Goal: Task Accomplishment & Management: Manage account settings

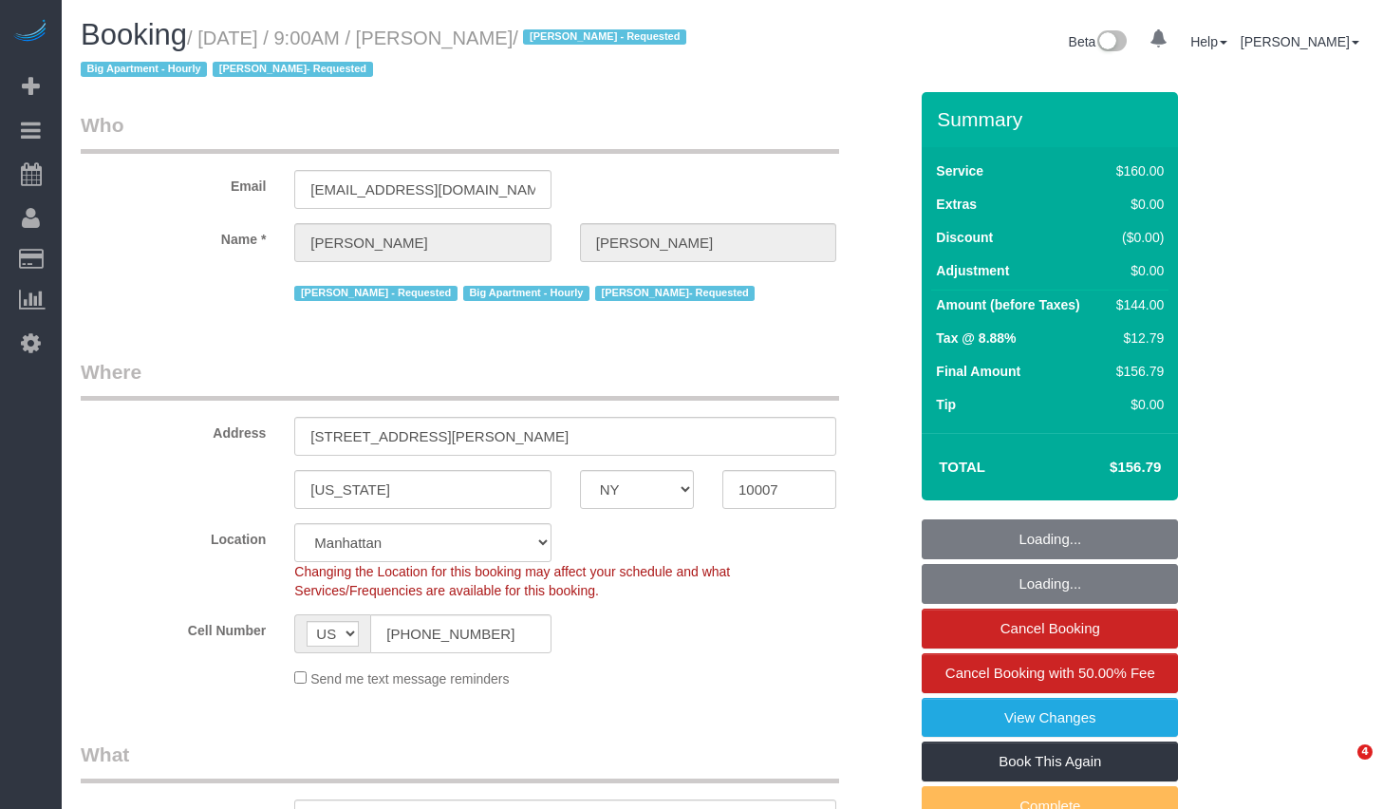
select select "NY"
select select "spot1"
select select "number:89"
select select "number:90"
select select "number:15"
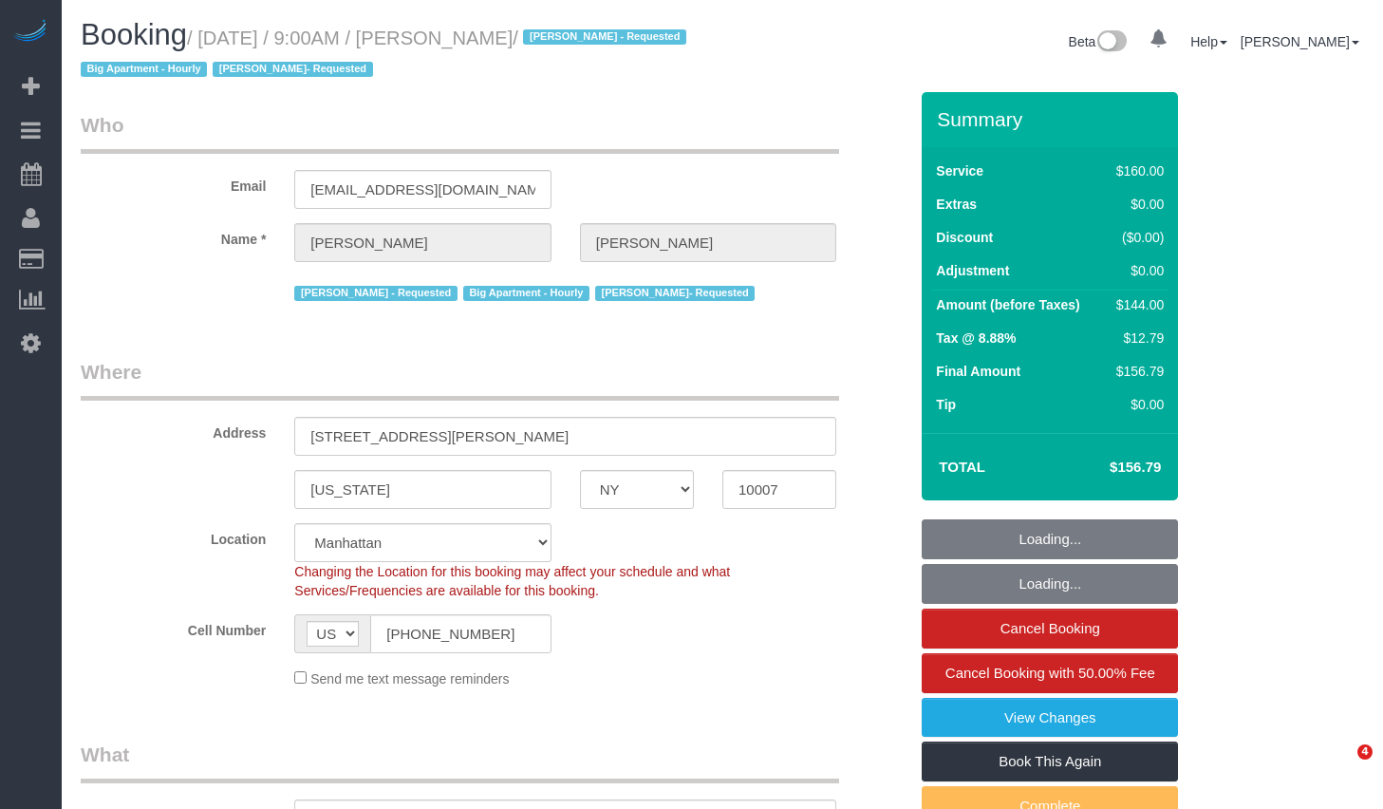
select select "number:5"
select select "string:stripe-pm_1LQvy54VGloSiKo72JmjeUwQ"
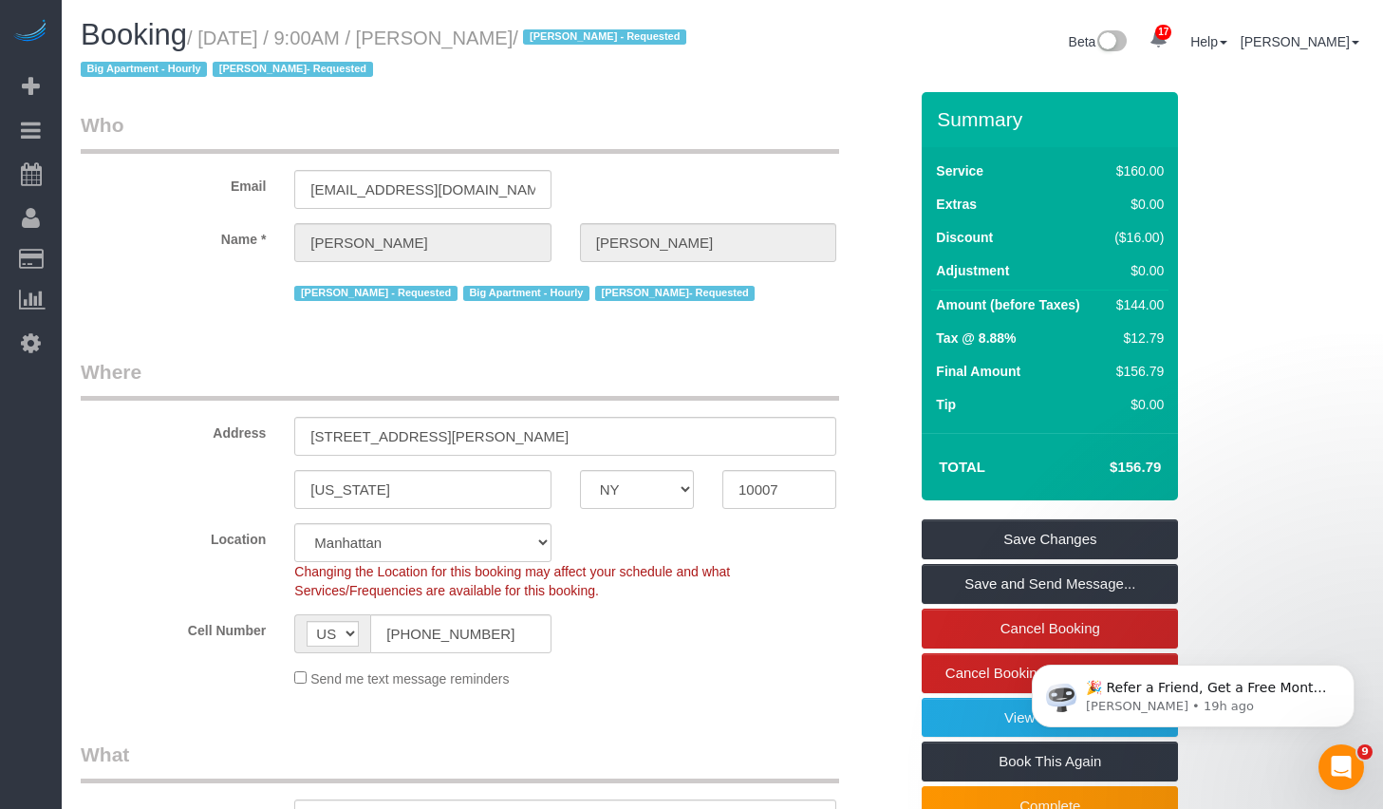
drag, startPoint x: 215, startPoint y: 37, endPoint x: 618, endPoint y: 79, distance: 404.6
click at [613, 33] on small "/ September 12, 2025 / 9:00AM / Michael Chung / Ana Rodriguez - Requested Big A…" at bounding box center [386, 54] width 611 height 53
copy small "September 12, 2025 / 9:00AM / Michael Chung"
click at [625, 129] on legend "Who" at bounding box center [460, 132] width 758 height 43
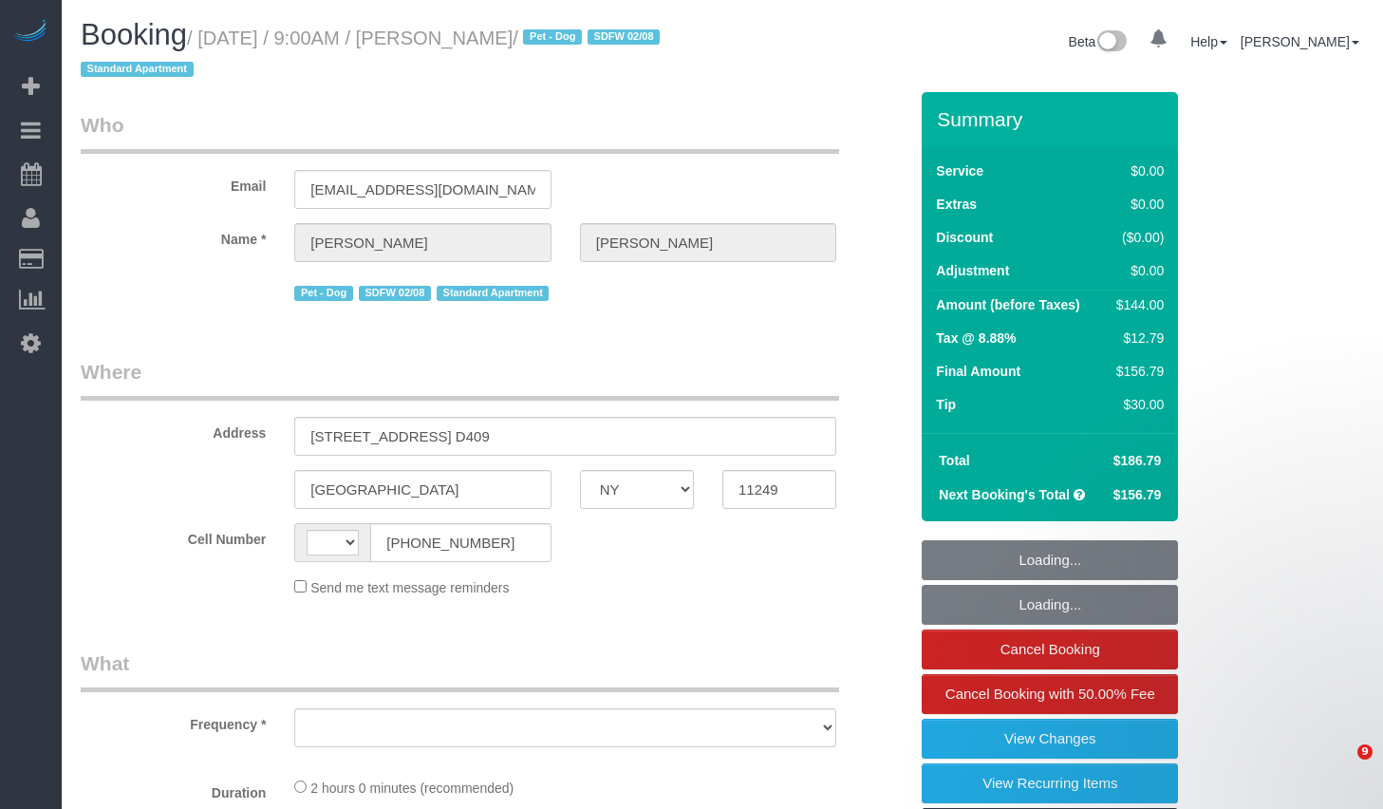
select select "NY"
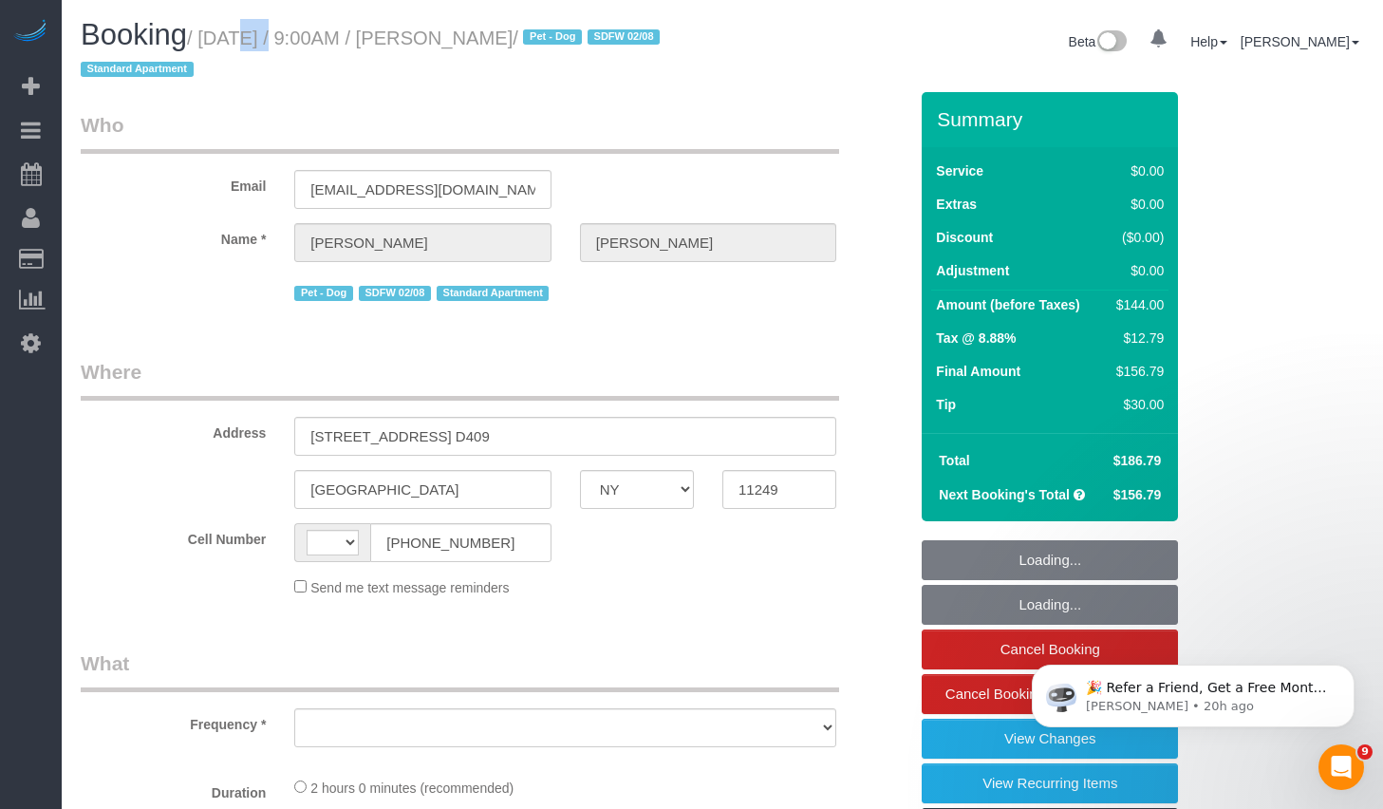
select select "object:492"
select select "string:stripe-pm_1QhuX54VGloSiKo7j5lqv1ND"
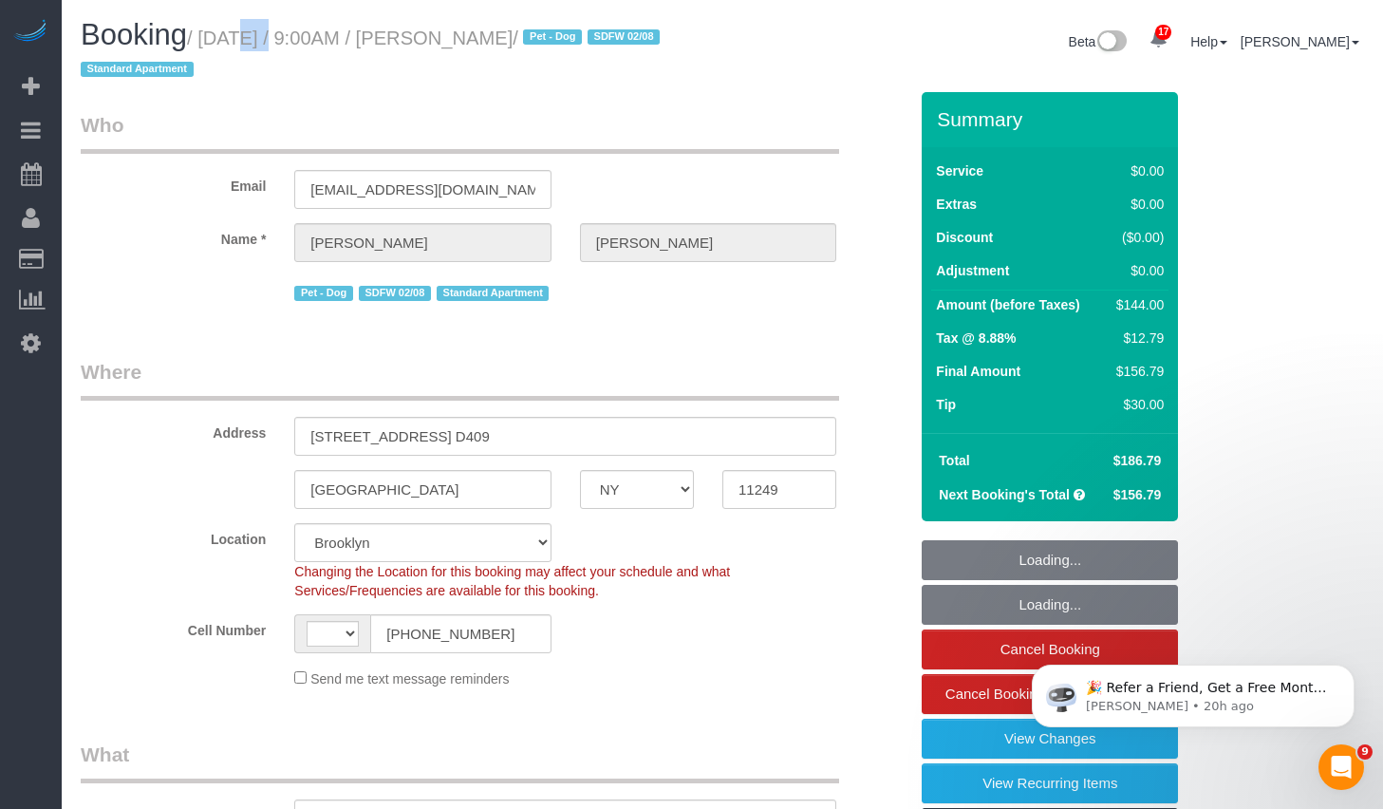
select select "1"
select select "object:656"
select select "string:US"
click at [627, 37] on small "/ September 12, 2025 / 9:00AM / Andrew McLeod / Pet - Dog SDFW 02/08 Standard A…" at bounding box center [373, 54] width 585 height 53
select select "spot1"
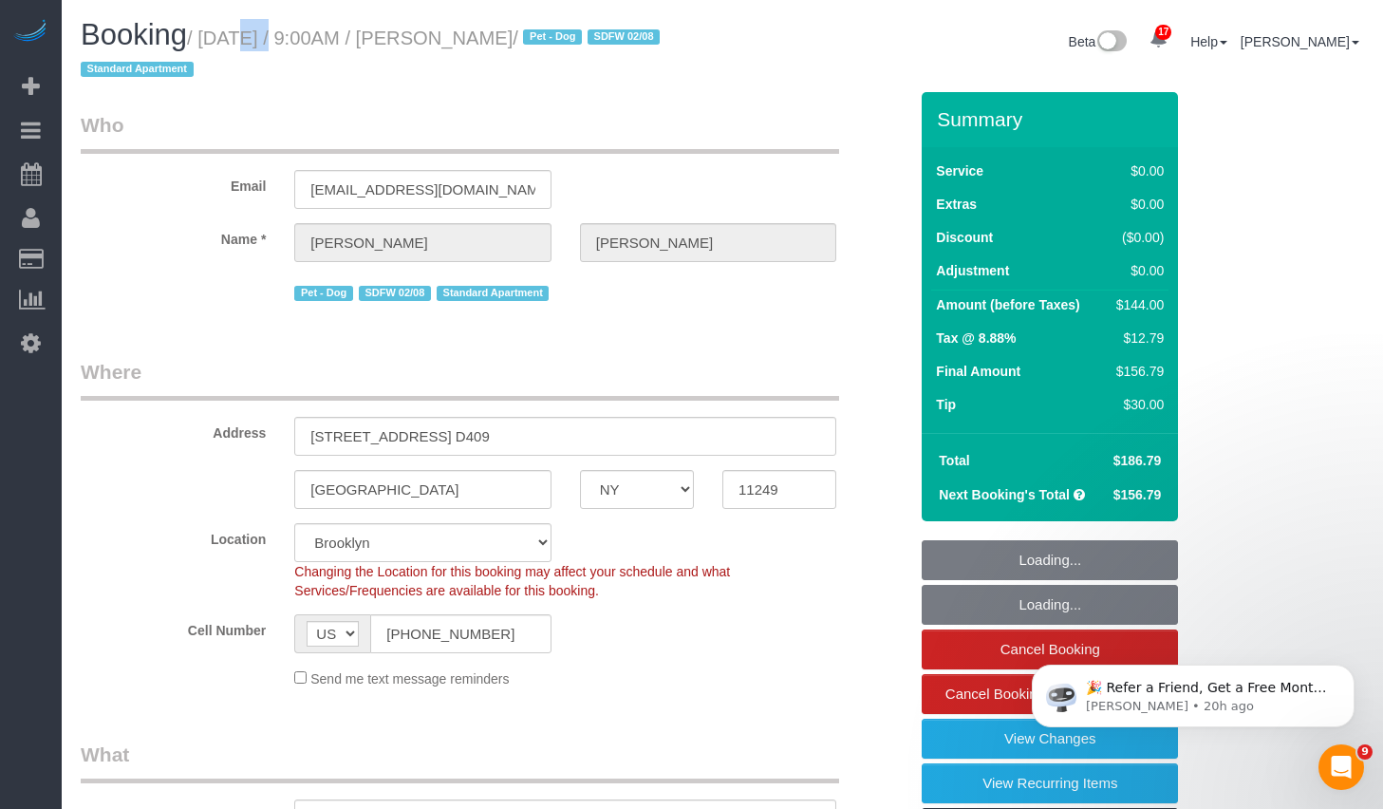
select select "1"
select select "number:56"
select select "number:70"
select select "number:13"
select select "number:5"
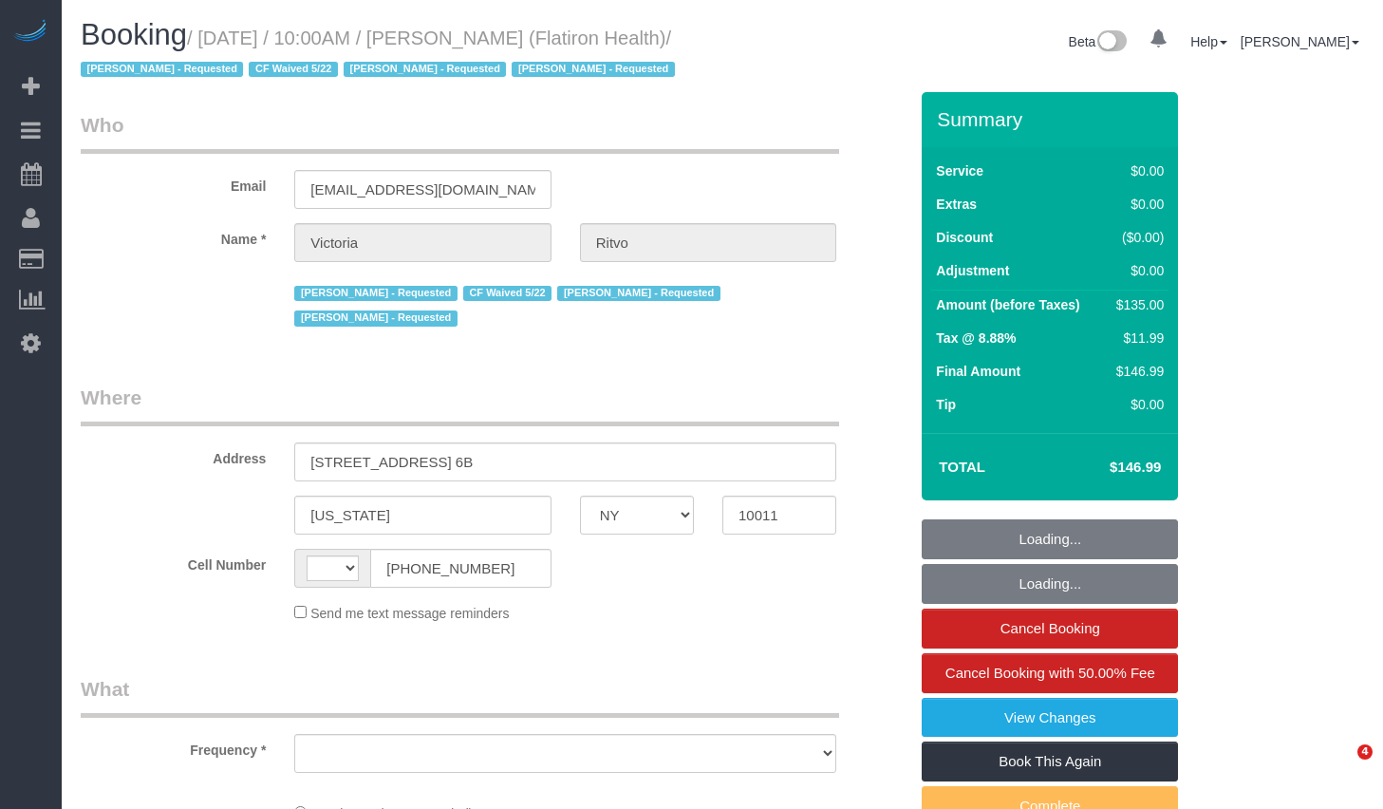
select select "NY"
select select "string:US"
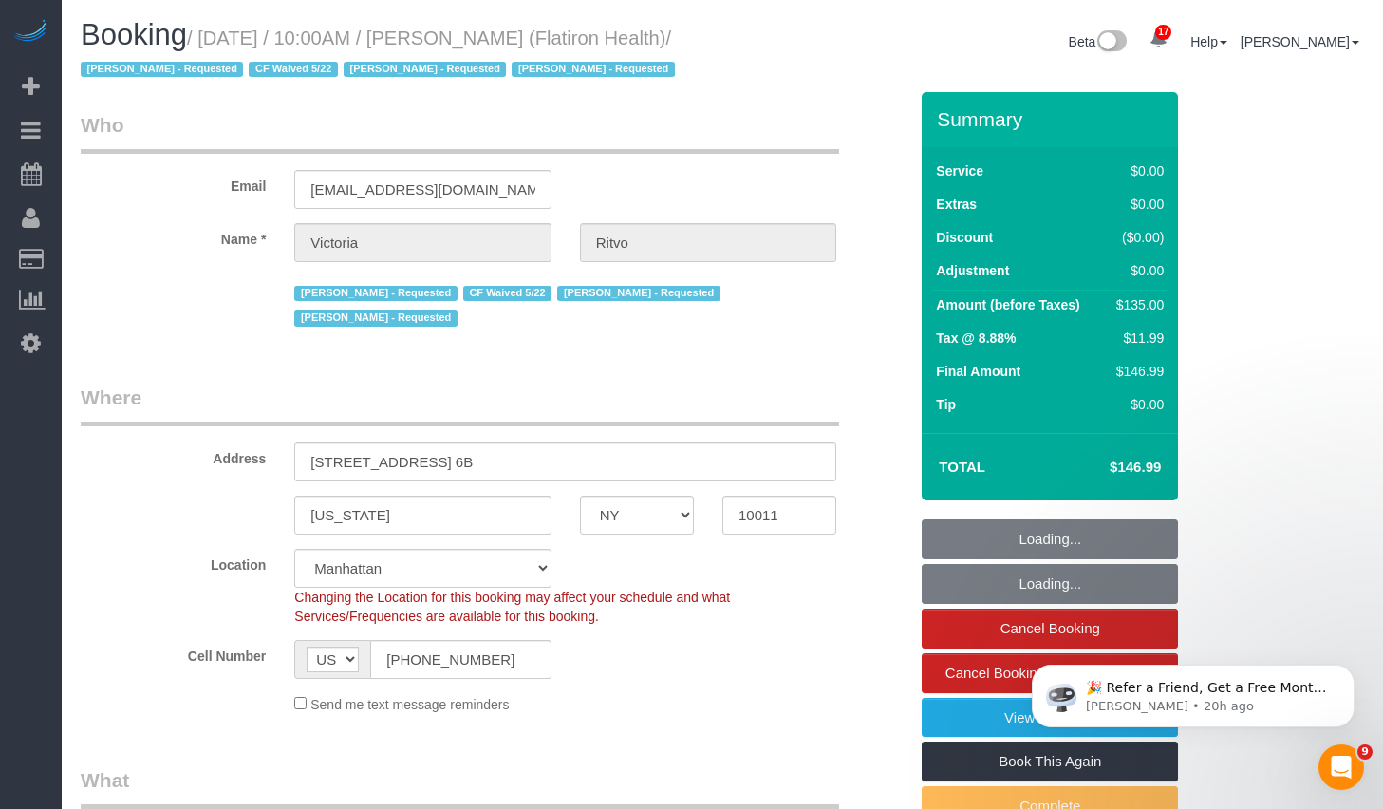
select select "string:stripe-pm_1RbL4h4VGloSiKo7vN4AGP0f"
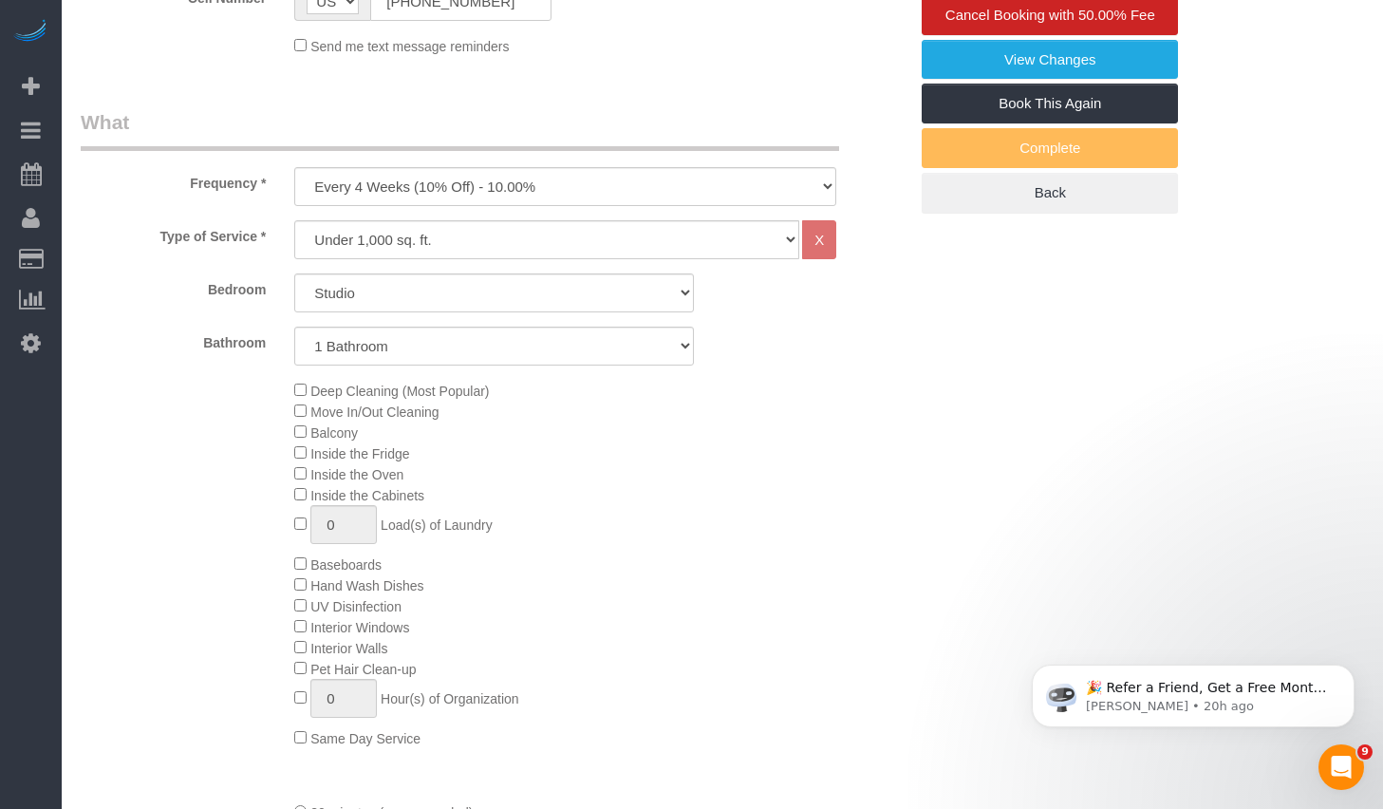
select select "object:1084"
select select "spot1"
select select "number:89"
select select "number:90"
select select "number:15"
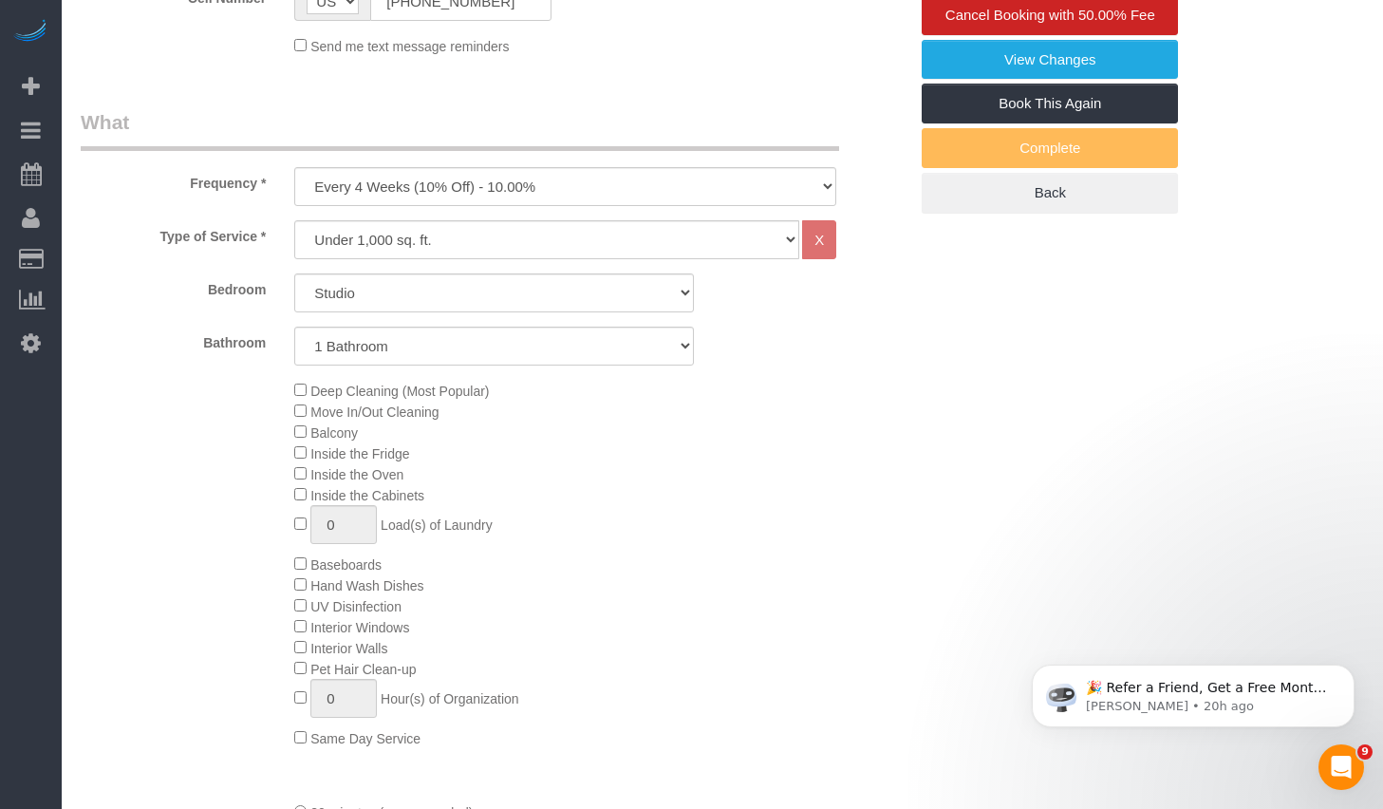
select select "number:5"
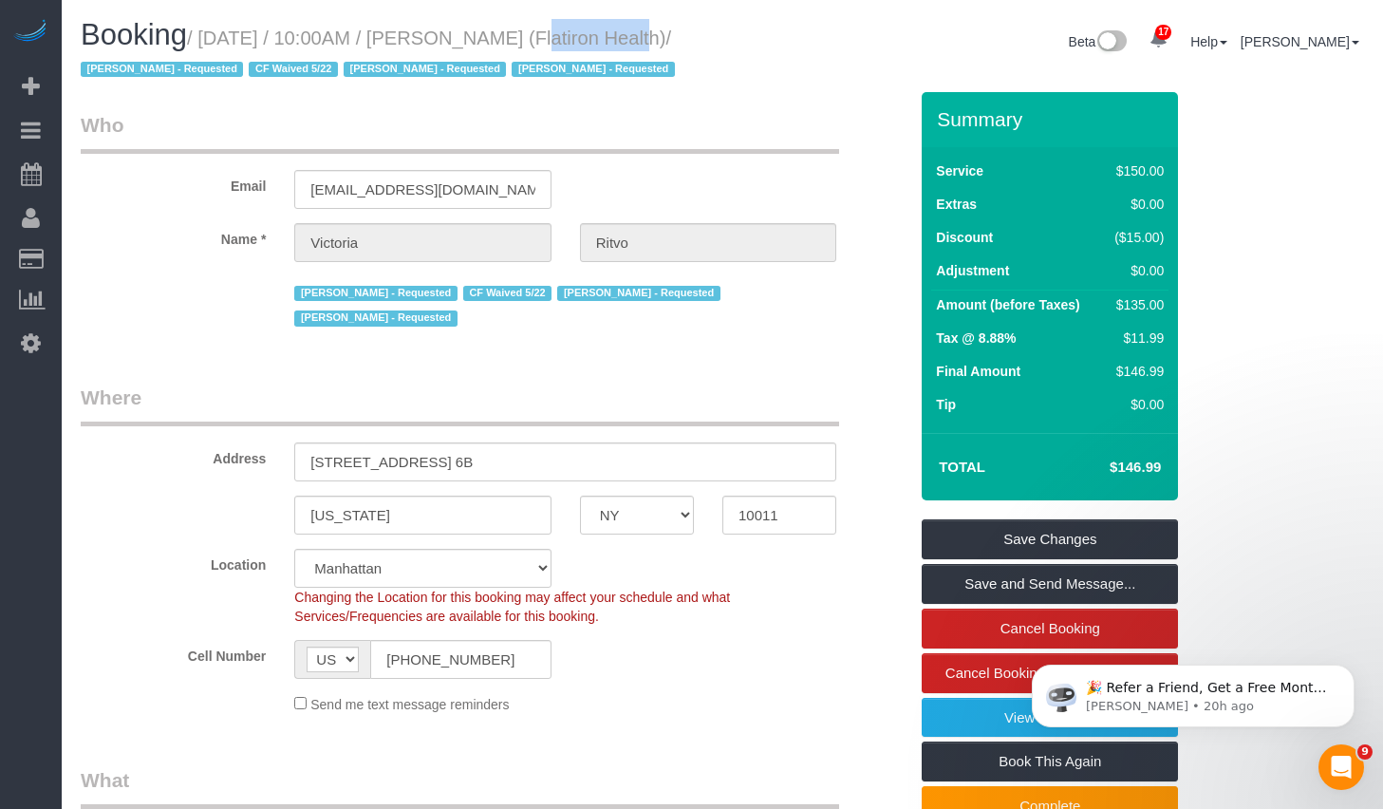
drag, startPoint x: 506, startPoint y: 39, endPoint x: 600, endPoint y: 38, distance: 94.0
click at [600, 38] on small "/ September 12, 2025 / 10:00AM / Victoria Ritvo (Flatiron Health) / Alketa Toma…" at bounding box center [381, 54] width 600 height 53
click at [530, 45] on small "/ September 12, 2025 / 10:00AM / Victoria Ritvo (Flatiron Health) / Alketa Toma…" at bounding box center [381, 54] width 600 height 53
drag, startPoint x: 496, startPoint y: 39, endPoint x: 610, endPoint y: 41, distance: 113.9
click at [610, 41] on small "/ September 12, 2025 / 10:00AM / Victoria Ritvo (Flatiron Health) / Alketa Toma…" at bounding box center [381, 54] width 600 height 53
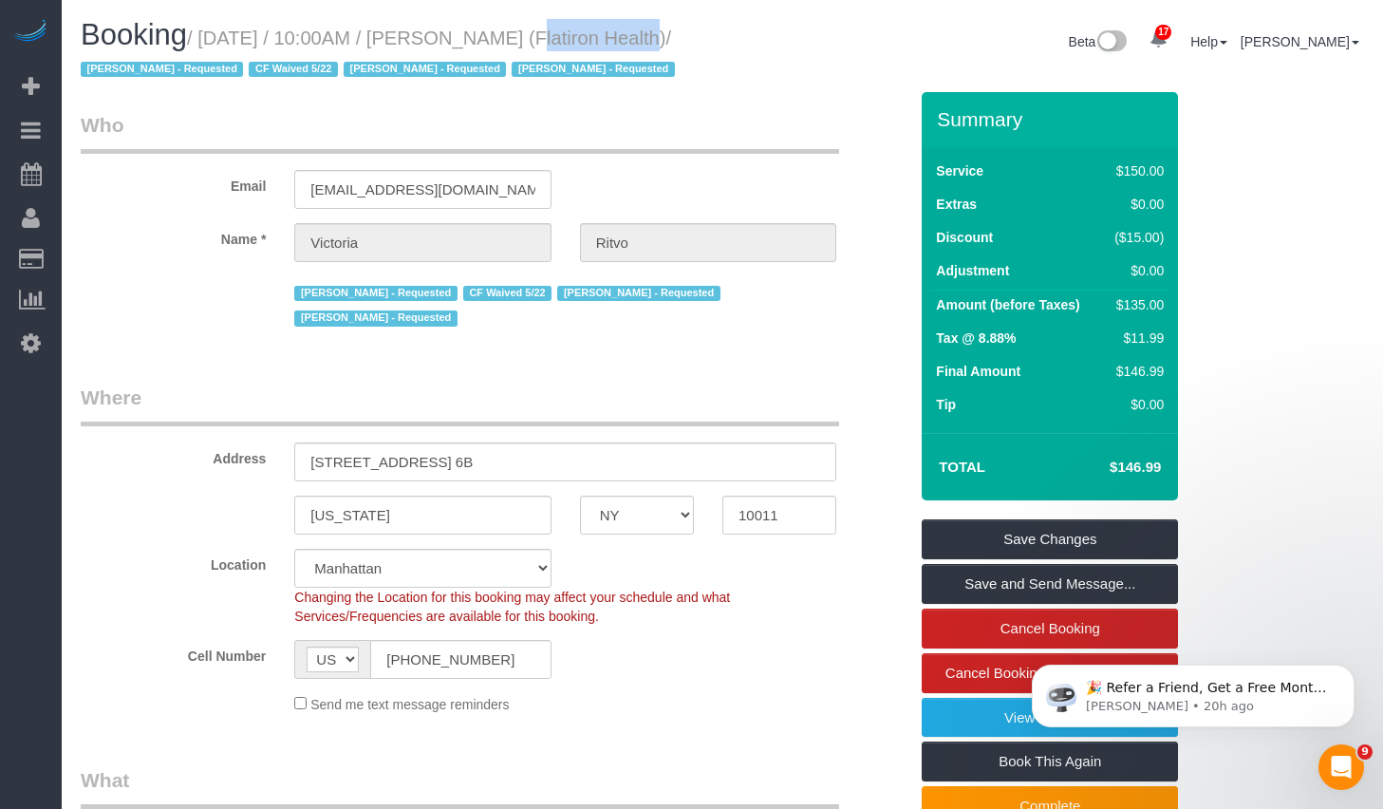
copy small "Victoria Ritvo"
click at [187, 45] on span "Booking" at bounding box center [134, 34] width 106 height 33
drag, startPoint x: 212, startPoint y: 39, endPoint x: 608, endPoint y: 44, distance: 396.7
click at [608, 44] on small "/ September 12, 2025 / 10:00AM / Victoria Ritvo (Flatiron Health) / Alketa Toma…" at bounding box center [381, 54] width 600 height 53
copy small "September 12, 2025 / 10:00AM / Victoria Ritvo"
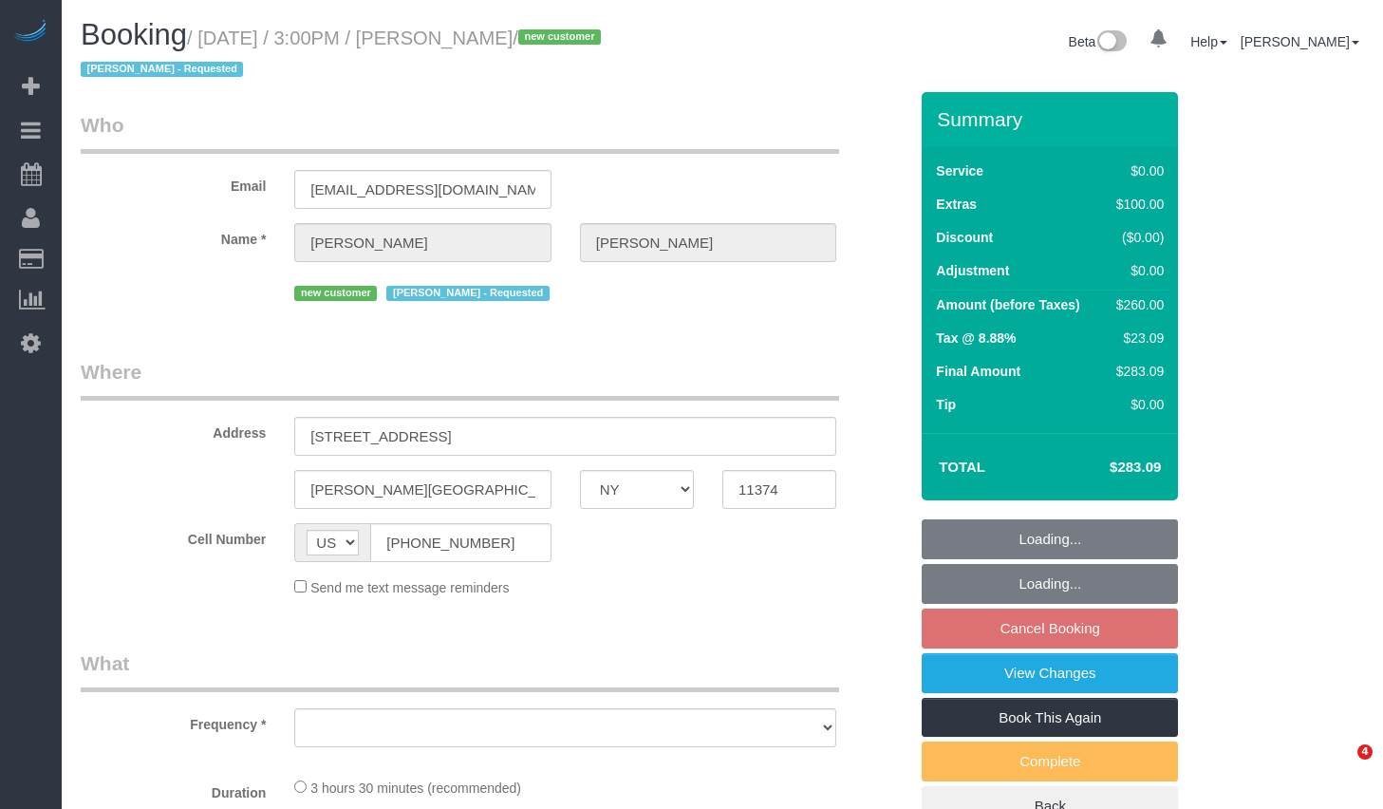
select select "NY"
select select "object:777"
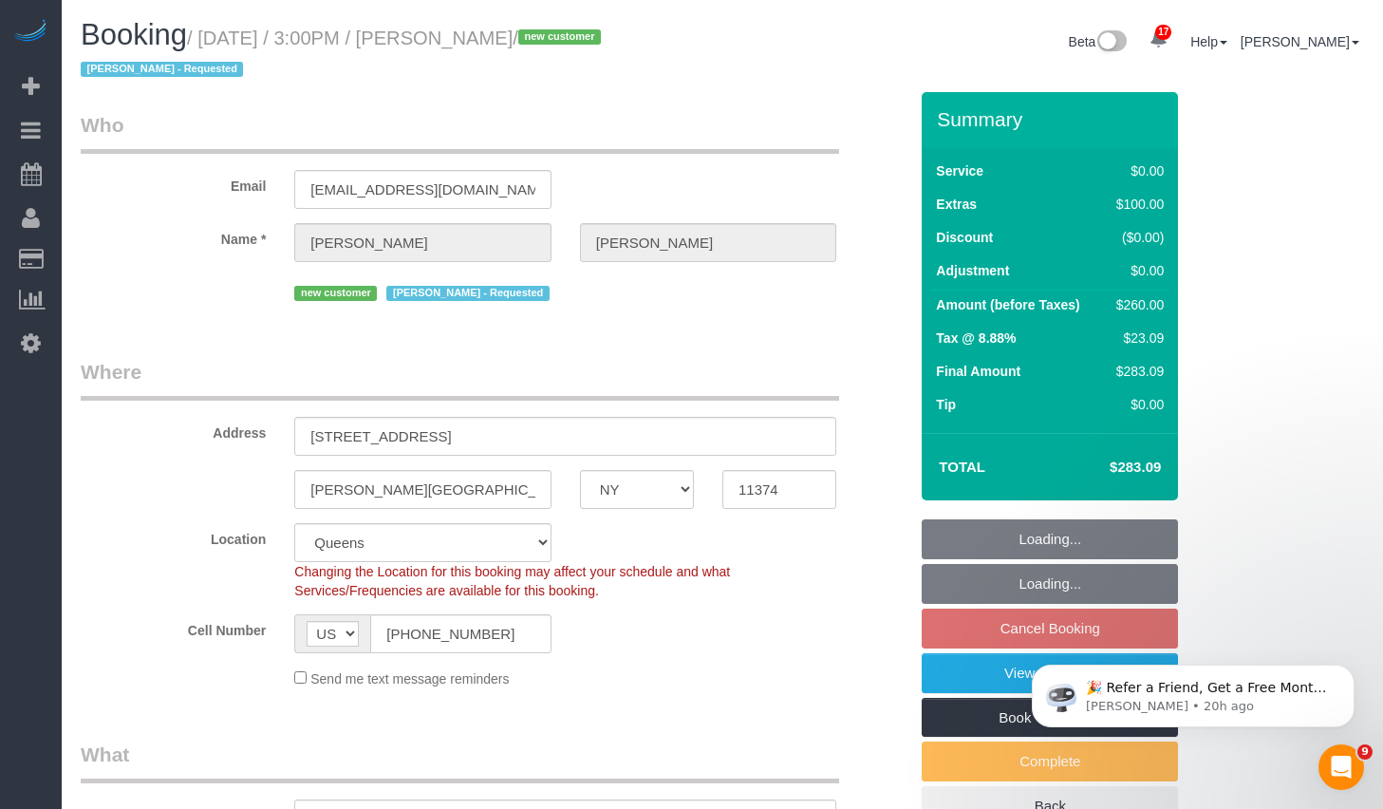
select select "string:stripe-pm_1S6HLo4VGloSiKo74DeqoOUT"
select select "1"
select select "spot4"
select select "number:63"
select select "number:75"
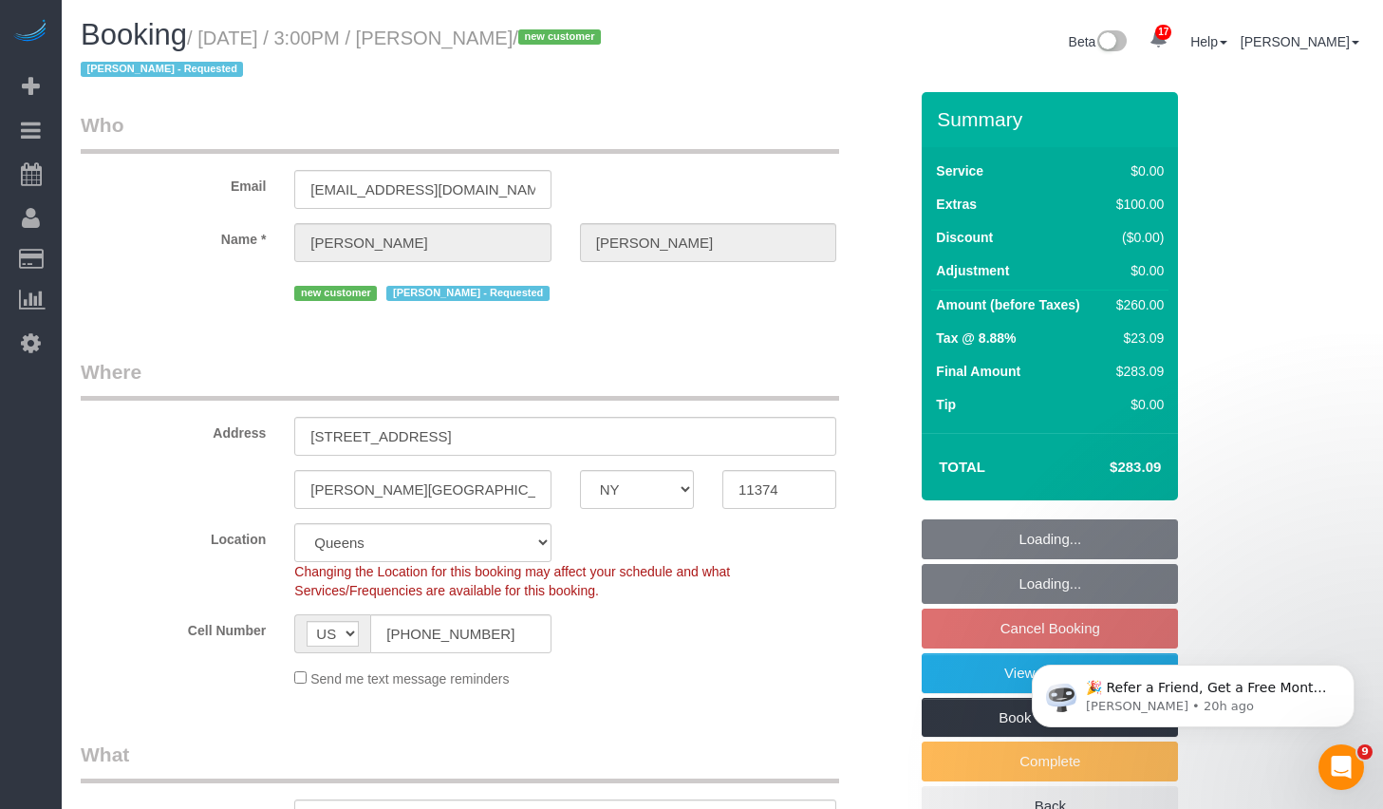
select select "number:15"
select select "number:5"
select select "object:1419"
select select "1"
drag, startPoint x: 214, startPoint y: 43, endPoint x: 591, endPoint y: 49, distance: 376.8
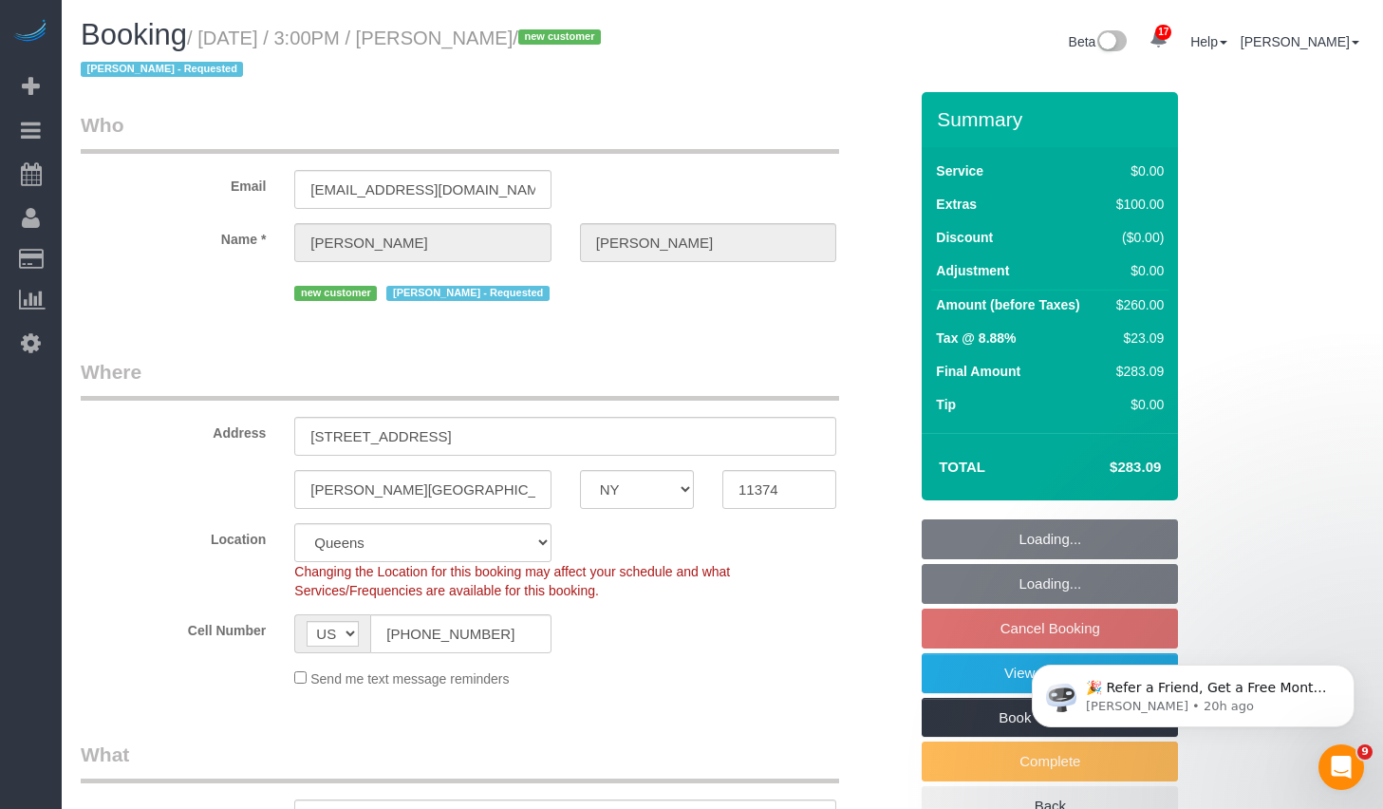
click at [591, 49] on h1 "Booking / September 13, 2025 / 3:00PM / Evan Brewer / new customer Geraldin Bas…" at bounding box center [394, 51] width 627 height 65
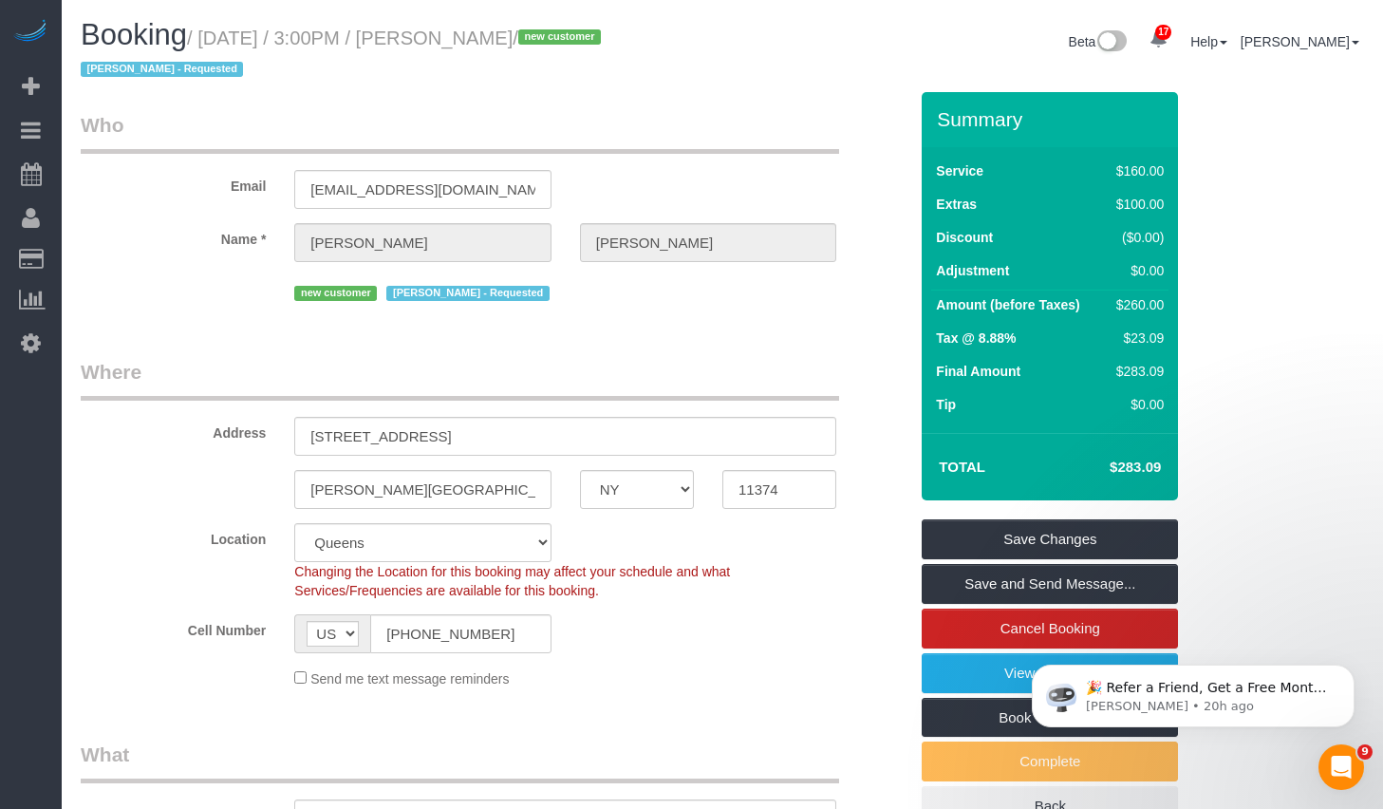
click at [593, 44] on small "/ September 13, 2025 / 3:00PM / Evan Brewer / new customer Geraldin Bastidas - …" at bounding box center [344, 54] width 526 height 53
drag, startPoint x: 595, startPoint y: 44, endPoint x: 219, endPoint y: 36, distance: 375.9
click at [219, 36] on small "/ September 13, 2025 / 3:00PM / Evan Brewer / new customer Geraldin Bastidas - …" at bounding box center [344, 54] width 526 height 53
copy small "September 13, 2025 / 3:00PM / Evan Brewer"
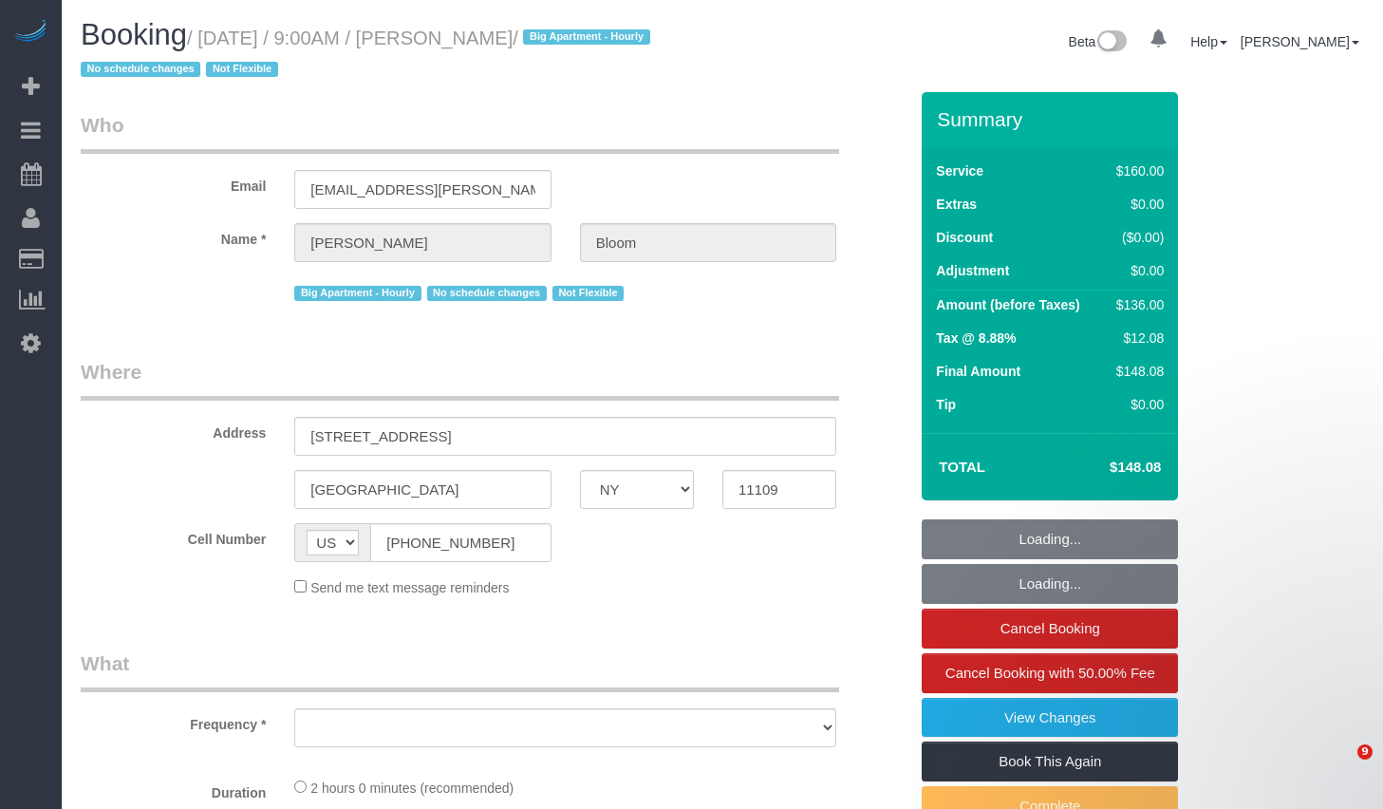
select select "NY"
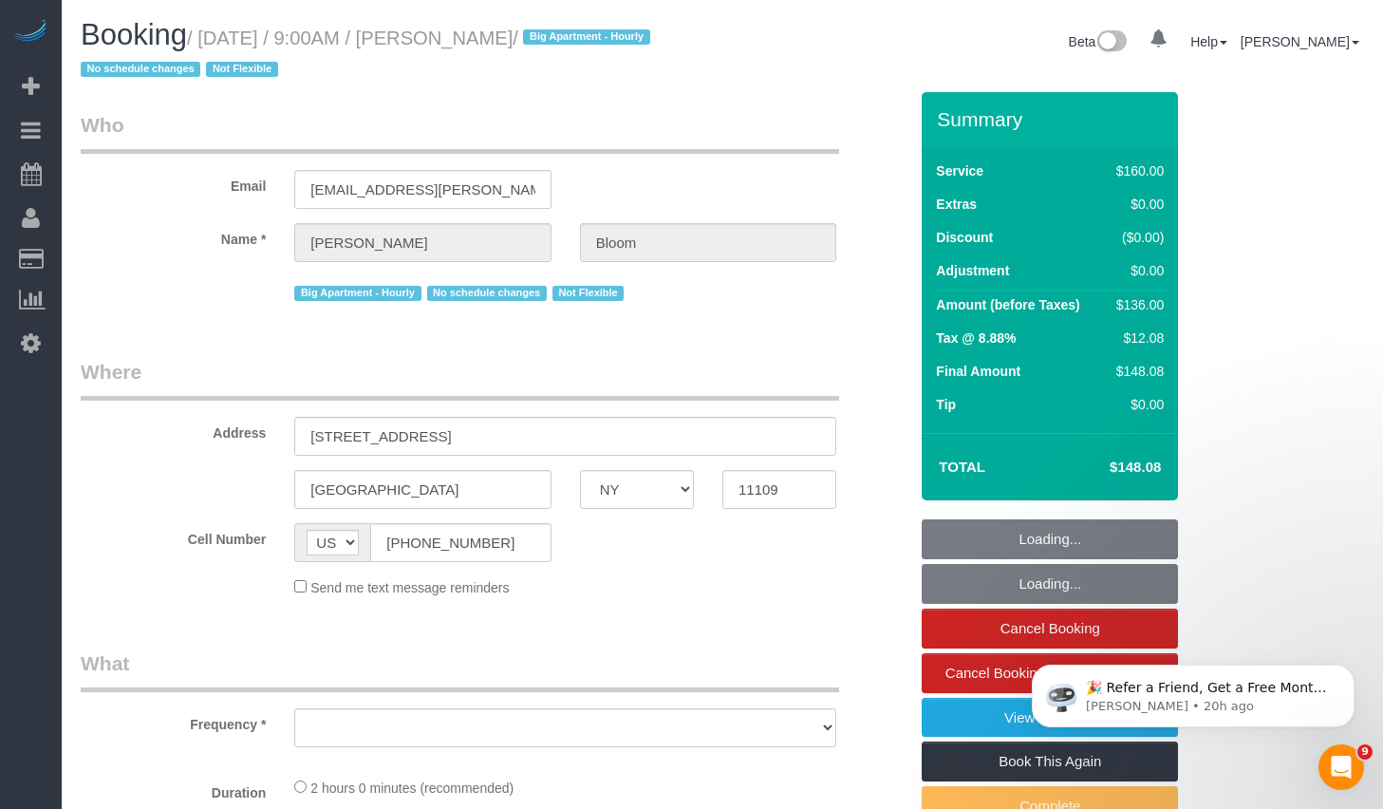
select select "object:785"
select select "string:stripe-pm_1OR5nT4VGloSiKo7ZYWpMpVz"
select select "number:58"
select select "number:90"
select select "number:15"
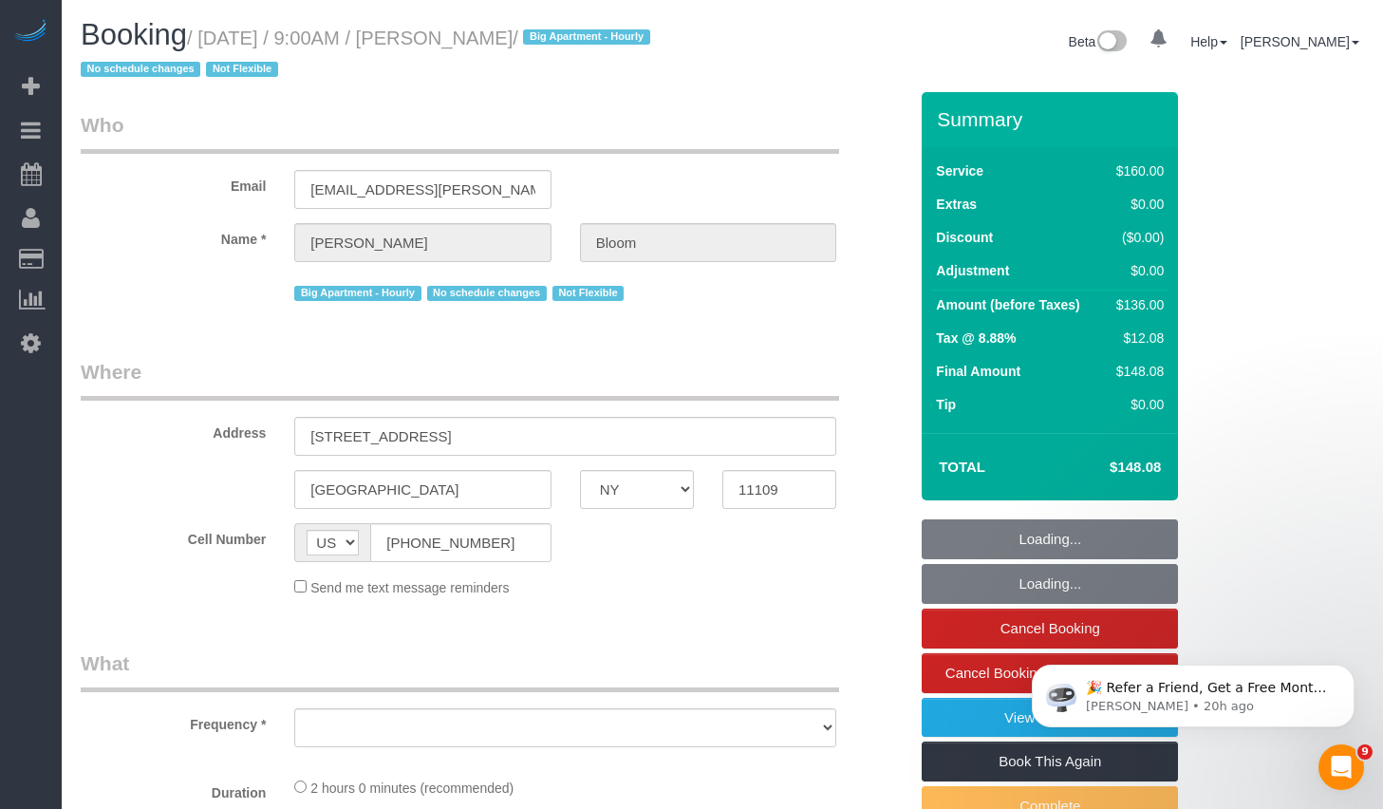
select select "number:5"
select select "spot1"
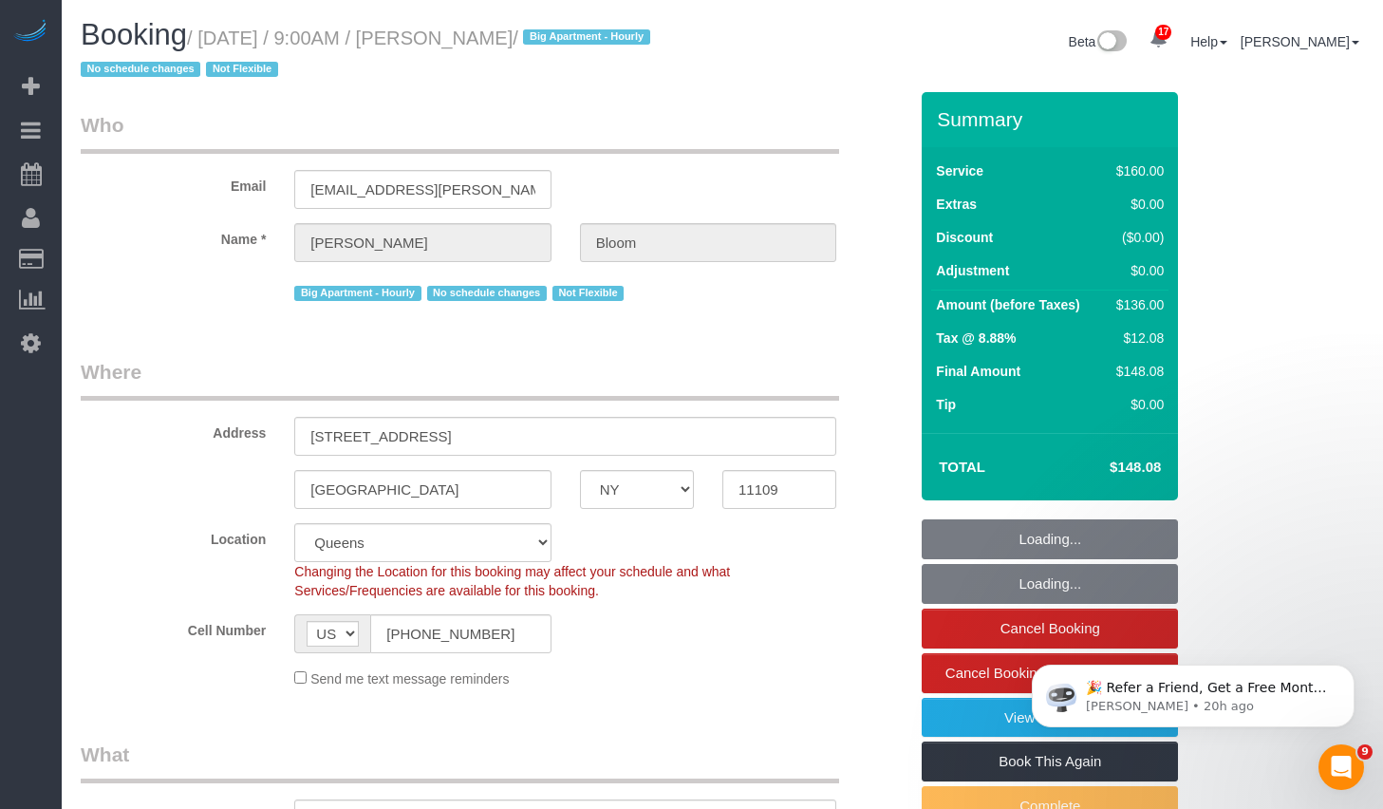
select select "object:1405"
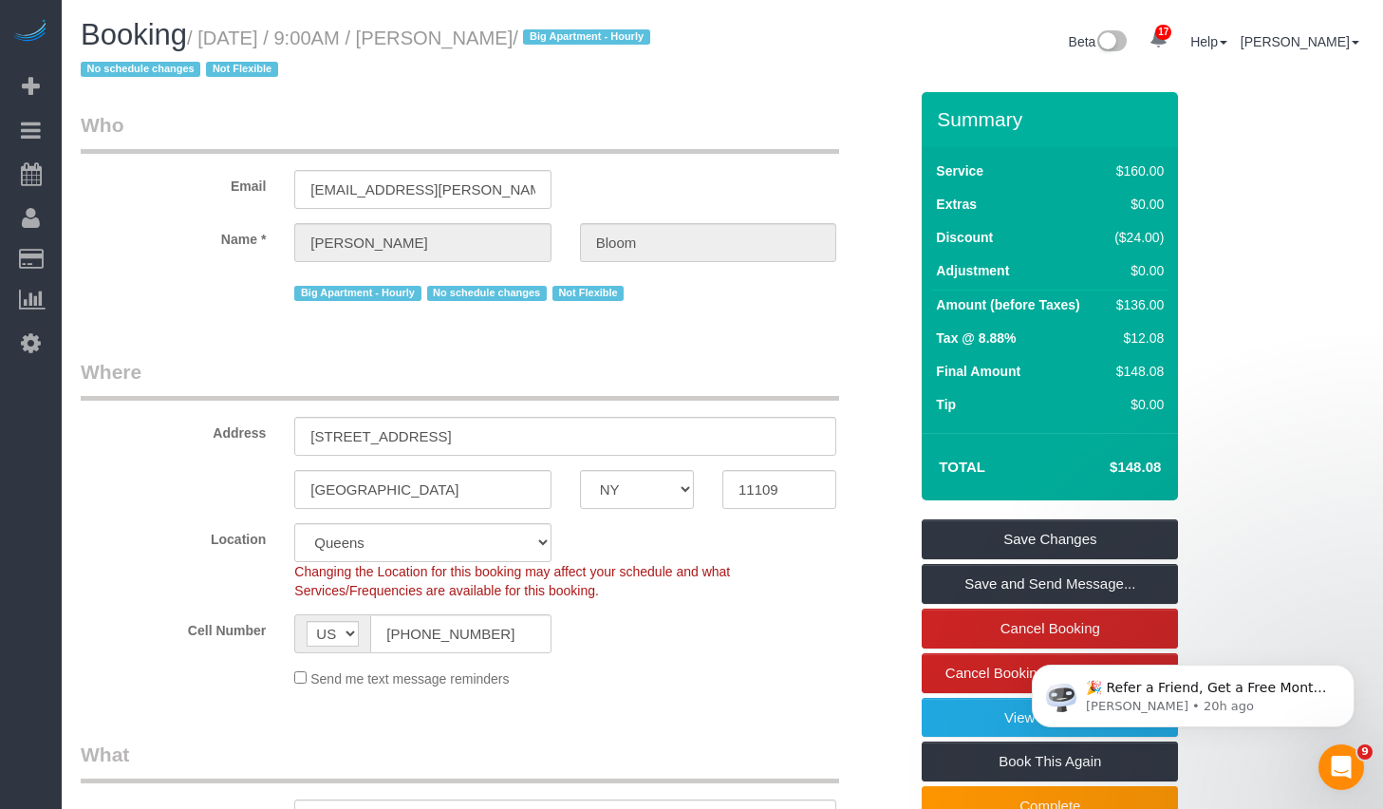
drag, startPoint x: 211, startPoint y: 42, endPoint x: 597, endPoint y: 49, distance: 386.3
click at [597, 49] on h1 "Booking / September 12, 2025 / 9:00AM / Jared Bloom / Big Apartment - Hourly No…" at bounding box center [394, 51] width 627 height 65
drag, startPoint x: 215, startPoint y: 40, endPoint x: 593, endPoint y: 42, distance: 377.7
click at [593, 42] on small "/ September 12, 2025 / 9:00AM / Jared Bloom / Big Apartment - Hourly No schedul…" at bounding box center [368, 54] width 575 height 53
copy small "September 12, 2025 / 9:00AM / Jared Bloom"
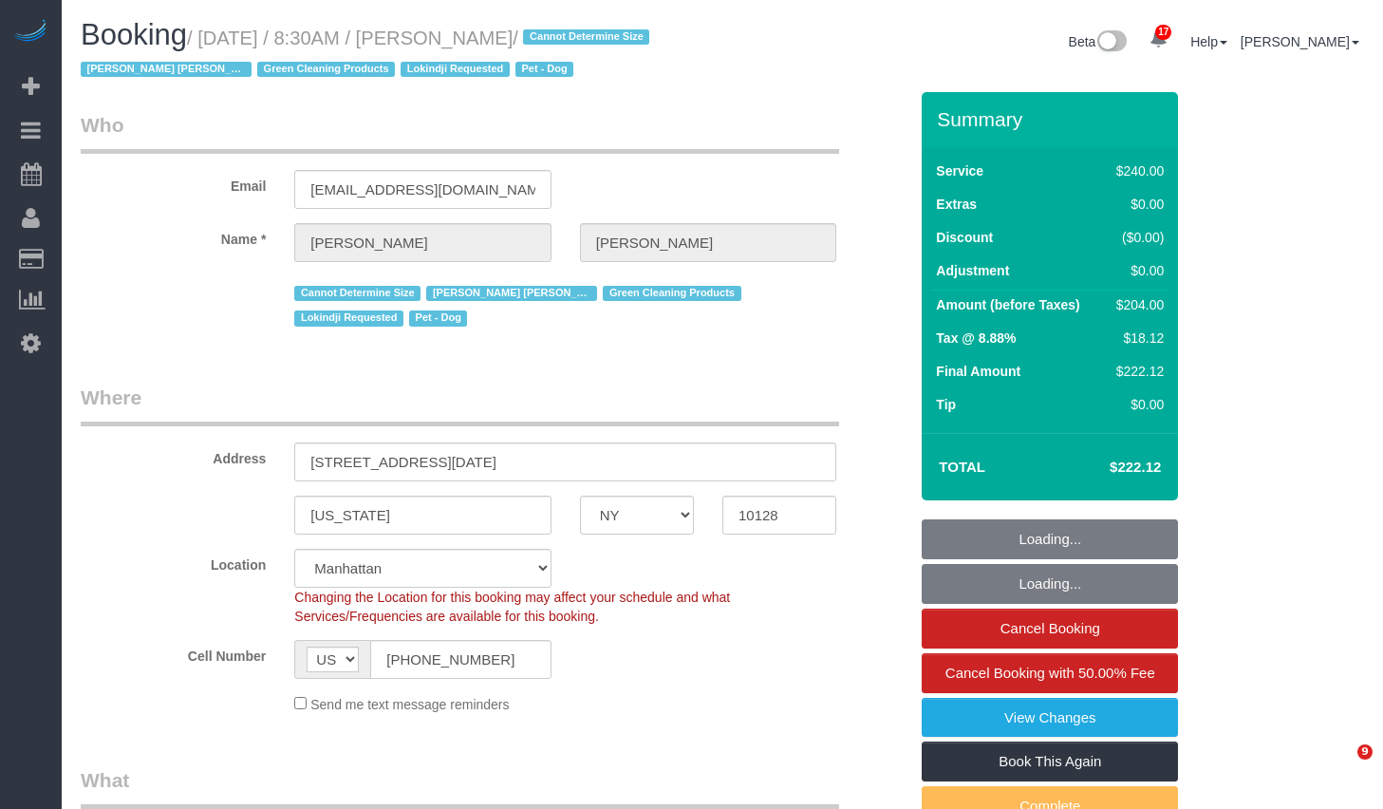
select select "NY"
select select "180"
select select "string:stripe-pm_1RHEiV4VGloSiKo7LfsKSaxC"
select select "object:1063"
select select "number:89"
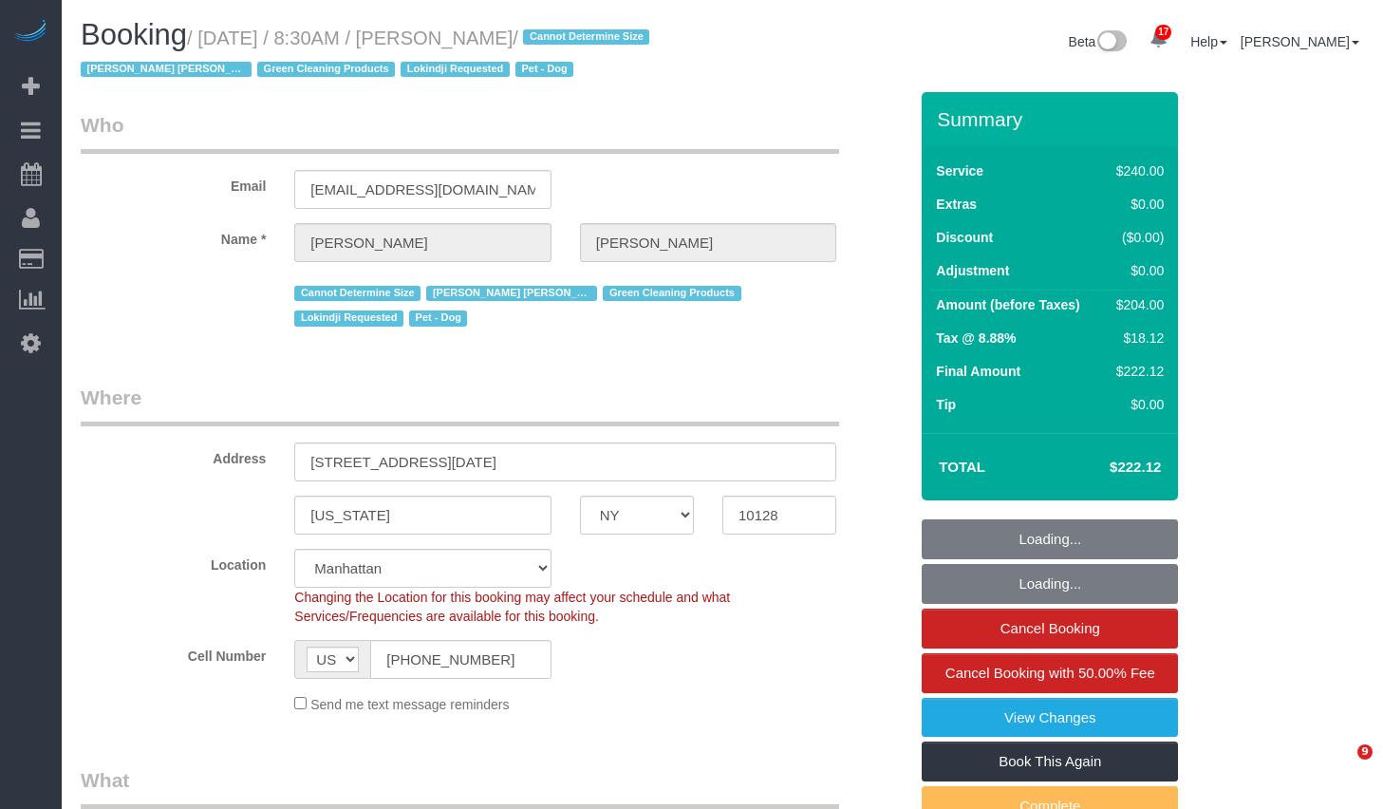
select select "number:90"
select select "number:13"
select select "number:5"
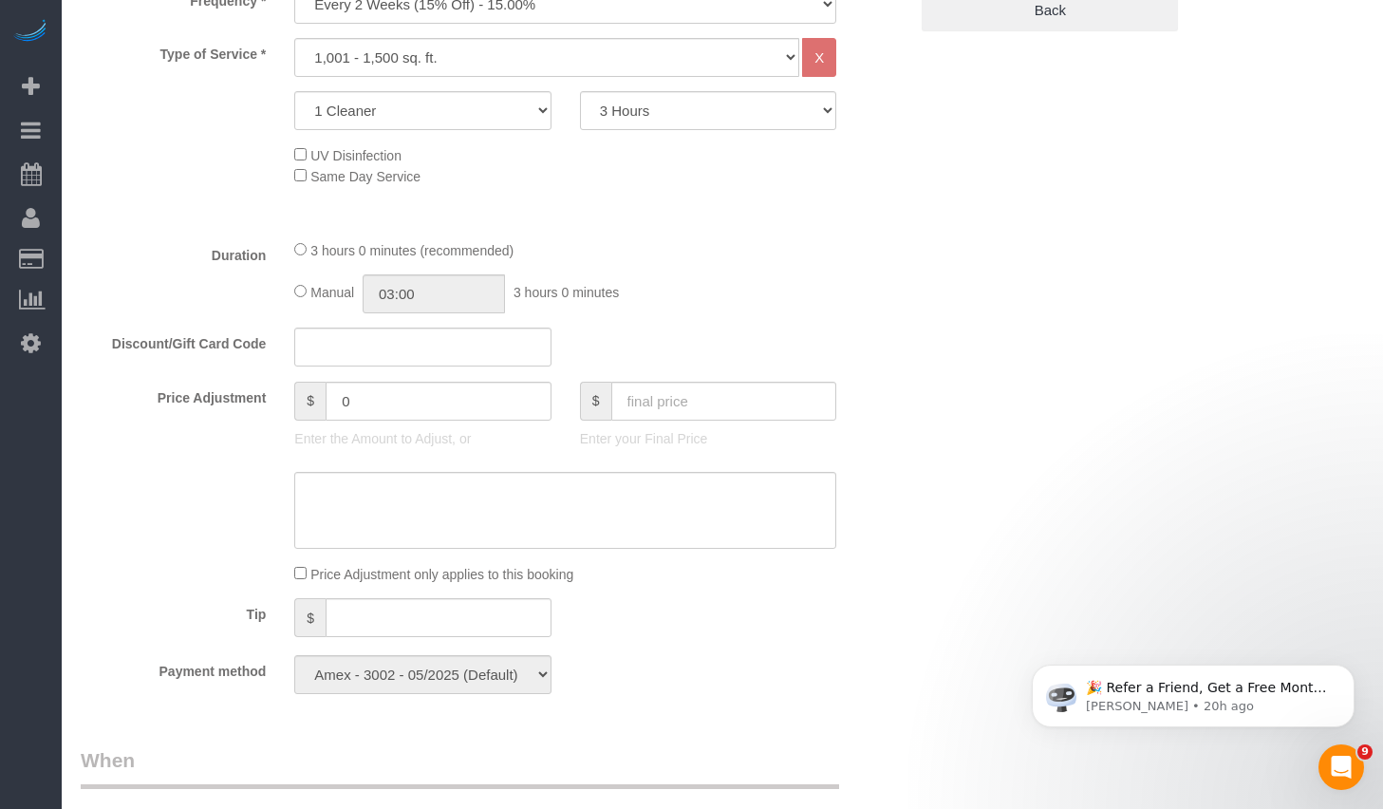
scroll to position [621, 0]
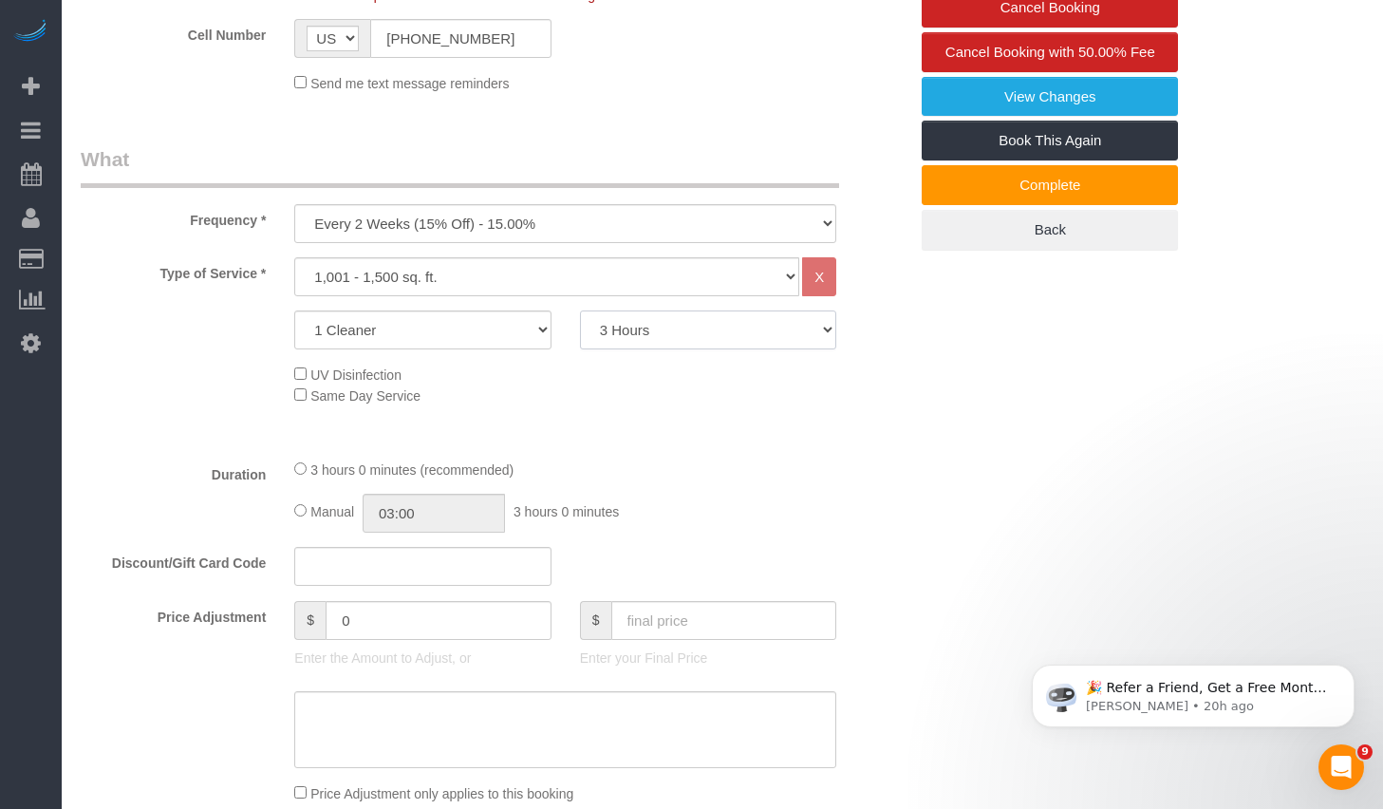
click at [776, 328] on select "2 Hours 2.5 Hours 3 Hours 3.5 Hours 4 Hours 4.5 Hours 5 Hours 5.5 Hours 6 Hours…" at bounding box center [708, 329] width 256 height 39
select select "210"
click at [580, 310] on select "2 Hours 2.5 Hours 3 Hours 3.5 Hours 4 Hours 4.5 Hours 5 Hours 5.5 Hours 6 Hours…" at bounding box center [708, 329] width 256 height 39
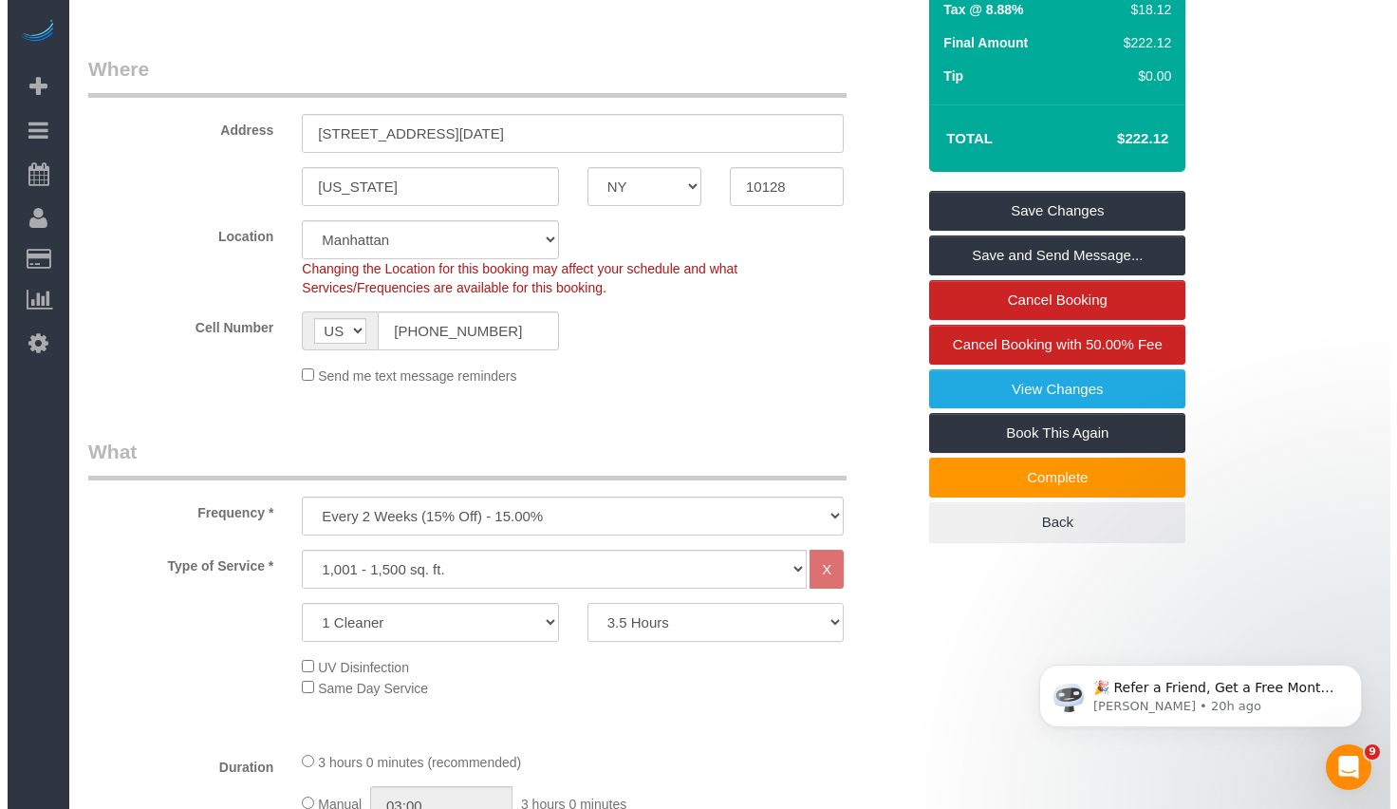
scroll to position [0, 0]
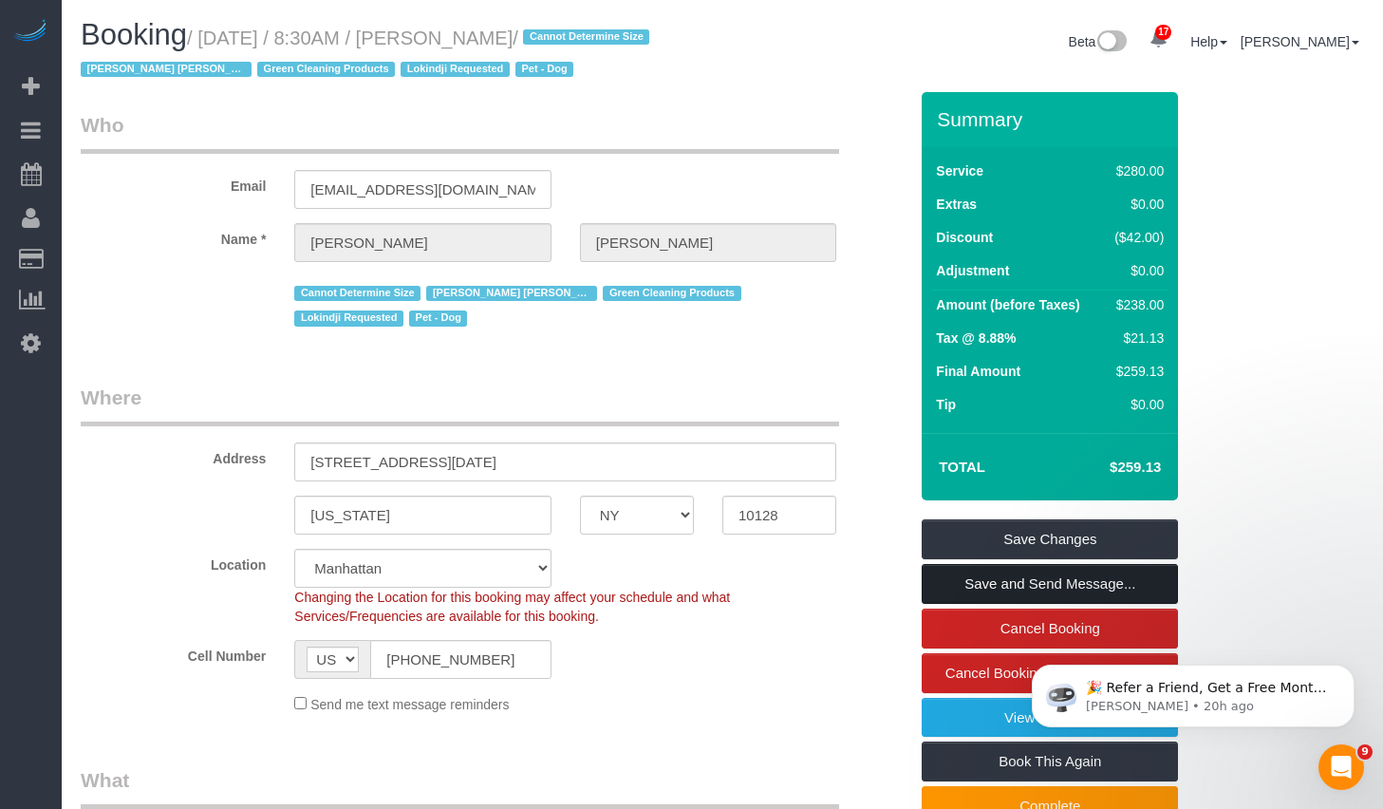
click at [976, 581] on link "Save and Send Message..." at bounding box center [1050, 584] width 256 height 40
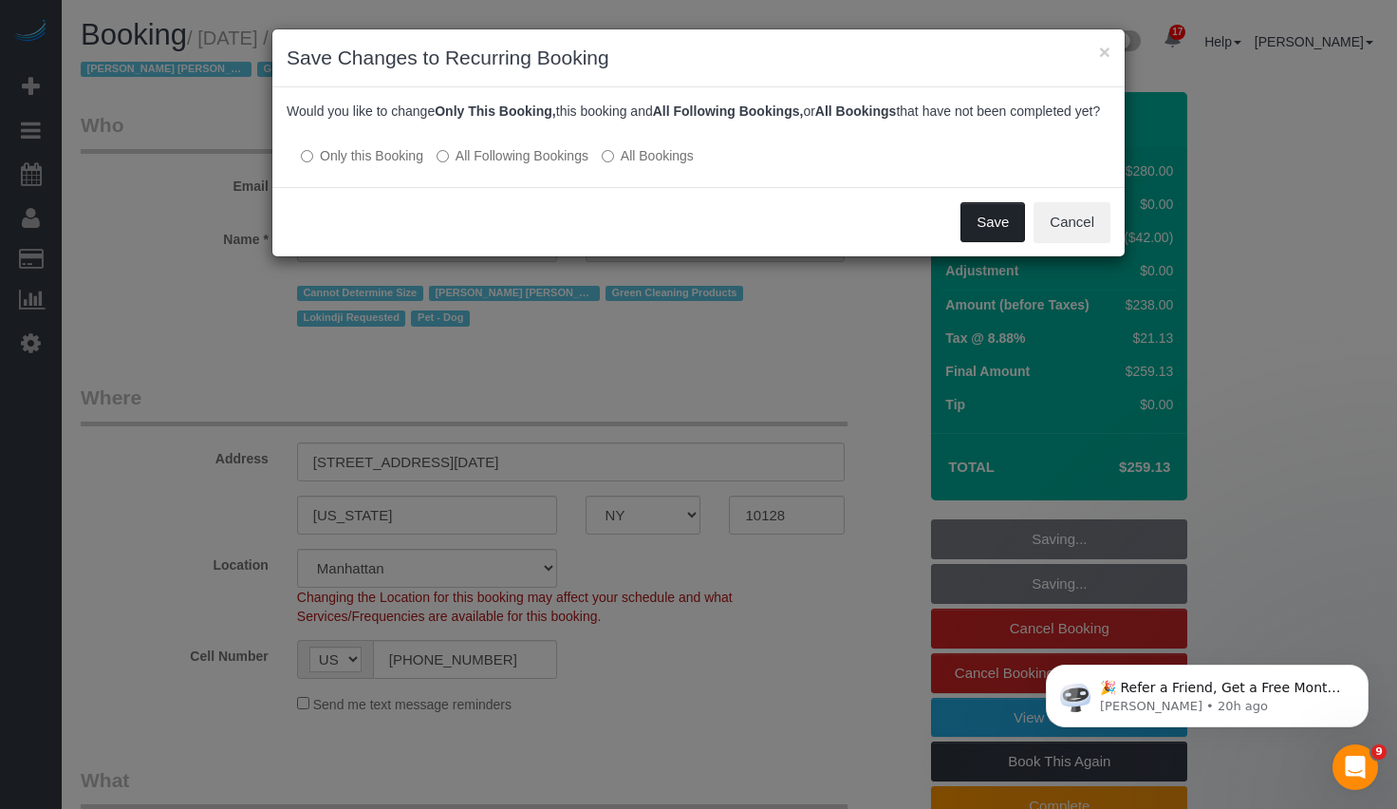
click at [973, 230] on button "Save" at bounding box center [992, 222] width 65 height 40
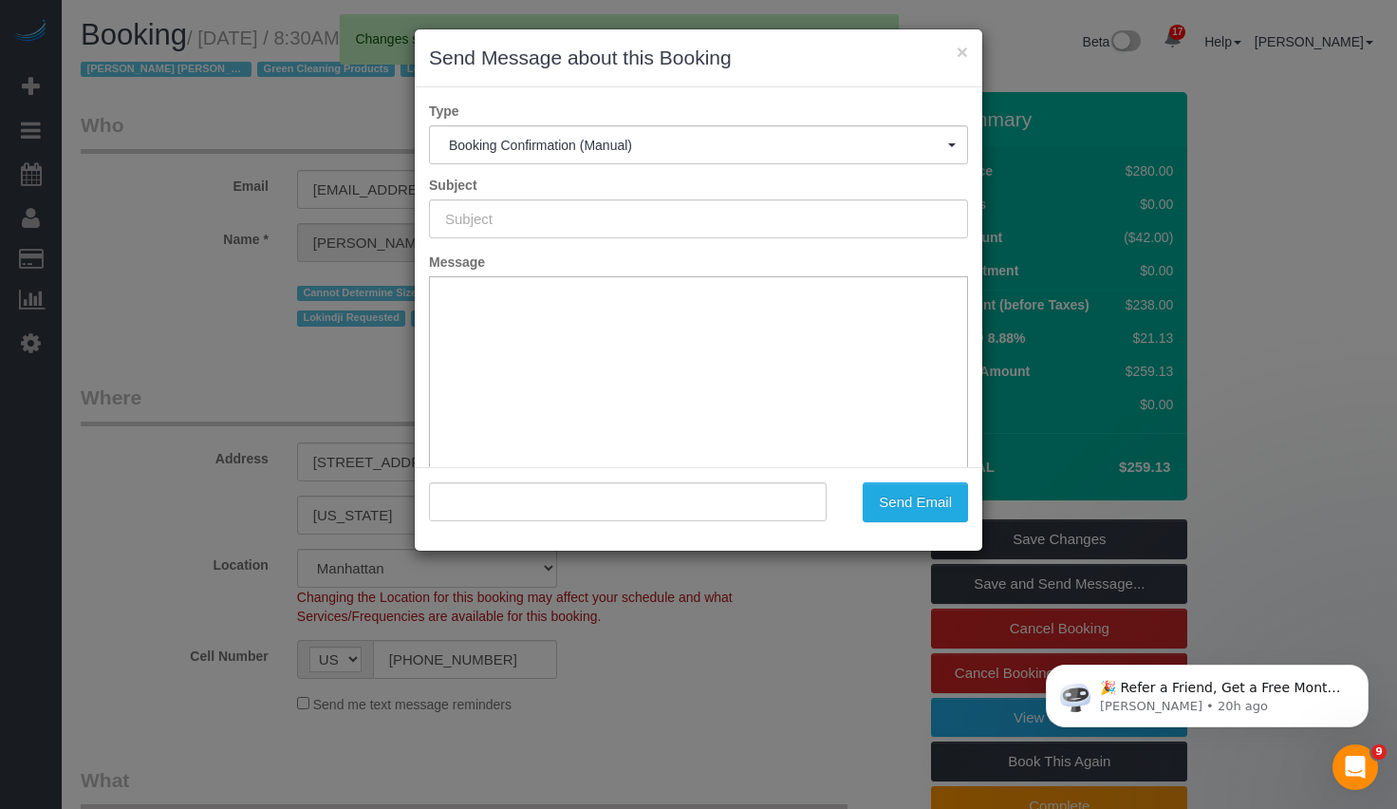
type input "Cleaning Confirmed for [DATE] 8:30am"
type input ""[PERSON_NAME]" <[EMAIL_ADDRESS][DOMAIN_NAME]>"
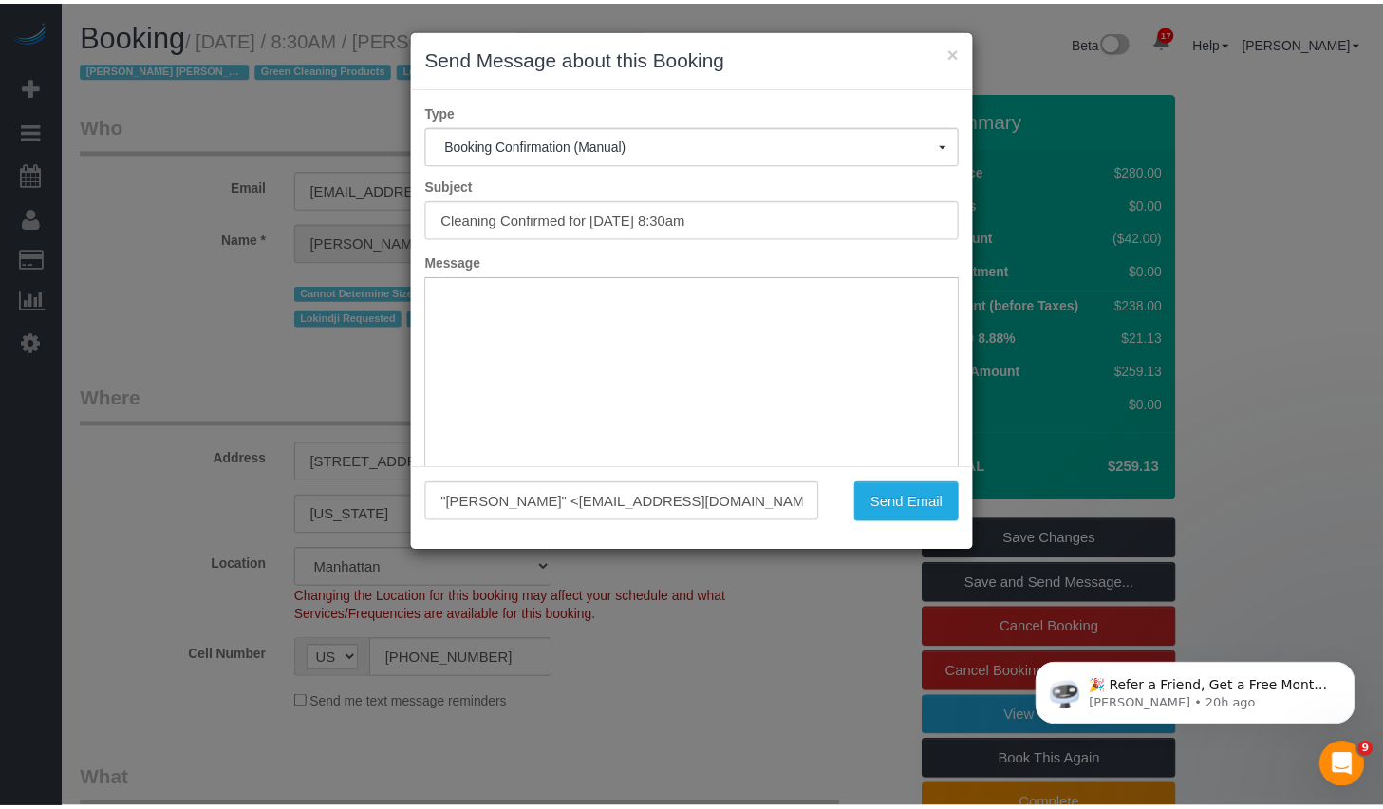
scroll to position [140, 0]
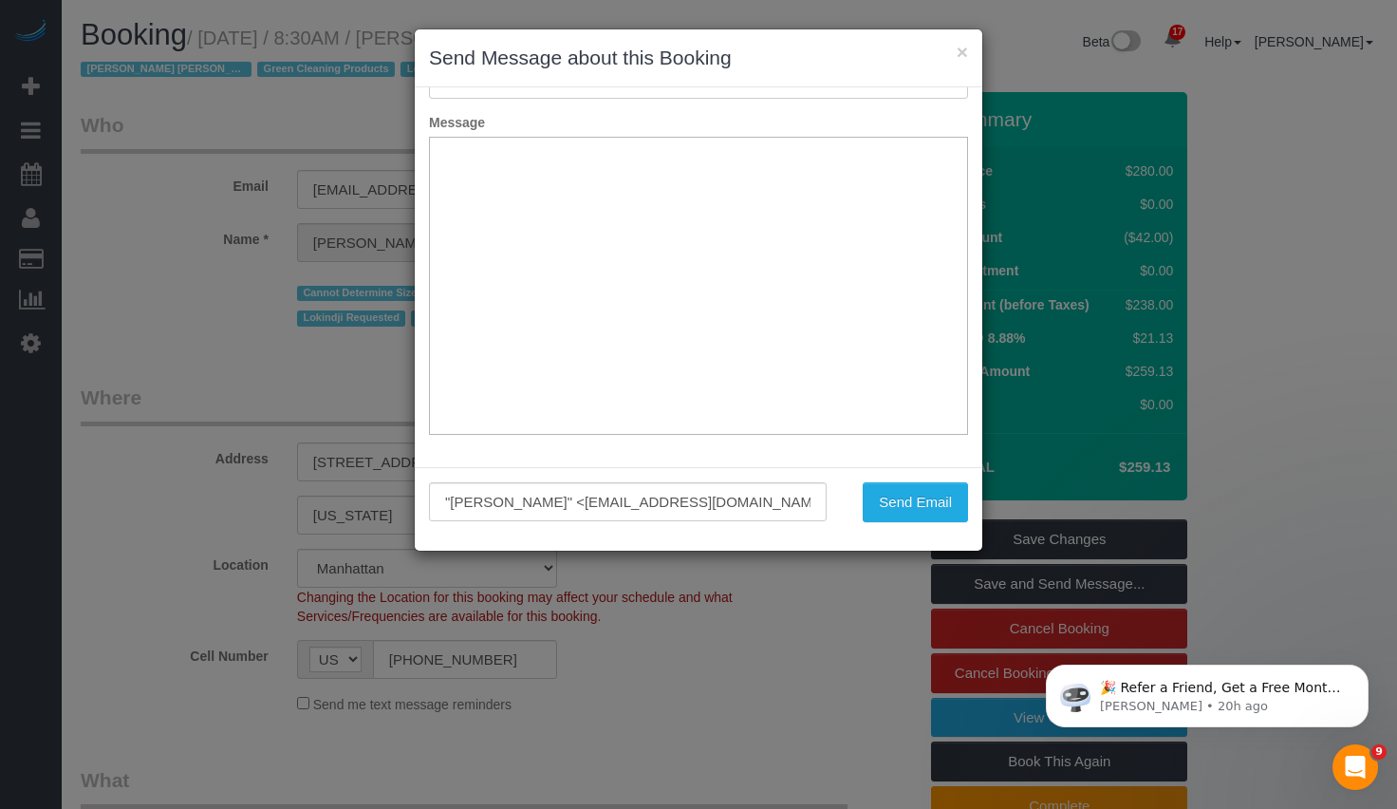
click at [899, 478] on div ""[PERSON_NAME]" <[EMAIL_ADDRESS][DOMAIN_NAME]> Send Email" at bounding box center [699, 509] width 568 height 84
click at [904, 487] on button "Send Email" at bounding box center [915, 502] width 105 height 40
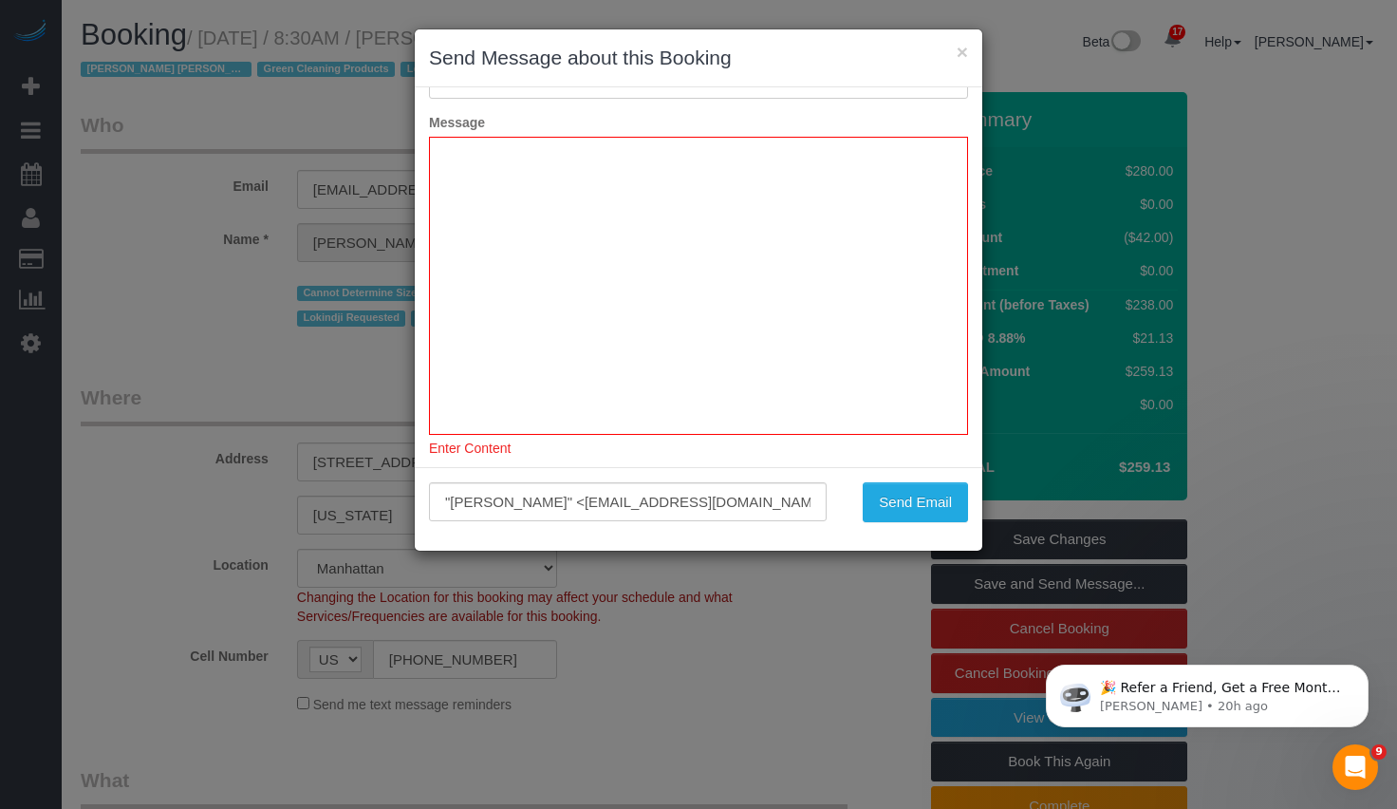
click at [974, 64] on div "× Send Message about this Booking" at bounding box center [699, 58] width 568 height 58
click at [958, 49] on button "×" at bounding box center [962, 52] width 11 height 20
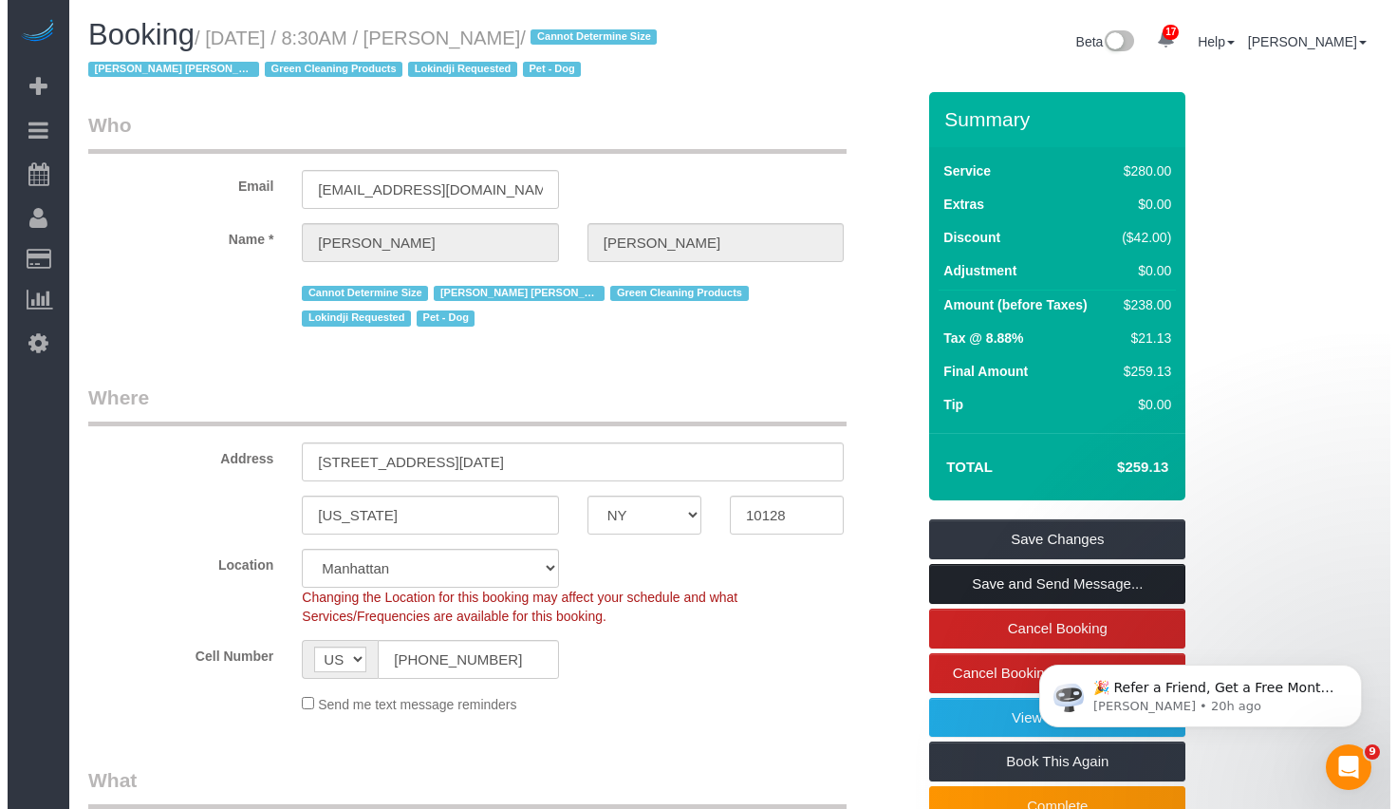
scroll to position [0, 0]
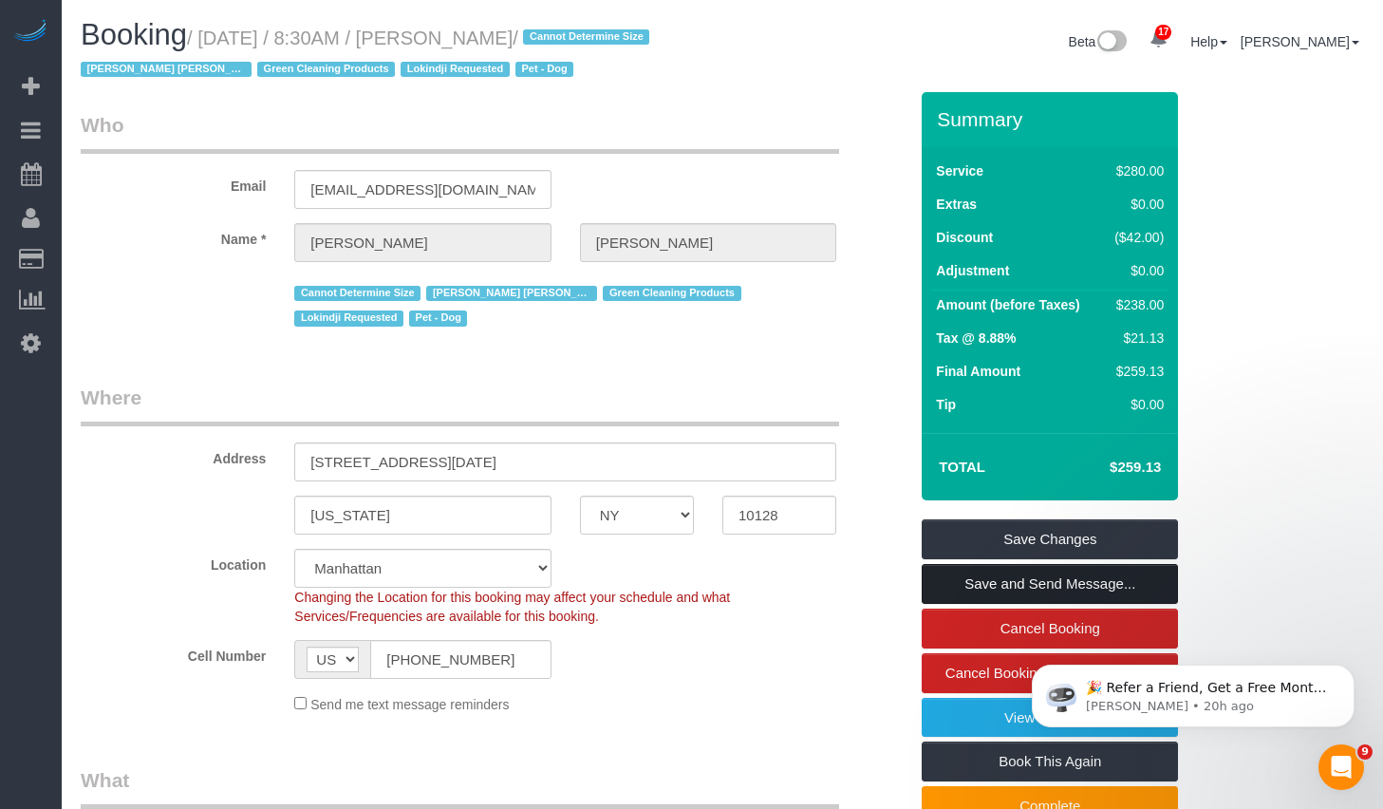
click at [1020, 578] on link "Save and Send Message..." at bounding box center [1050, 584] width 256 height 40
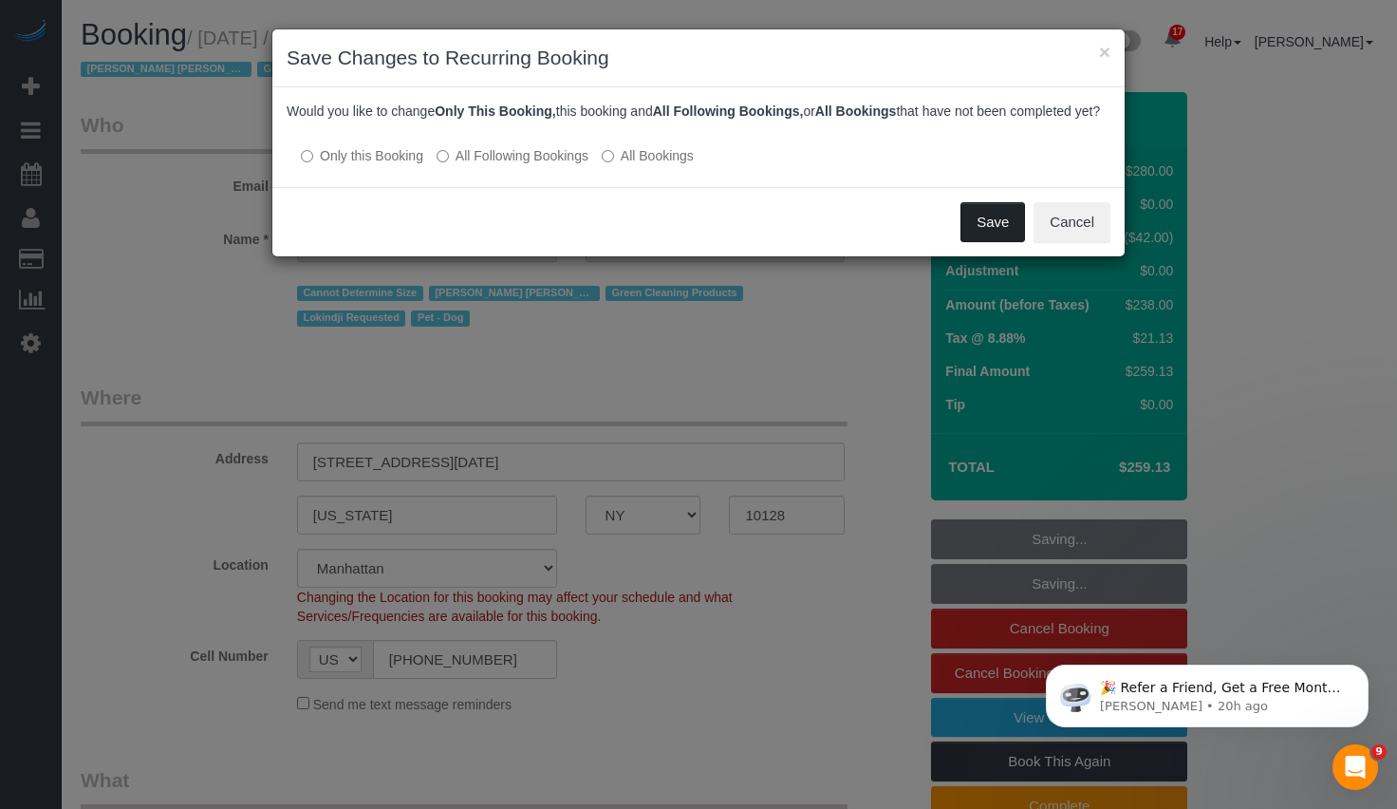
click at [988, 240] on button "Save" at bounding box center [992, 222] width 65 height 40
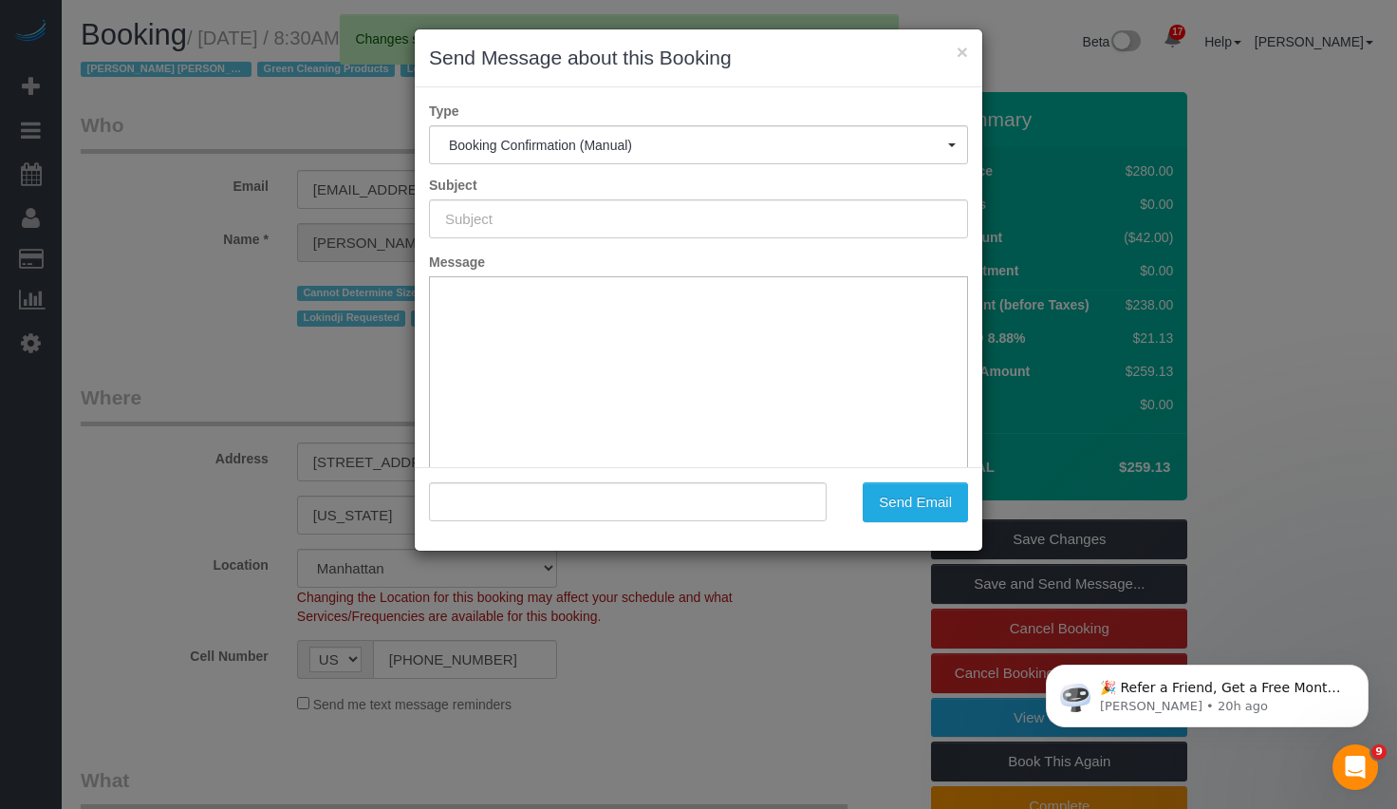
type input "Cleaning Confirmed for 09/12/2025 at 8:30am"
type input ""Seth Schulman-Marcus" <sethsmarcus@gmail.com>"
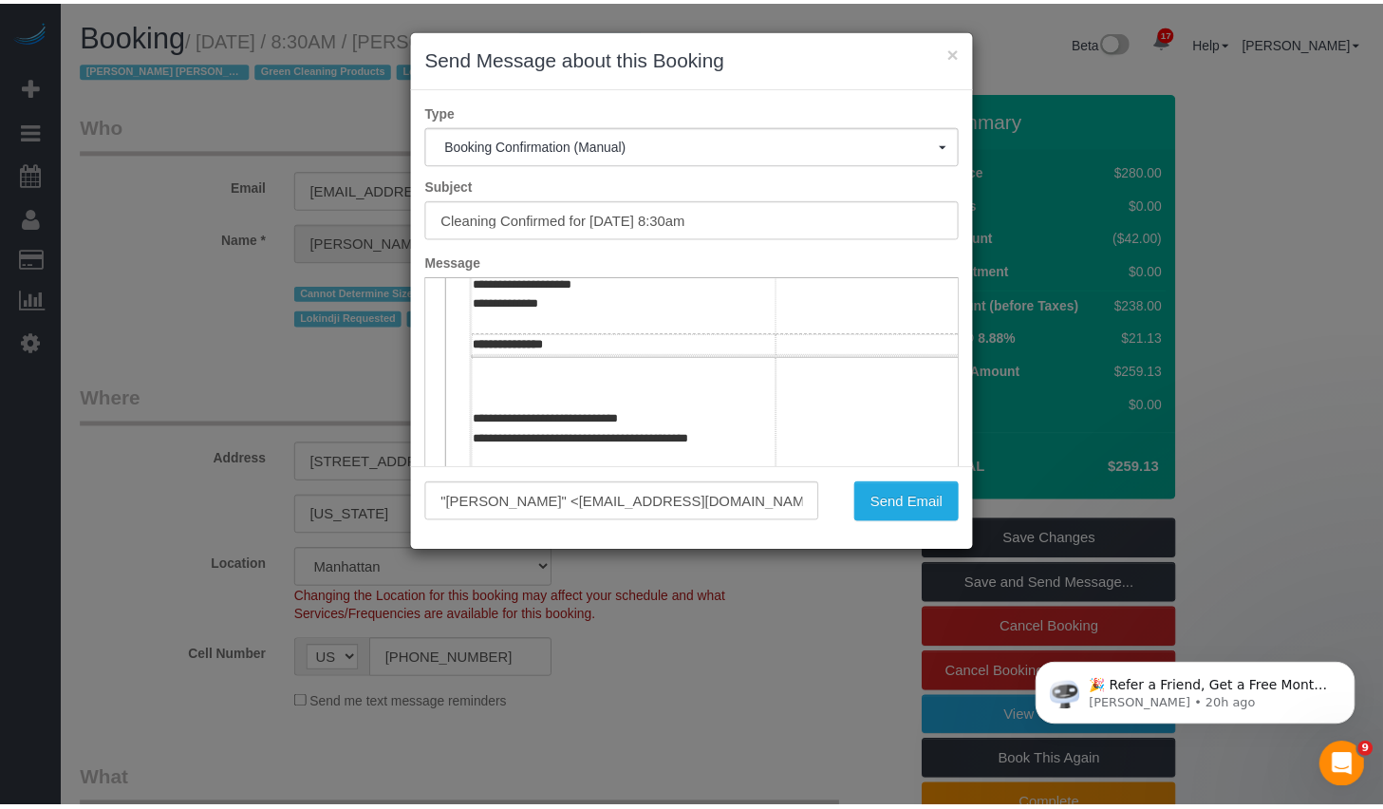
scroll to position [412, 0]
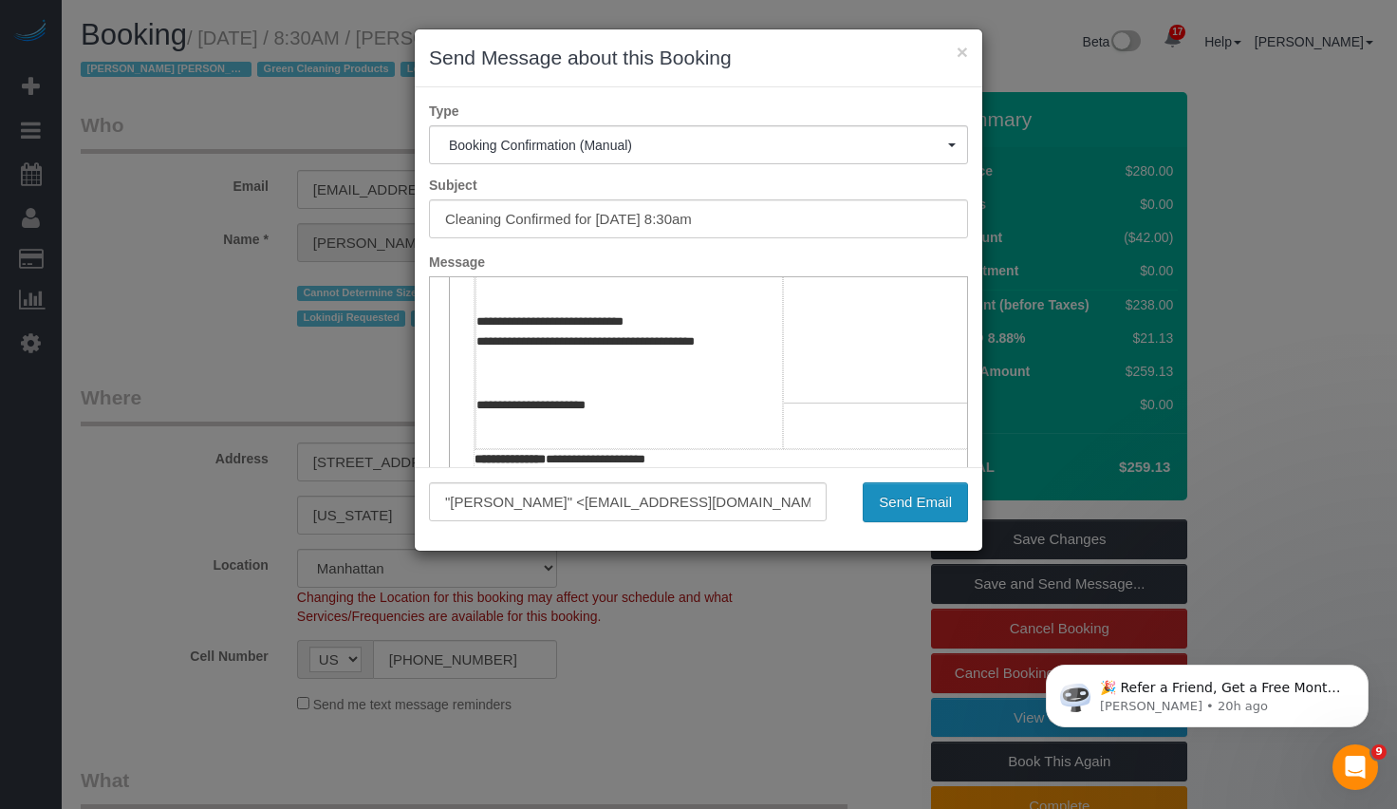
click at [915, 506] on button "Send Email" at bounding box center [915, 502] width 105 height 40
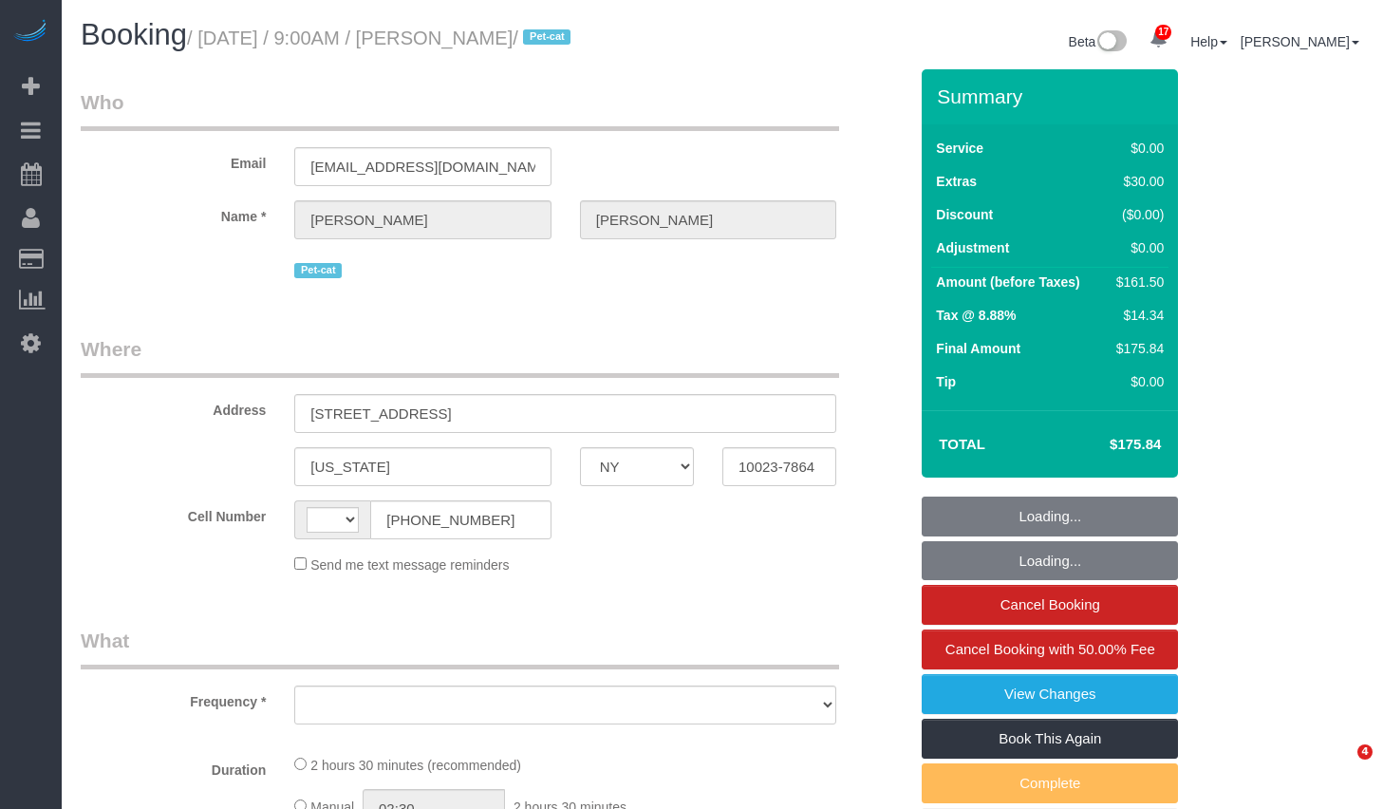
select select "NY"
select select "object:530"
select select "number:57"
select select "number:71"
select select "number:14"
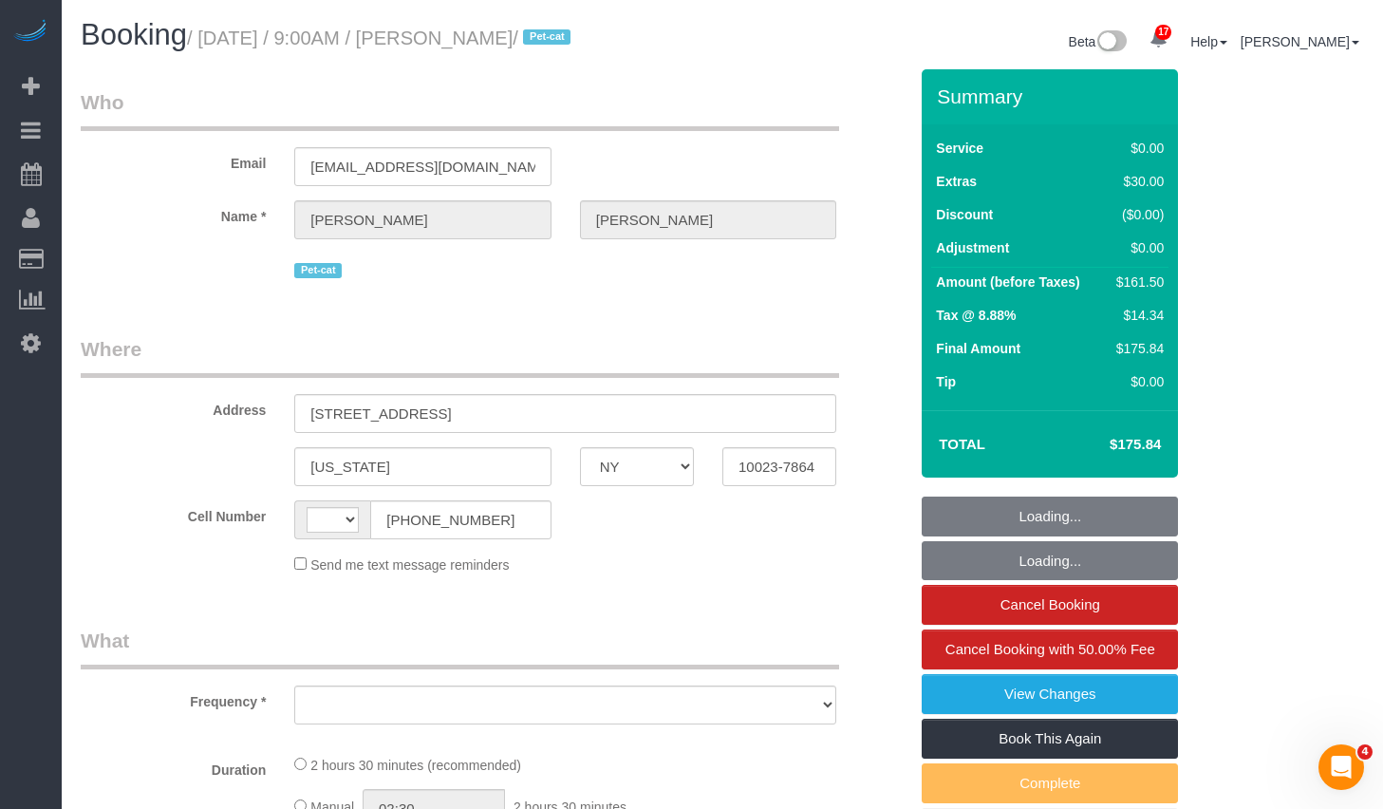
select select "number:6"
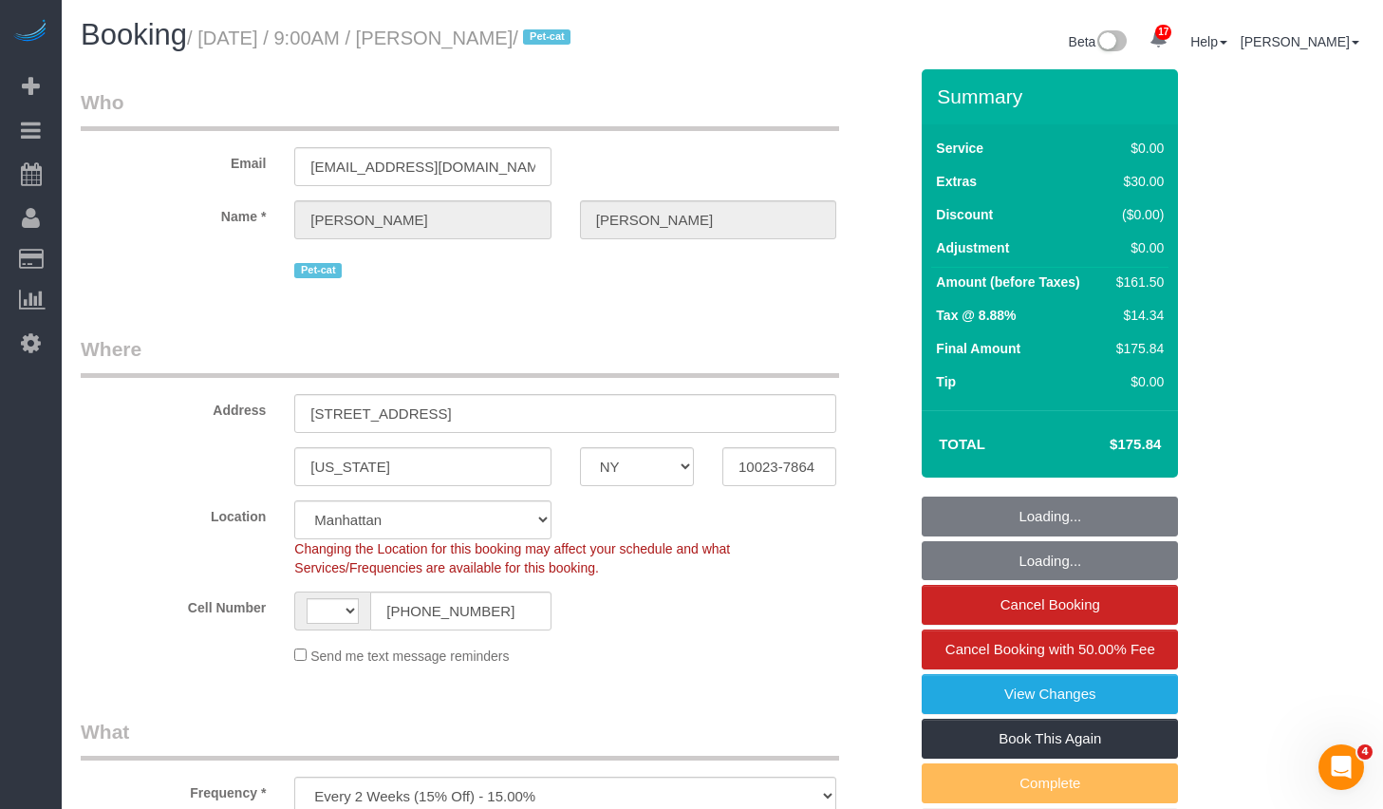
select select "string:[GEOGRAPHIC_DATA]"
select select "string:stripe-pm_1Rqw2V4VGloSiKo71PD9Zofk"
select select "1"
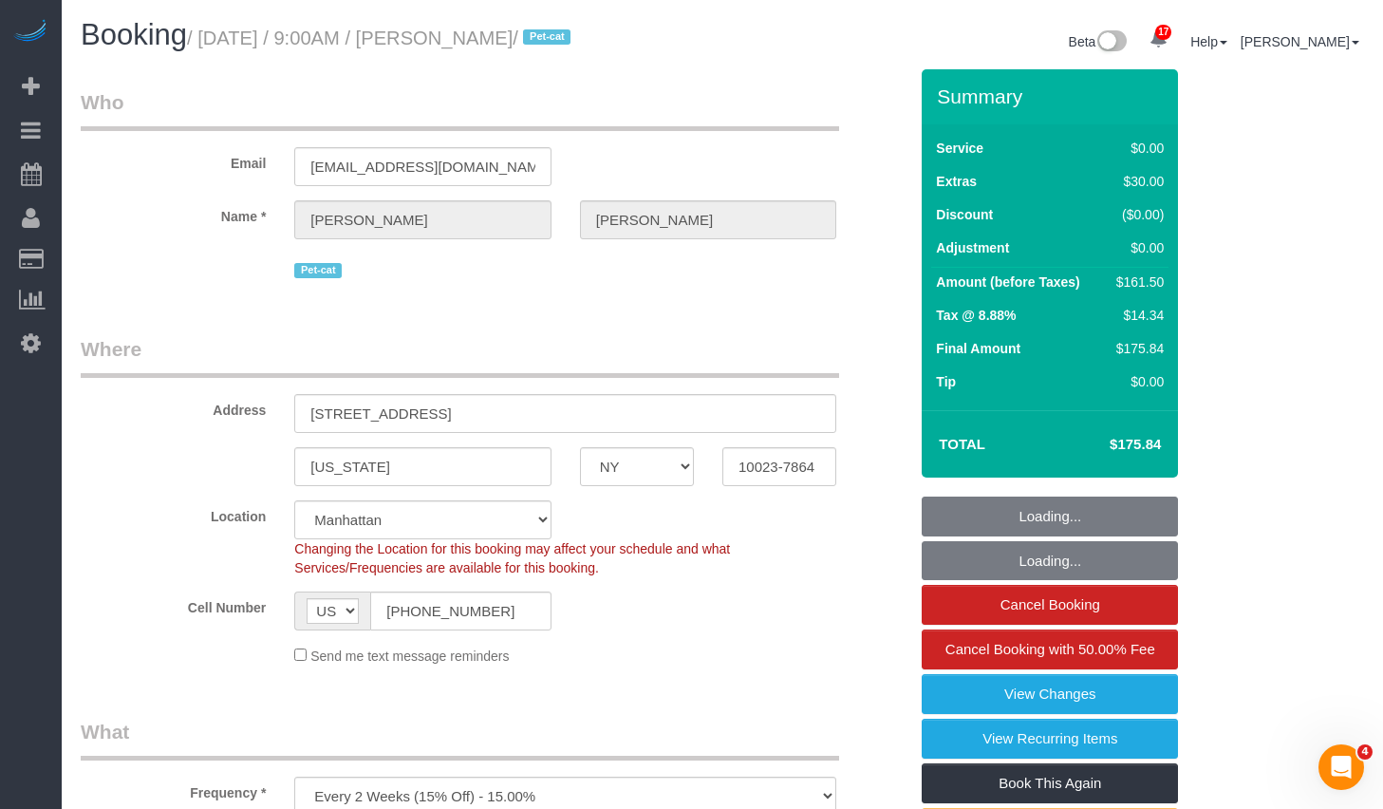
select select "object:1033"
select select "spot1"
select select "1"
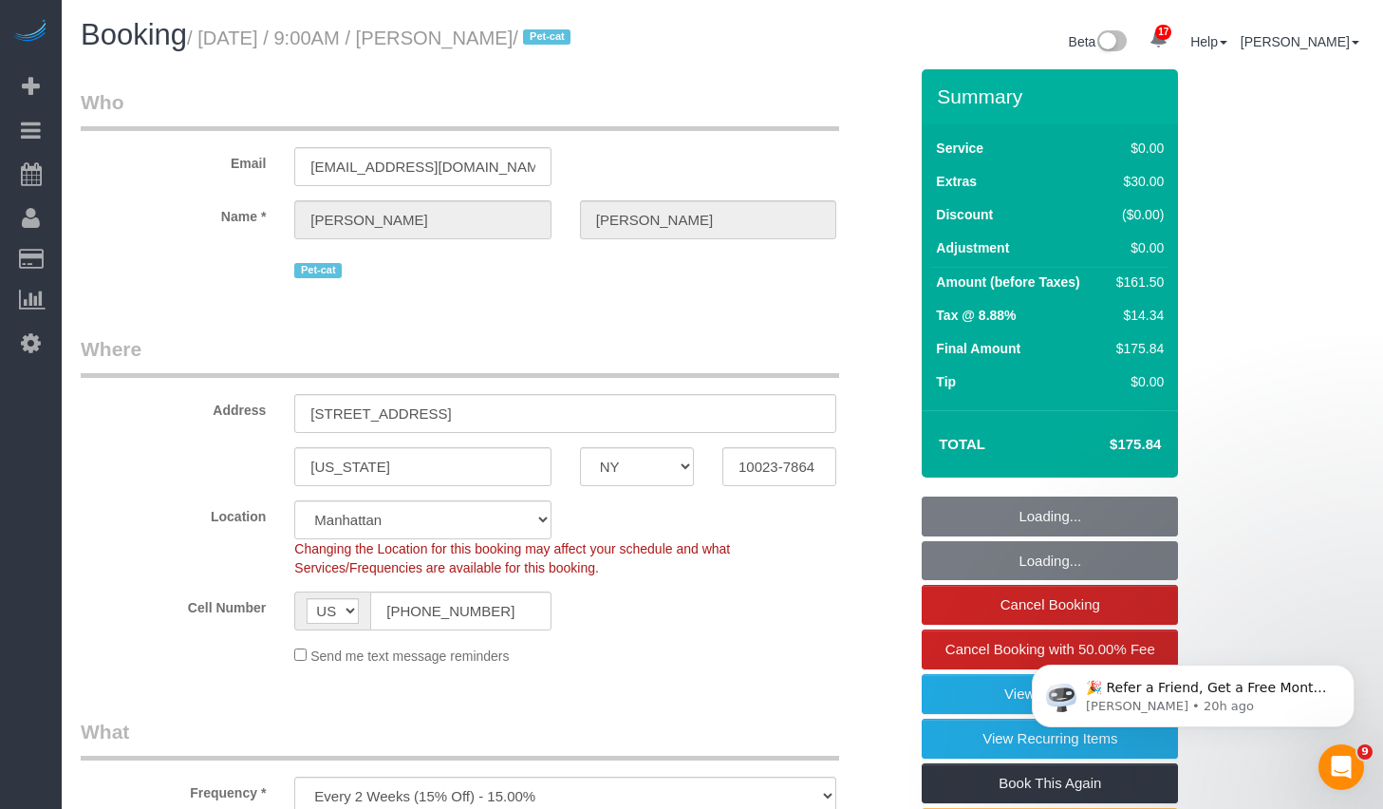
drag, startPoint x: 487, startPoint y: 42, endPoint x: 593, endPoint y: 51, distance: 106.7
click at [576, 45] on small "/ [DATE] / 9:00AM / [PERSON_NAME] / Pet-cat" at bounding box center [381, 38] width 389 height 21
copy small "[PERSON_NAME]"
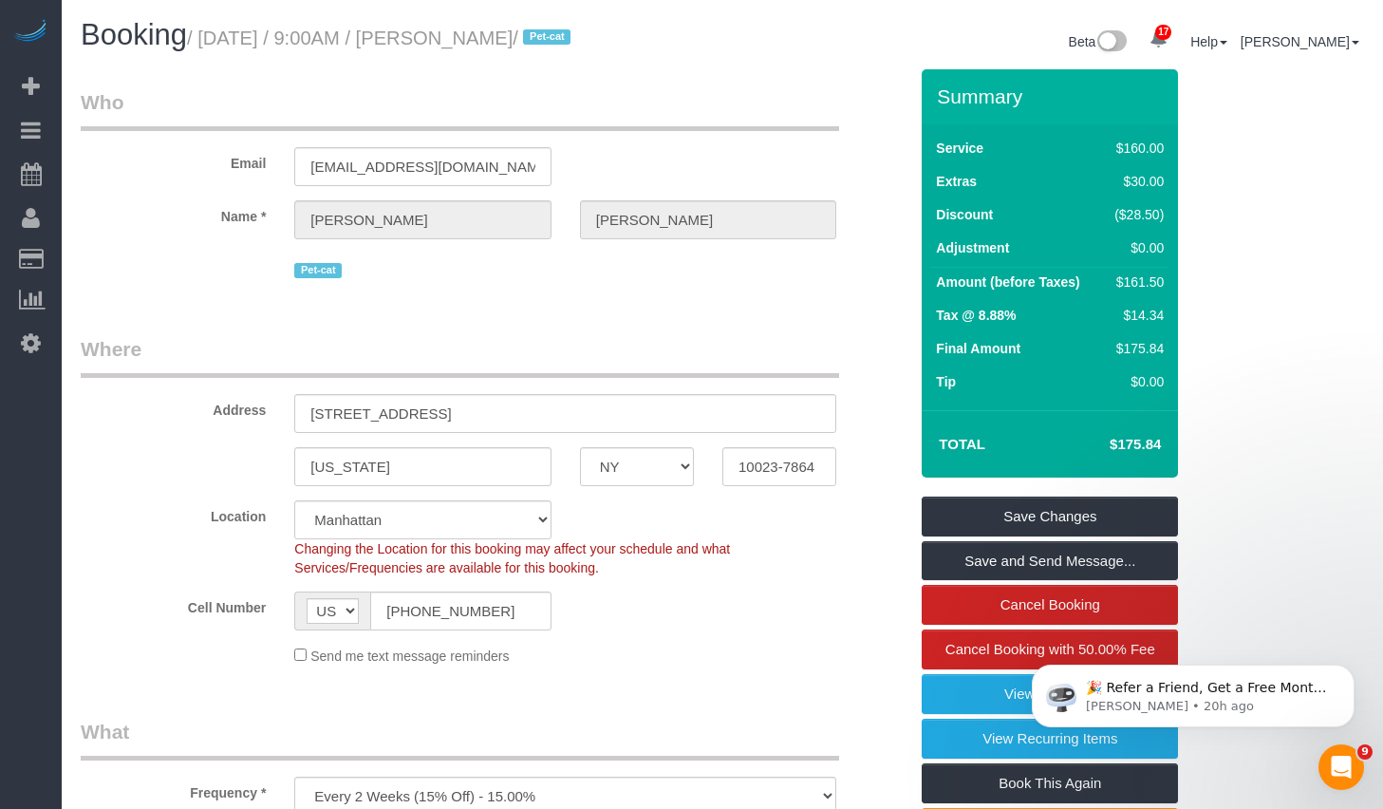
drag, startPoint x: 215, startPoint y: 42, endPoint x: 590, endPoint y: 48, distance: 374.9
click at [576, 48] on small "/ [DATE] / 9:00AM / [PERSON_NAME] / Pet-cat" at bounding box center [381, 38] width 389 height 21
copy small "[DATE] / 9:00AM / [PERSON_NAME]"
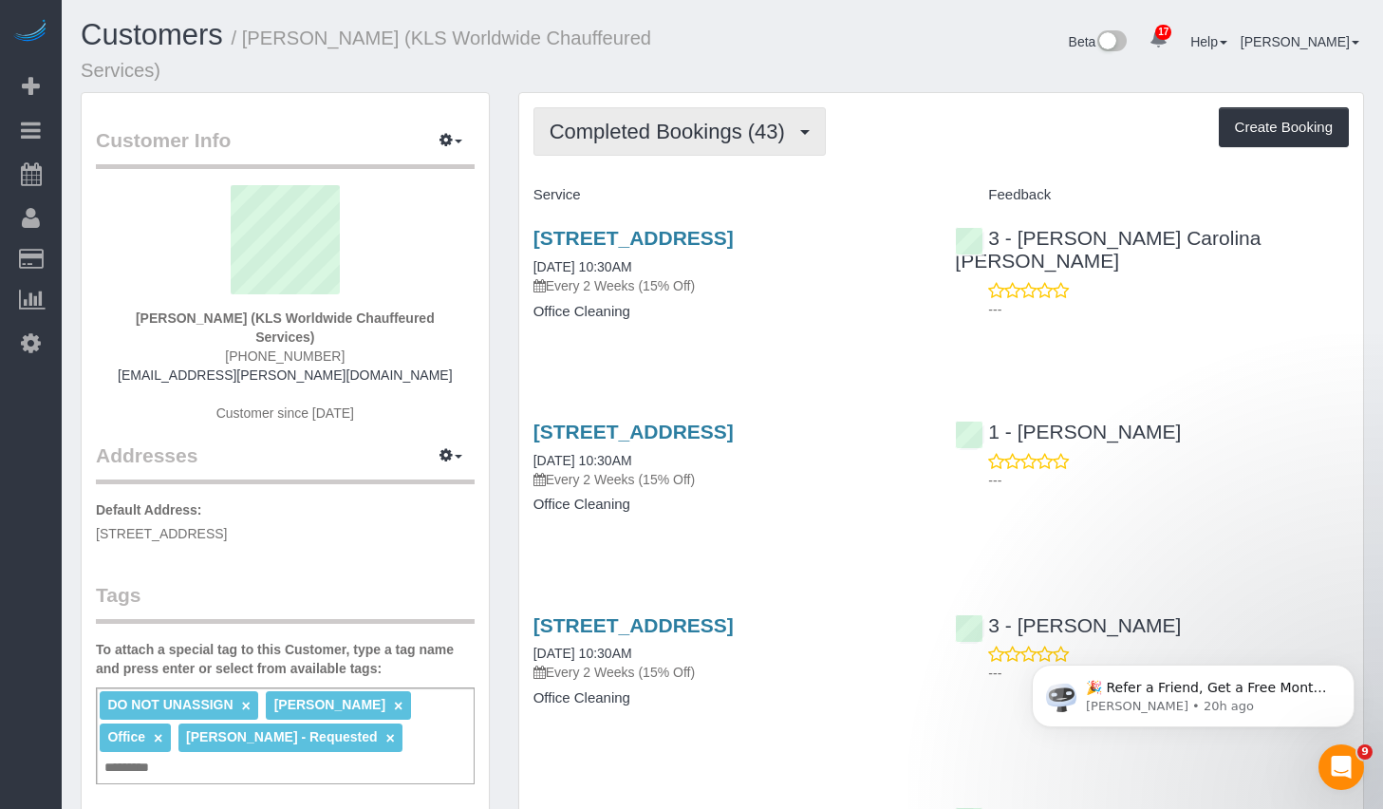
click at [702, 129] on span "Completed Bookings (43)" at bounding box center [672, 132] width 245 height 24
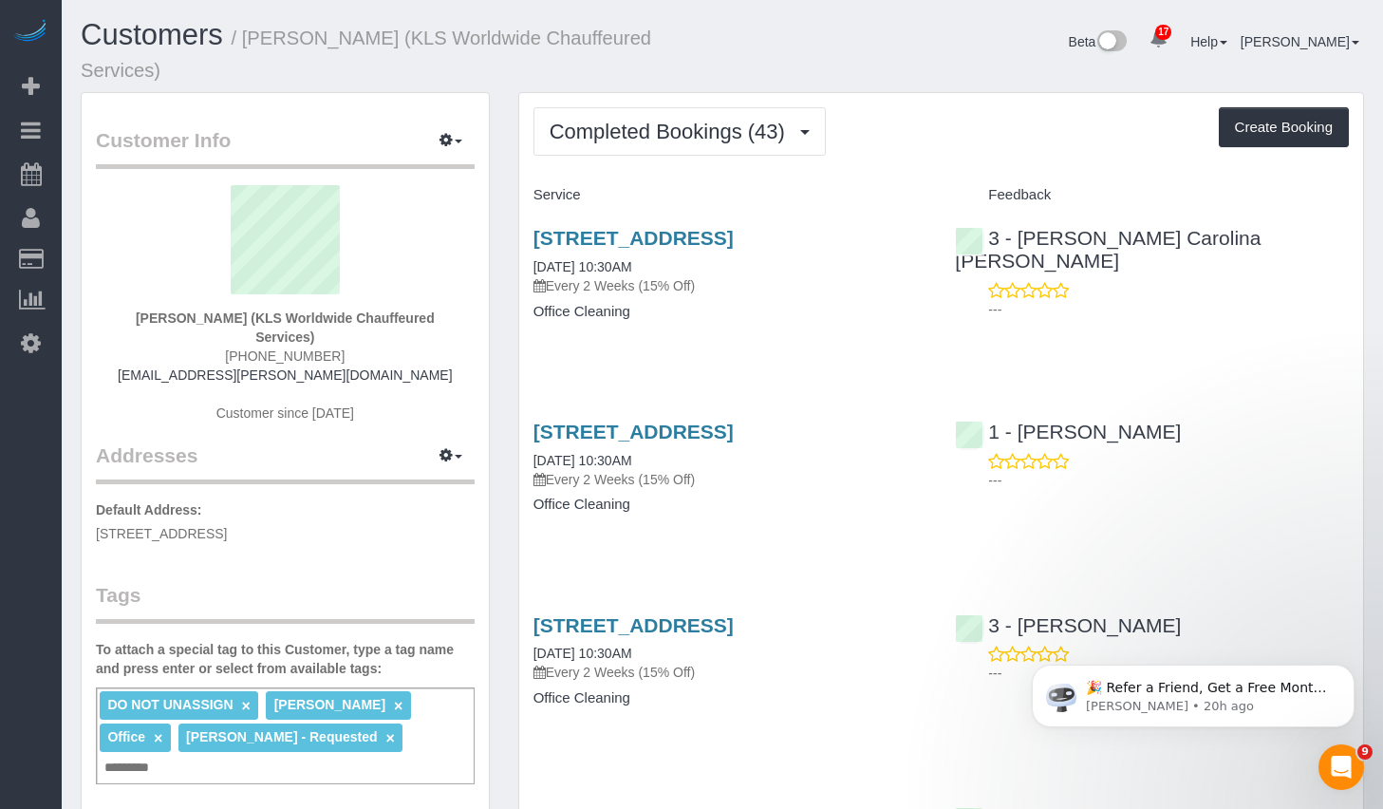
click at [260, 40] on small "/ [PERSON_NAME] (KLS Worldwide Chauffeured Services)" at bounding box center [366, 54] width 570 height 53
drag, startPoint x: 259, startPoint y: 35, endPoint x: 390, endPoint y: 46, distance: 131.4
click at [390, 46] on small "/ [PERSON_NAME] (KLS Worldwide Chauffeured Services)" at bounding box center [366, 54] width 570 height 53
copy small "[PERSON_NAME]"
click at [165, 755] on input "text" at bounding box center [132, 767] width 65 height 25
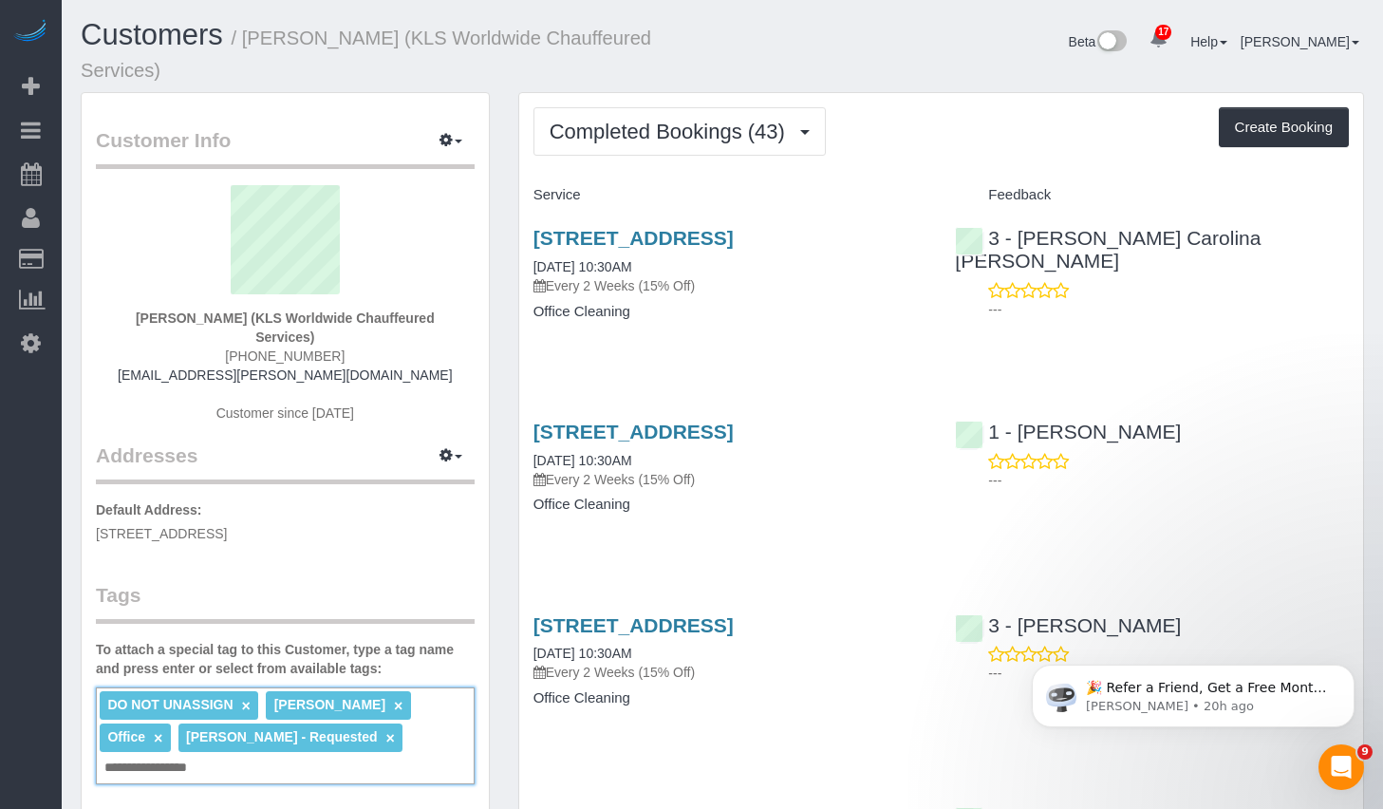
type input "**********"
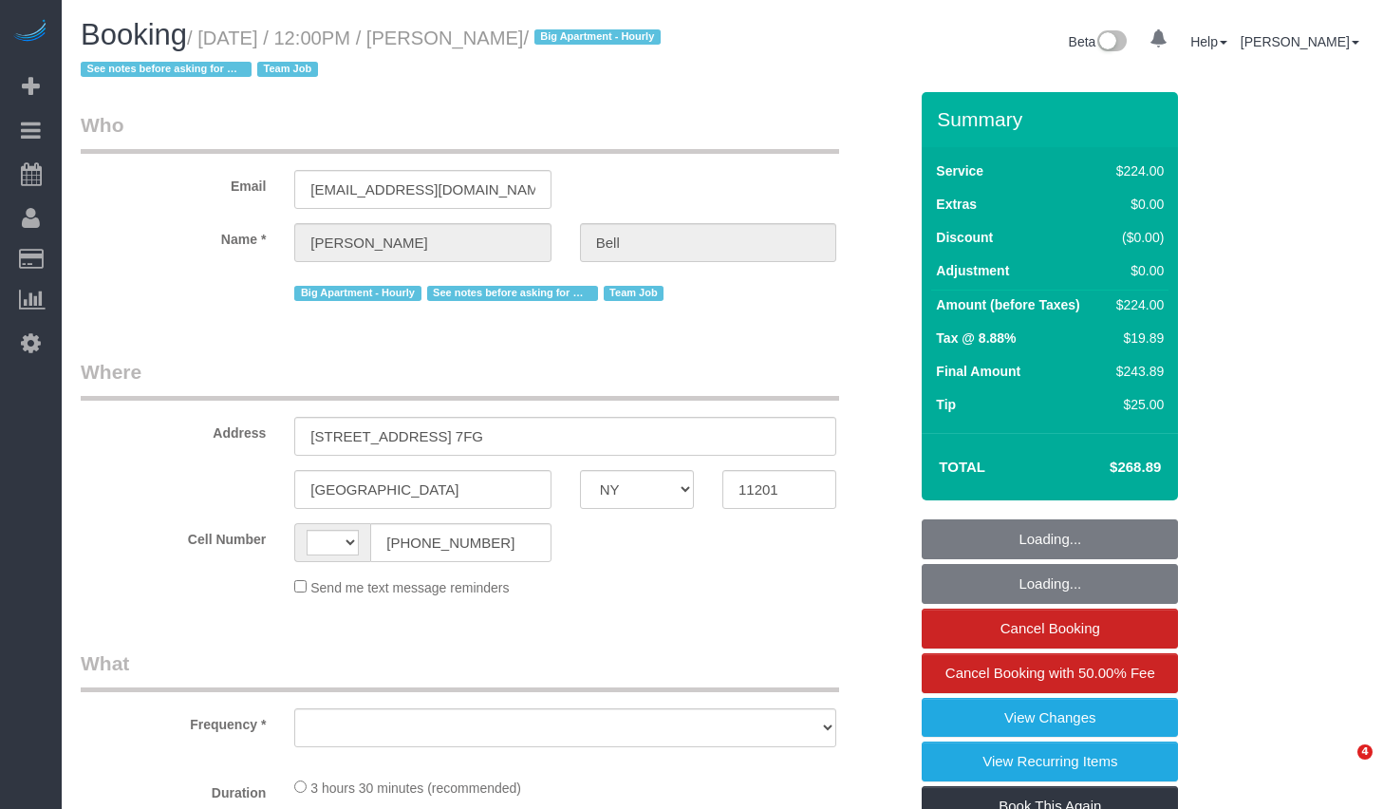
select select "NY"
select select "string:[GEOGRAPHIC_DATA]"
select select "object:787"
select select "210"
select select "spot1"
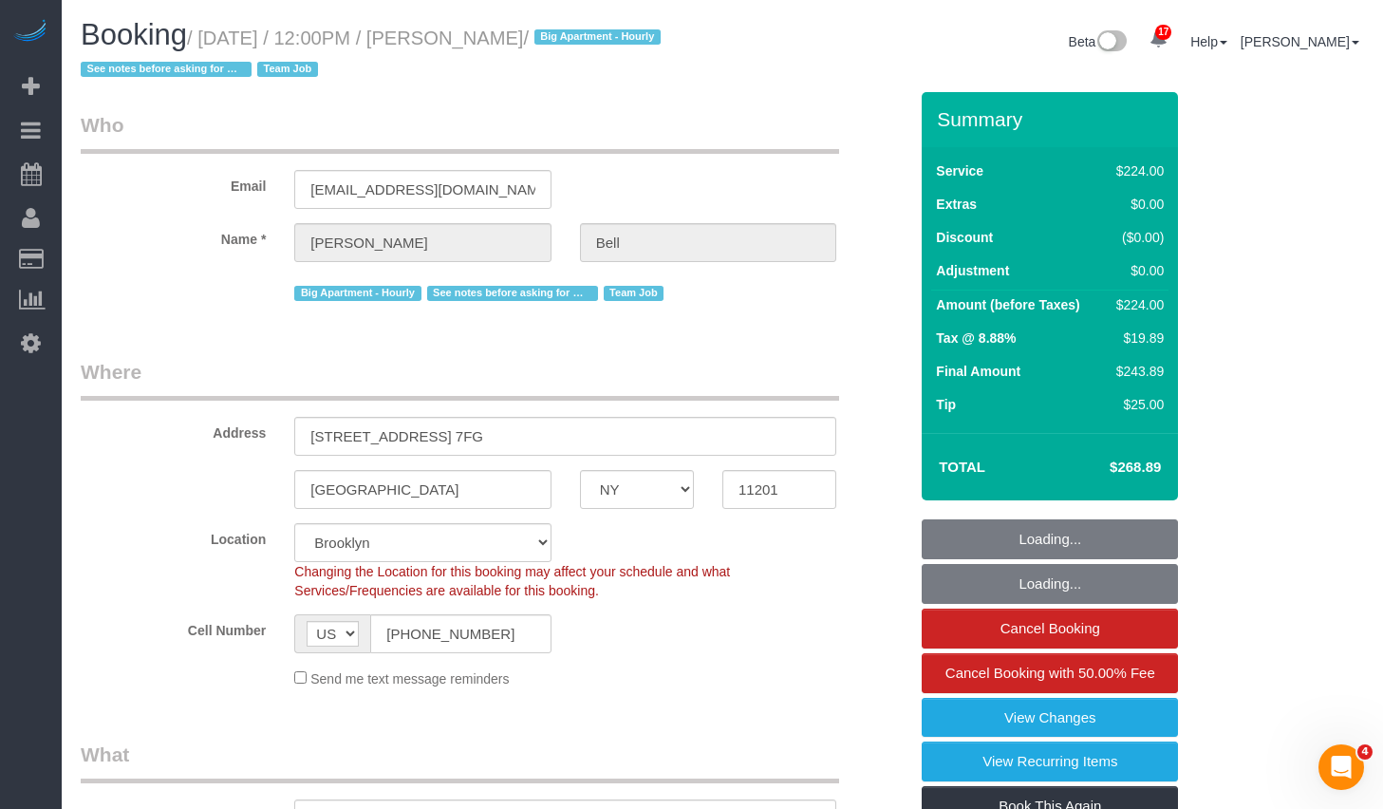
select select "string:stripe-pm_1KXFUA4VGloSiKo7ffajs4Qi"
select select "number:89"
select select "number:90"
select select "number:15"
select select "number:5"
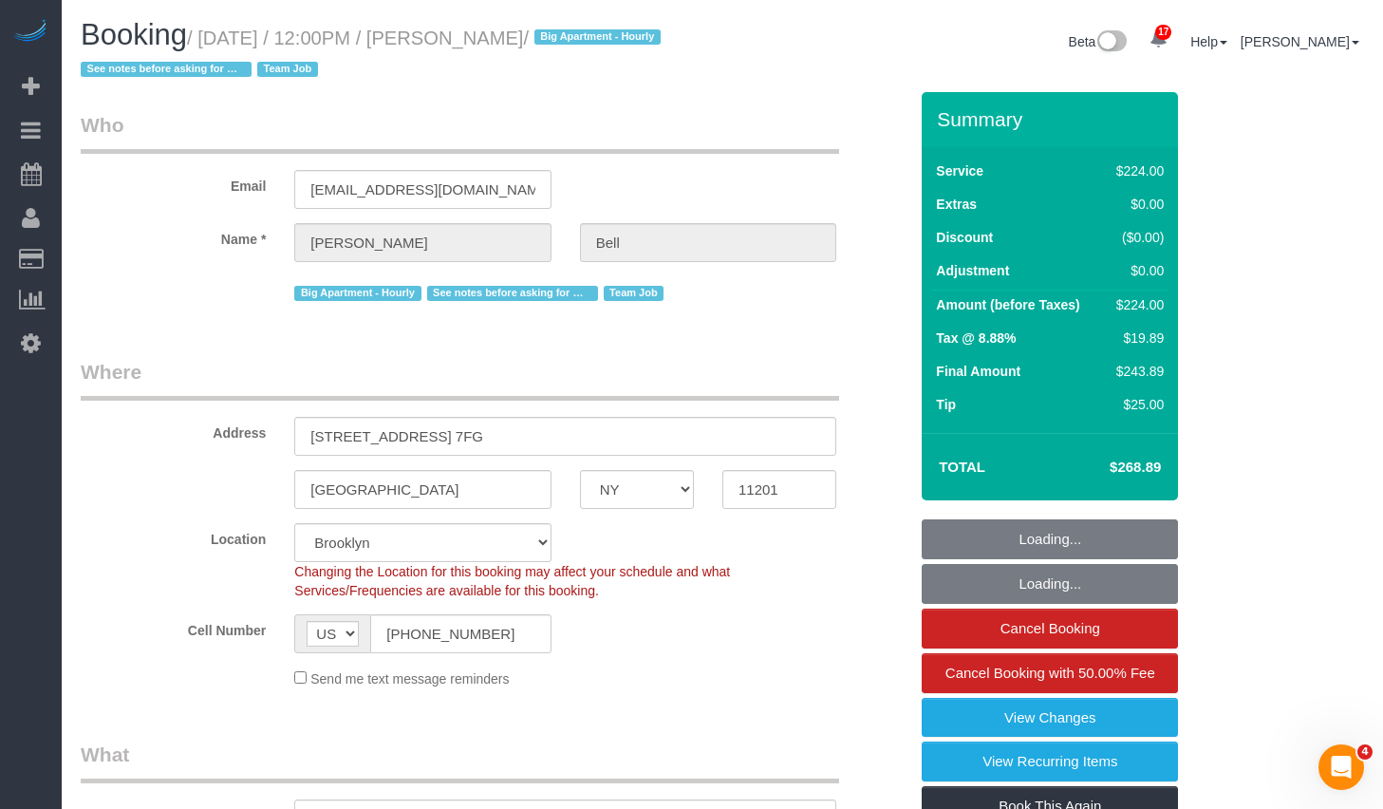
select select "number:21"
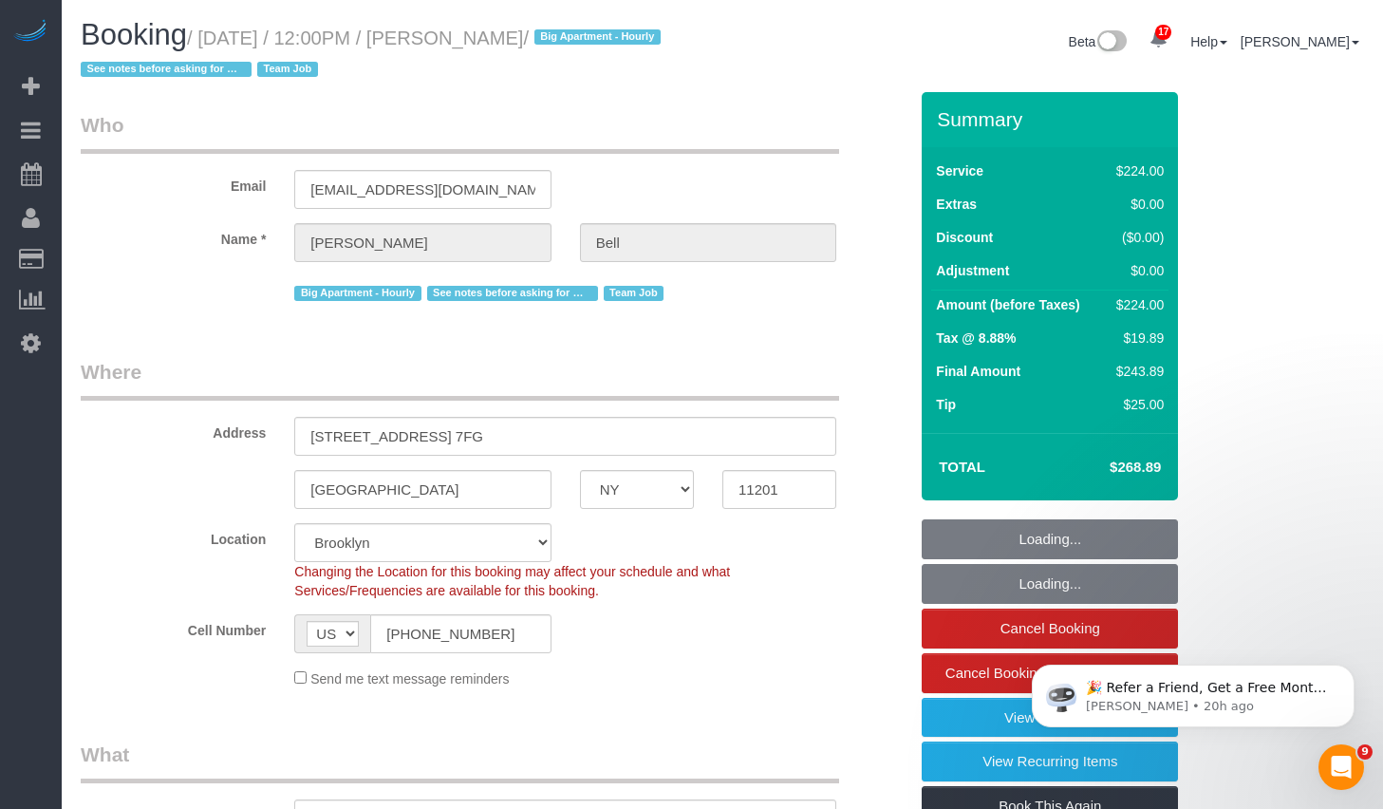
select select "object:1492"
select select "spot45"
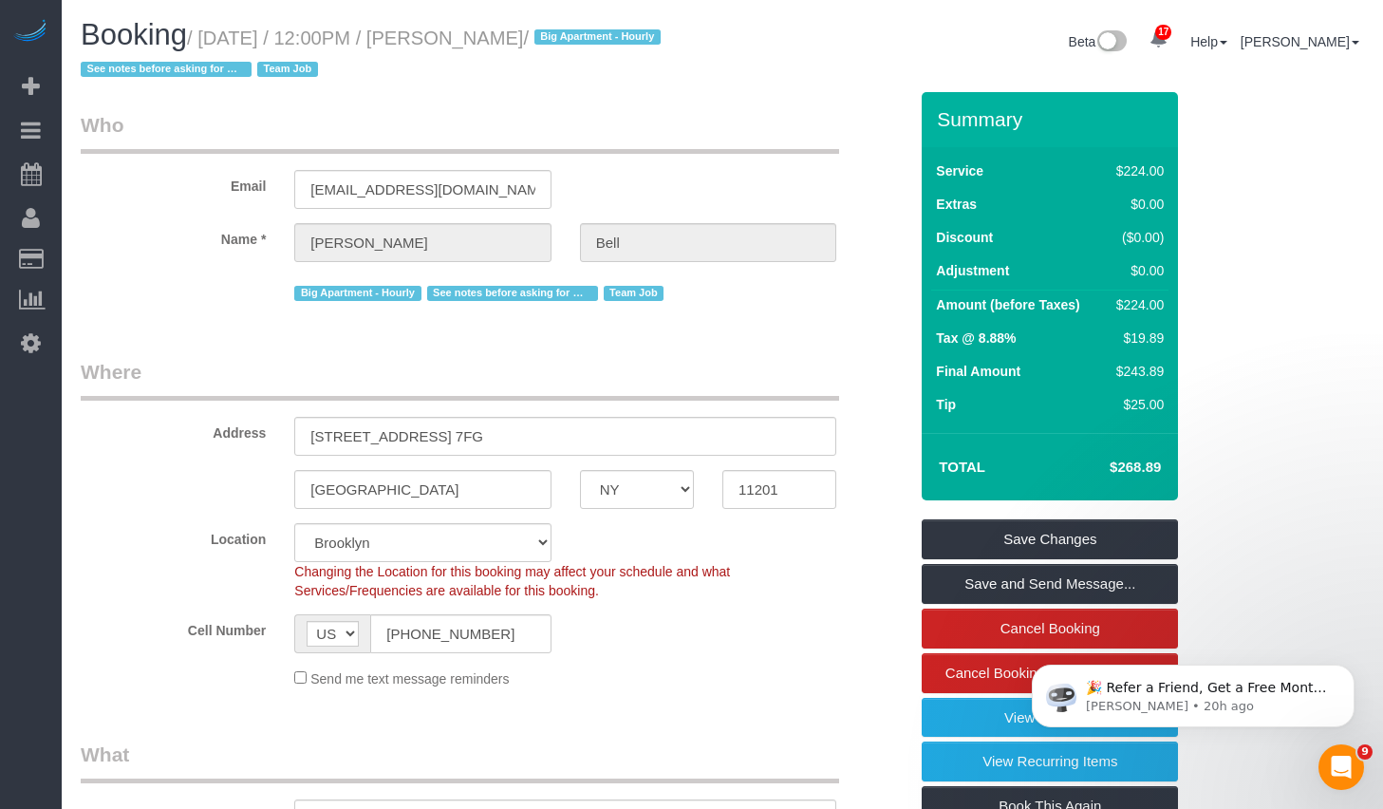
drag, startPoint x: 214, startPoint y: 34, endPoint x: 605, endPoint y: 42, distance: 392.0
click small "/ September 12, 2025 / 12:00PM / Michelle Bell / Big Apartment - Hourly See not…"
copy small "September 12, 2025 / 12:00PM / Michelle Bell"
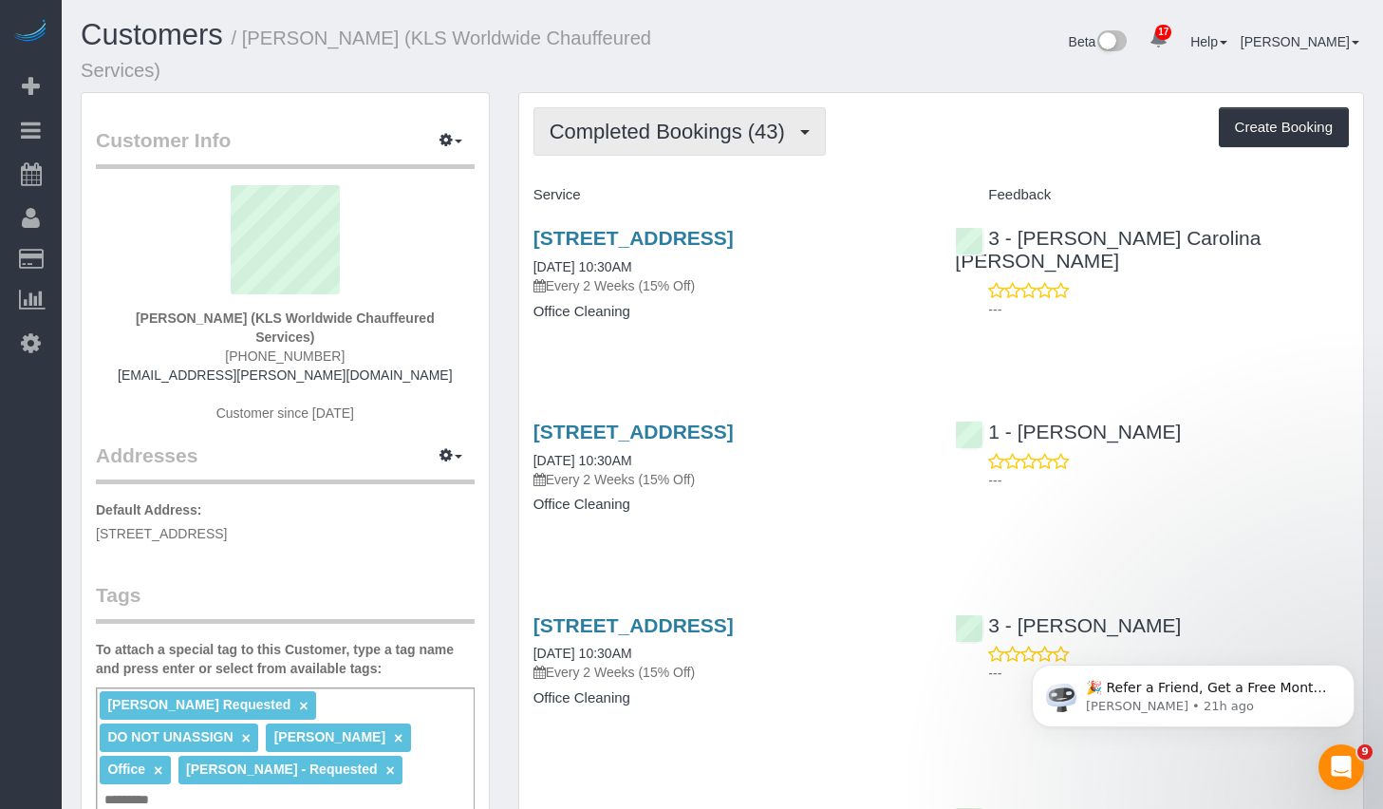
click at [670, 143] on button "Completed Bookings (43)" at bounding box center [679, 131] width 292 height 48
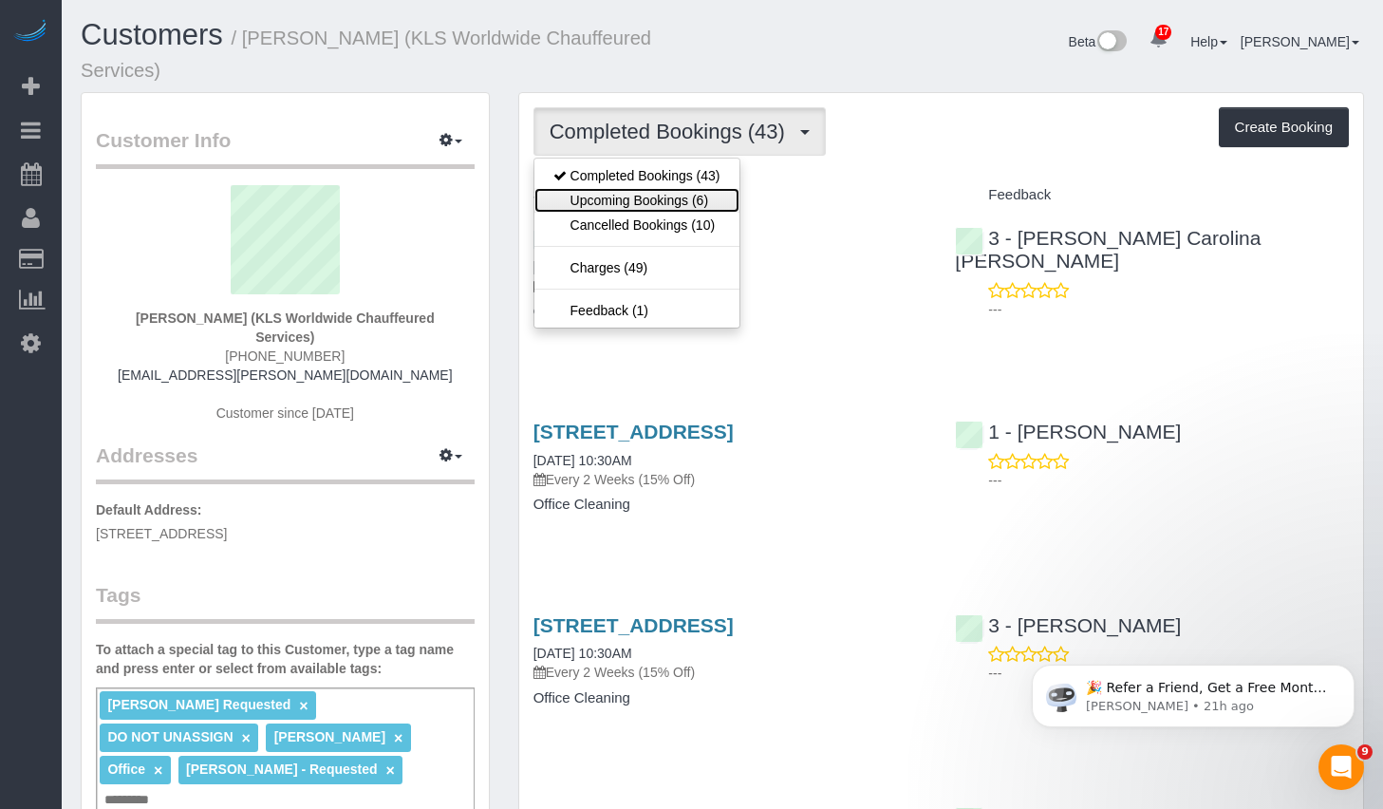
click at [604, 199] on link "Upcoming Bookings (6)" at bounding box center [636, 200] width 205 height 25
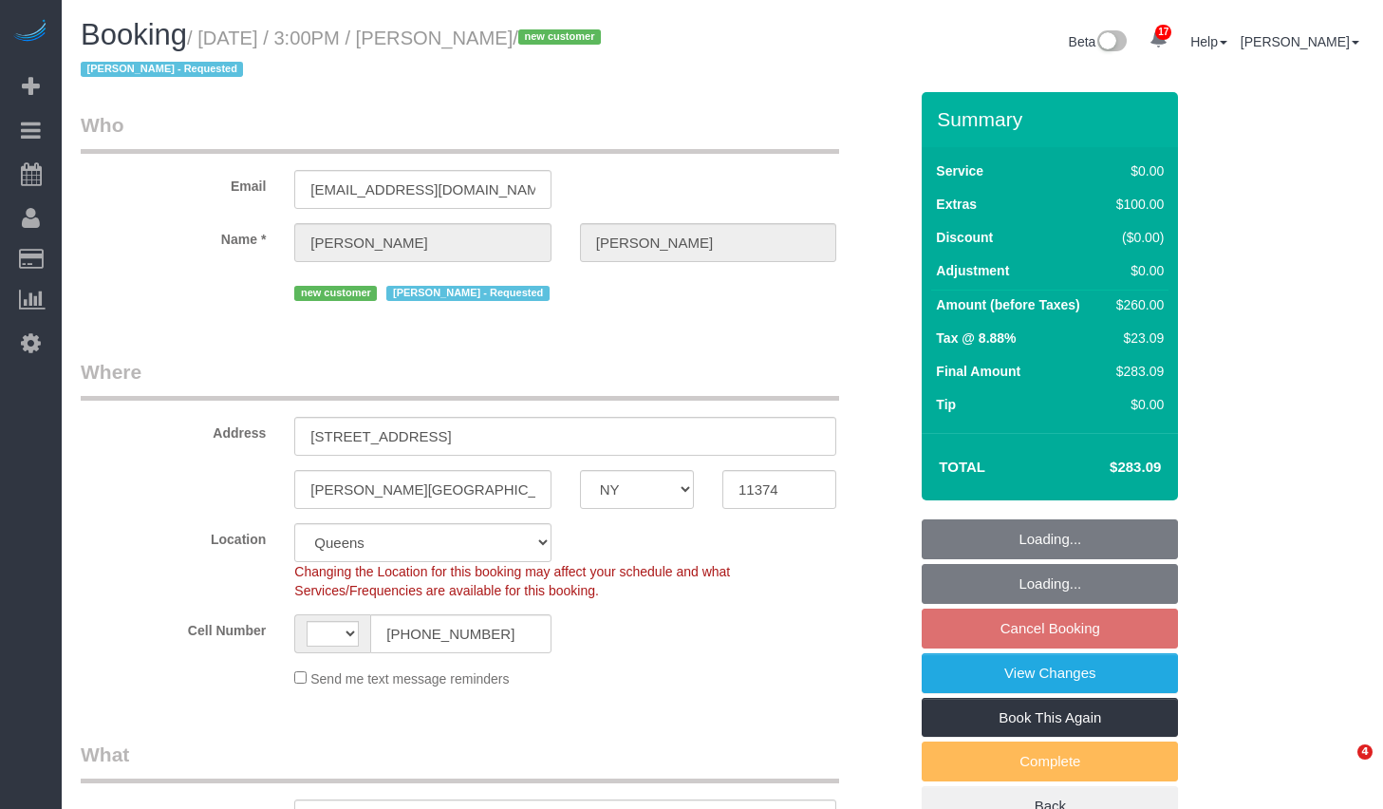
select select "NY"
select select "object:639"
select select "string:[GEOGRAPHIC_DATA]"
select select "string:stripe-pm_1S6HLo4VGloSiKo74DeqoOUT"
select select "1"
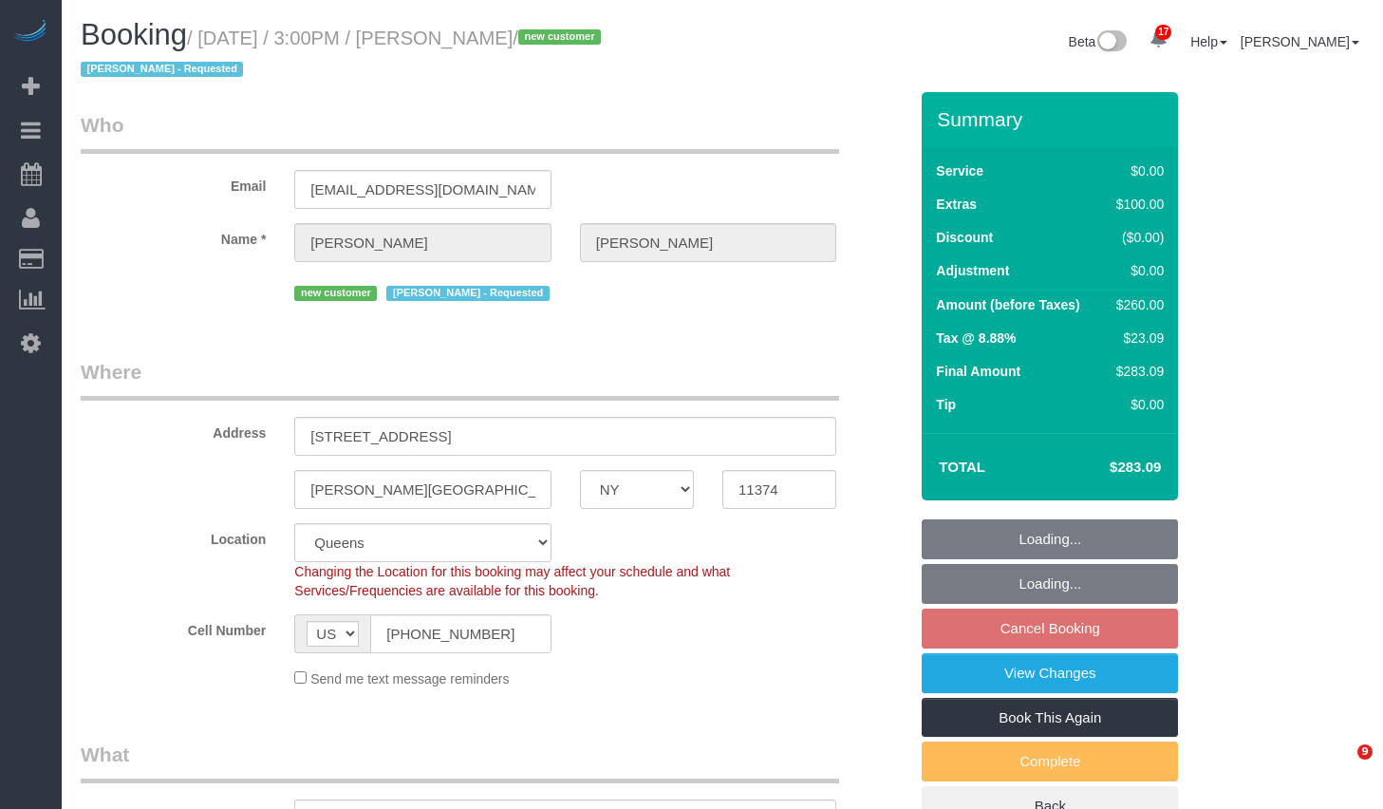
select select "spot3"
select select "number:63"
select select "number:75"
select select "number:15"
select select "number:5"
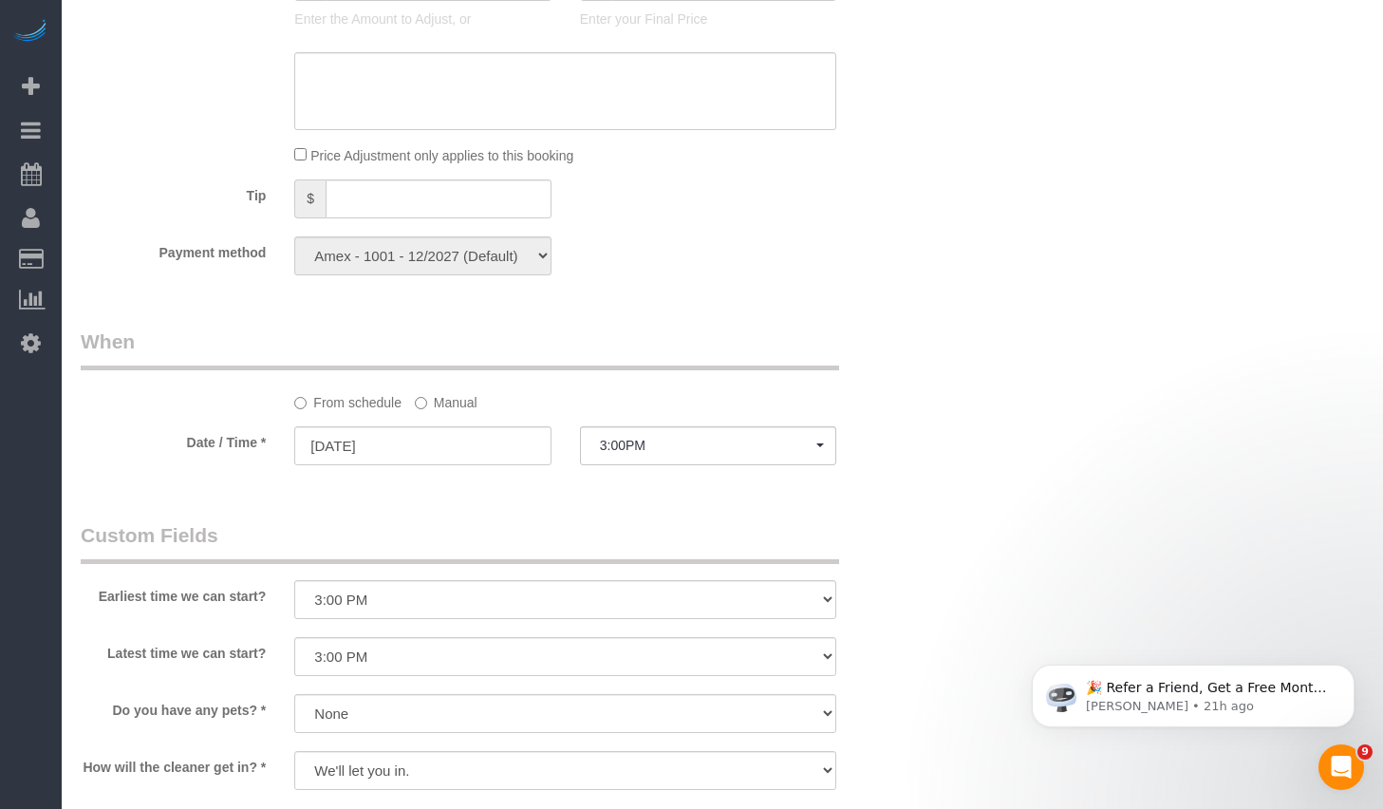
scroll to position [1941, 0]
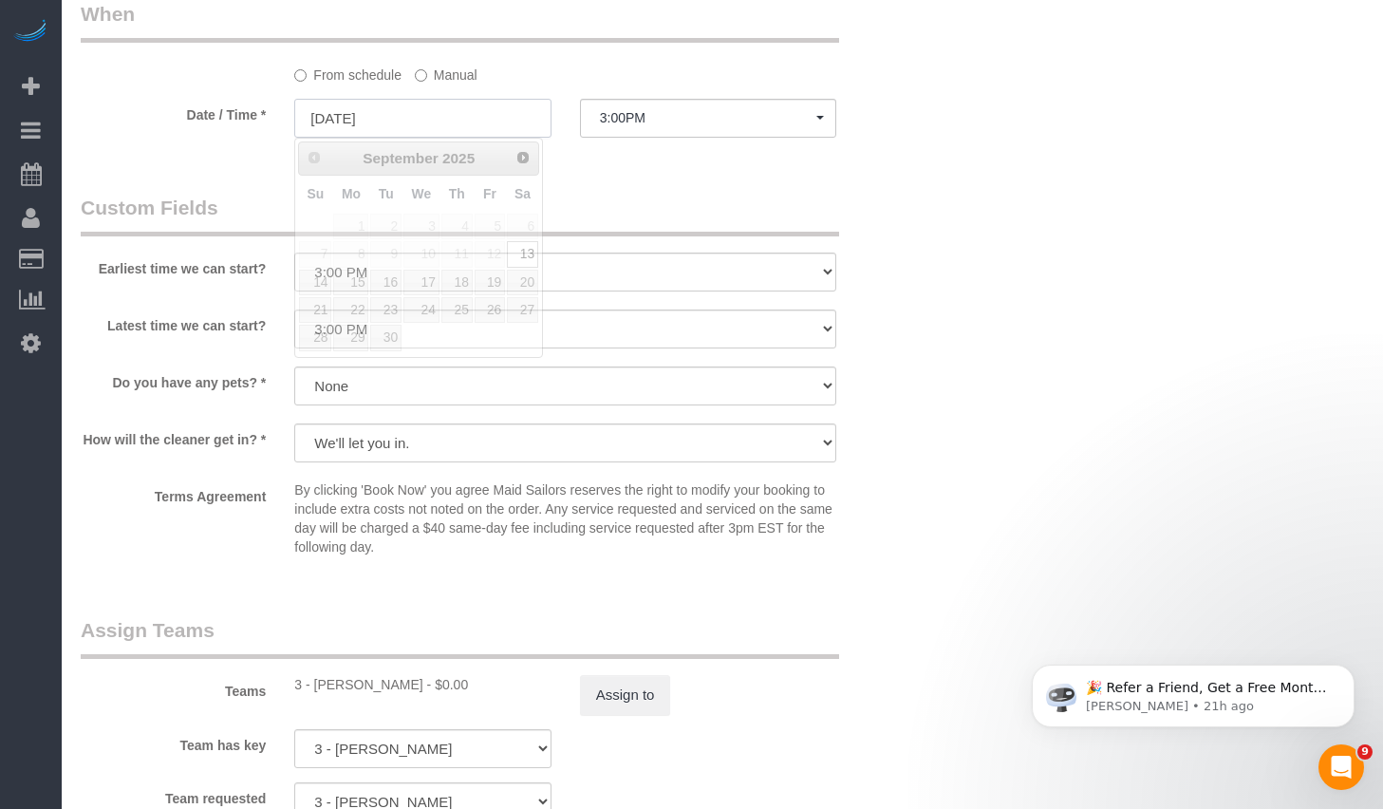
click at [419, 129] on input "09/13/2025" at bounding box center [422, 118] width 256 height 39
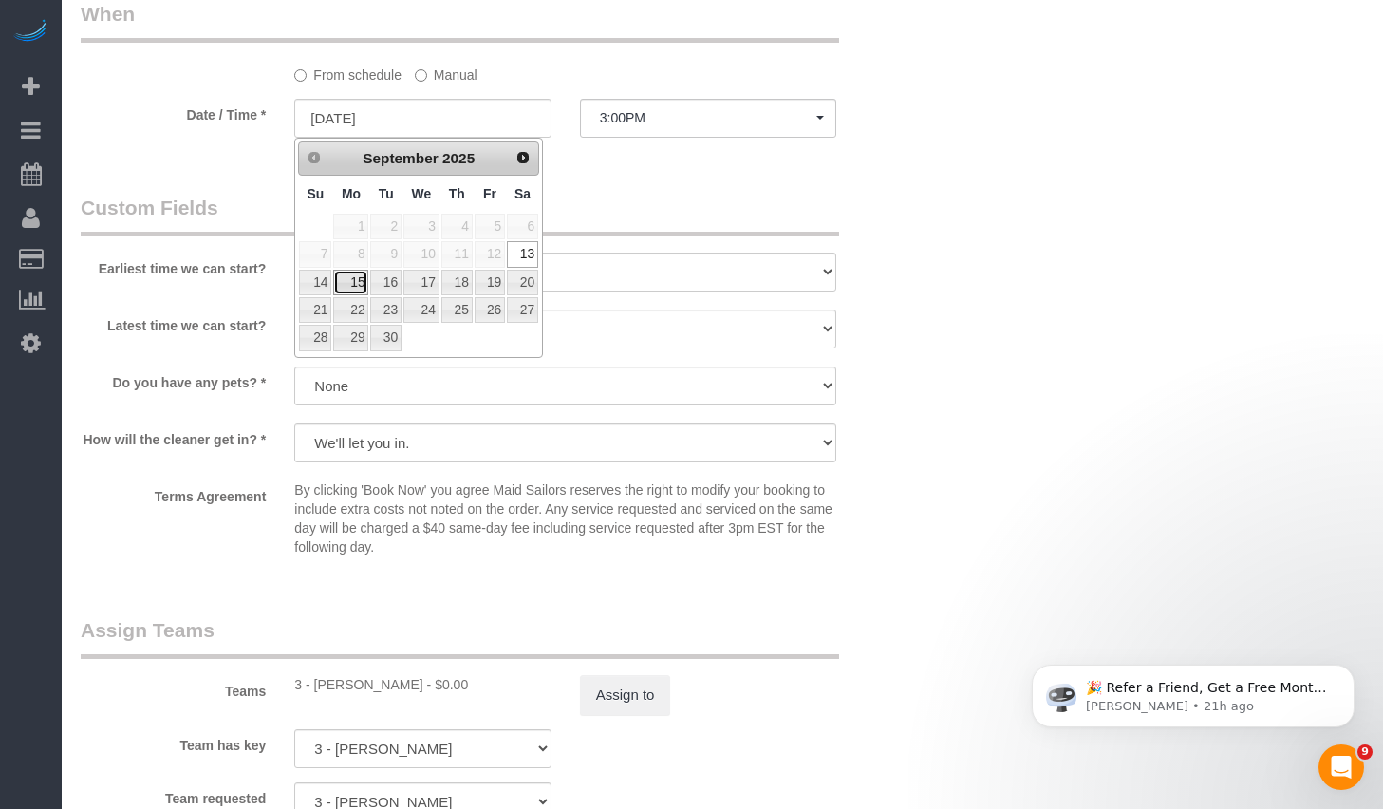
click at [355, 283] on link "15" at bounding box center [350, 283] width 35 height 26
type input "09/15/2025"
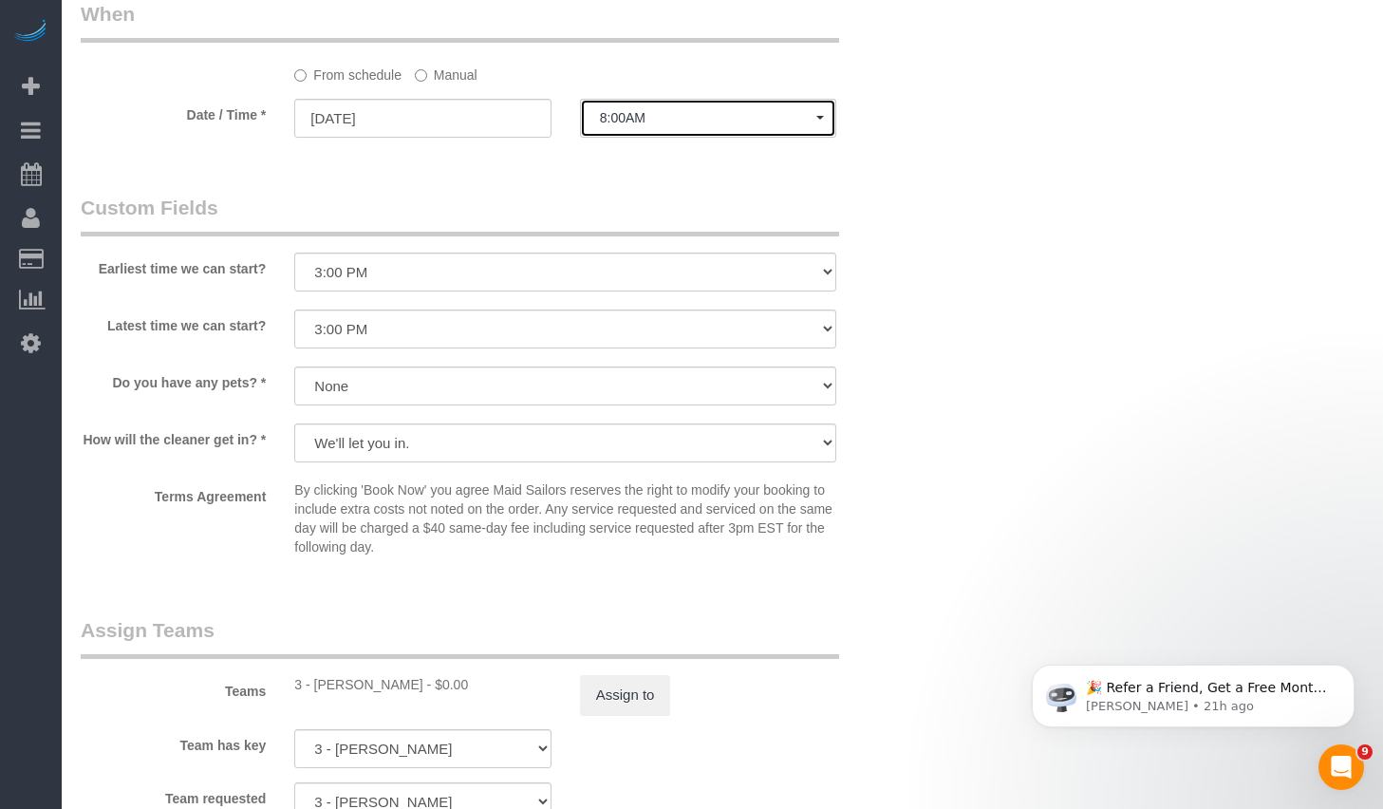
click at [686, 111] on span "8:00AM" at bounding box center [708, 117] width 216 height 15
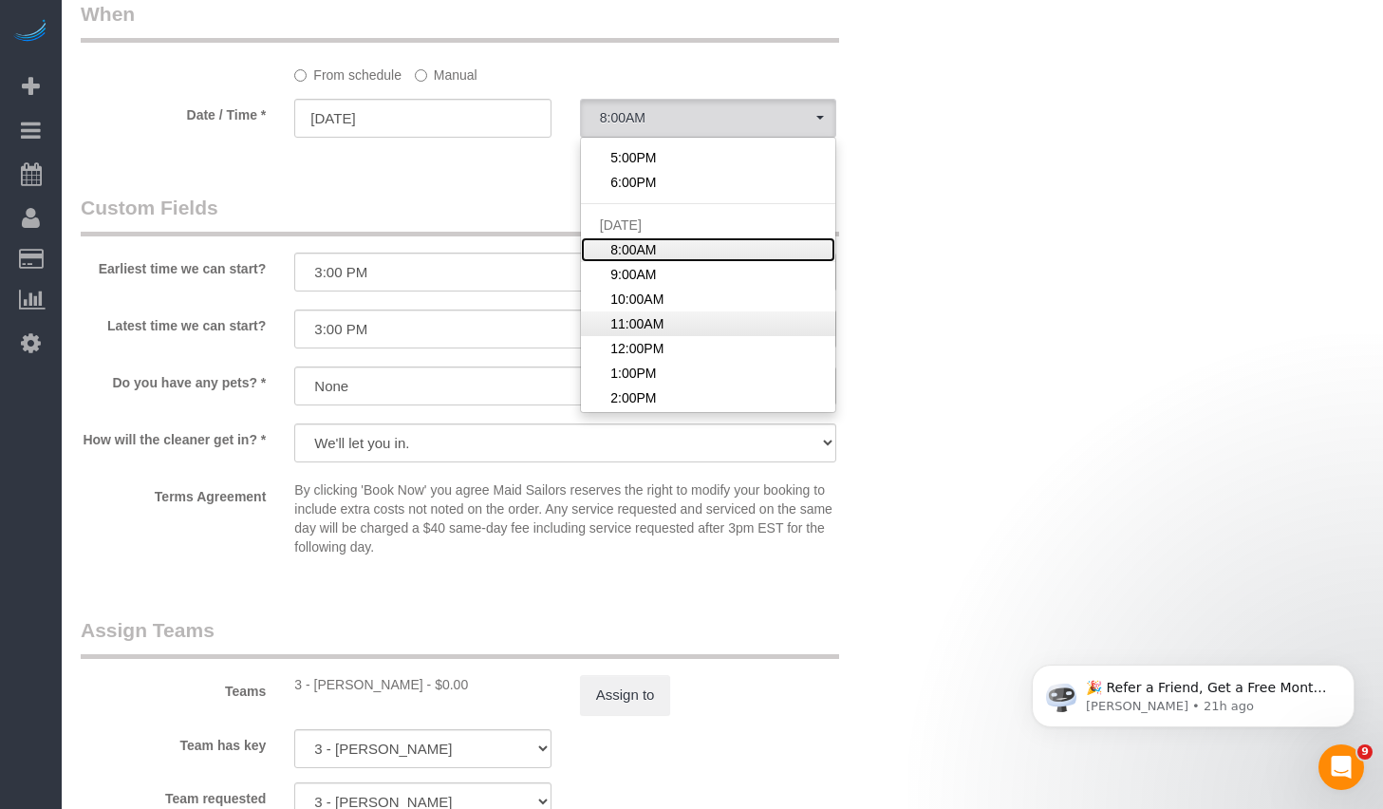
scroll to position [459, 0]
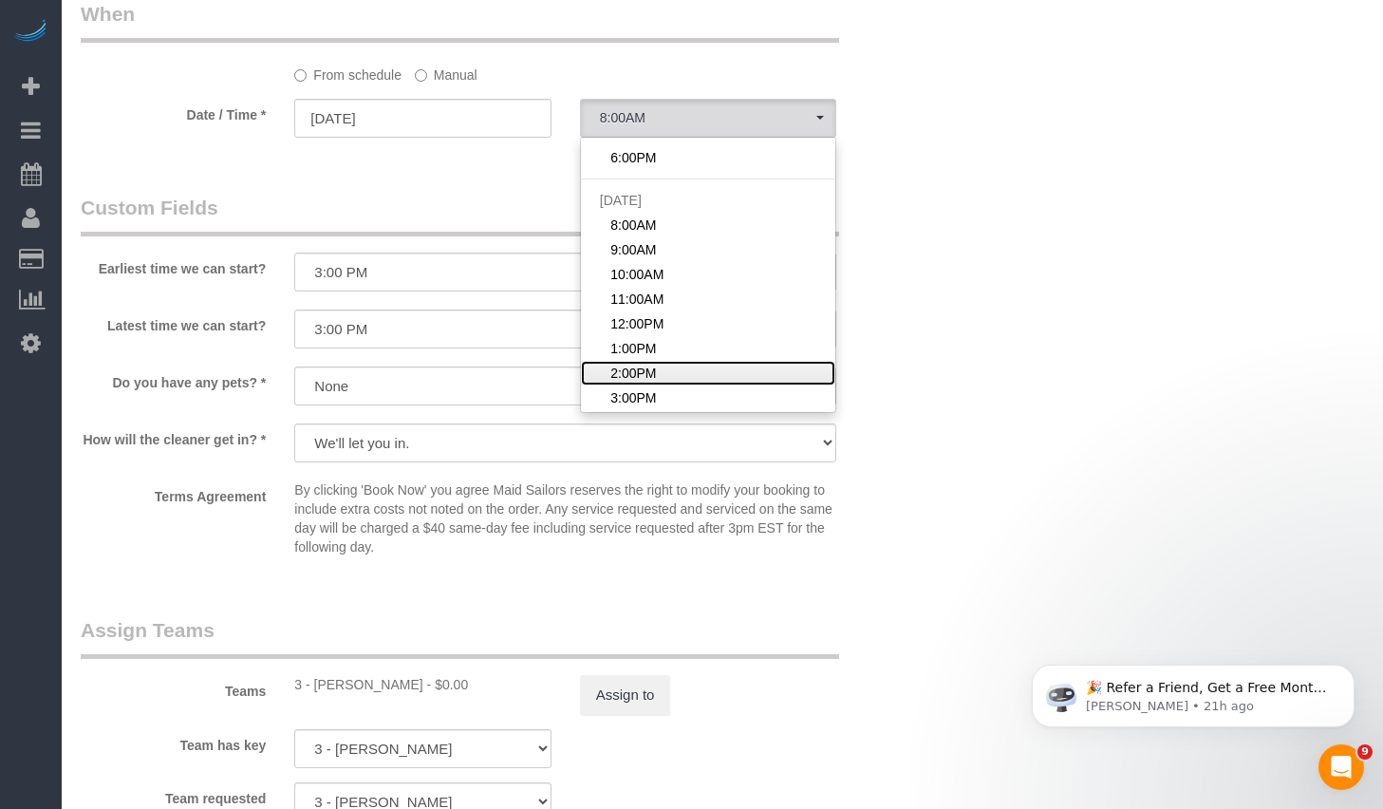
click at [636, 368] on span "2:00PM" at bounding box center [633, 372] width 46 height 19
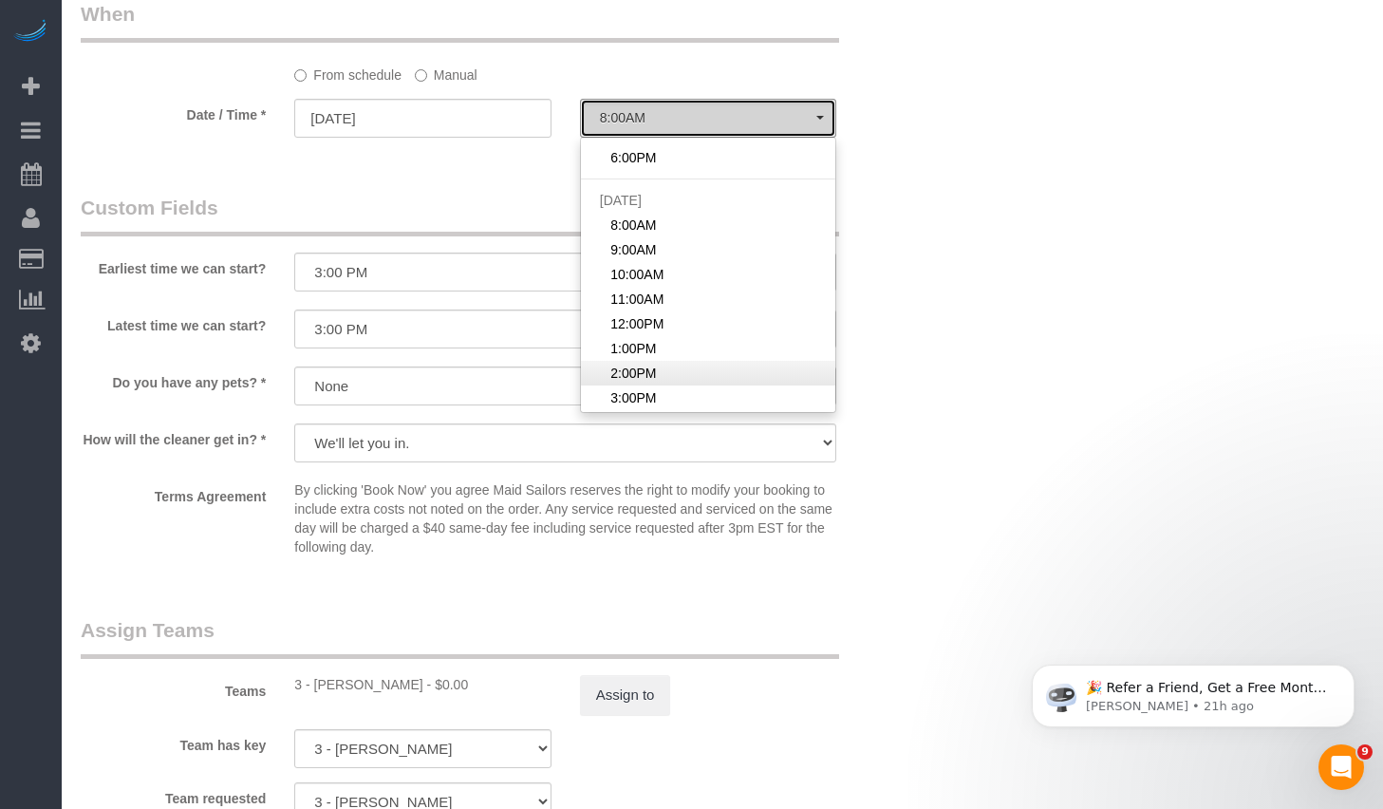
select select "spot24"
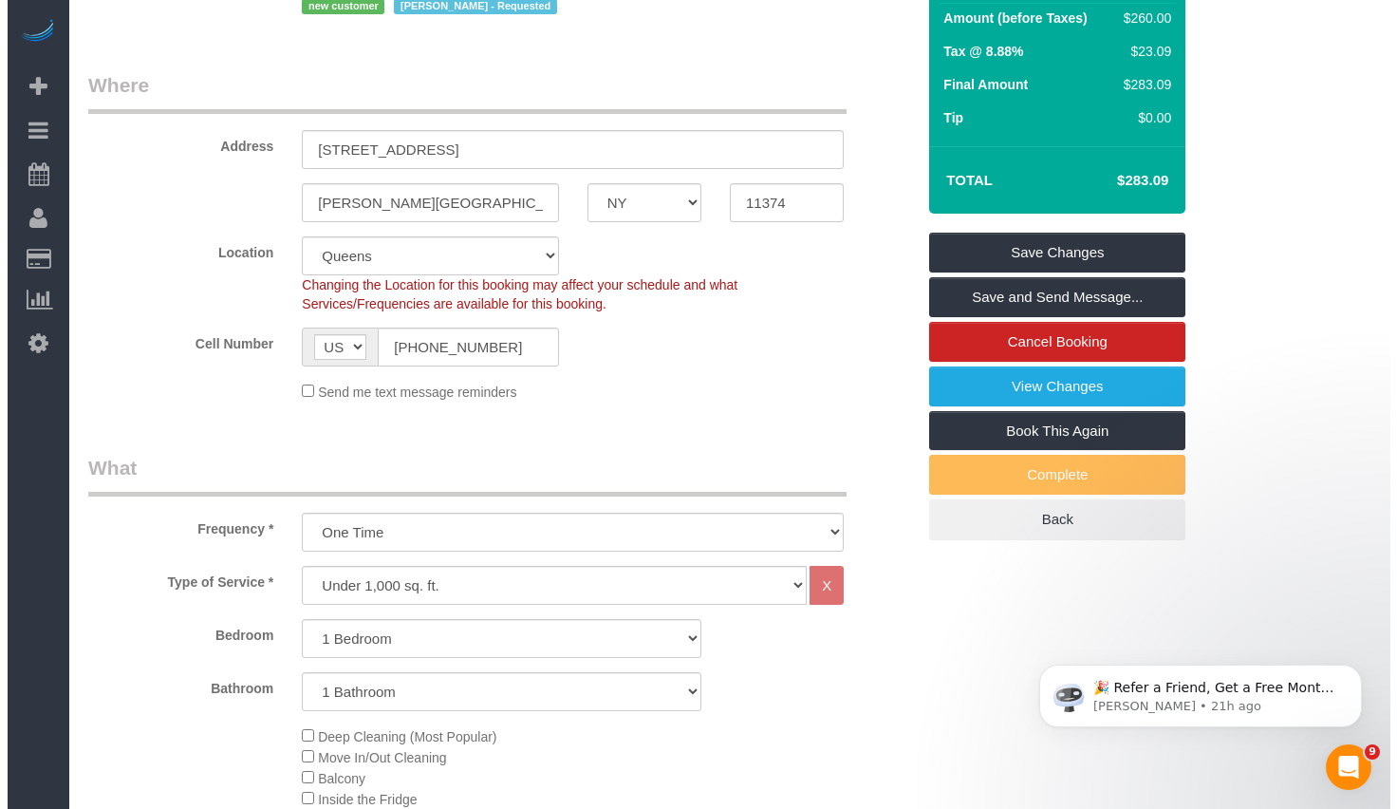
scroll to position [0, 0]
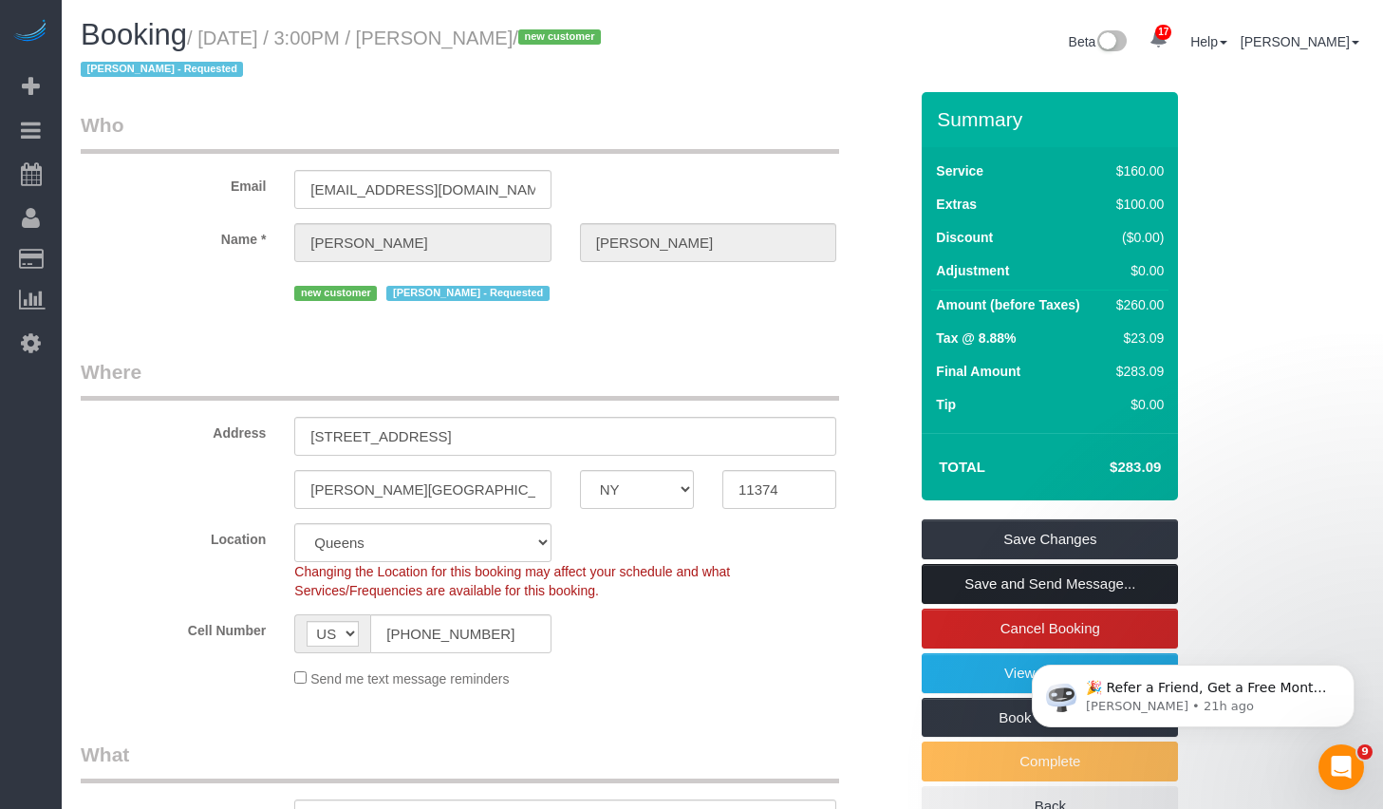
click at [1015, 582] on link "Save and Send Message..." at bounding box center [1050, 584] width 256 height 40
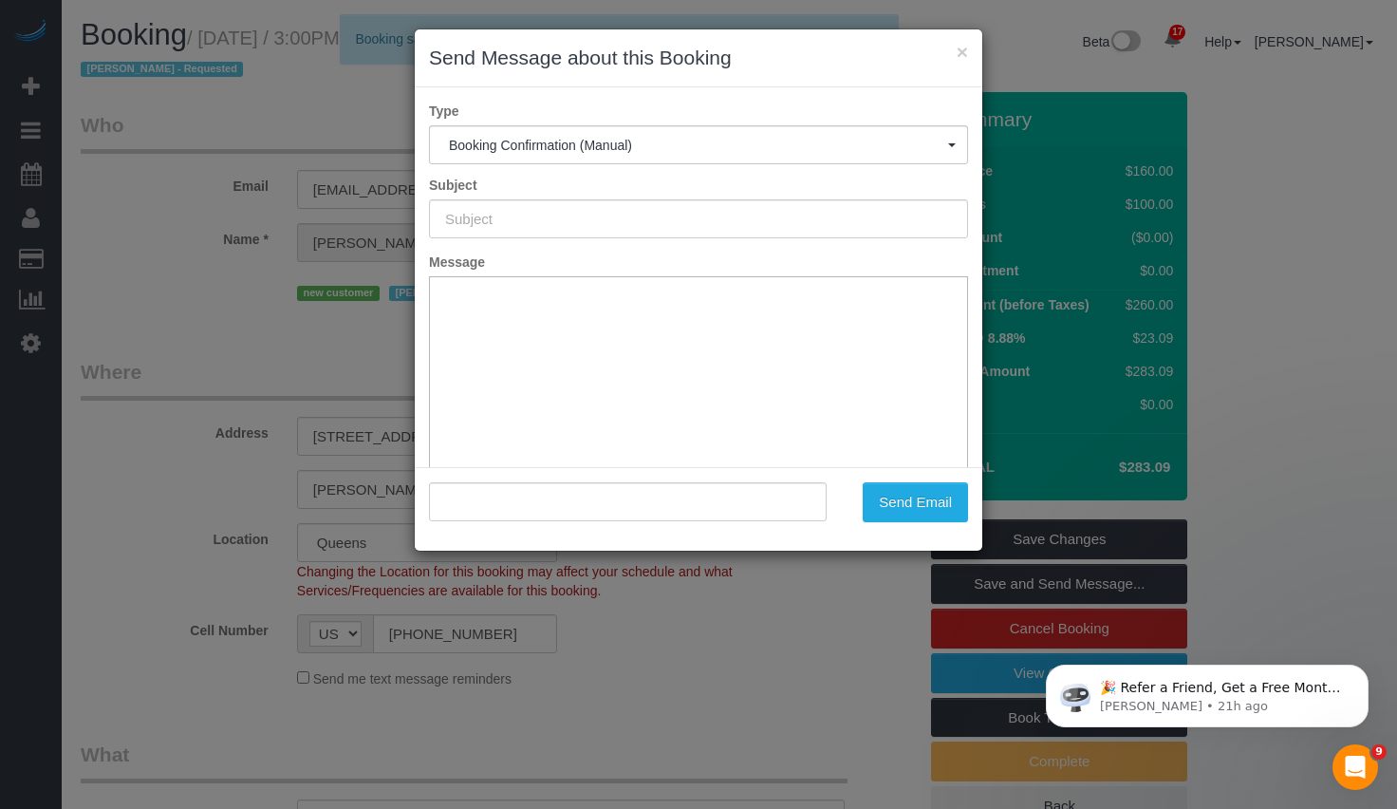
type input "Cleaning Confirmed for 09/15/2025 at 2:00pm"
type input ""Evan Brewer" <evanrbrewer@me.com>"
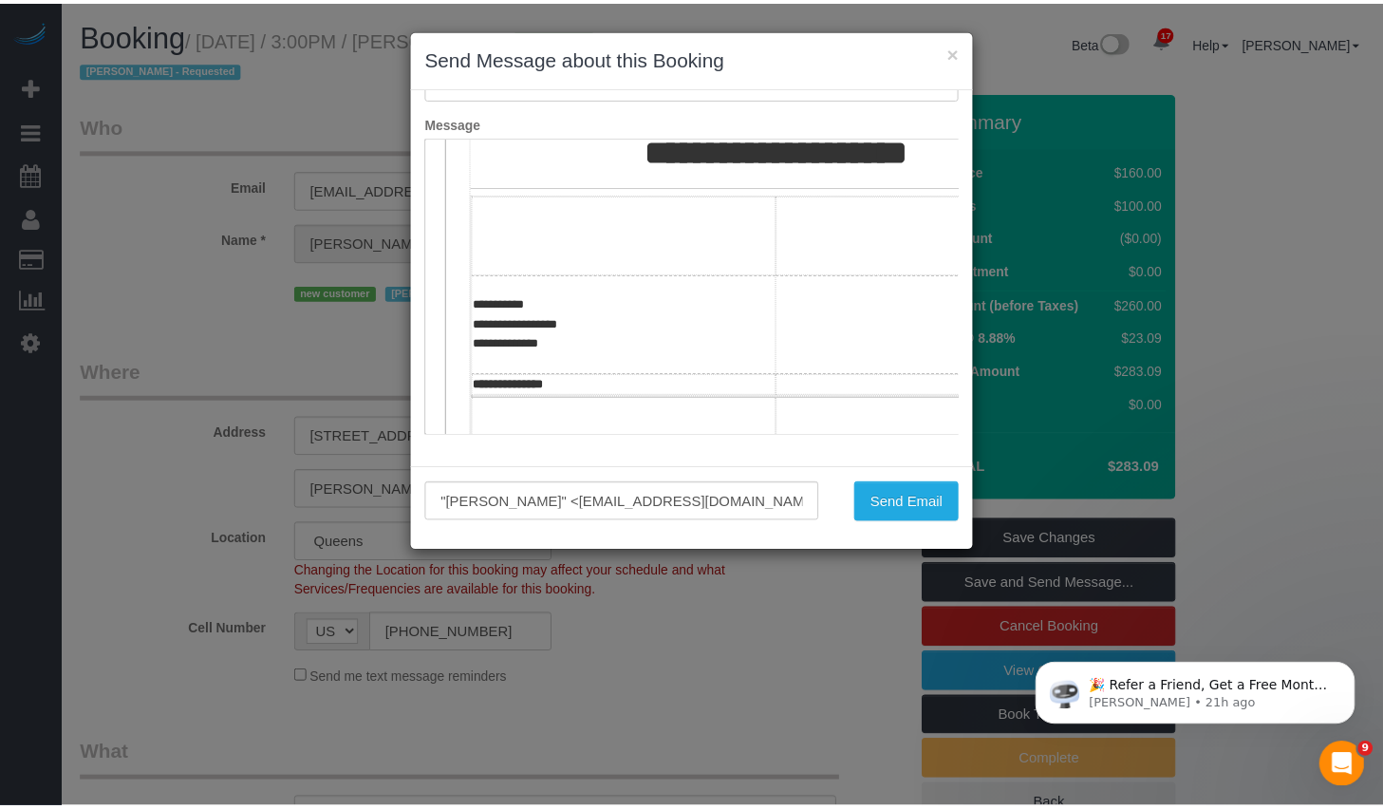
scroll to position [561, 0]
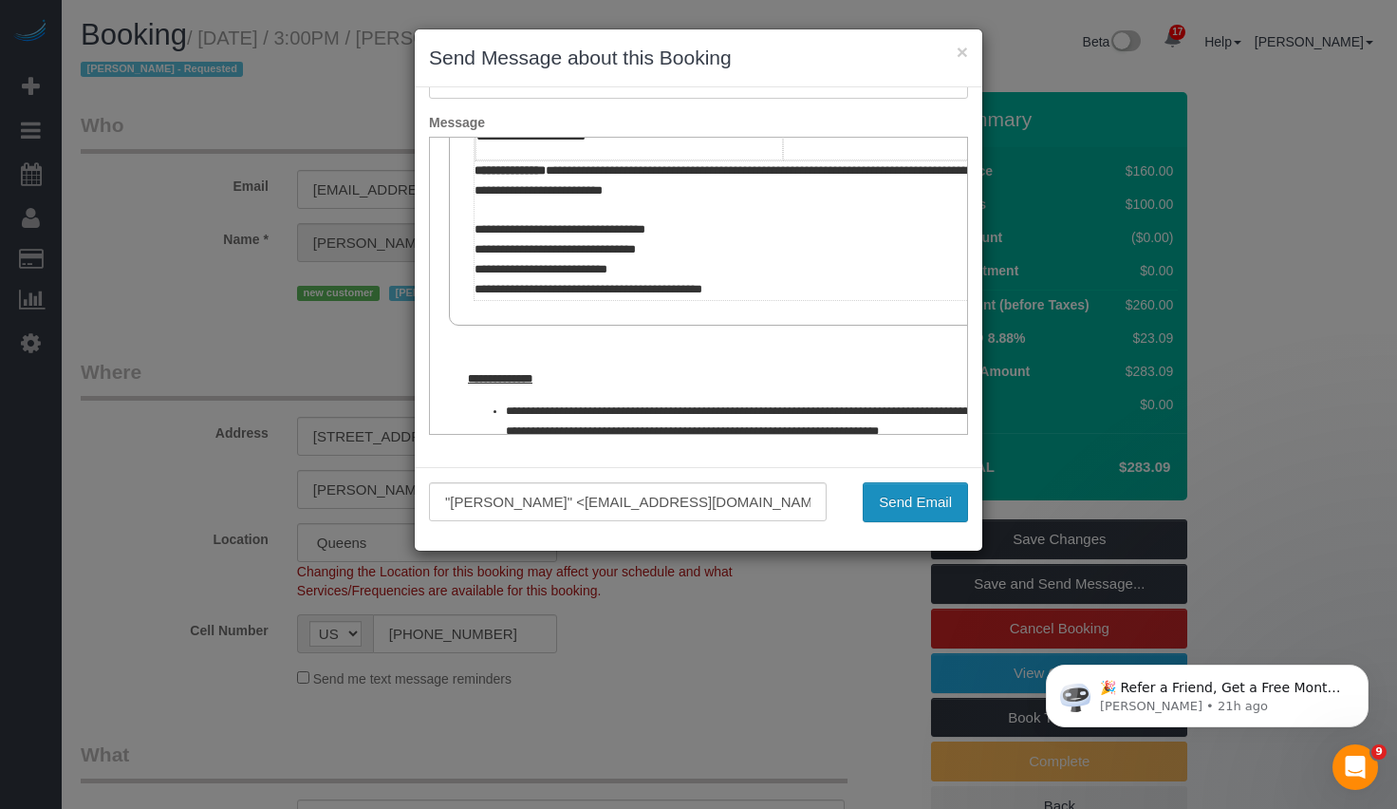
click at [905, 501] on button "Send Email" at bounding box center [915, 502] width 105 height 40
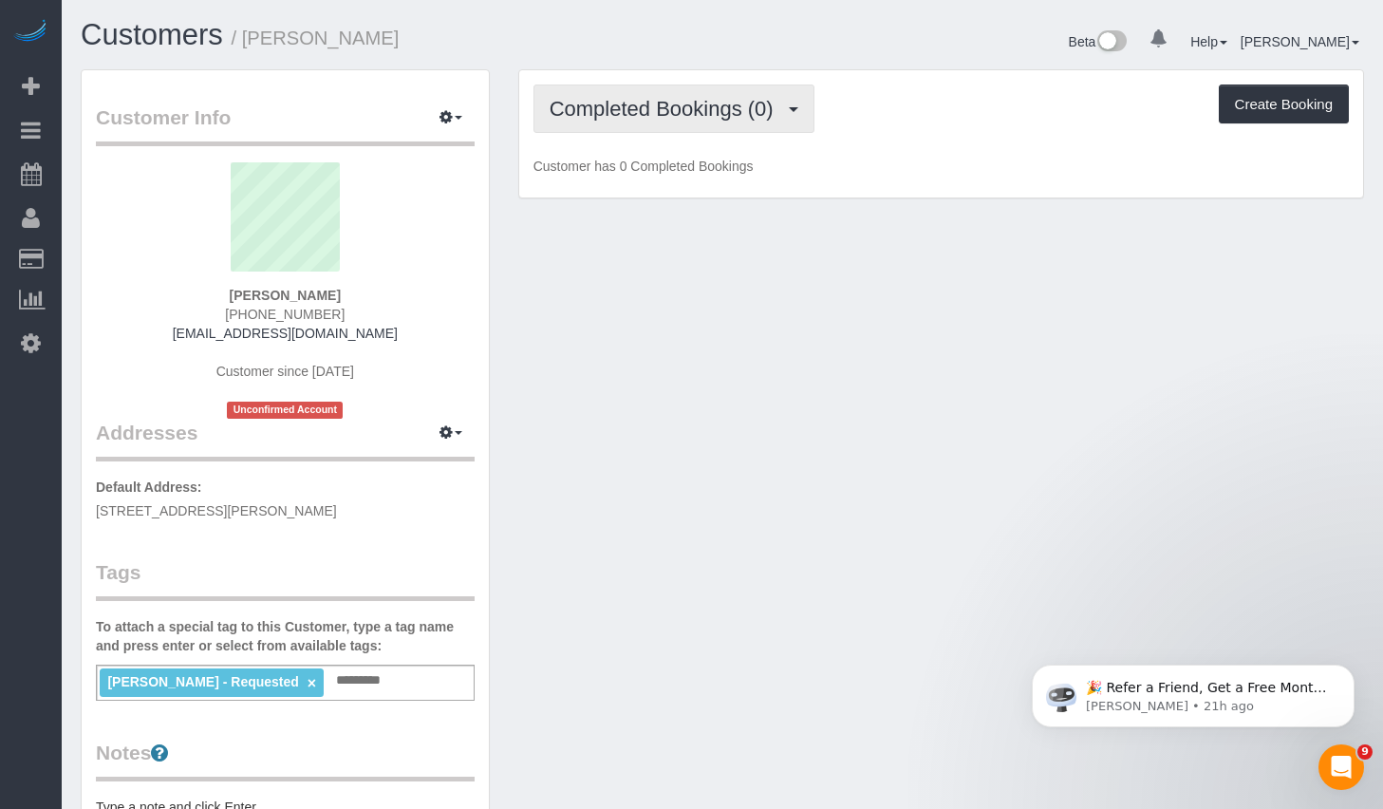
click at [667, 111] on span "Completed Bookings (0)" at bounding box center [666, 109] width 233 height 24
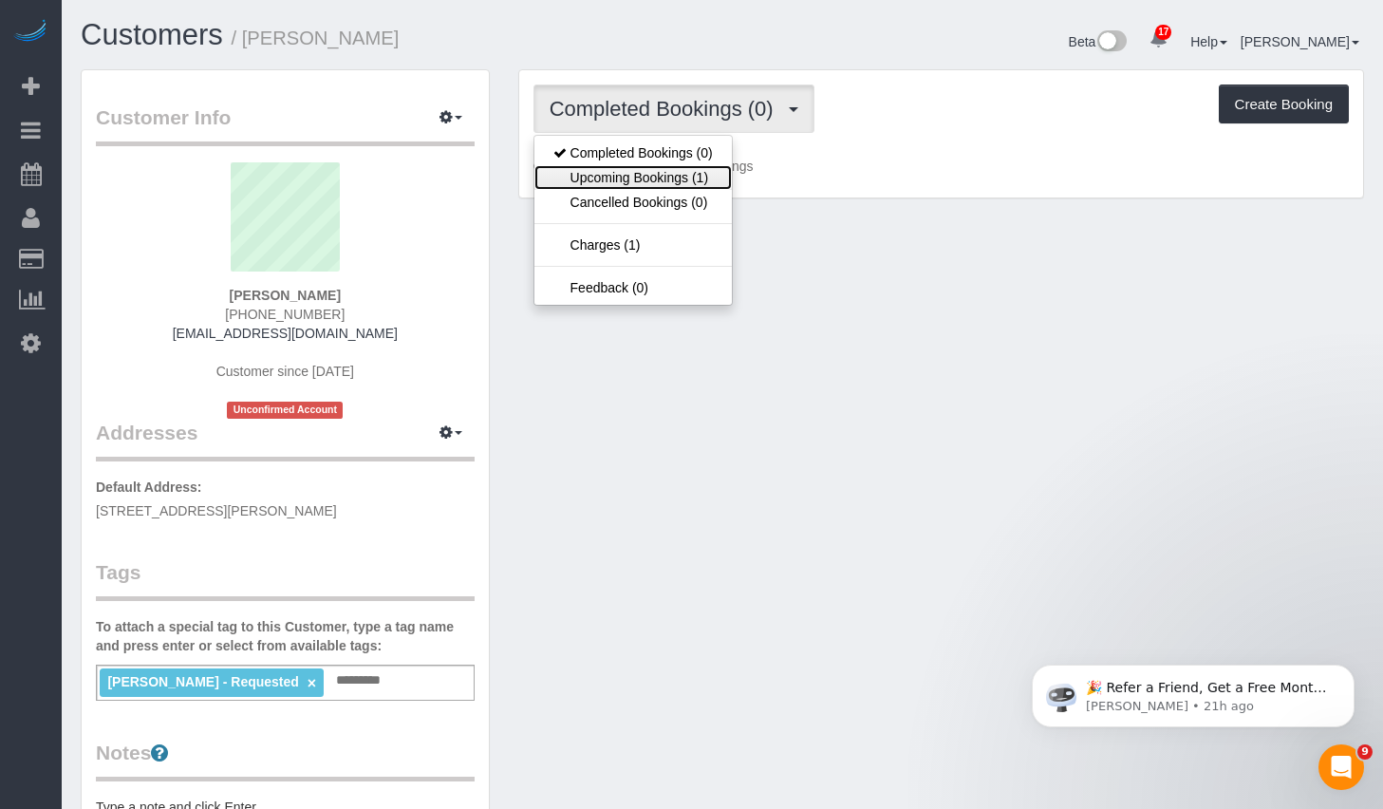
click at [644, 172] on link "Upcoming Bookings (1)" at bounding box center [632, 177] width 197 height 25
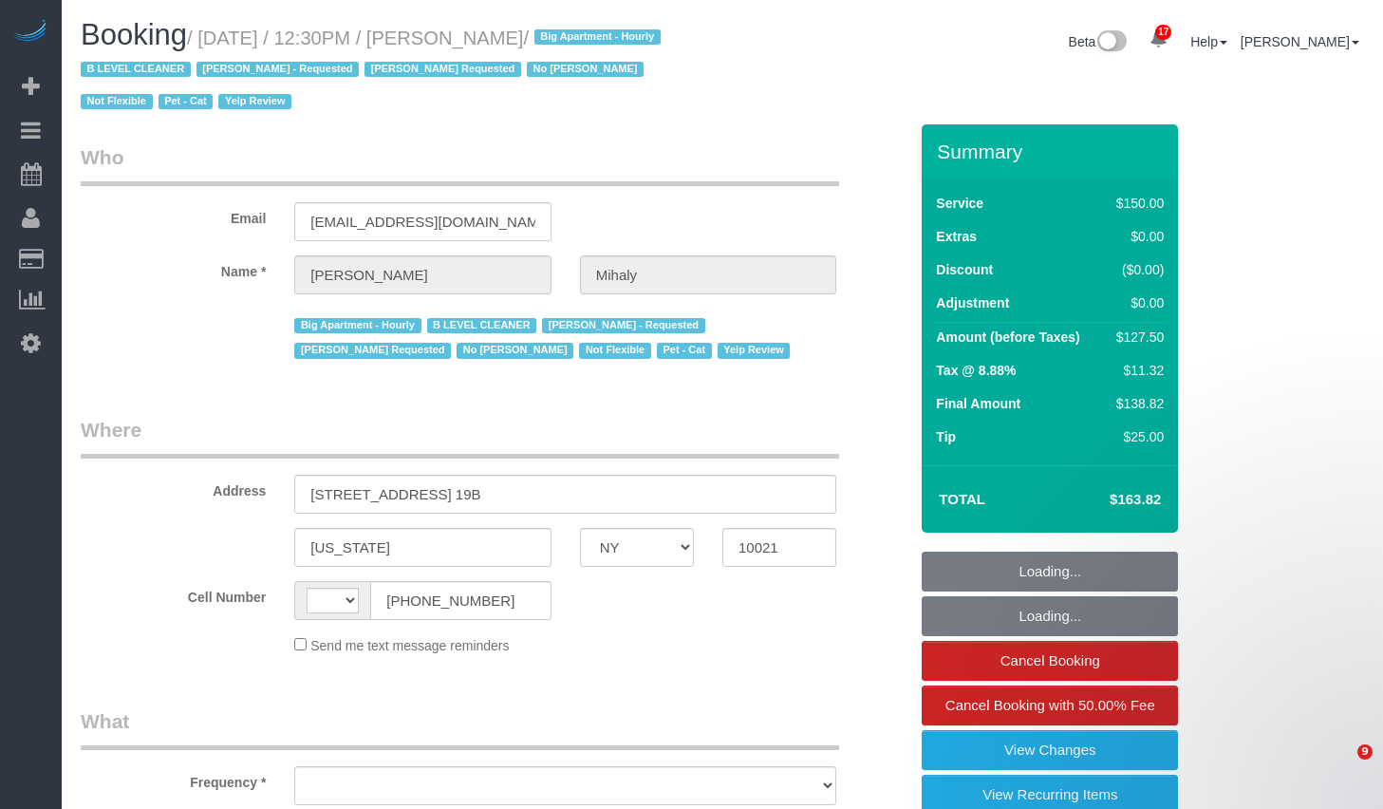
select select "NY"
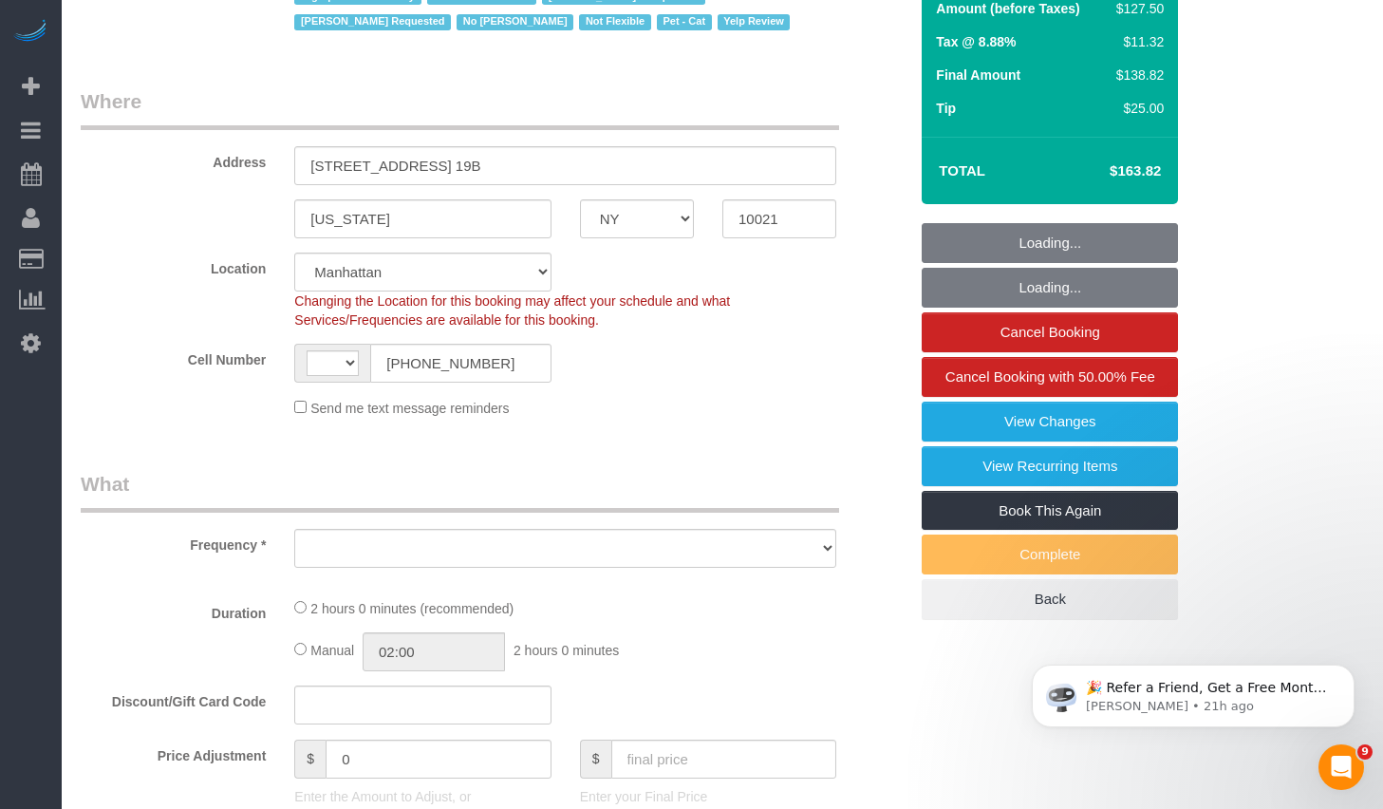
select select "string:[GEOGRAPHIC_DATA]"
select select "object:1050"
select select "string:stripe-pm_1H5GA44VGloSiKo7GvbfxayA"
select select "number:89"
select select "number:90"
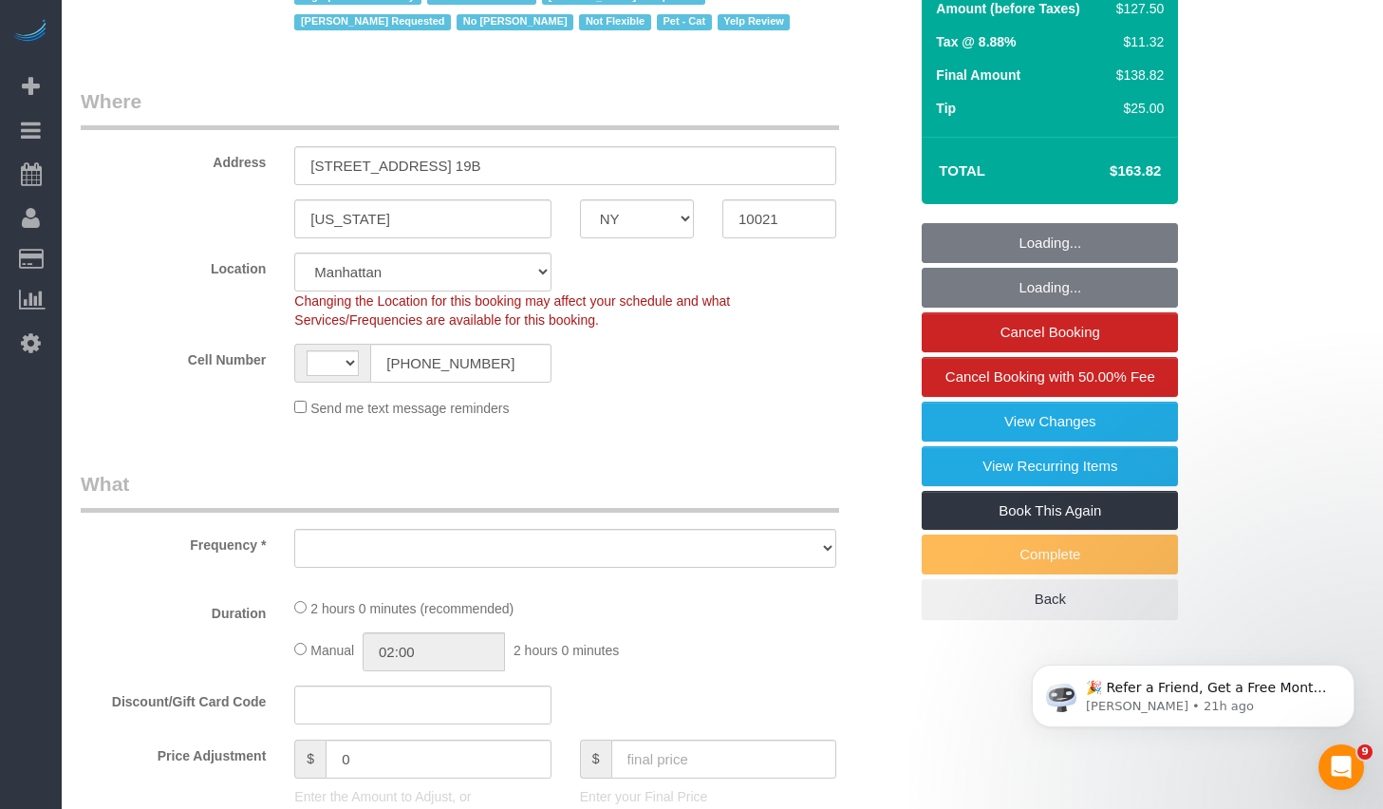
select select "number:15"
select select "number:5"
select select "number:21"
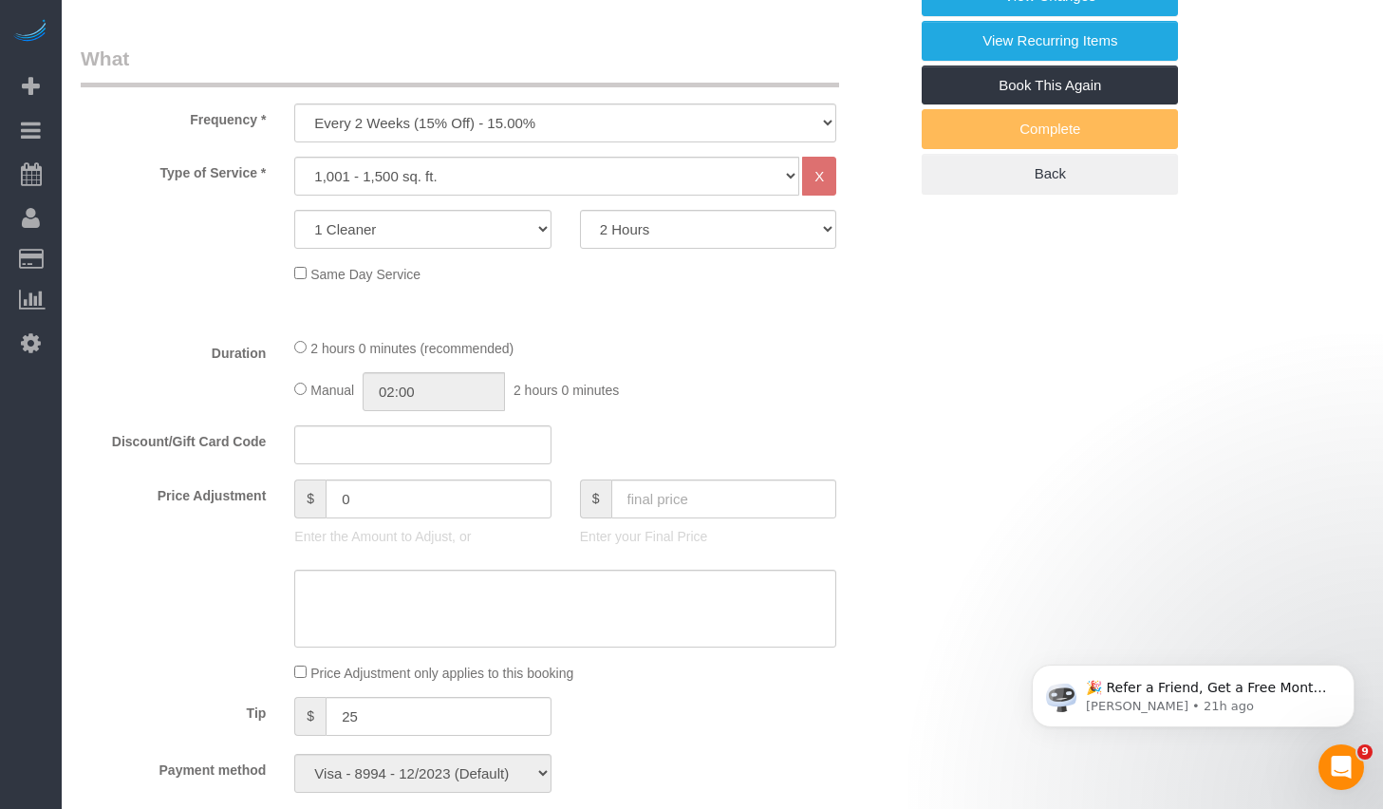
select select "object:1071"
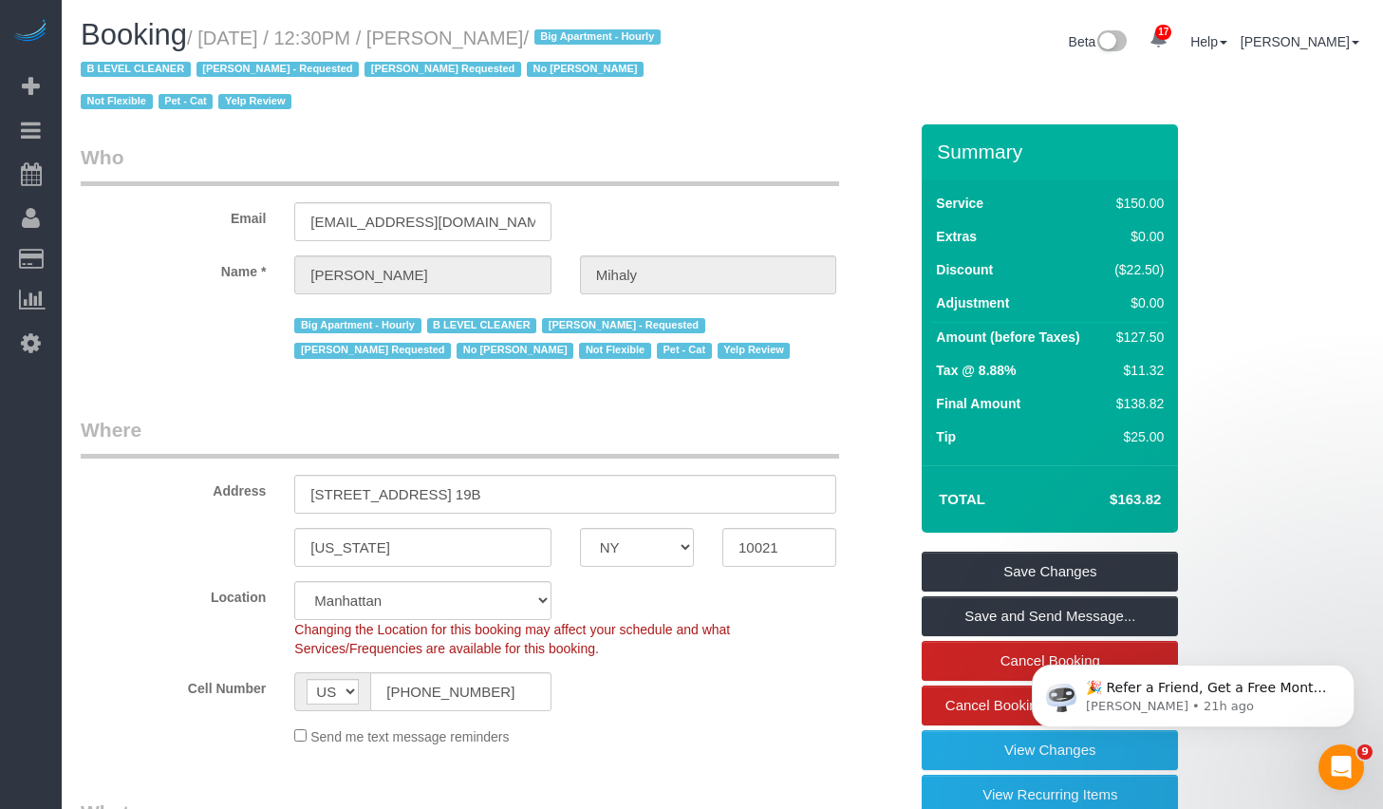
scroll to position [328, 0]
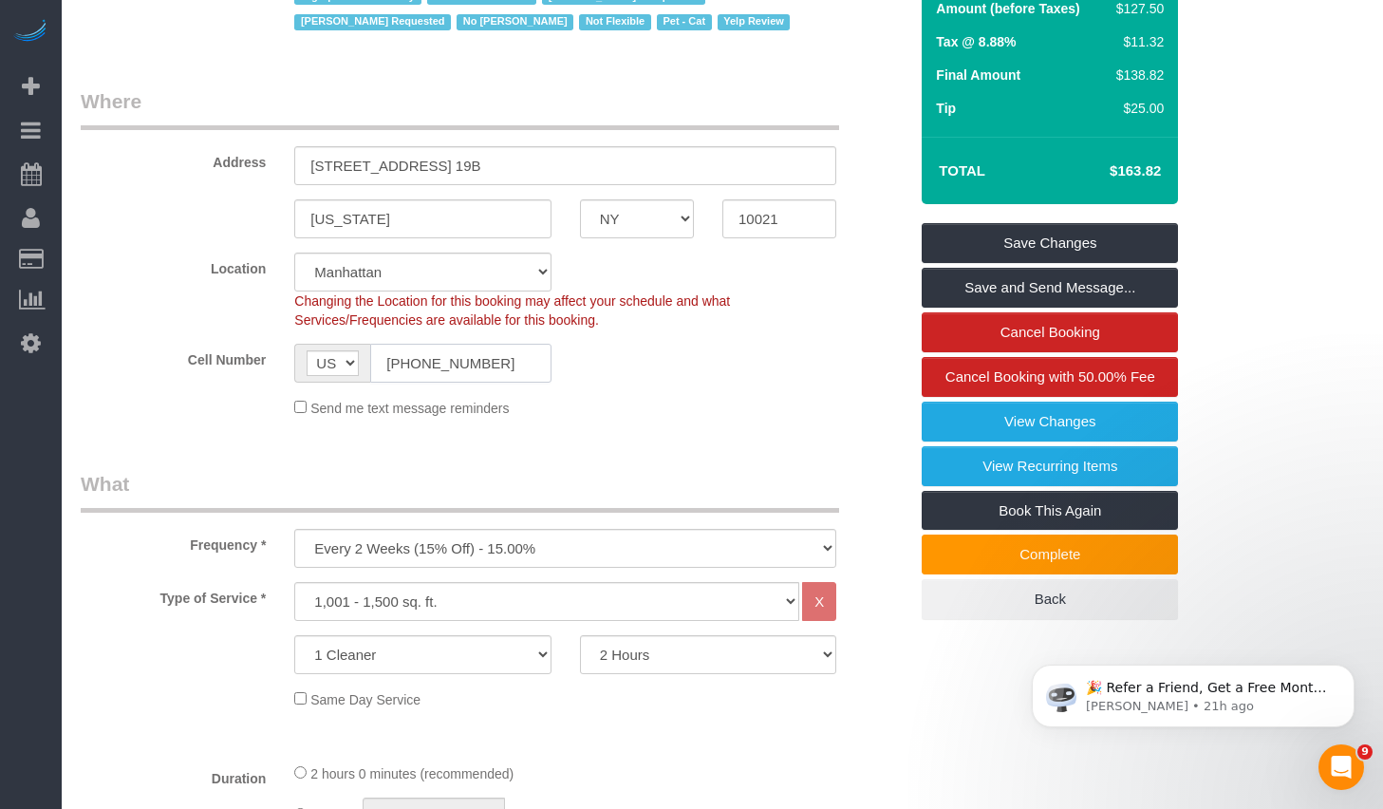
click at [527, 363] on input "(646) 761-9694" at bounding box center [460, 363] width 180 height 39
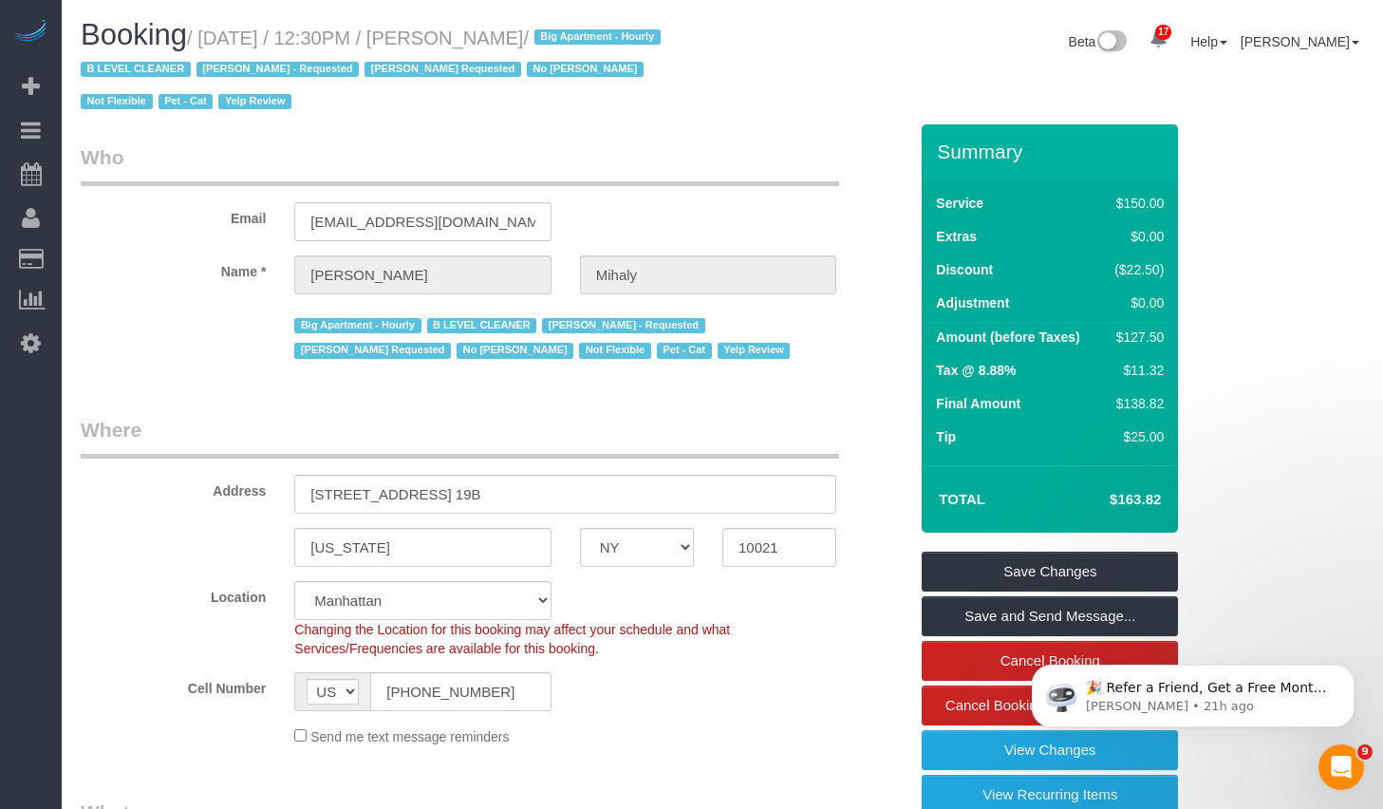
drag, startPoint x: 500, startPoint y: 40, endPoint x: 626, endPoint y: 43, distance: 126.3
click at [626, 43] on small "/ September 12, 2025 / 12:30PM / Amanda Mihaly / Big Apartment - Hourly B LEVEL…" at bounding box center [374, 70] width 586 height 85
copy small "Amanda Mihaly"
drag, startPoint x: 216, startPoint y: 35, endPoint x: 629, endPoint y: 45, distance: 412.9
click at [629, 45] on small "/ September 12, 2025 / 12:30PM / Amanda Mihaly / Big Apartment - Hourly B LEVEL…" at bounding box center [374, 70] width 586 height 85
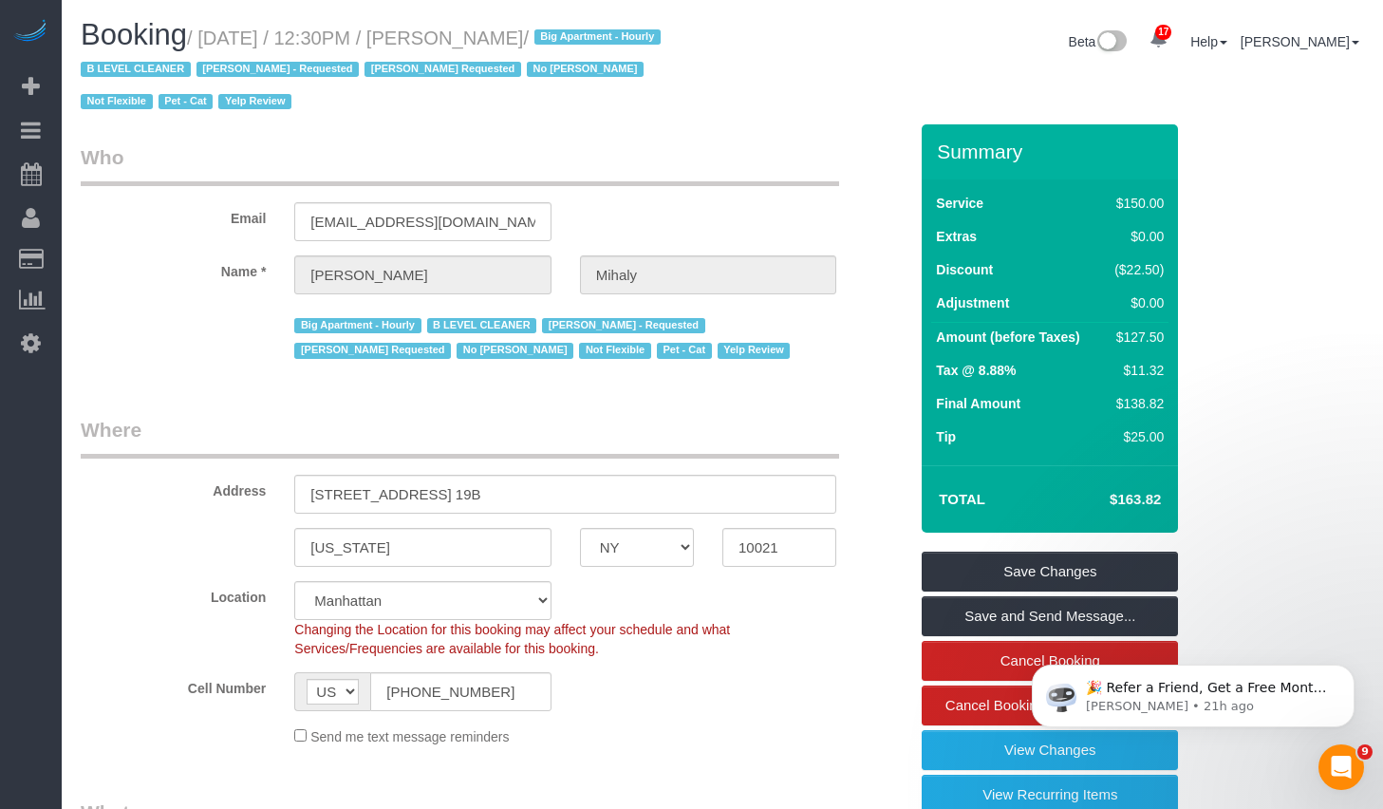
copy small "September 12, 2025 / 12:30PM / Amanda Mihaly"
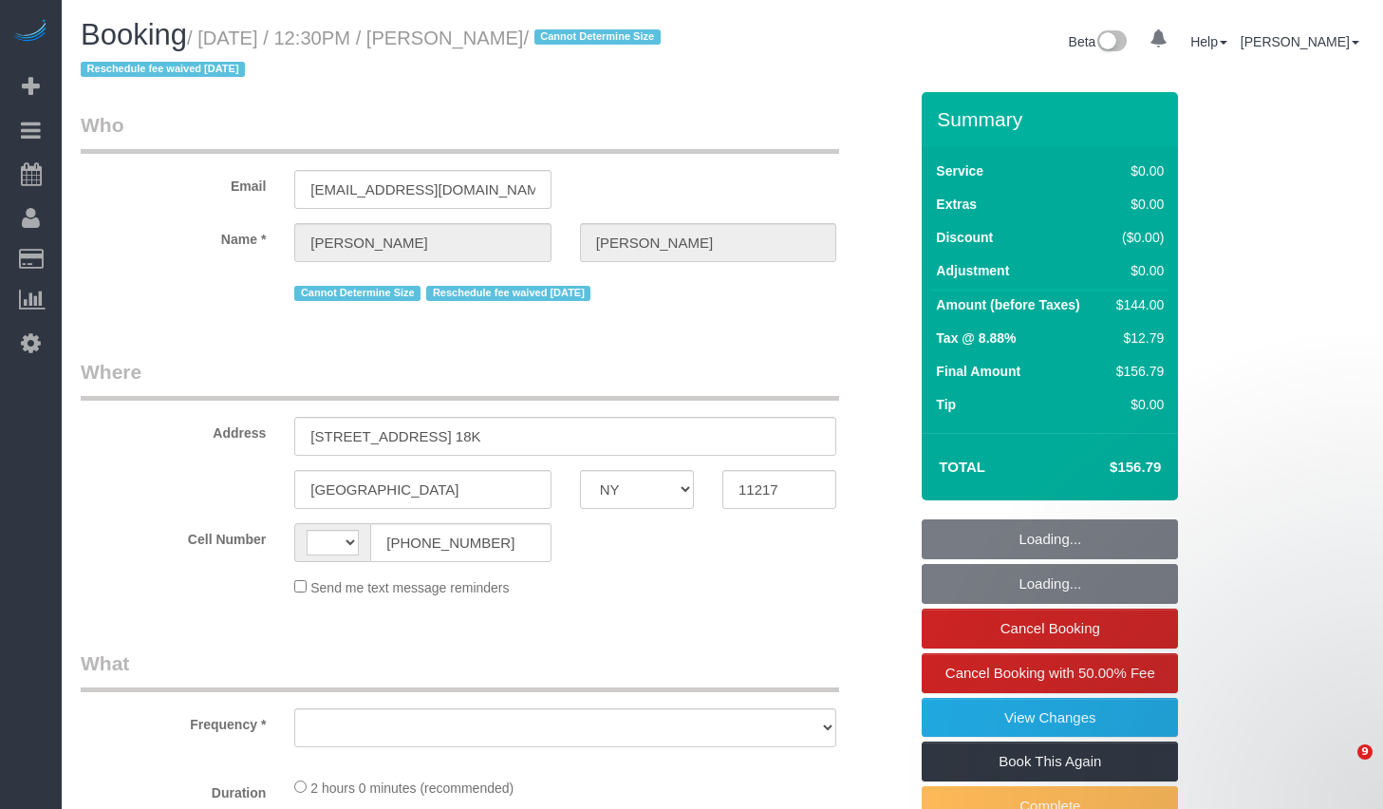
select select "NY"
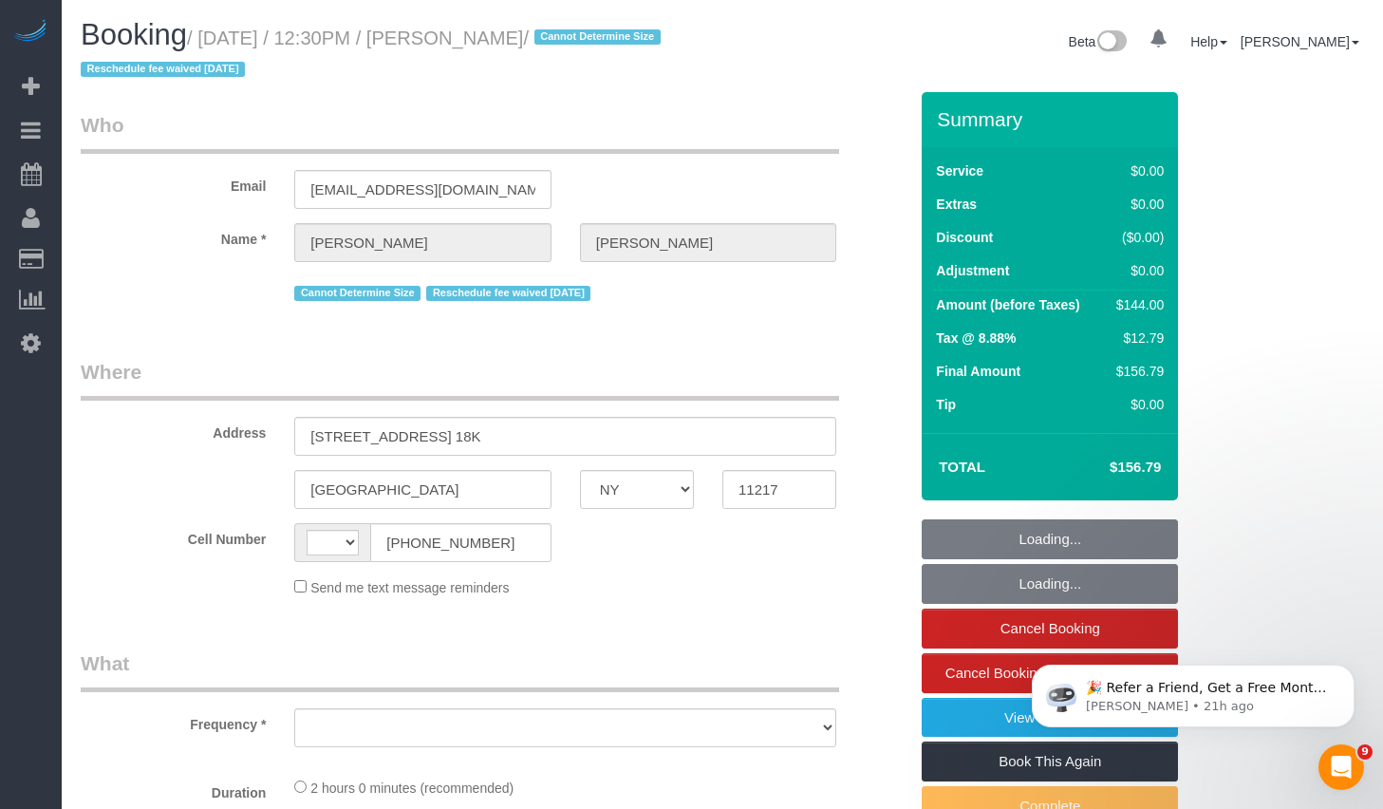
select select "string:[GEOGRAPHIC_DATA]"
select select "object:781"
select select "1"
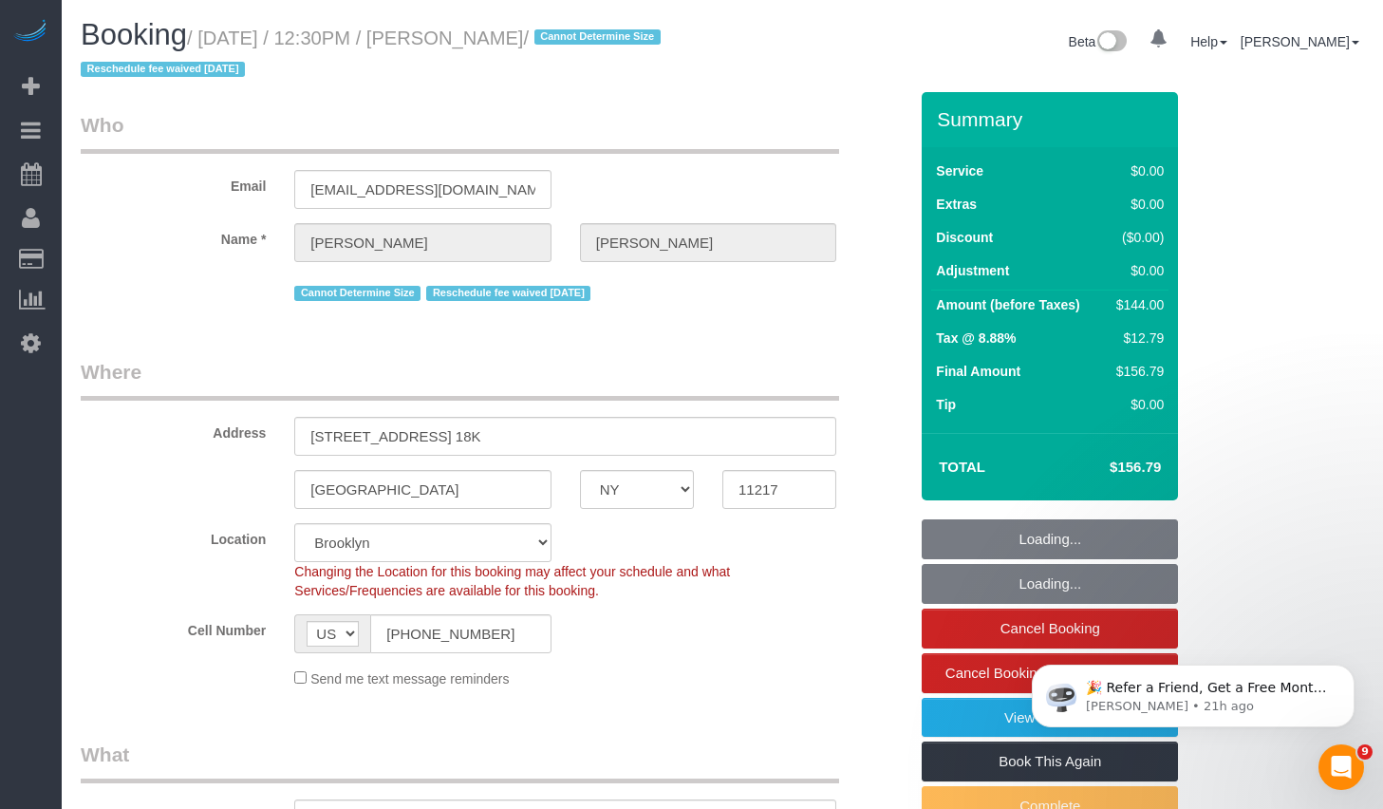
select select "number:57"
select select "number:74"
select select "number:15"
select select "number:6"
drag, startPoint x: 490, startPoint y: 40, endPoint x: 581, endPoint y: 47, distance: 91.4
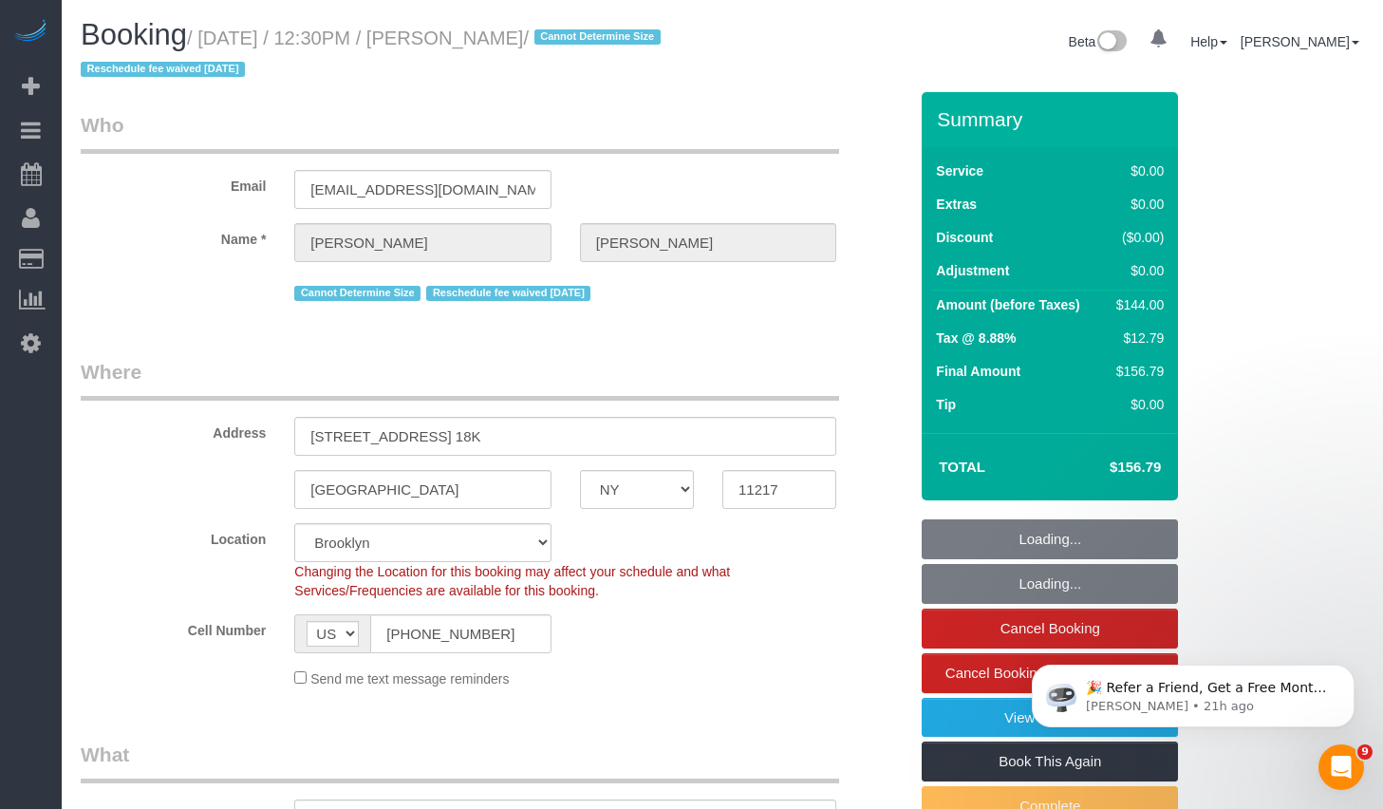
click at [581, 47] on small "/ September 12, 2025 / 12:30PM / Aaron Wiltse / Cannot Determine Size Reschedul…" at bounding box center [374, 54] width 586 height 53
select select "string:stripe-pm_1KZLGv4VGloSiKo7h7q92ObF"
select select "object:1052"
select select "1"
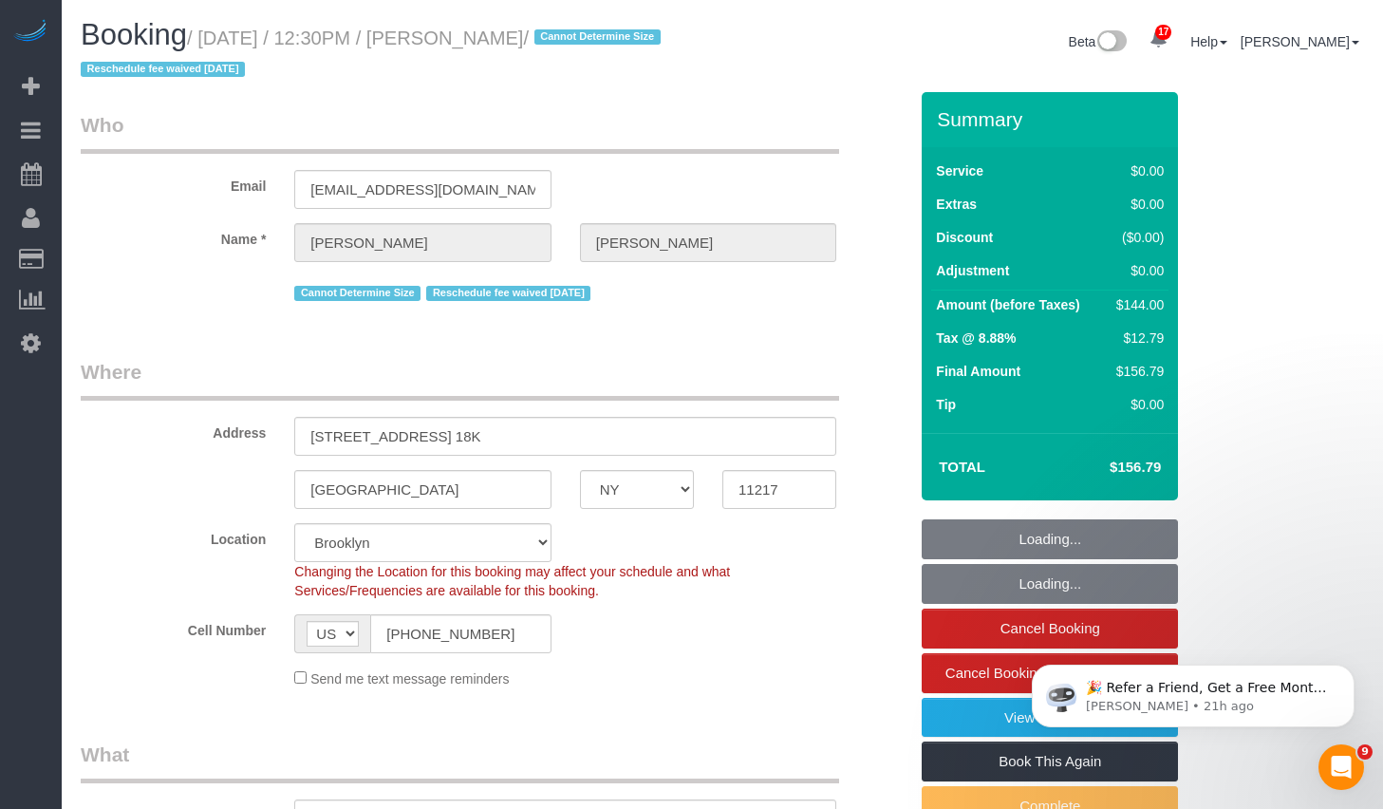
drag, startPoint x: 499, startPoint y: 38, endPoint x: 608, endPoint y: 36, distance: 109.2
click at [608, 36] on small "/ September 12, 2025 / 12:30PM / Aaron Wiltse / Cannot Determine Size Reschedul…" at bounding box center [374, 54] width 586 height 53
copy small "[PERSON_NAME]"
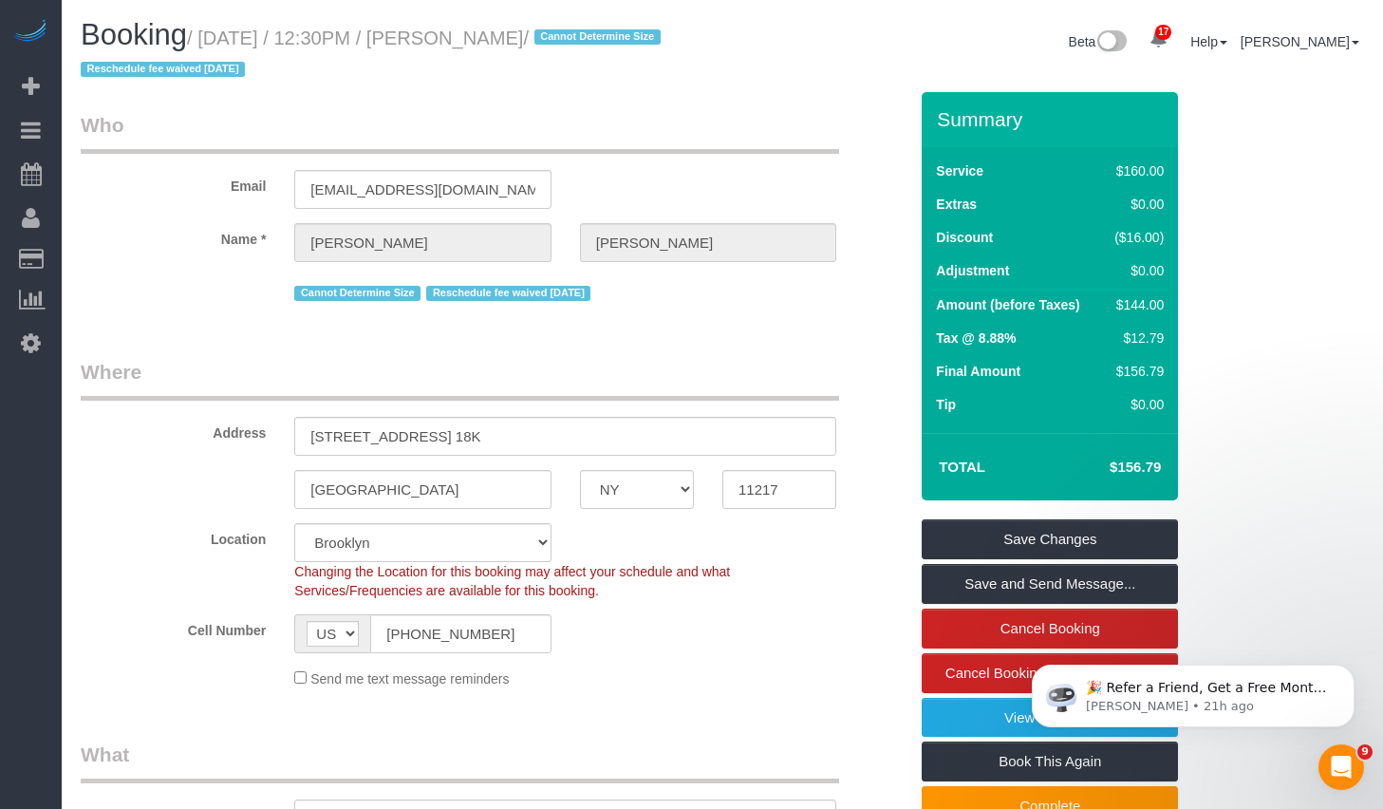
drag, startPoint x: 212, startPoint y: 34, endPoint x: 538, endPoint y: 40, distance: 326.5
click at [538, 40] on small "/ September 12, 2025 / 12:30PM / Aaron Wiltse / Cannot Determine Size Reschedul…" at bounding box center [374, 54] width 586 height 53
drag, startPoint x: 538, startPoint y: 40, endPoint x: 608, endPoint y: 45, distance: 70.4
click at [608, 45] on small "/ September 12, 2025 / 12:30PM / Aaron Wiltse / Cannot Determine Size Reschedul…" at bounding box center [374, 54] width 586 height 53
drag, startPoint x: 215, startPoint y: 37, endPoint x: 603, endPoint y: 41, distance: 387.2
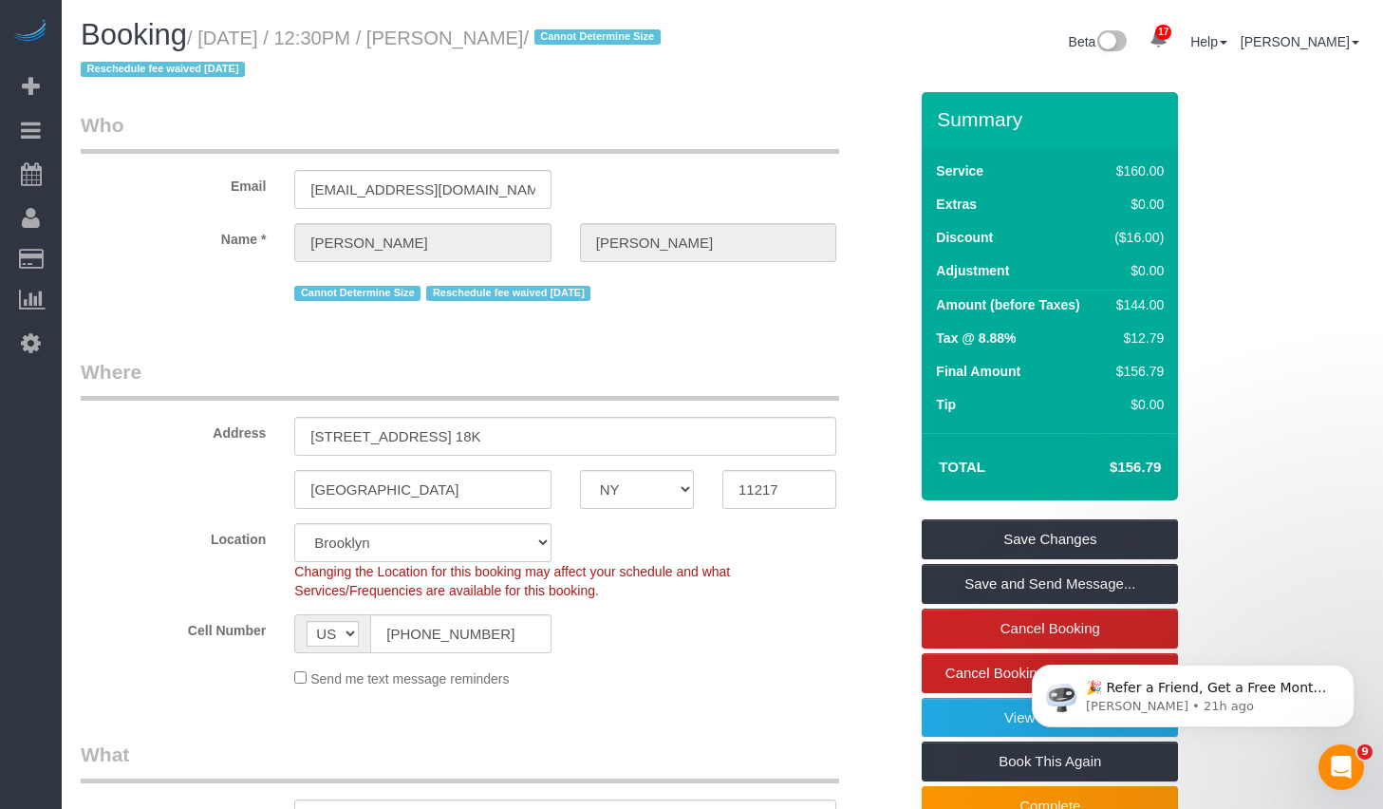
click at [603, 41] on small "/ September 12, 2025 / 12:30PM / Aaron Wiltse / Cannot Determine Size Reschedul…" at bounding box center [374, 54] width 586 height 53
copy small "September 12, 2025 / 12:30PM / Aaron Wiltse"
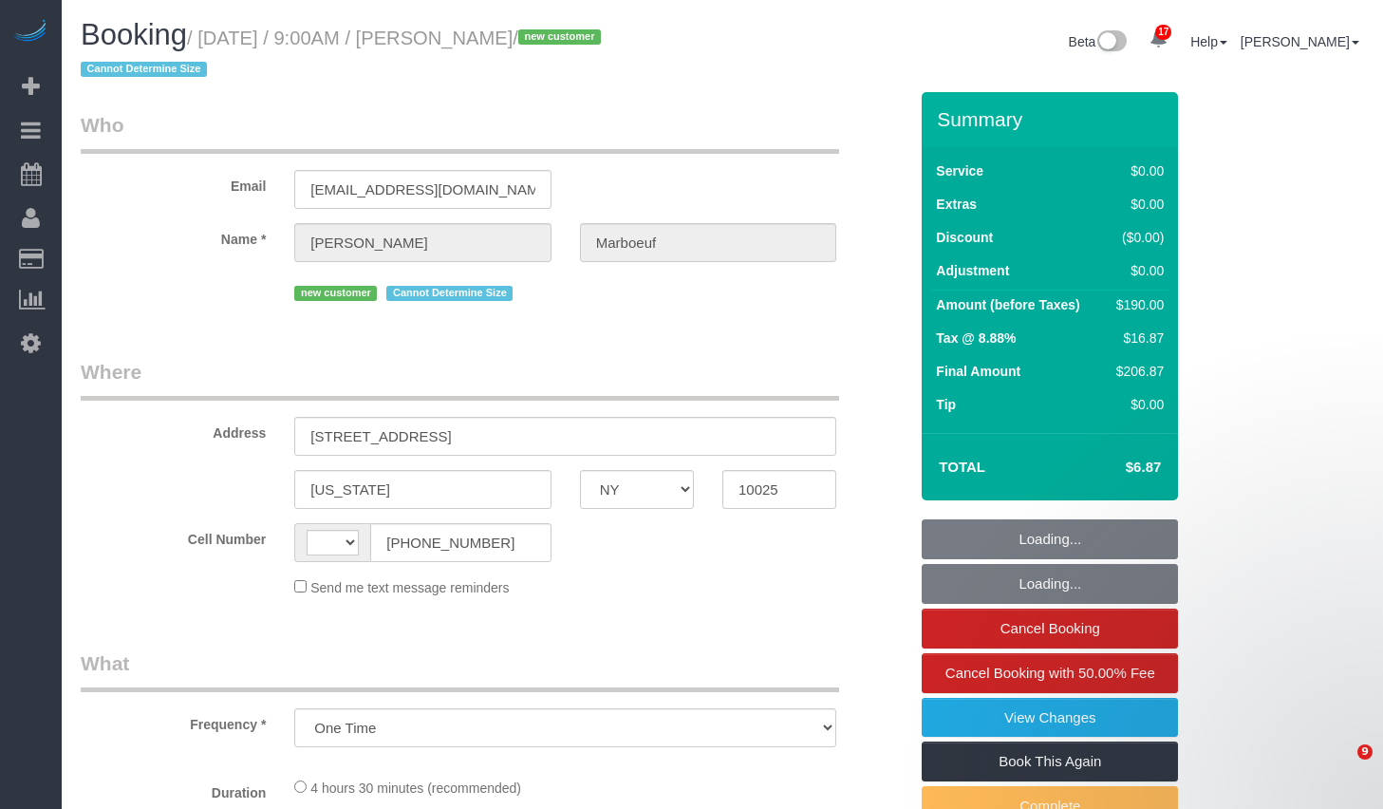
select select "NY"
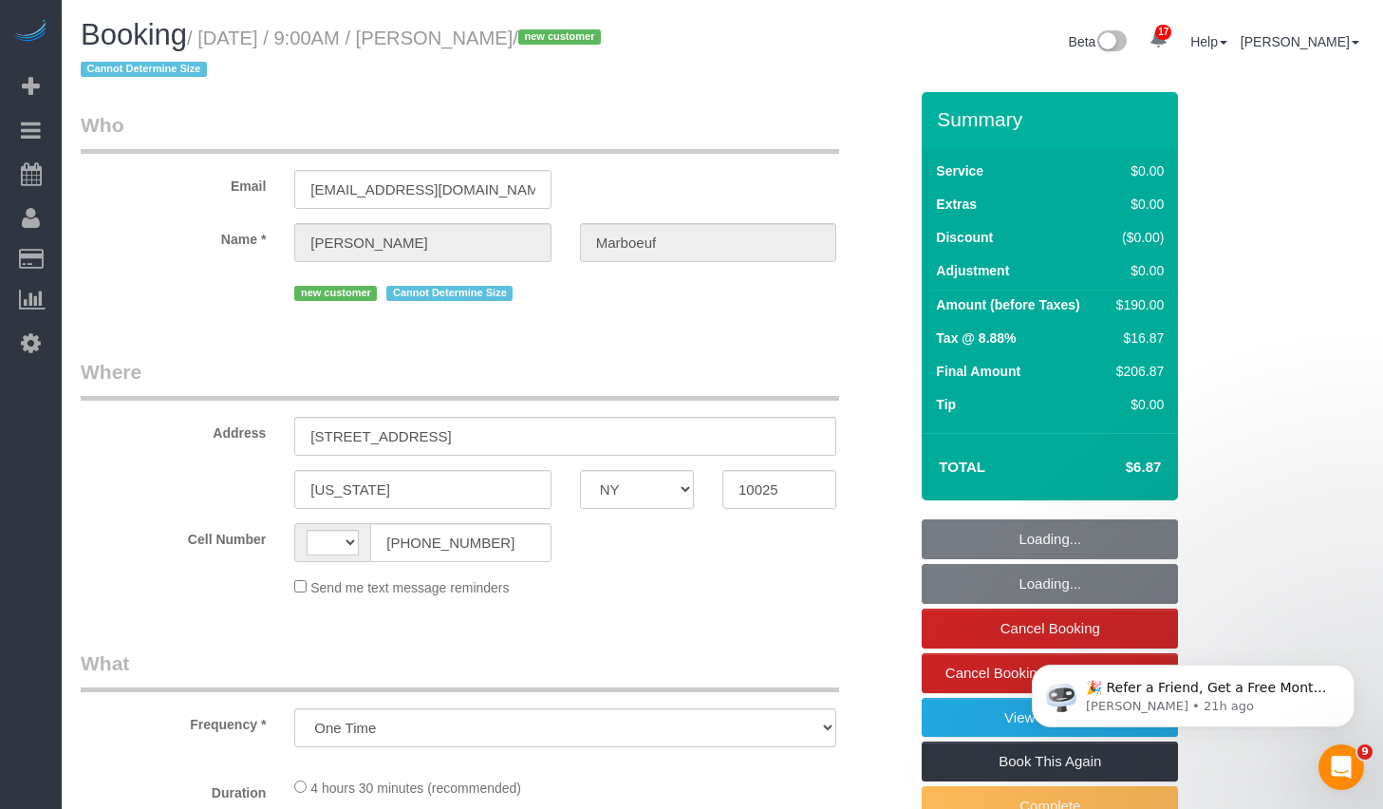
select select "string:[GEOGRAPHIC_DATA]"
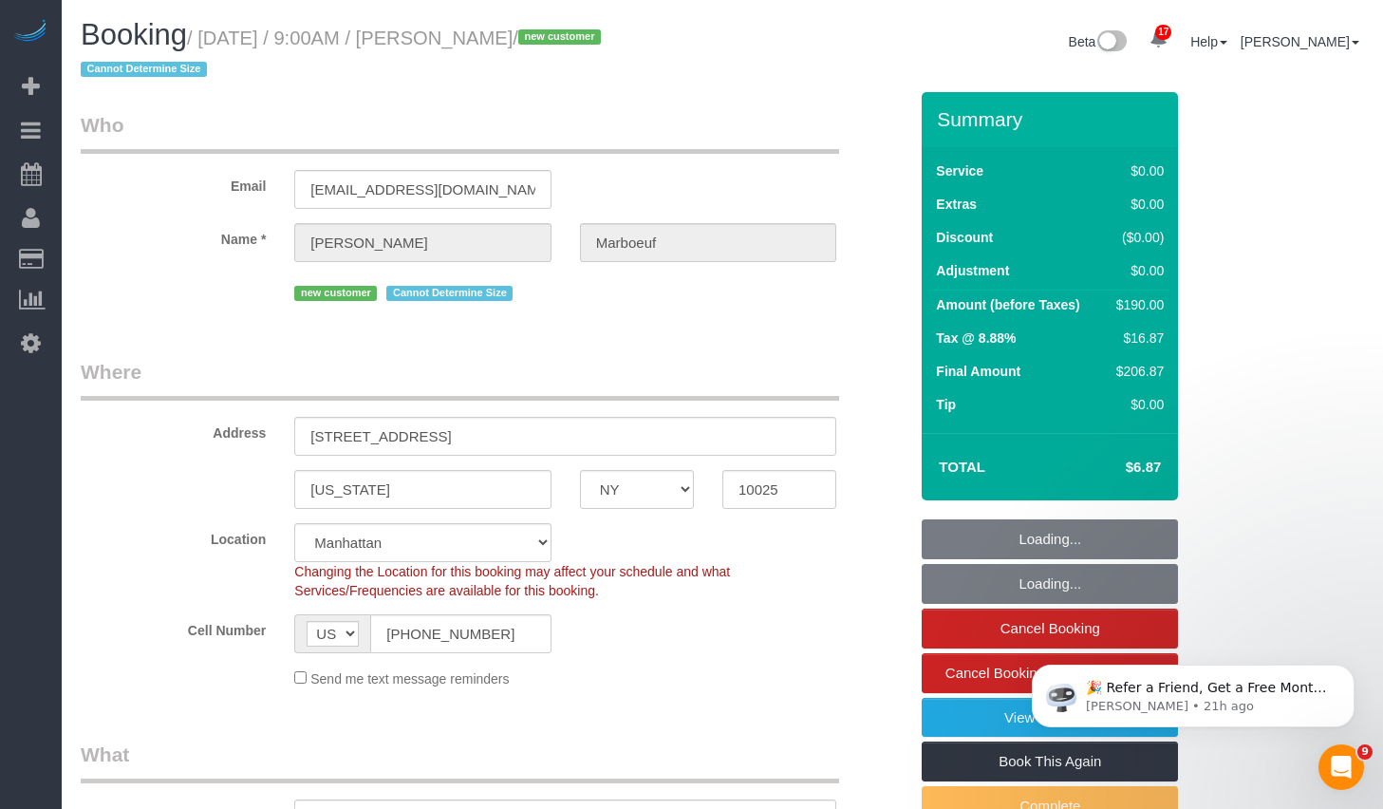
select select "string:stripe-pm_1S3SAO4VGloSiKo7XeVz2pEp"
select select "2"
select select "spot1"
select select "number:89"
select select "number:70"
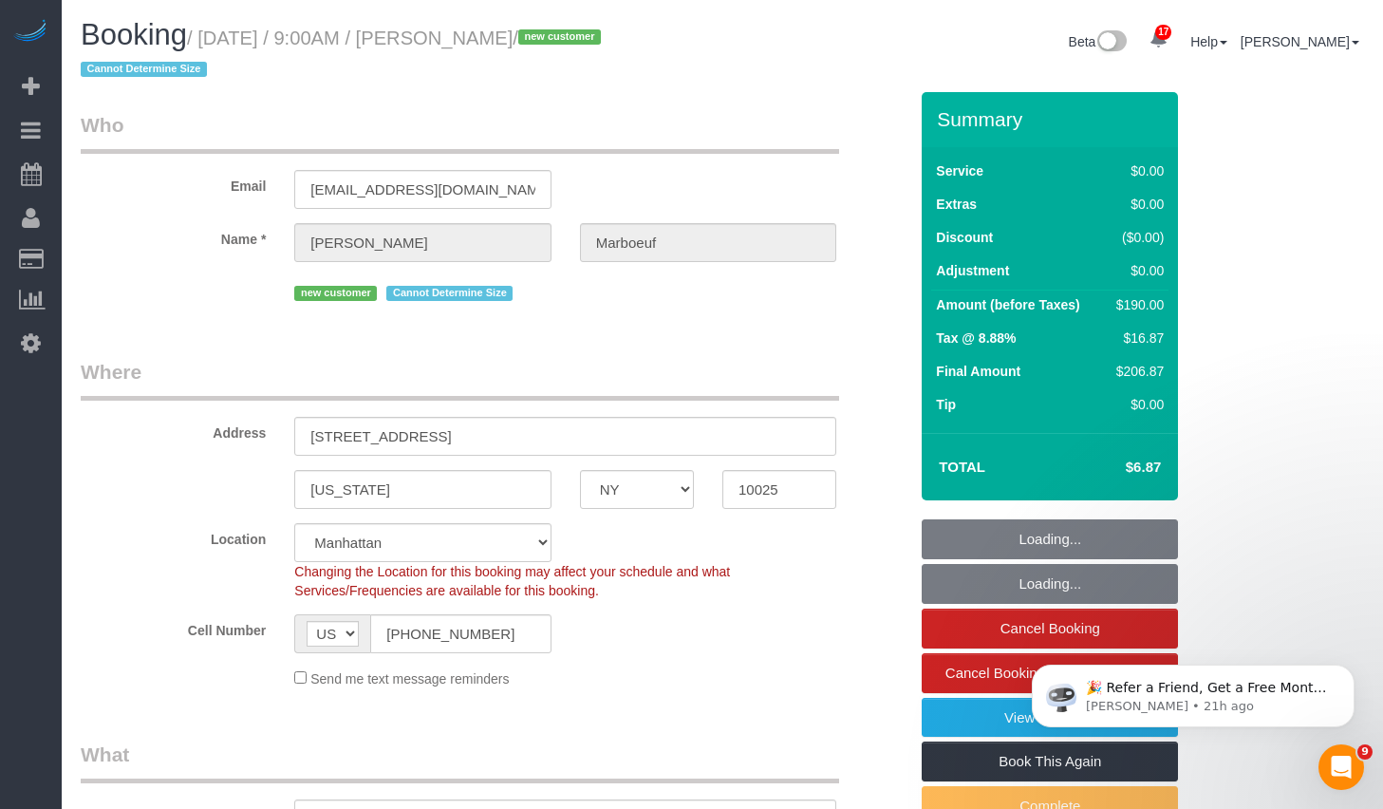
select select "number:15"
select select "number:5"
select select "object:1463"
select select "2"
drag, startPoint x: 214, startPoint y: 40, endPoint x: 628, endPoint y: 48, distance: 414.8
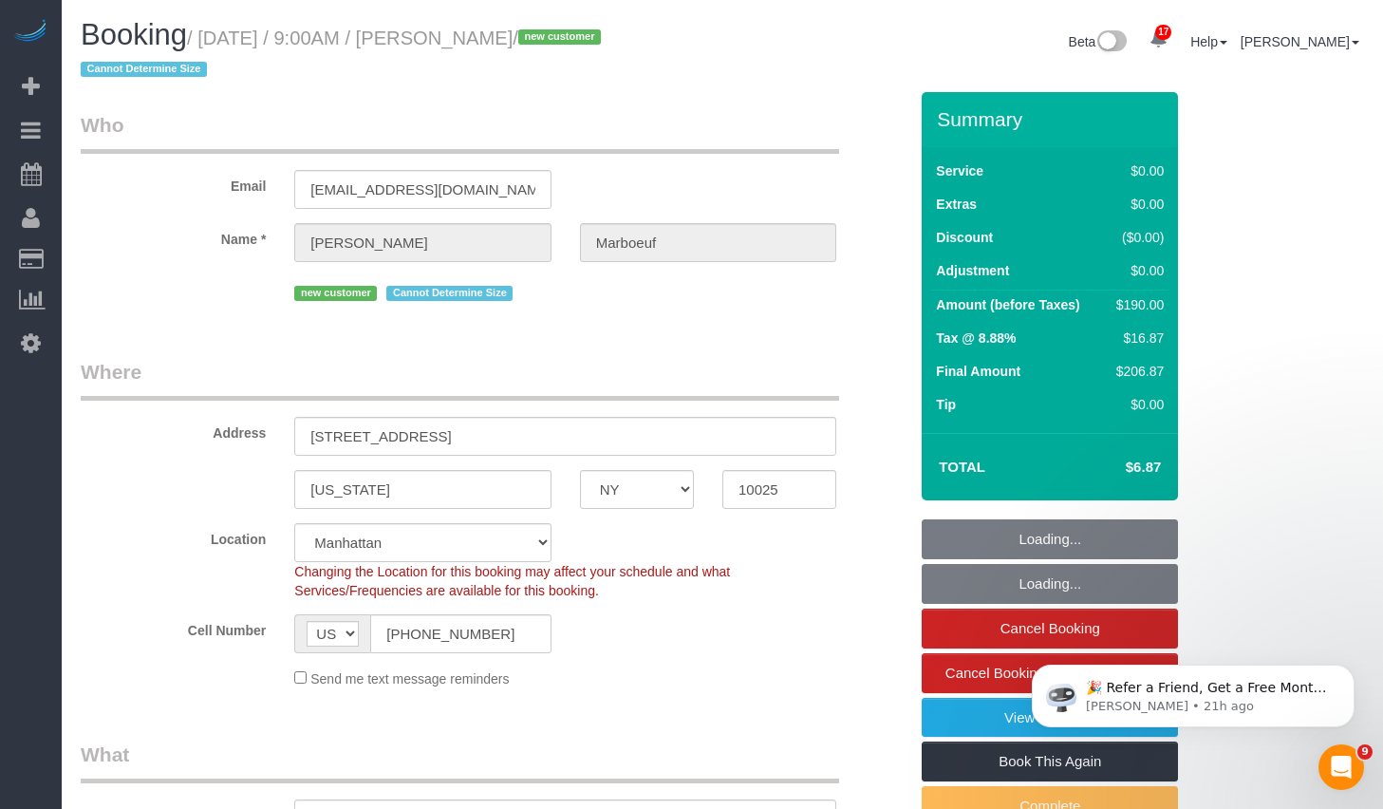
click at [606, 48] on small "/ [DATE] / 9:00AM / [PERSON_NAME] / new customer Cannot Determine Size" at bounding box center [344, 54] width 526 height 53
copy small "[DATE] / 9:00AM / [PERSON_NAME]"
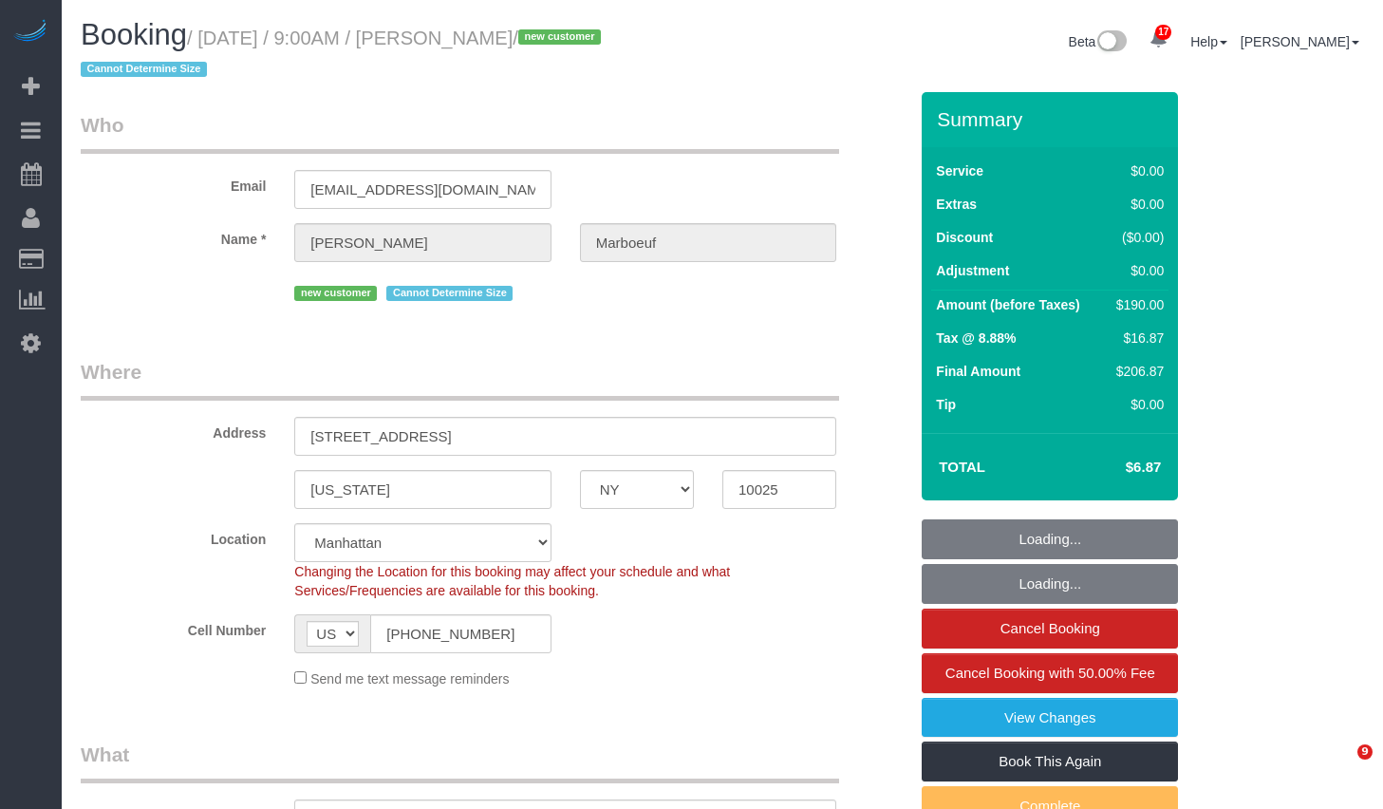
select select "NY"
select select "string:stripe-pm_1S3SAO4VGloSiKo7XeVz2pEp"
select select "spot1"
select select "number:89"
select select "number:70"
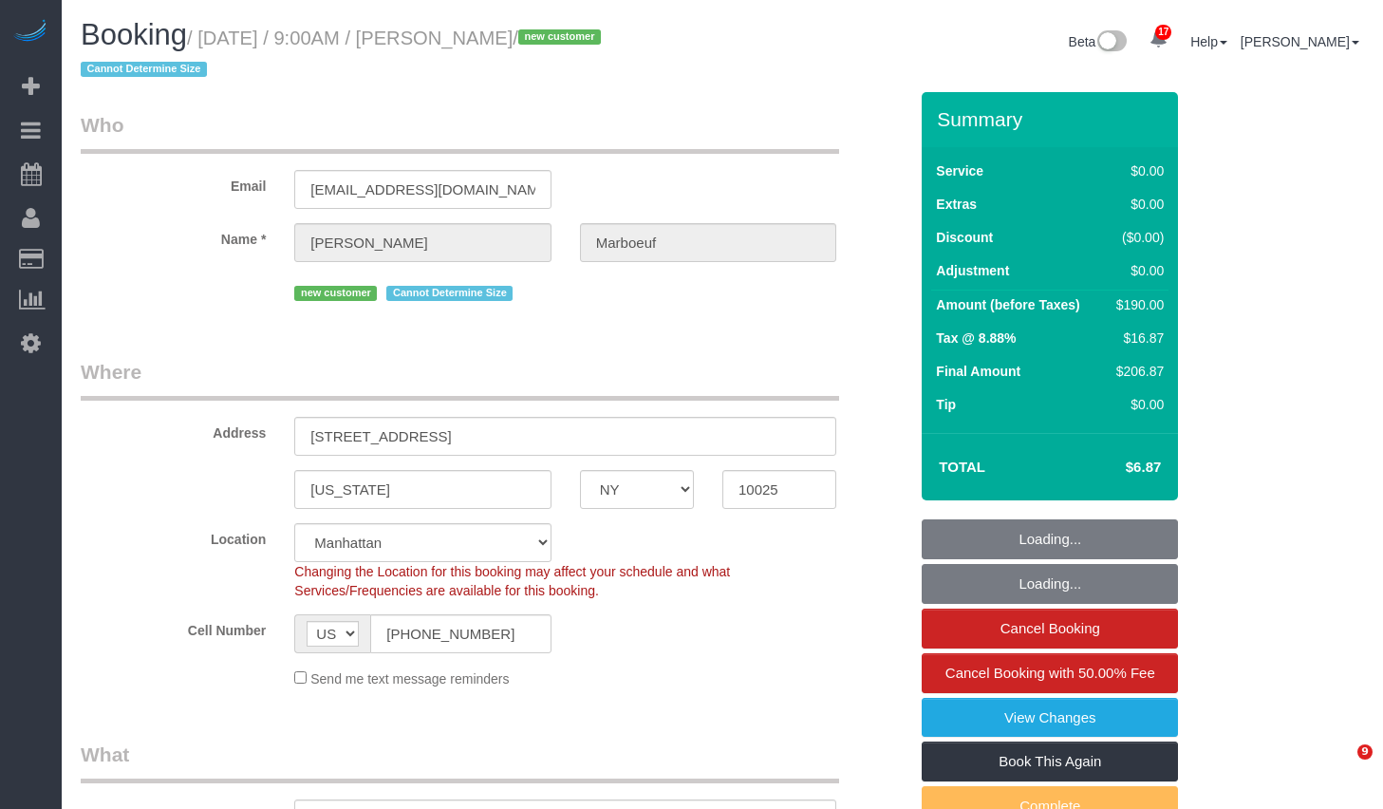
select select "number:15"
select select "number:5"
select select "object:1463"
select select "2"
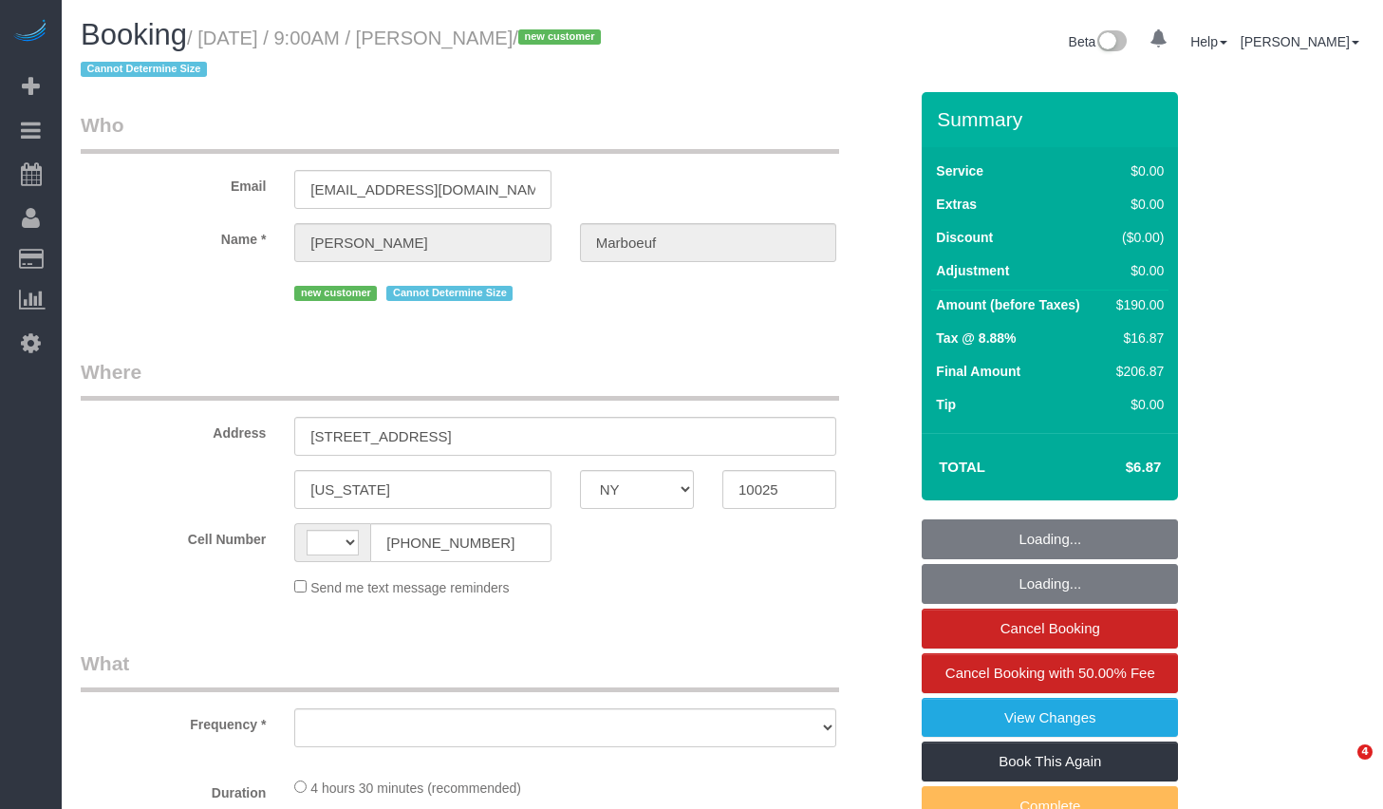
select select "NY"
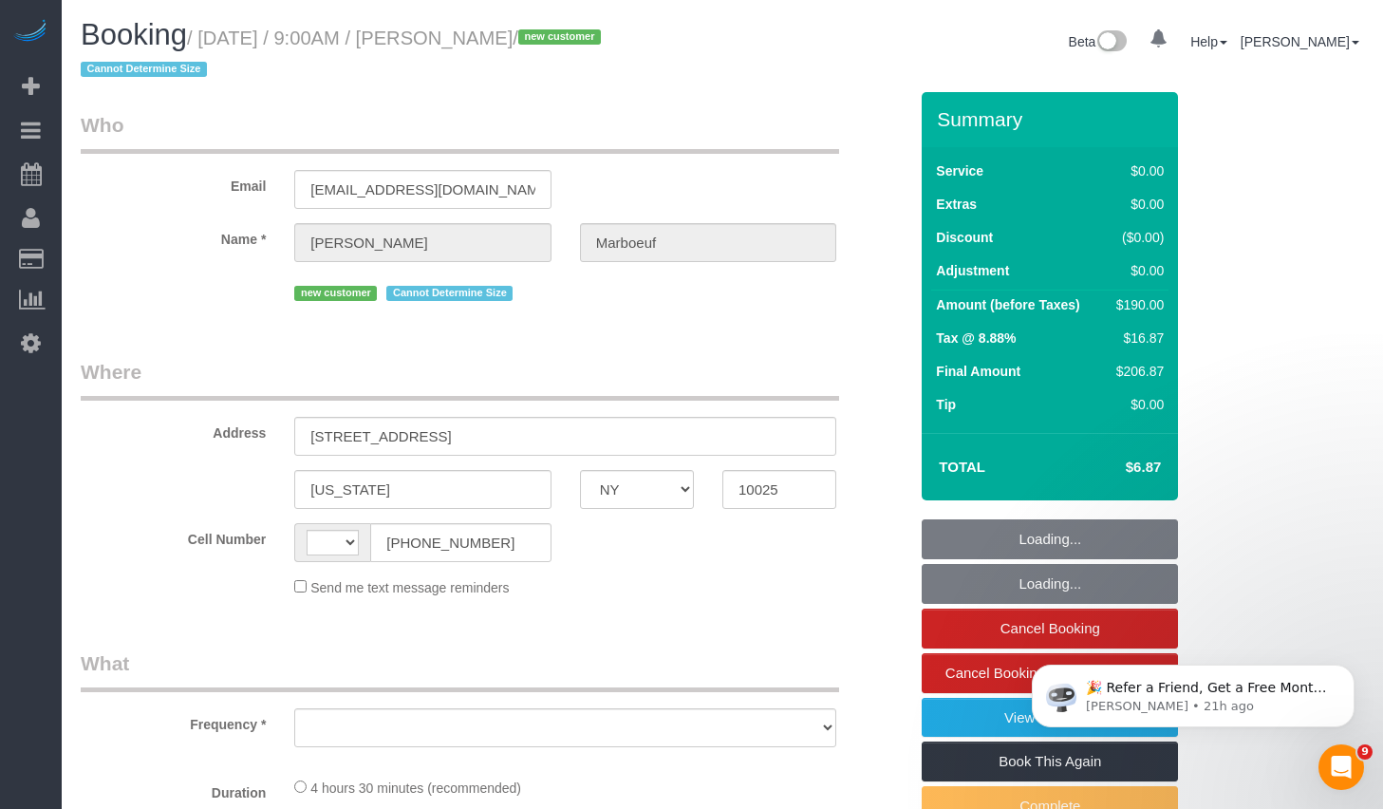
select select "string:[GEOGRAPHIC_DATA]"
select select "object:781"
select select "string:stripe-pm_1S3SAO4VGloSiKo7XeVz2pEp"
select select "2"
select select "spot1"
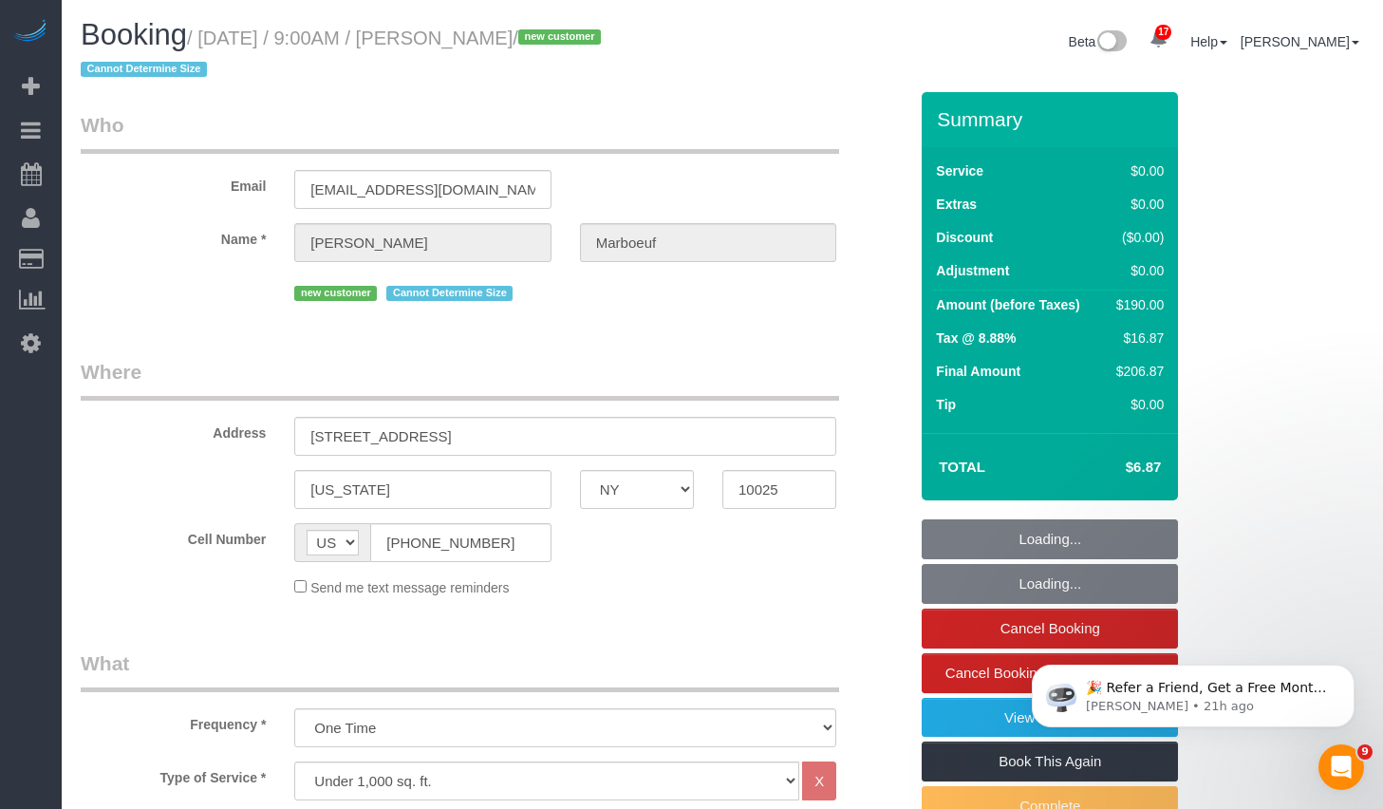
select select "number:89"
select select "number:70"
select select "number:15"
select select "number:5"
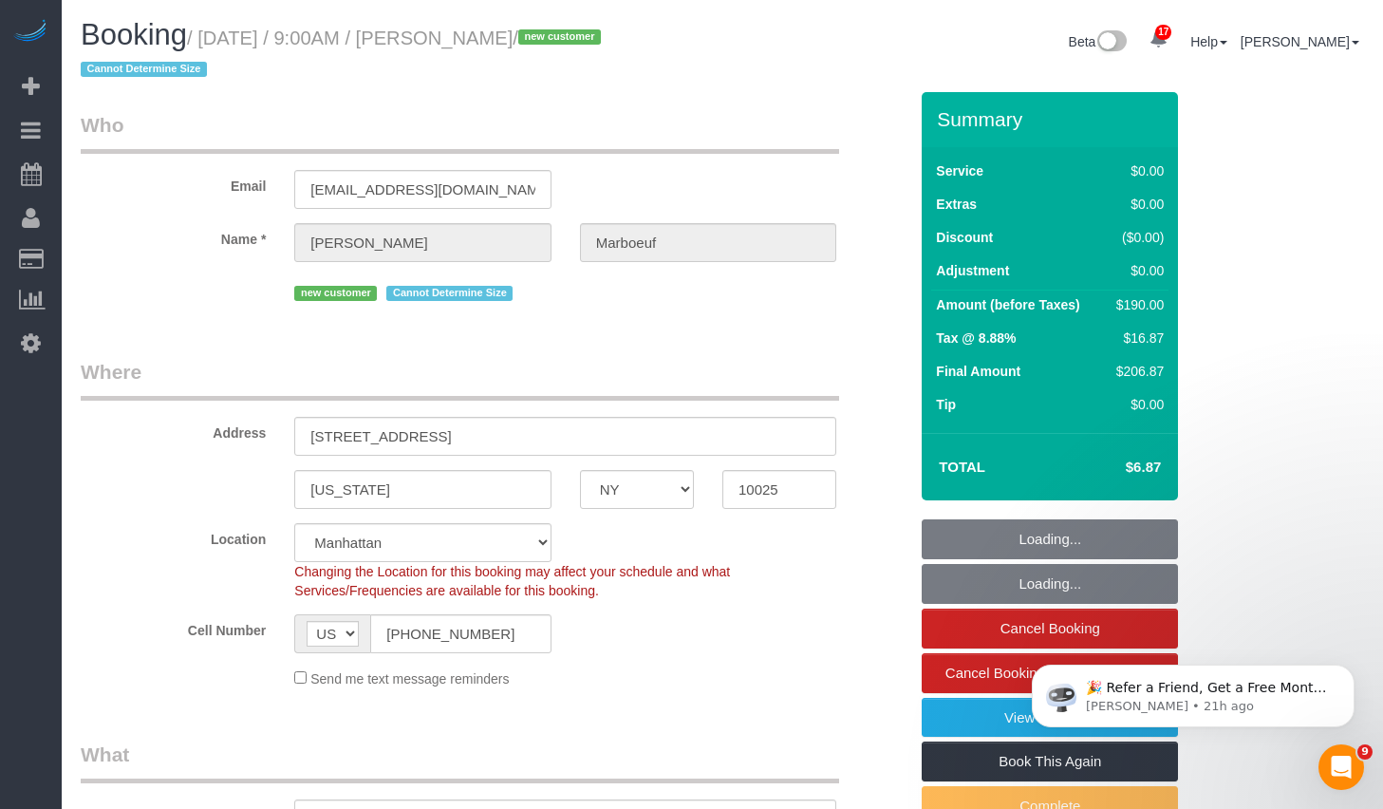
select select "object:1040"
select select "spot53"
select select "2"
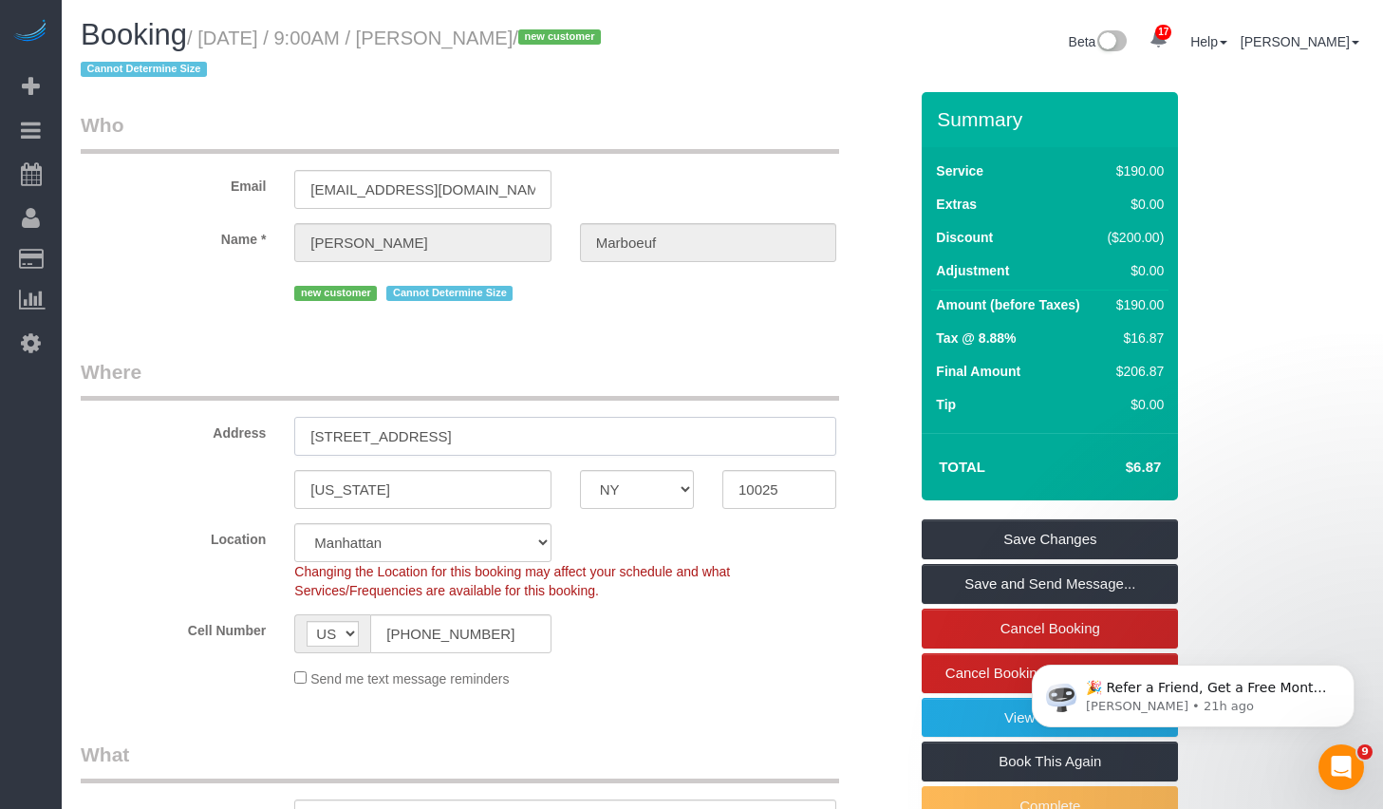
click at [597, 445] on input "[STREET_ADDRESS]" at bounding box center [565, 436] width 542 height 39
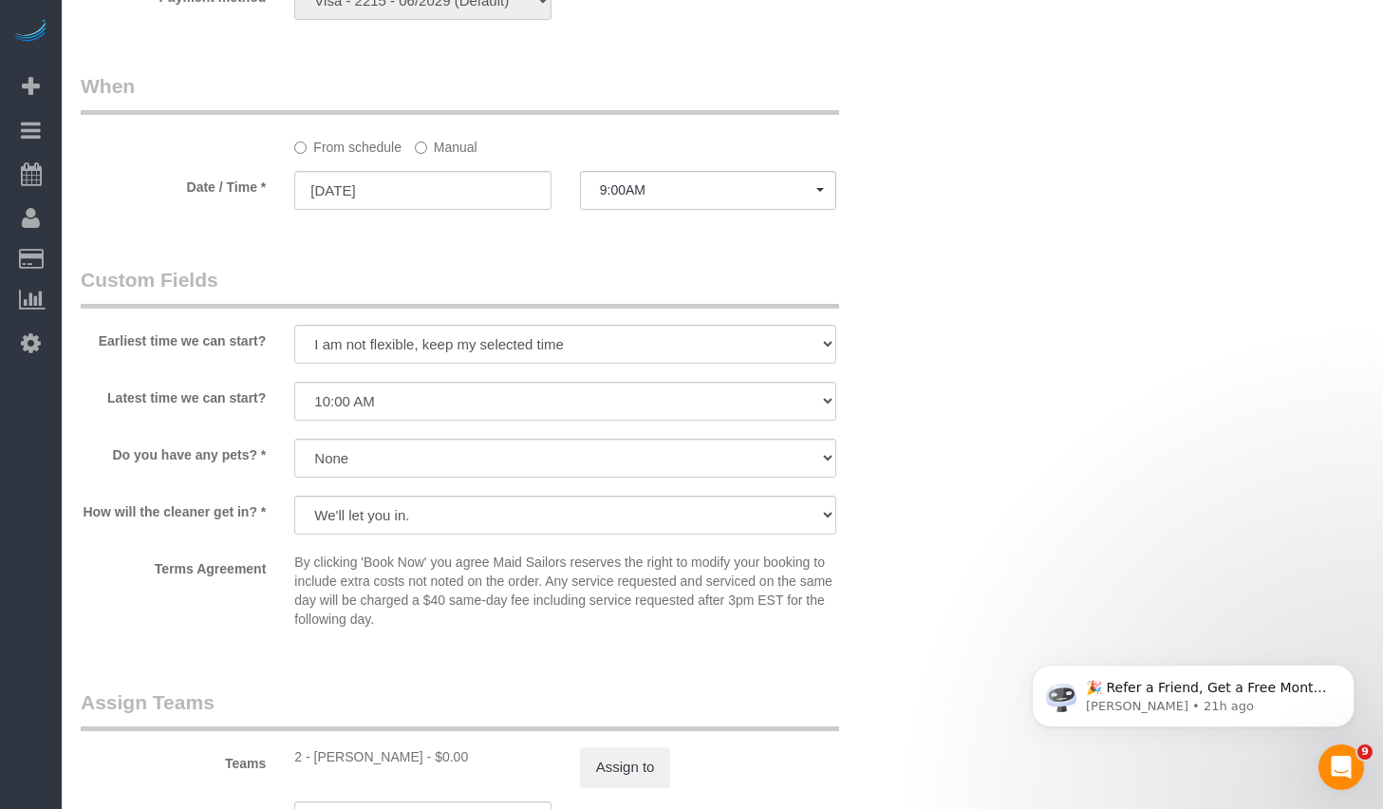
scroll to position [2294, 0]
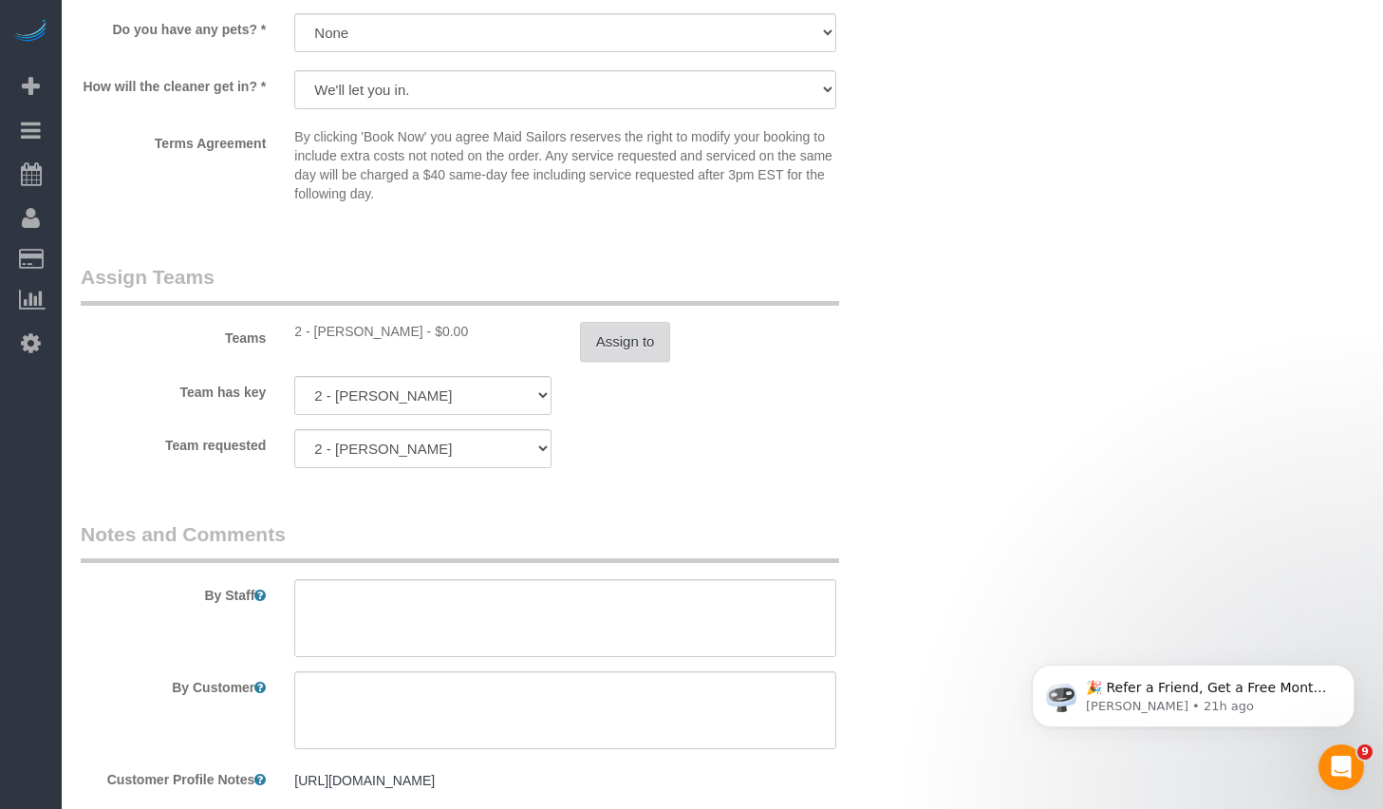
click at [628, 333] on button "Assign to" at bounding box center [625, 342] width 91 height 40
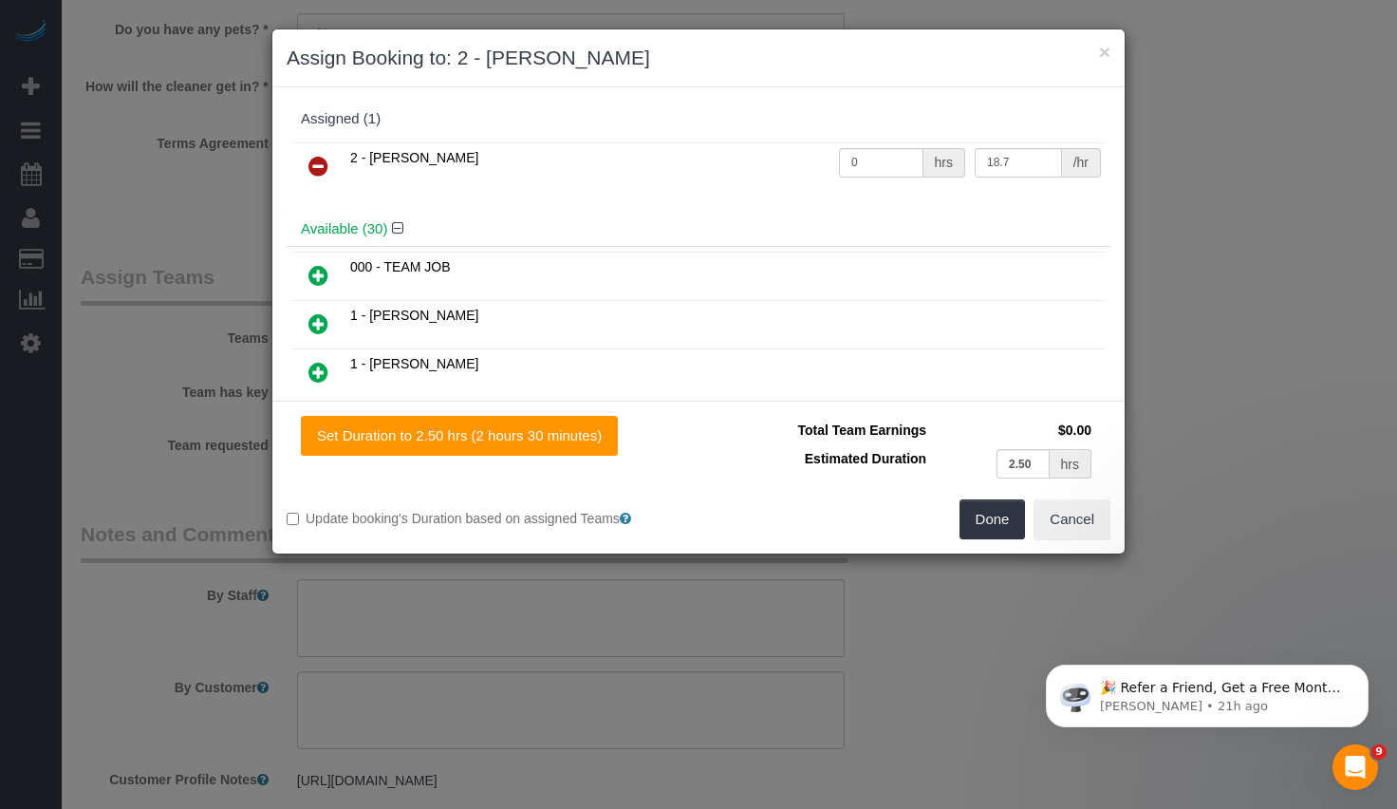
click at [312, 158] on icon at bounding box center [318, 166] width 20 height 23
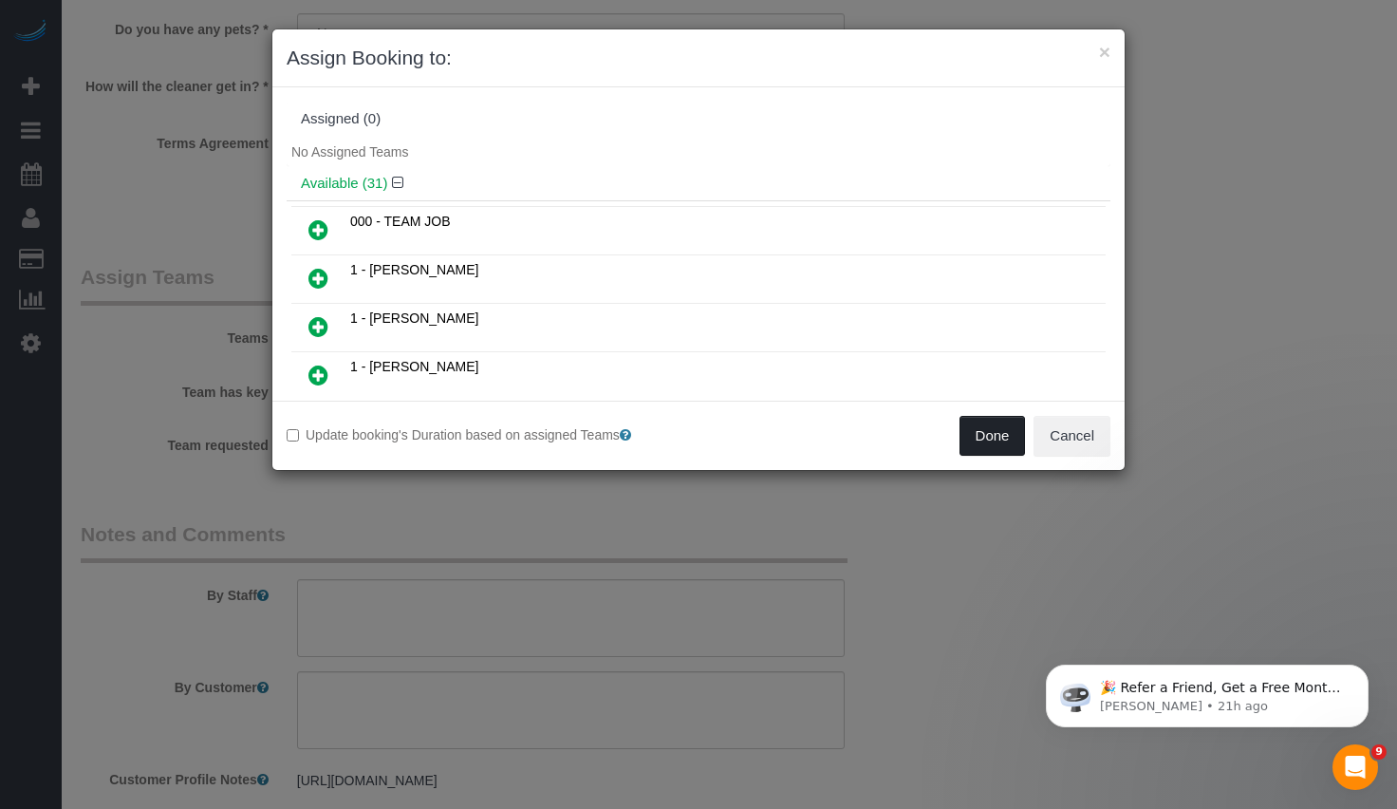
click at [988, 448] on button "Done" at bounding box center [992, 436] width 66 height 40
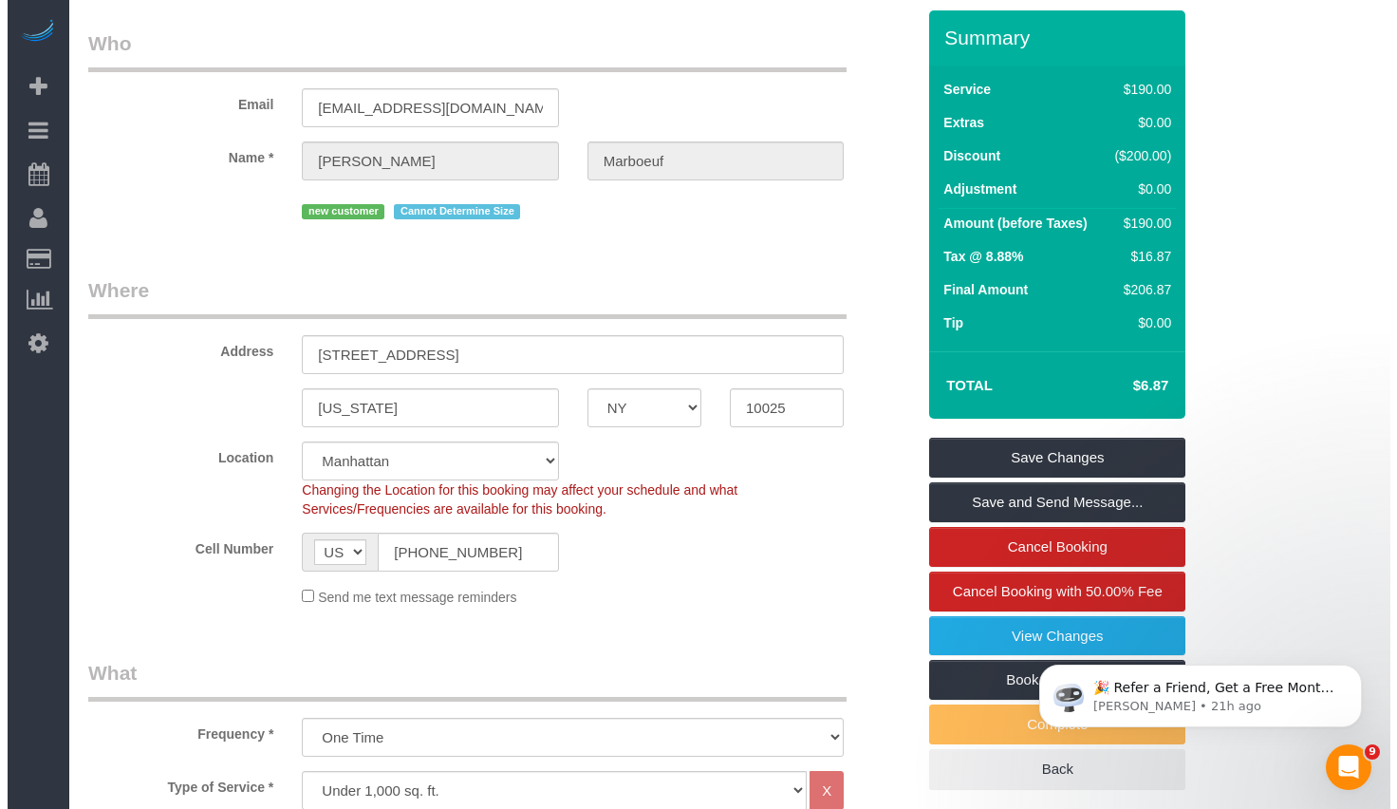
scroll to position [0, 0]
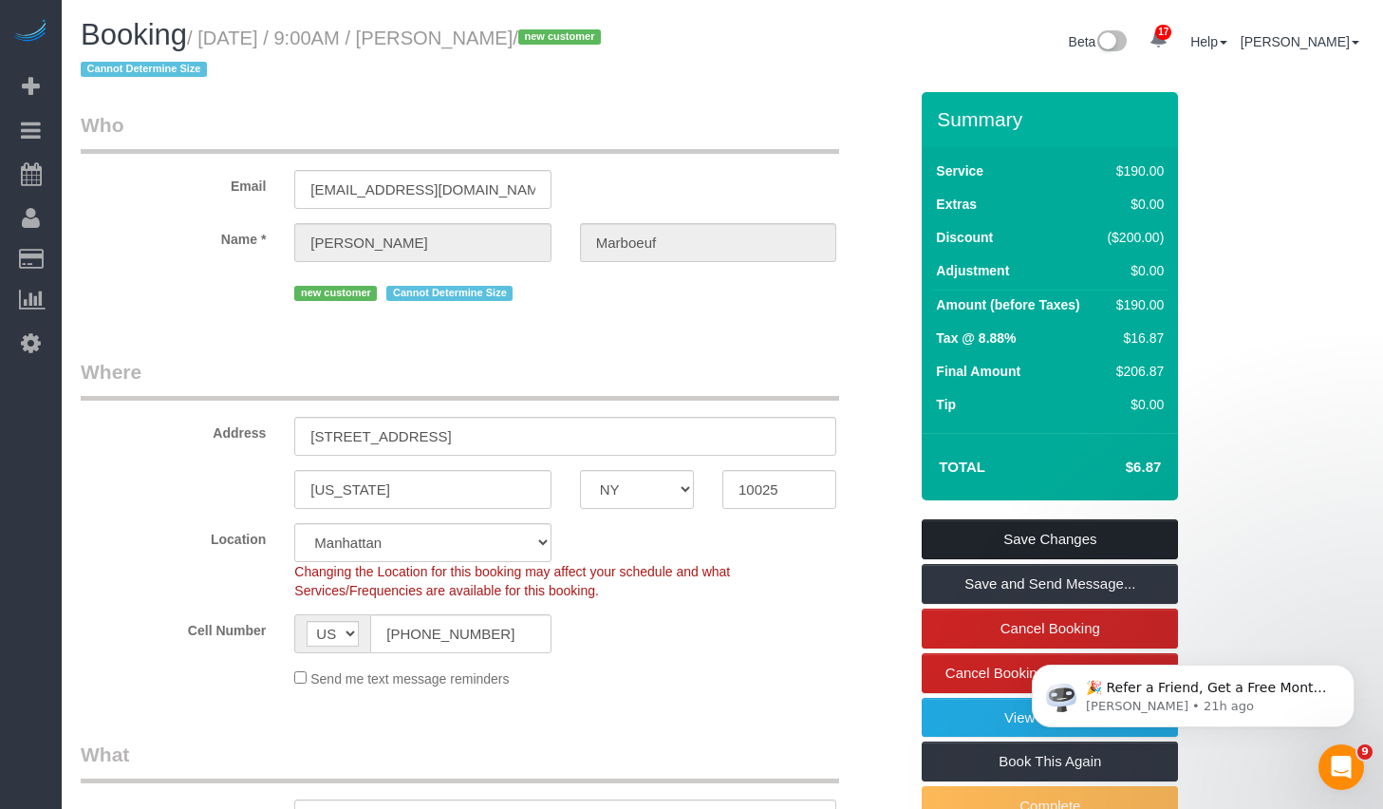
click at [1038, 531] on link "Save Changes" at bounding box center [1050, 539] width 256 height 40
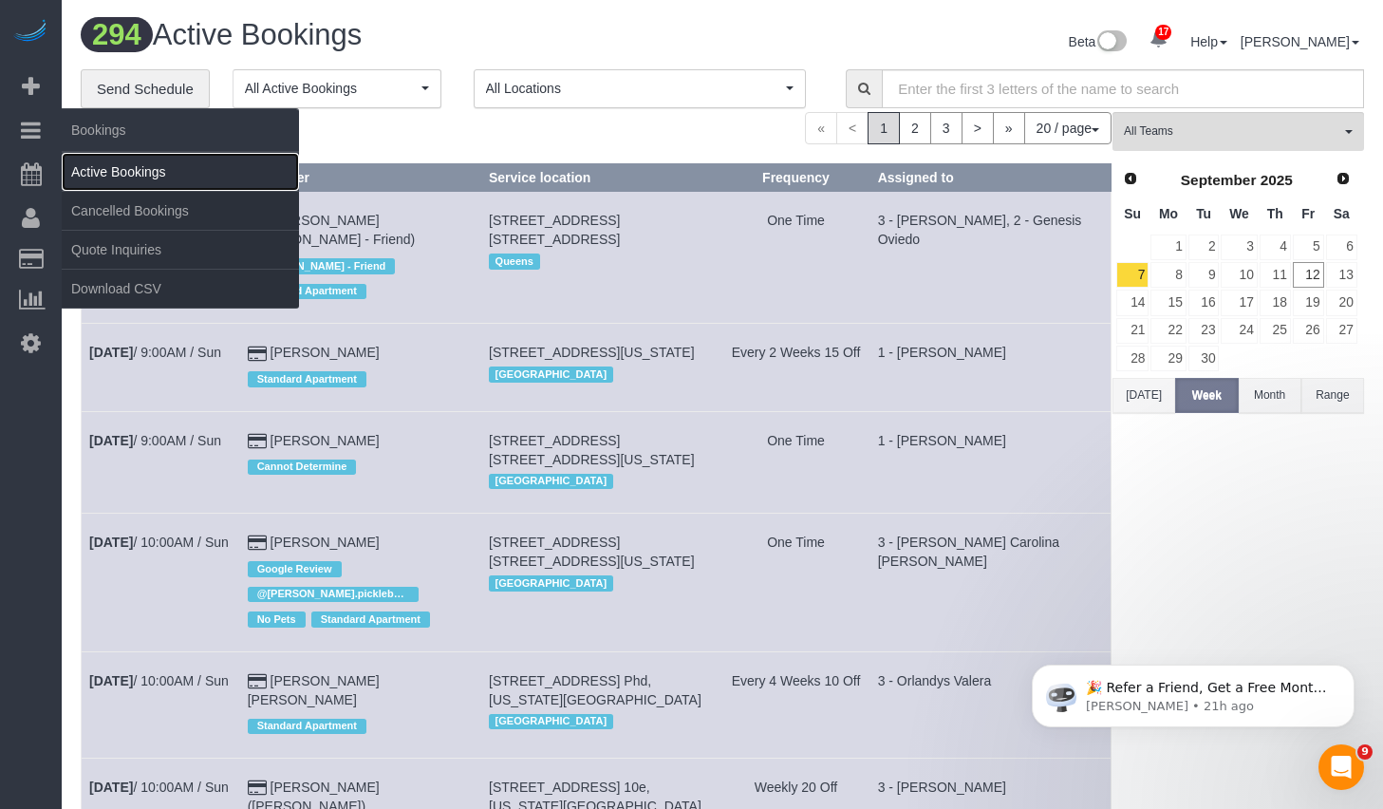
click at [122, 182] on link "Active Bookings" at bounding box center [180, 172] width 237 height 38
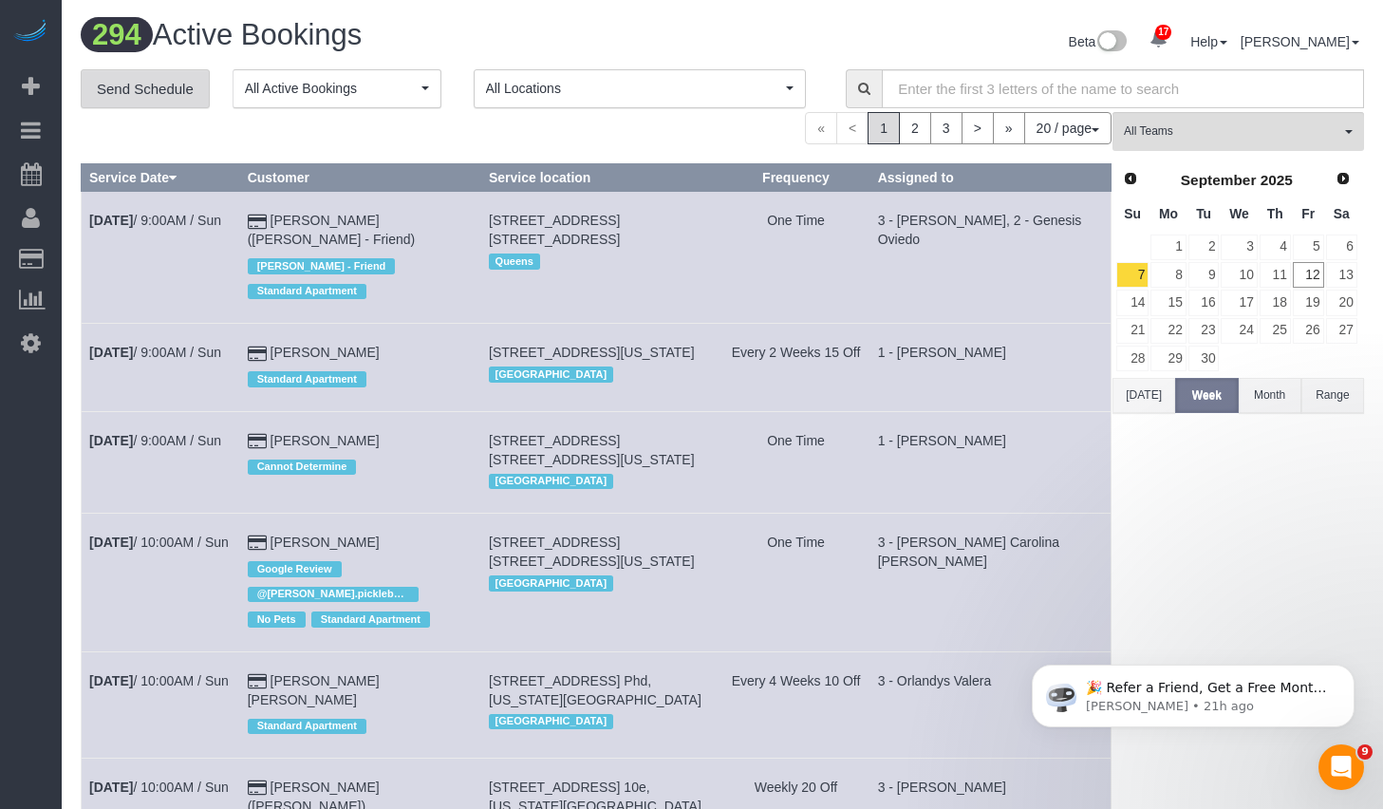
click at [140, 88] on link "Send Schedule" at bounding box center [145, 89] width 129 height 40
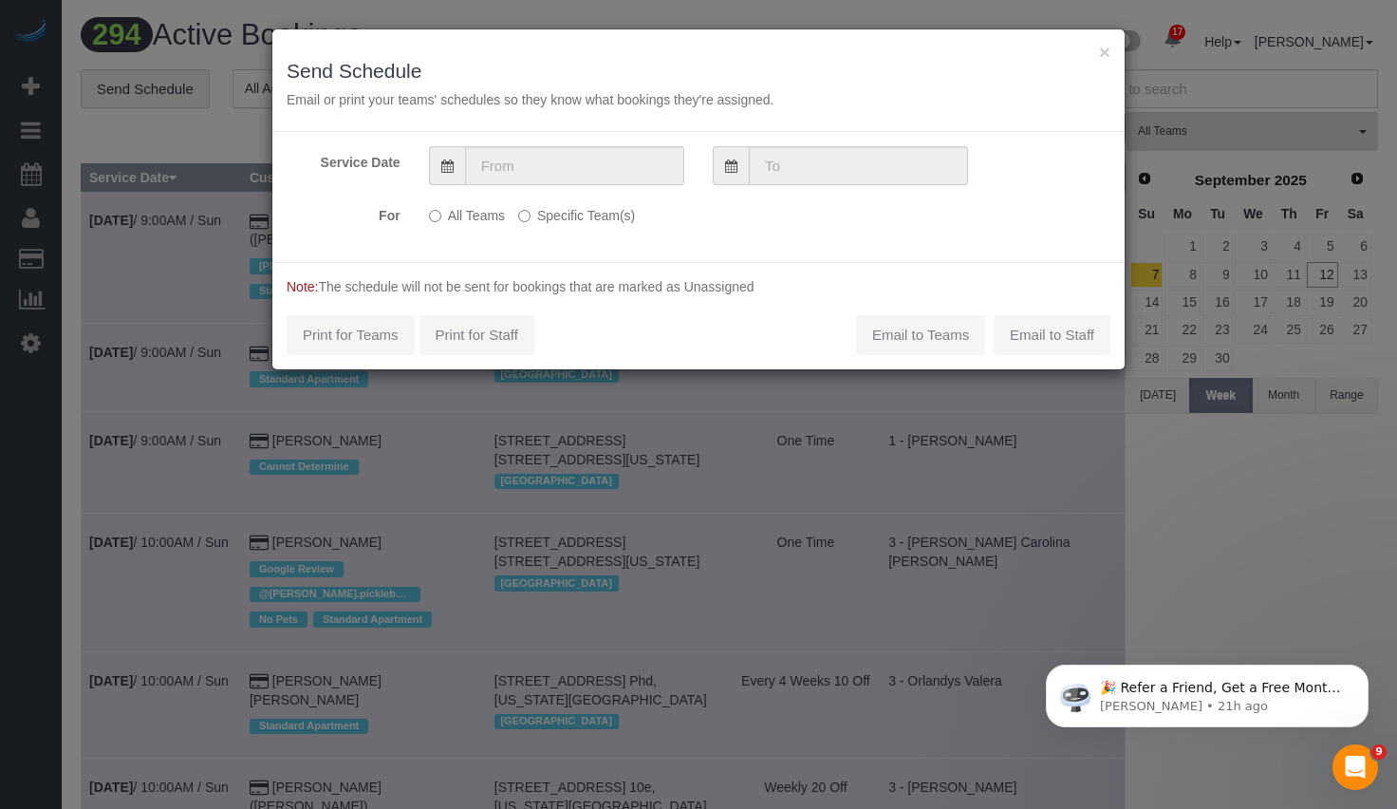
click at [559, 210] on label "Specific Team(s)" at bounding box center [576, 212] width 117 height 26
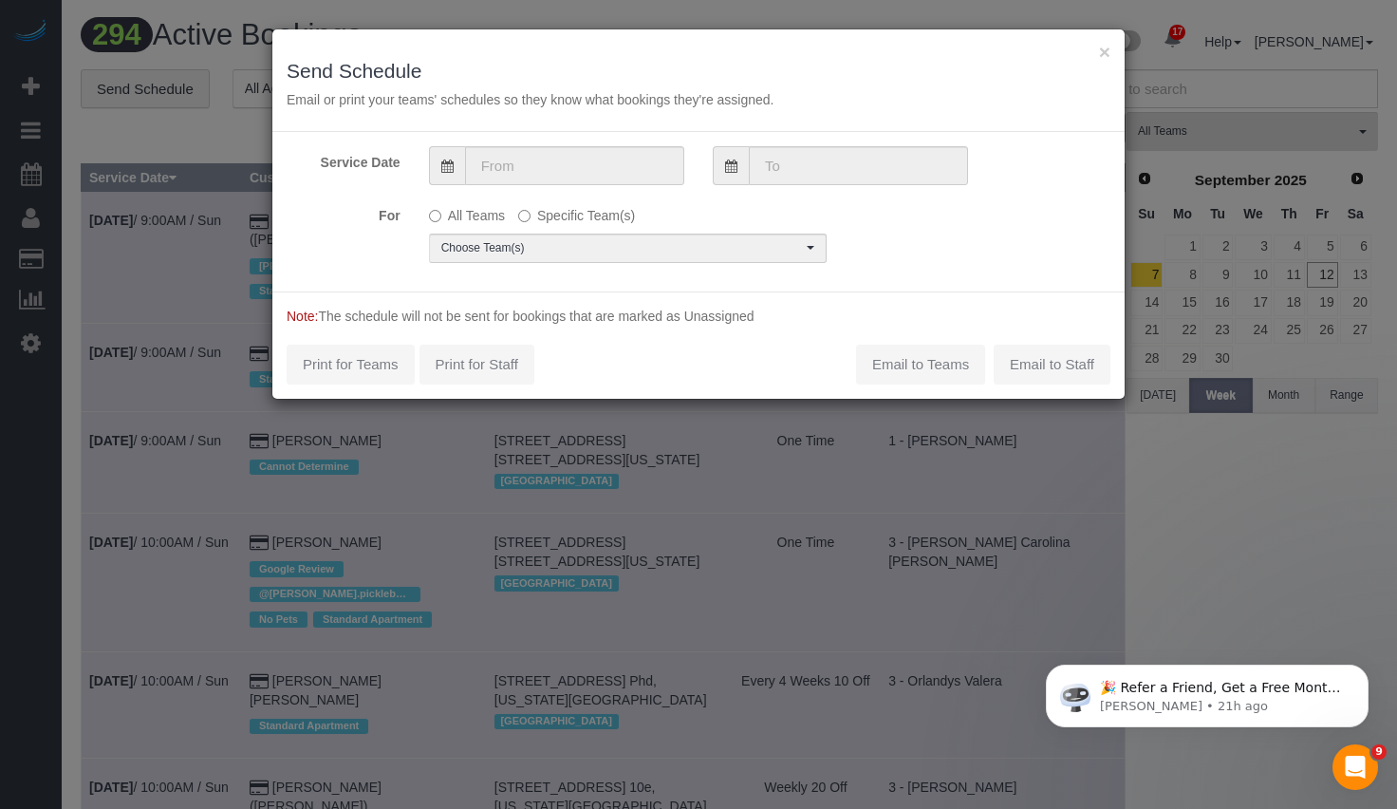
click at [571, 140] on div "Service Date For All Teams Specific Team(s) Choose Team(s) * - K.J. *Irene Flor…" at bounding box center [698, 211] width 852 height 159
click at [570, 157] on input "text" at bounding box center [574, 165] width 219 height 39
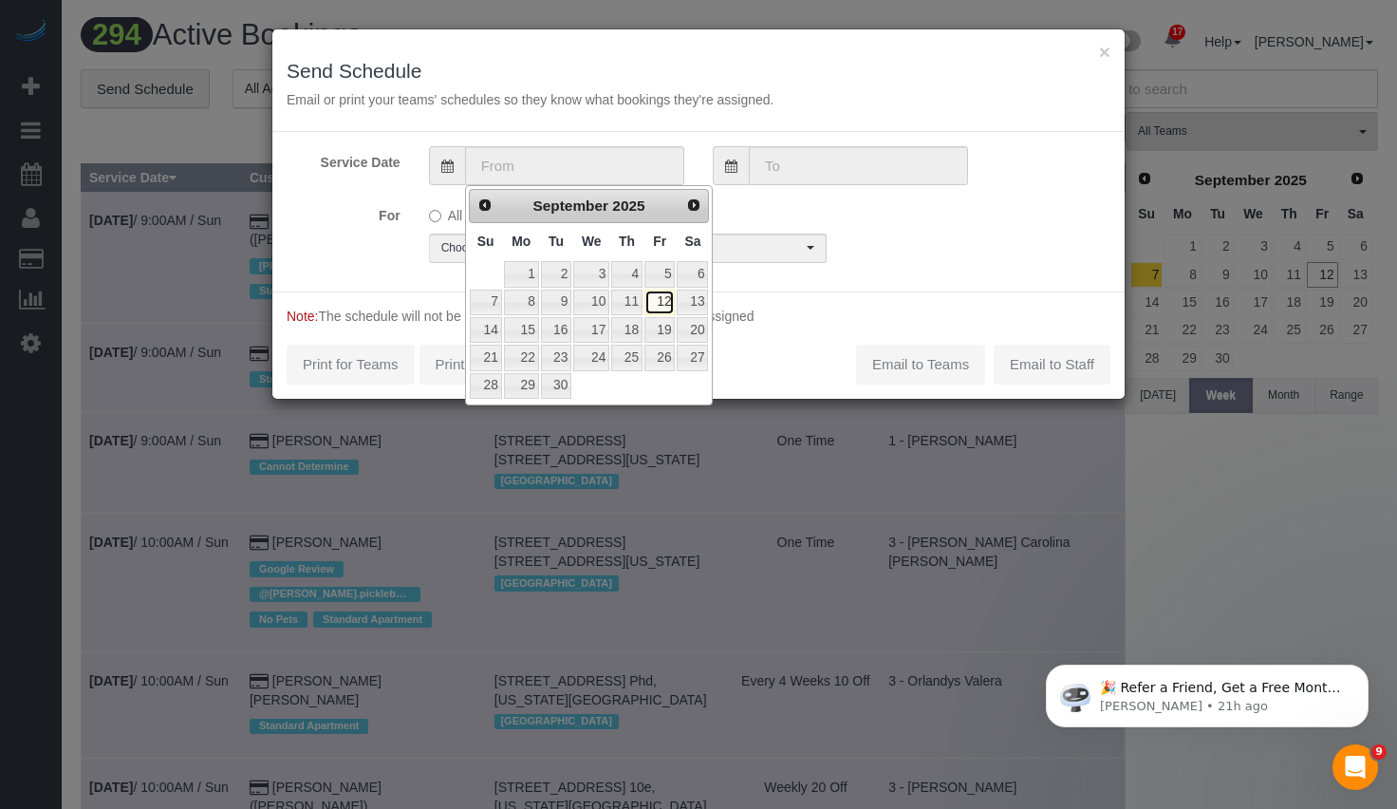
click at [665, 305] on link "12" at bounding box center [659, 302] width 30 height 26
type input "09/12/2025"
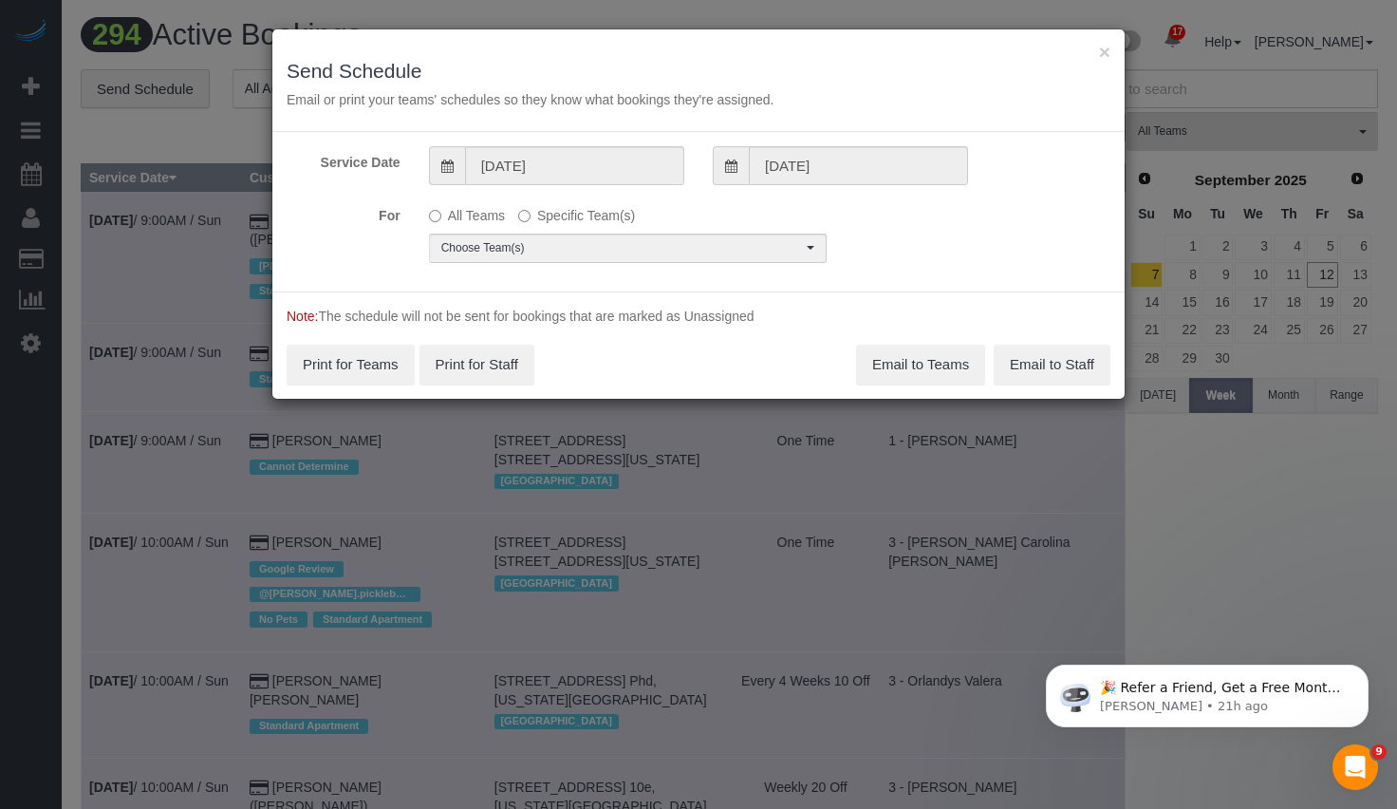
click at [619, 214] on label "Specific Team(s)" at bounding box center [576, 212] width 117 height 26
click at [602, 169] on input "09/12/2025" at bounding box center [574, 165] width 219 height 39
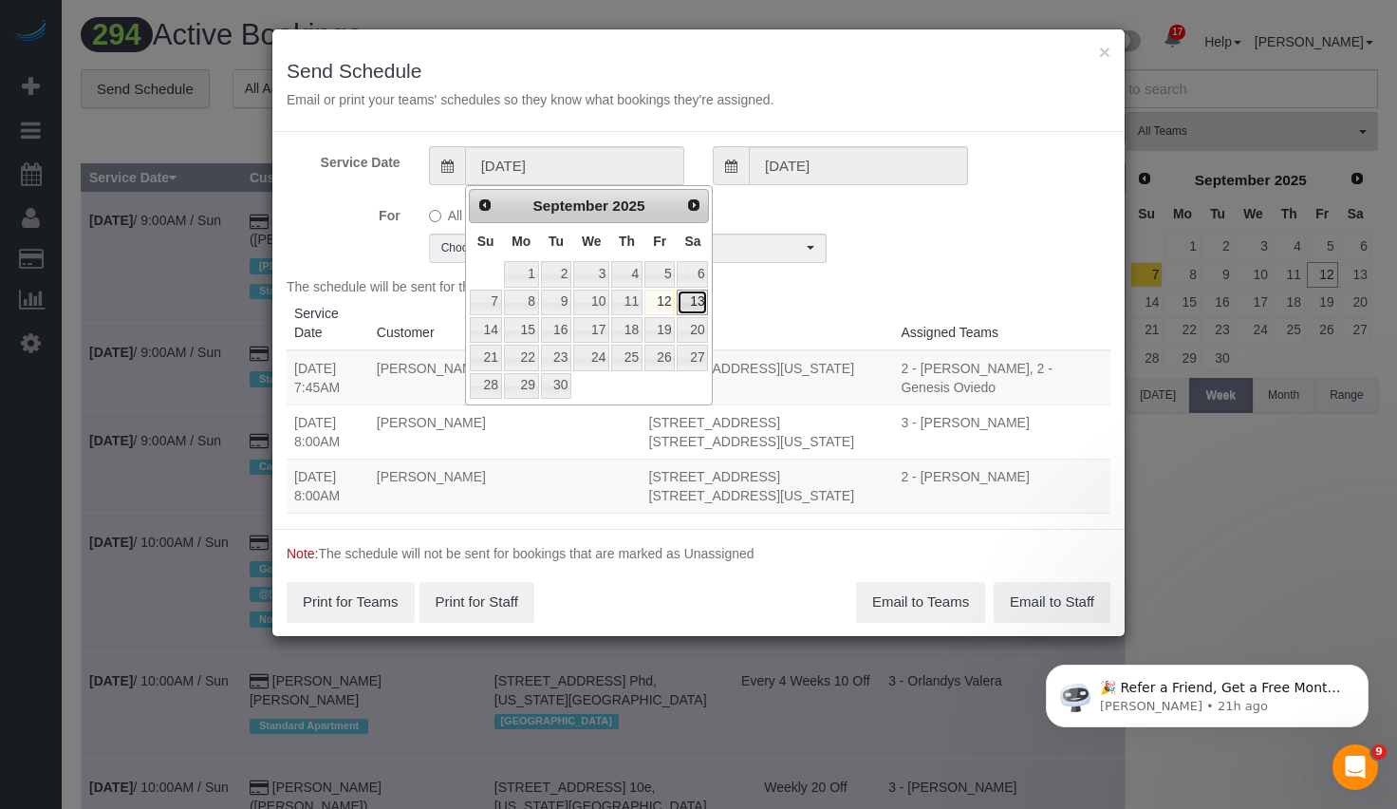
click at [692, 303] on link "13" at bounding box center [692, 302] width 31 height 26
type input "[DATE]"
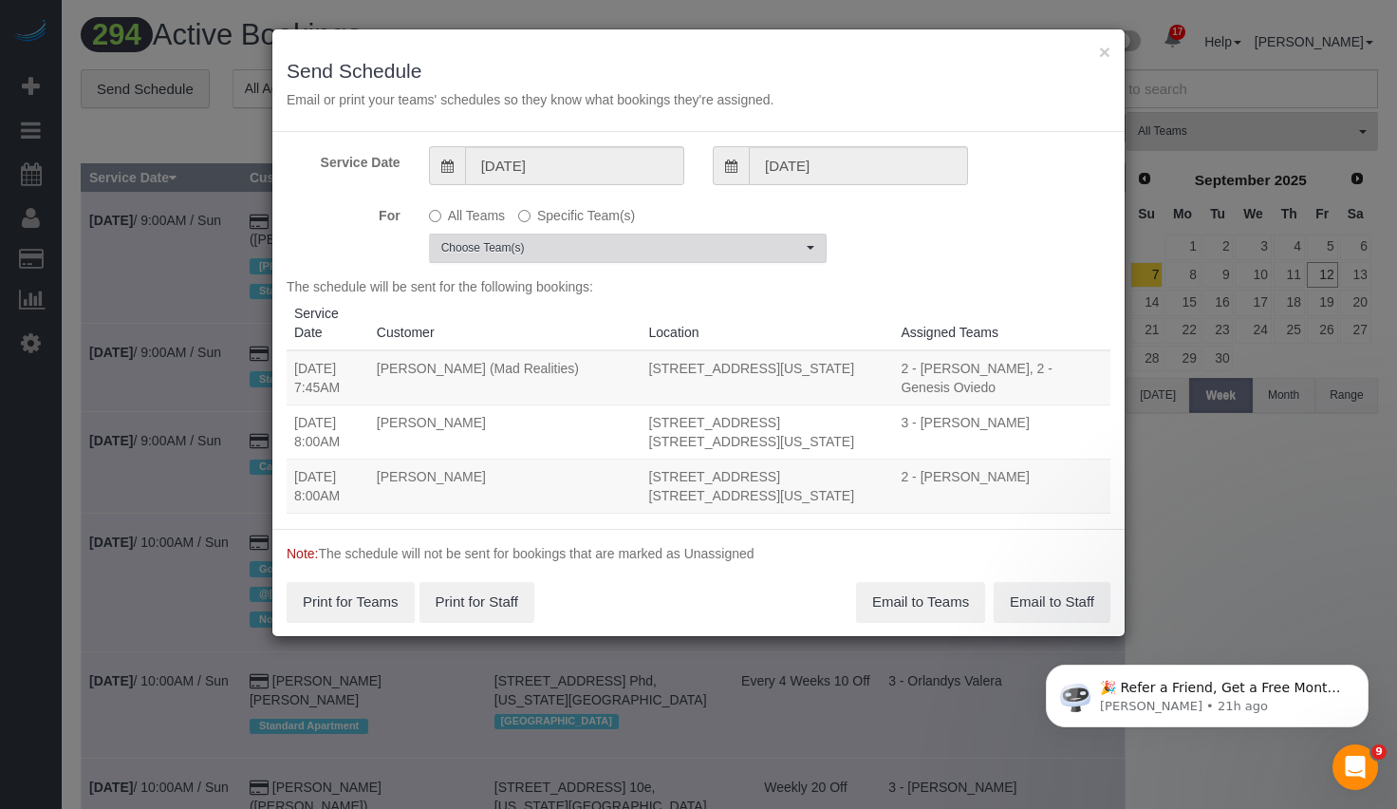
click at [637, 246] on span "Choose Team(s)" at bounding box center [621, 248] width 361 height 16
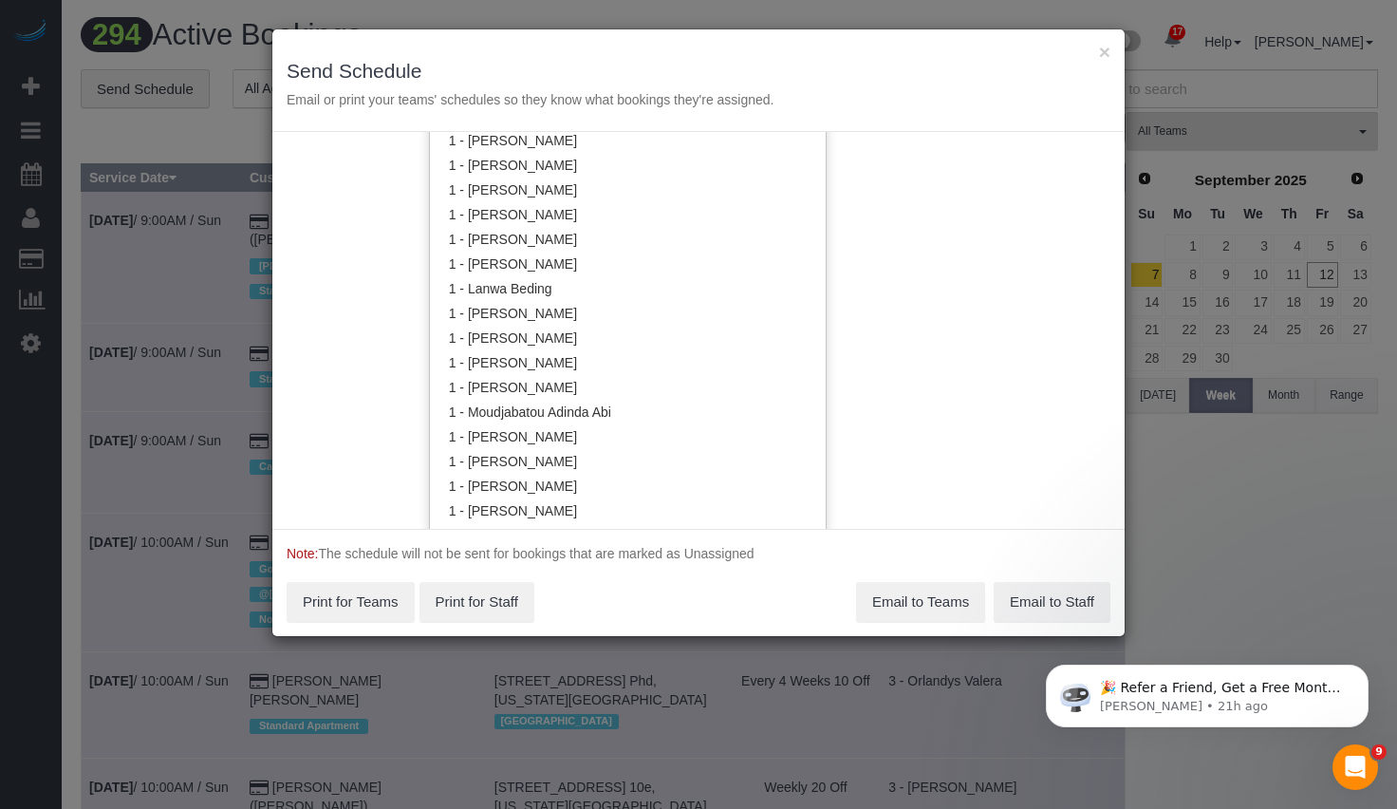
scroll to position [956, 0]
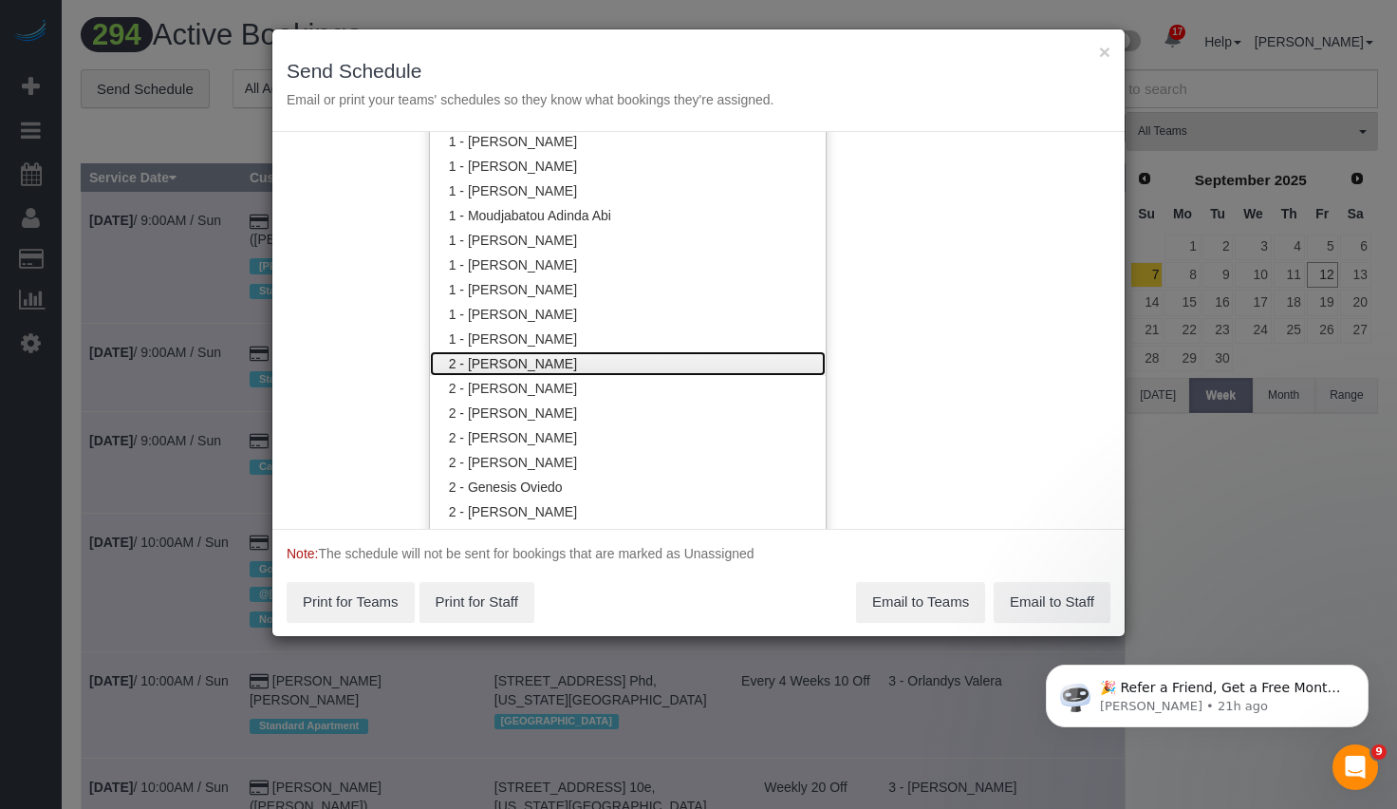
click at [555, 371] on link "2 - [PERSON_NAME]" at bounding box center [628, 363] width 396 height 25
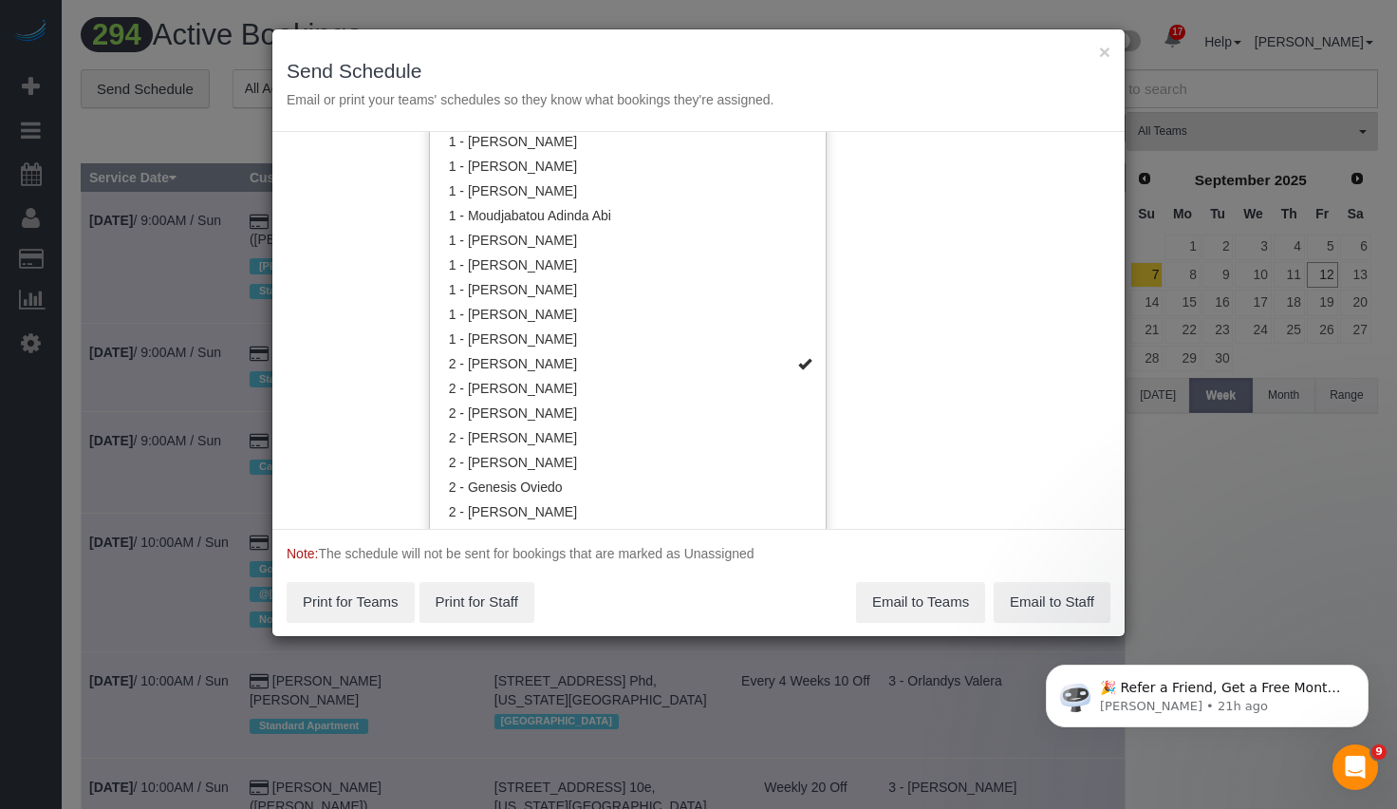
click at [998, 343] on div "Service Date 09/13/2025 09/12/2025 For All Teams Specific Team(s) 2 - Alketa To…" at bounding box center [698, 330] width 852 height 397
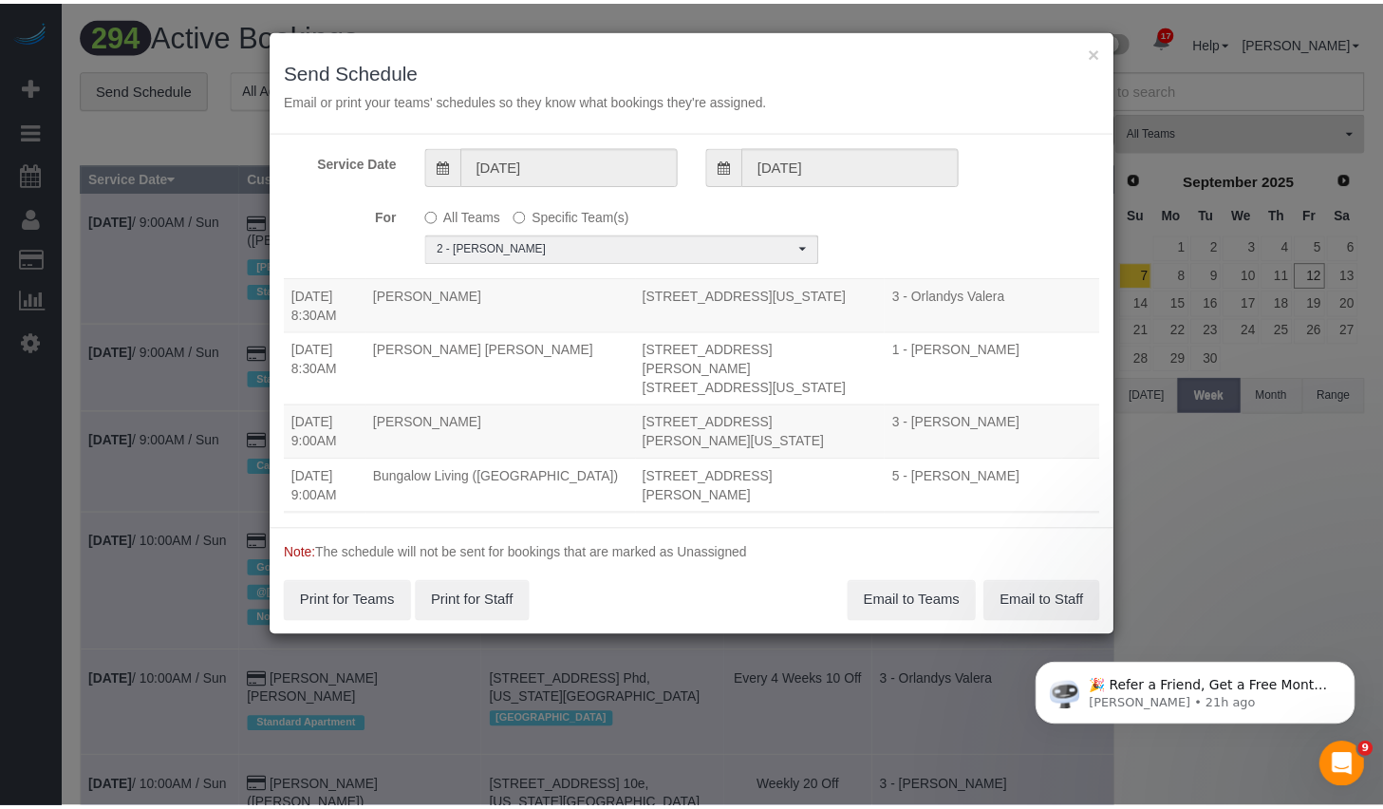
scroll to position [0, 0]
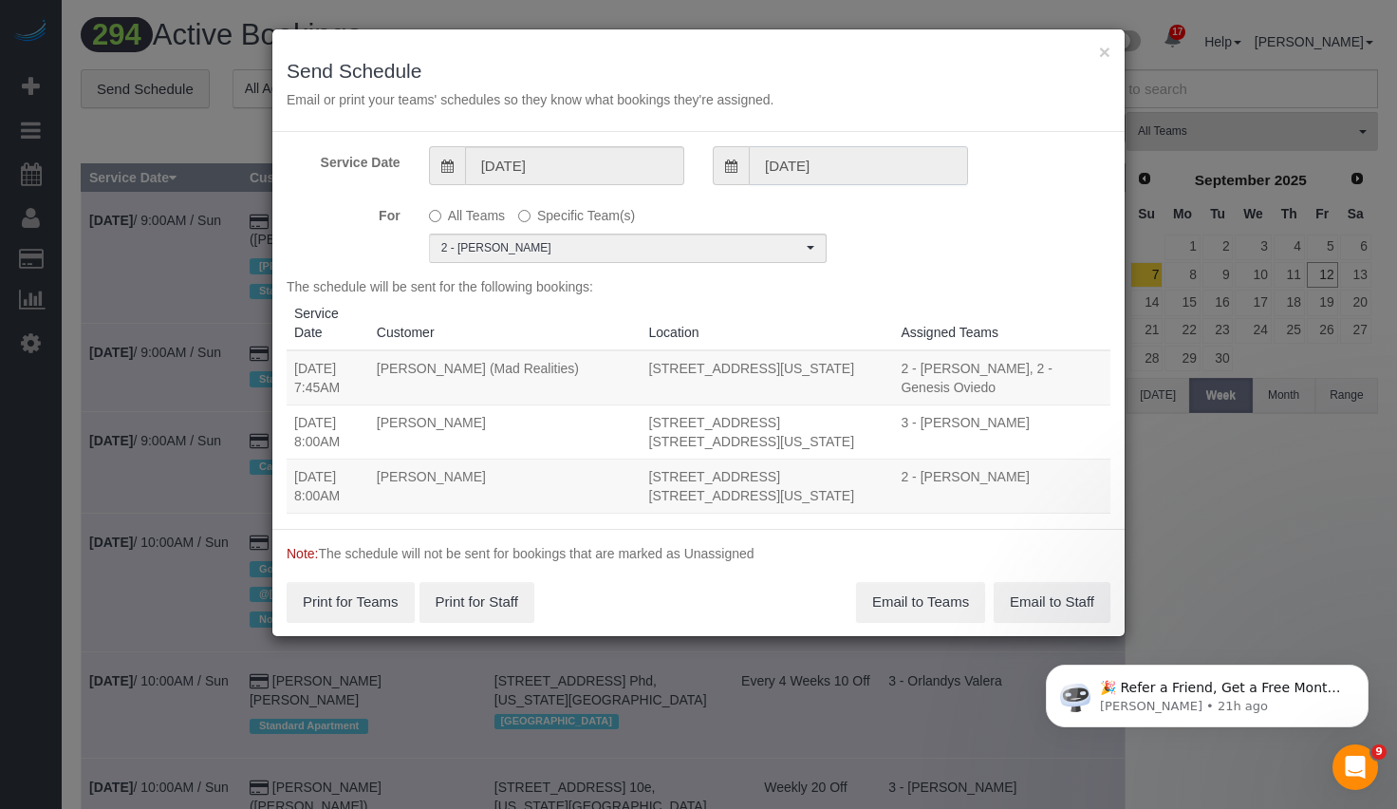
click at [845, 156] on input "09/12/2025" at bounding box center [858, 165] width 219 height 39
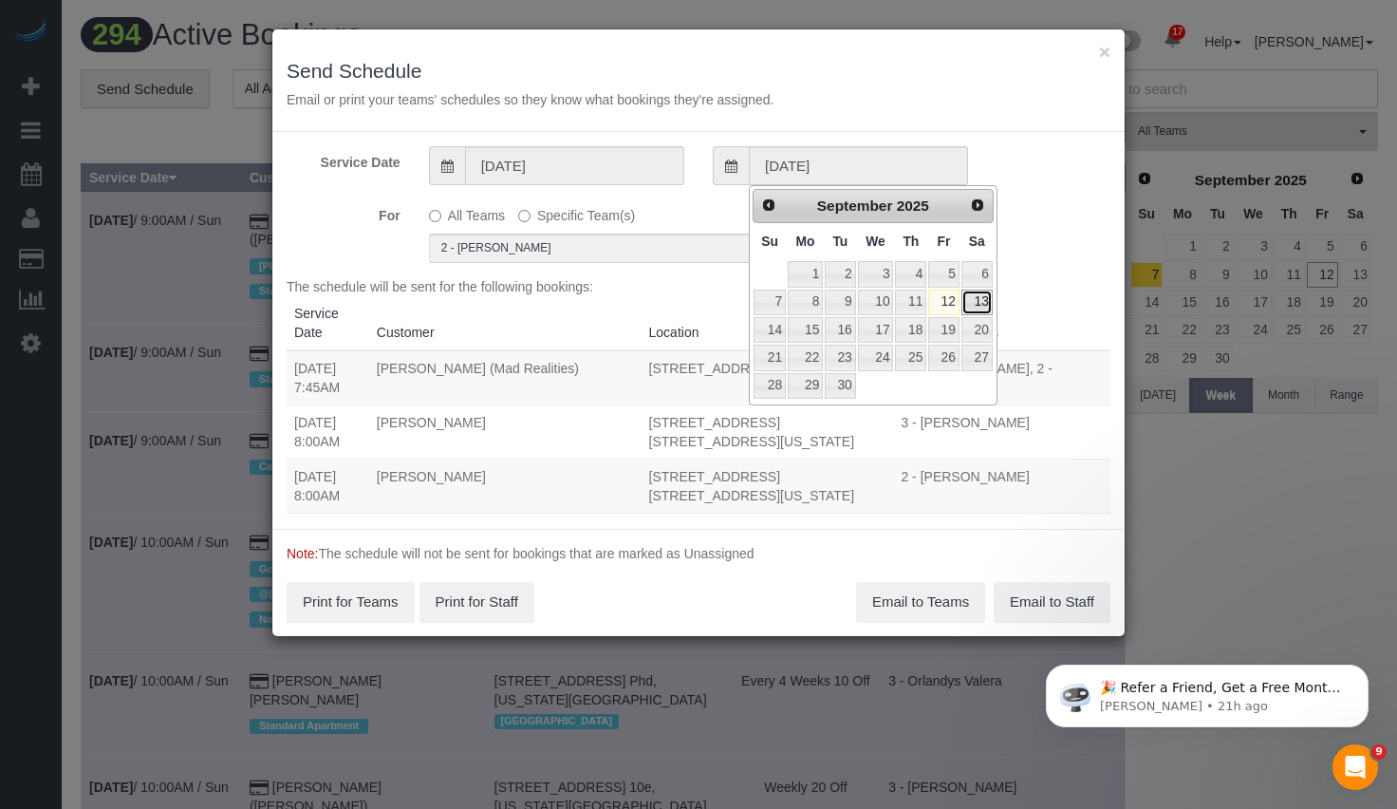
click at [976, 307] on link "13" at bounding box center [976, 302] width 31 height 26
type input "[DATE]"
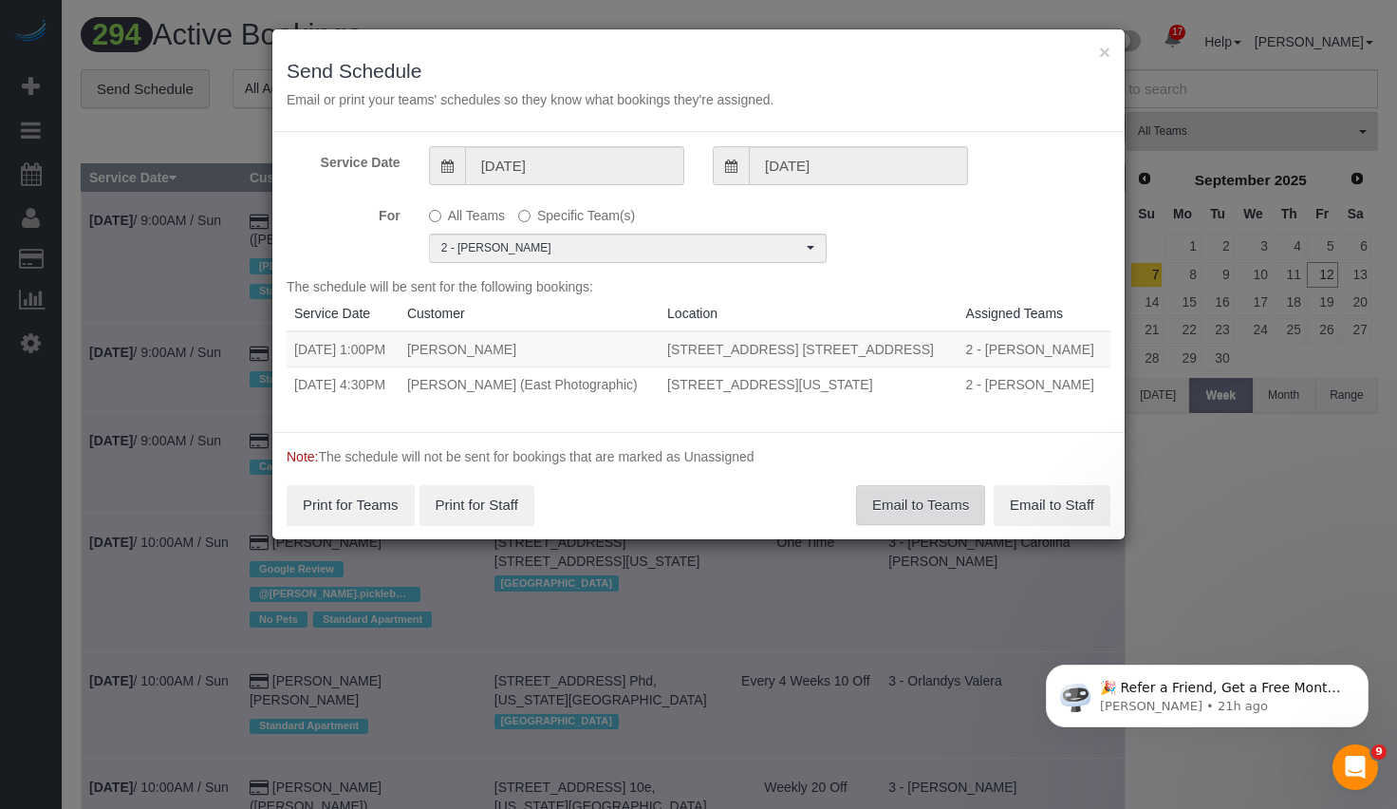
click at [898, 507] on button "Email to Teams" at bounding box center [920, 505] width 129 height 40
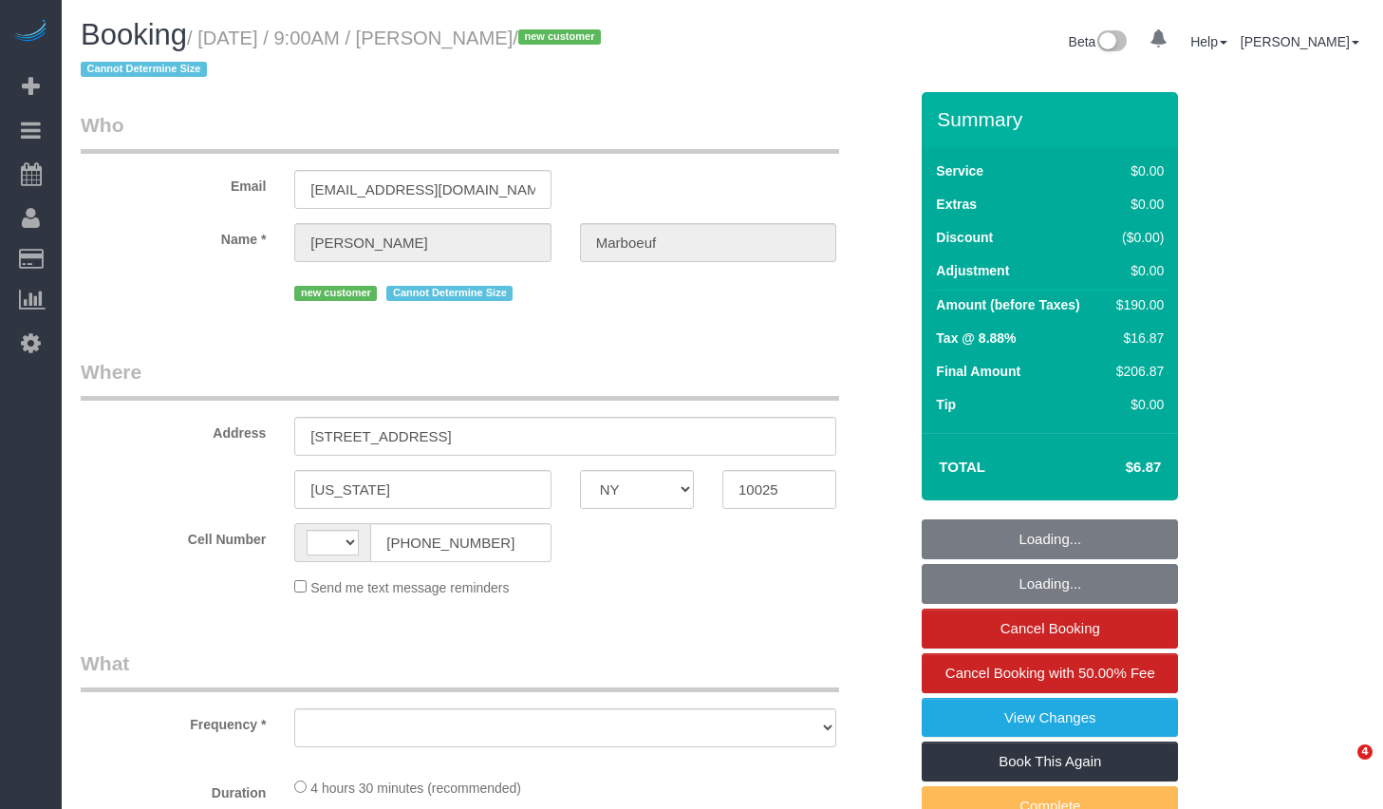
select select "NY"
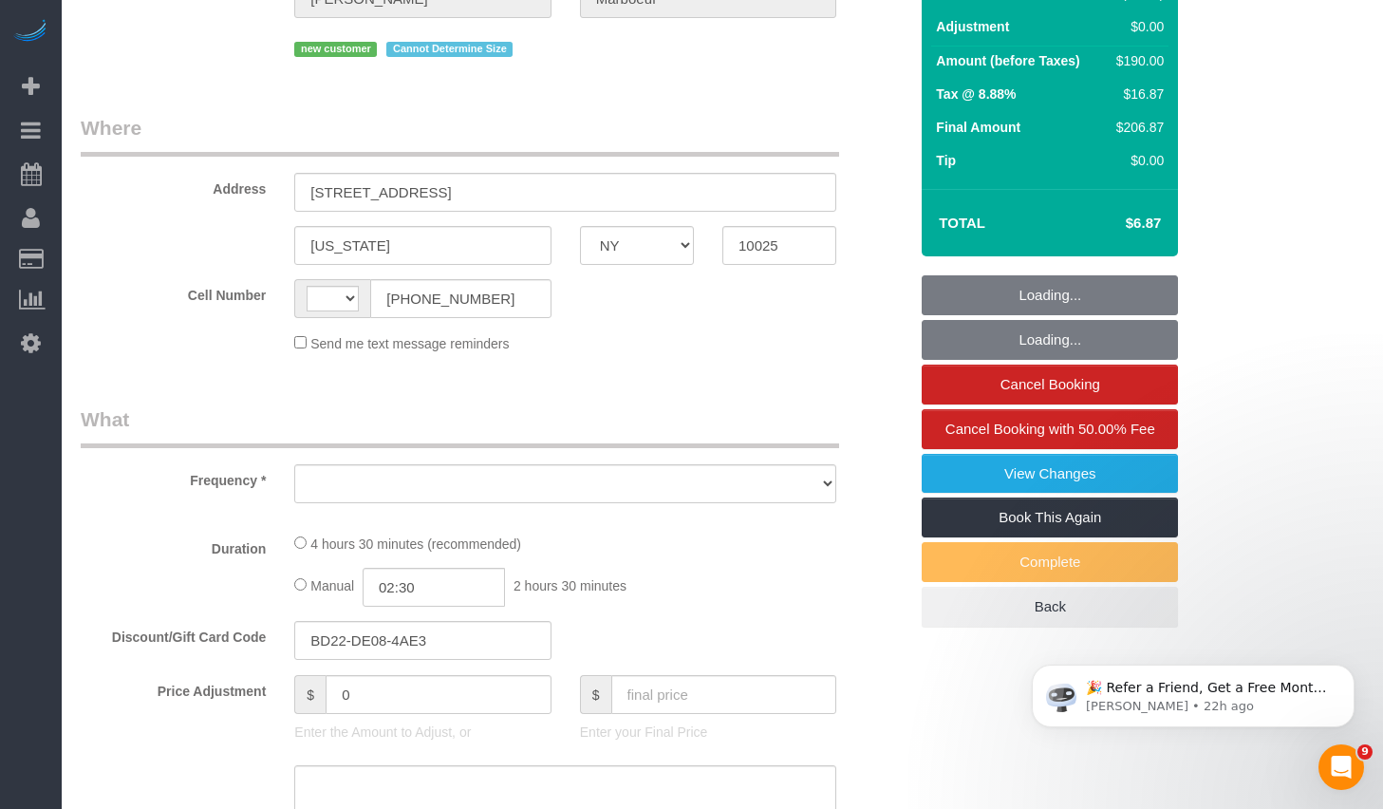
select select "string:[GEOGRAPHIC_DATA]"
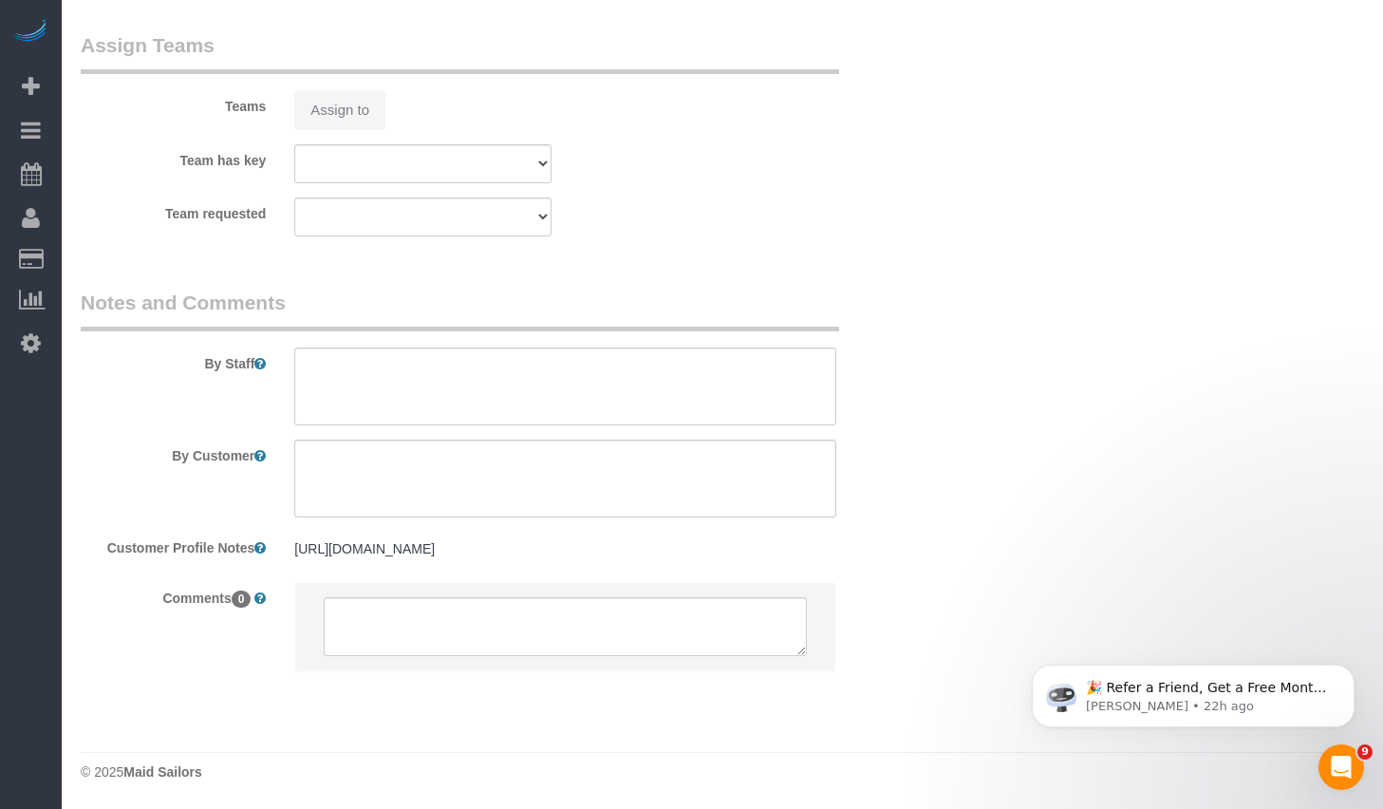
select select "object:1034"
select select "string:stripe-pm_1S3SAO4VGloSiKo7XeVz2pEp"
select select "2"
select select "spot1"
select select "number:89"
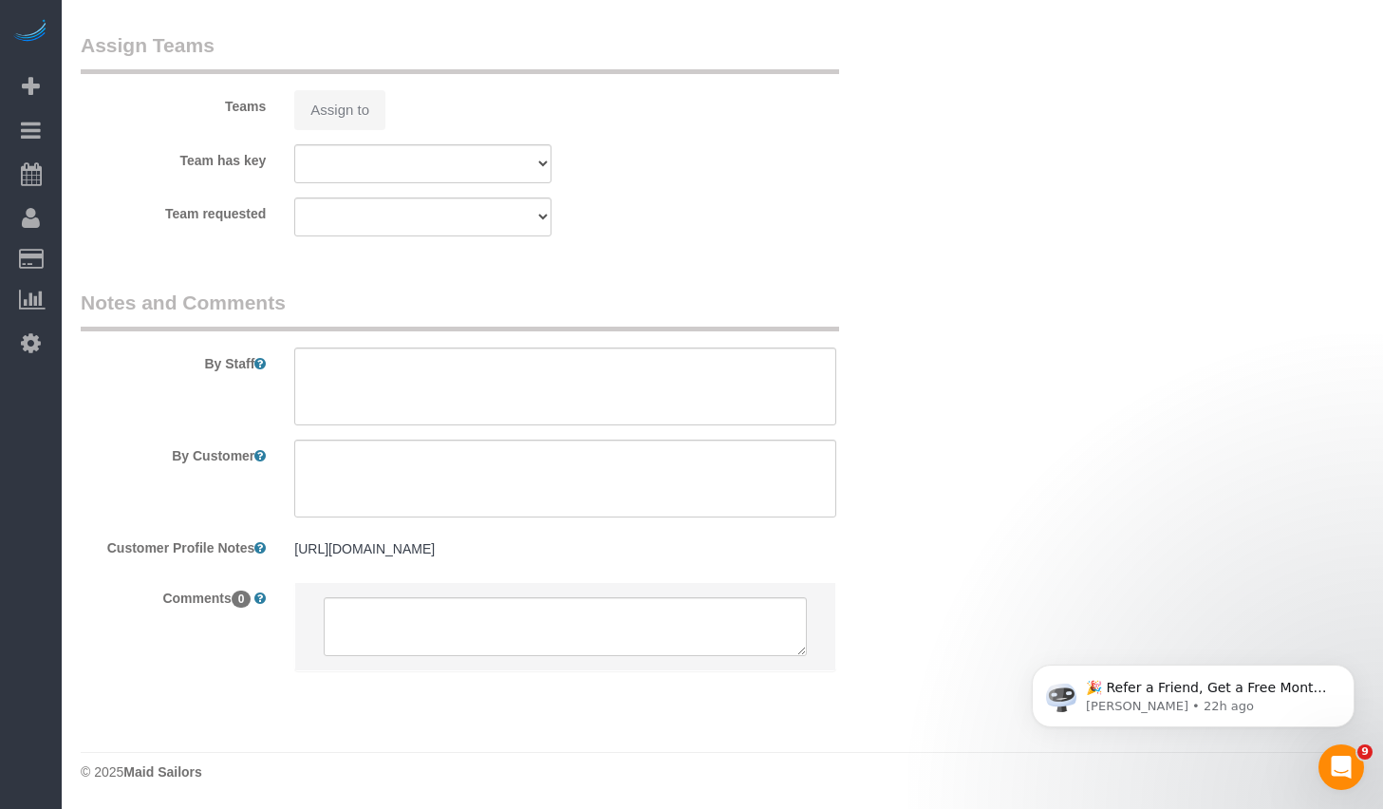
select select "number:70"
select select "number:15"
select select "number:5"
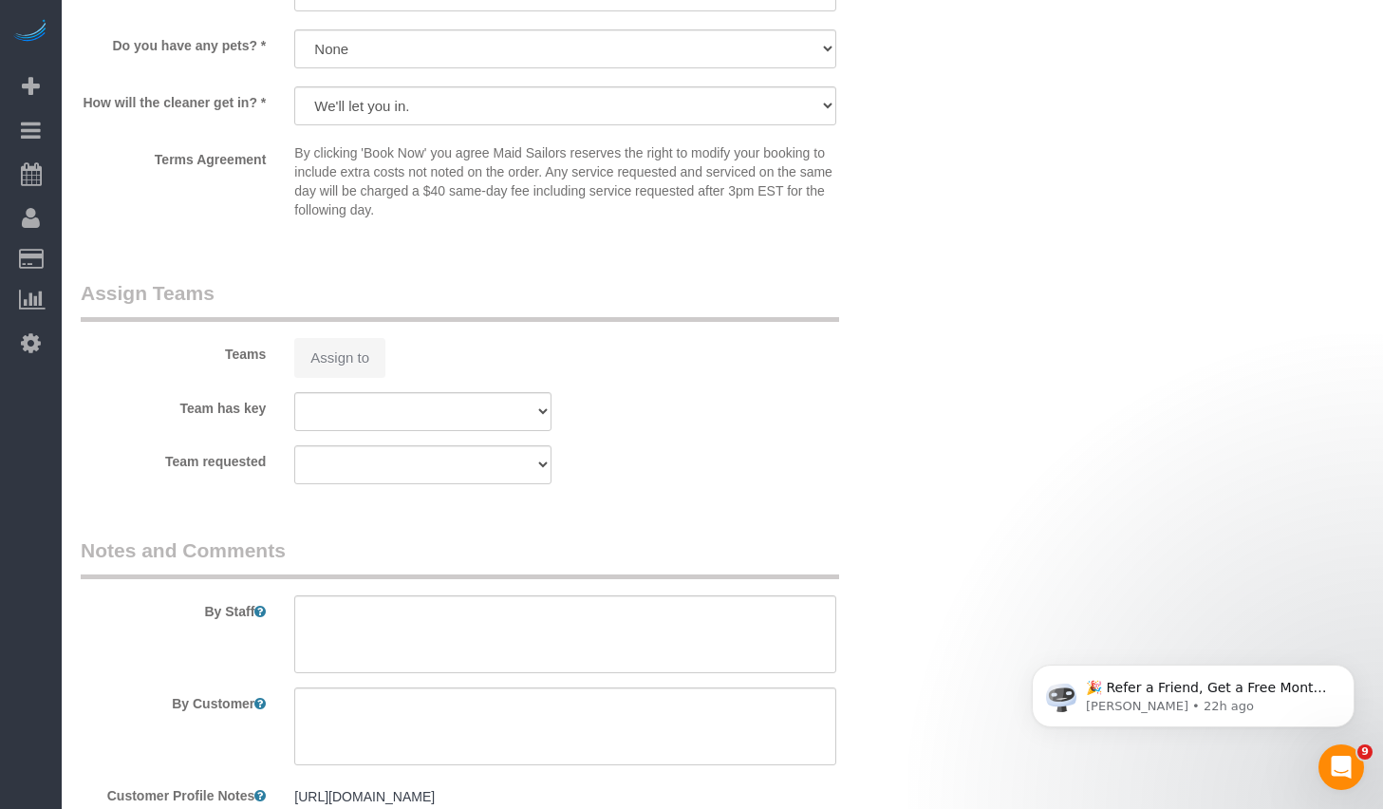
select select "2"
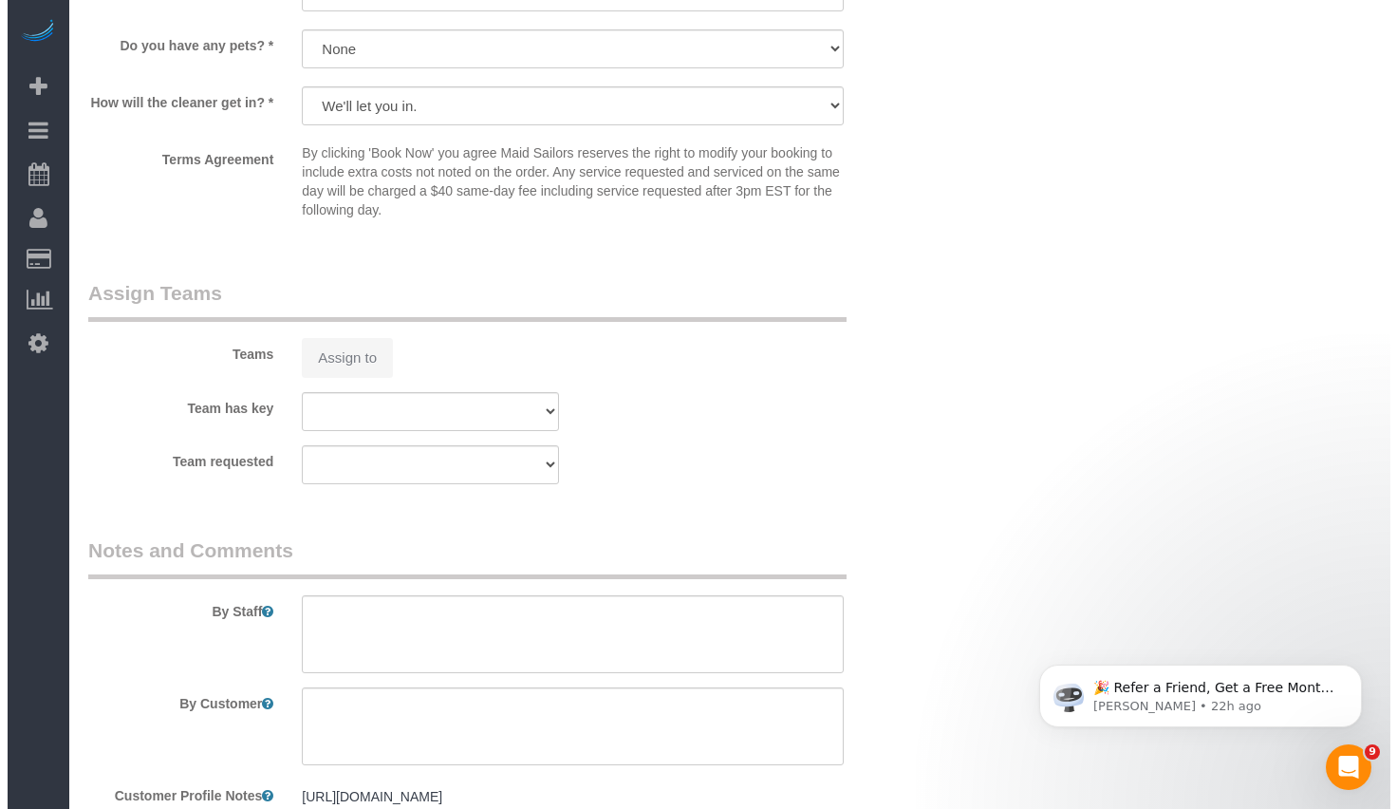
scroll to position [2290, 0]
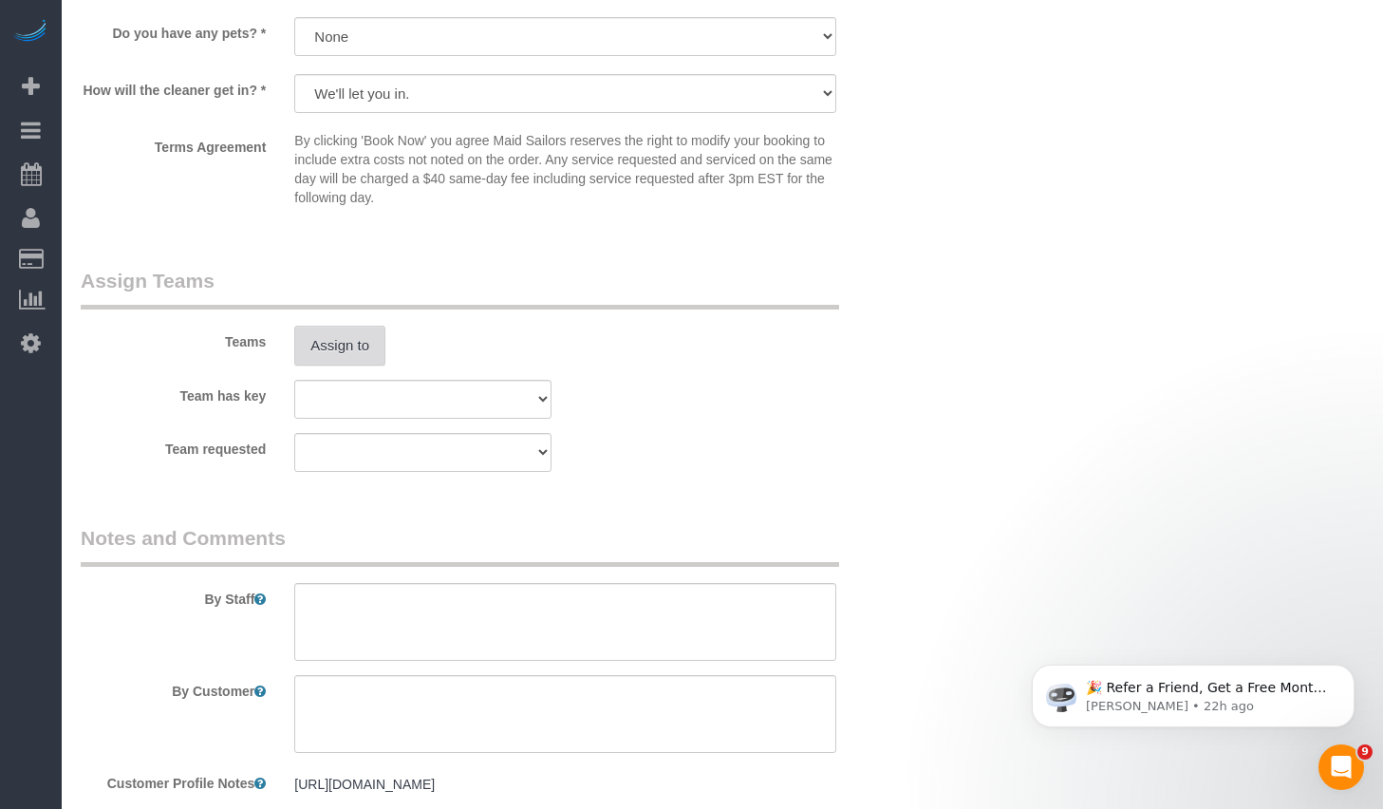
click at [336, 340] on button "Assign to" at bounding box center [339, 346] width 91 height 40
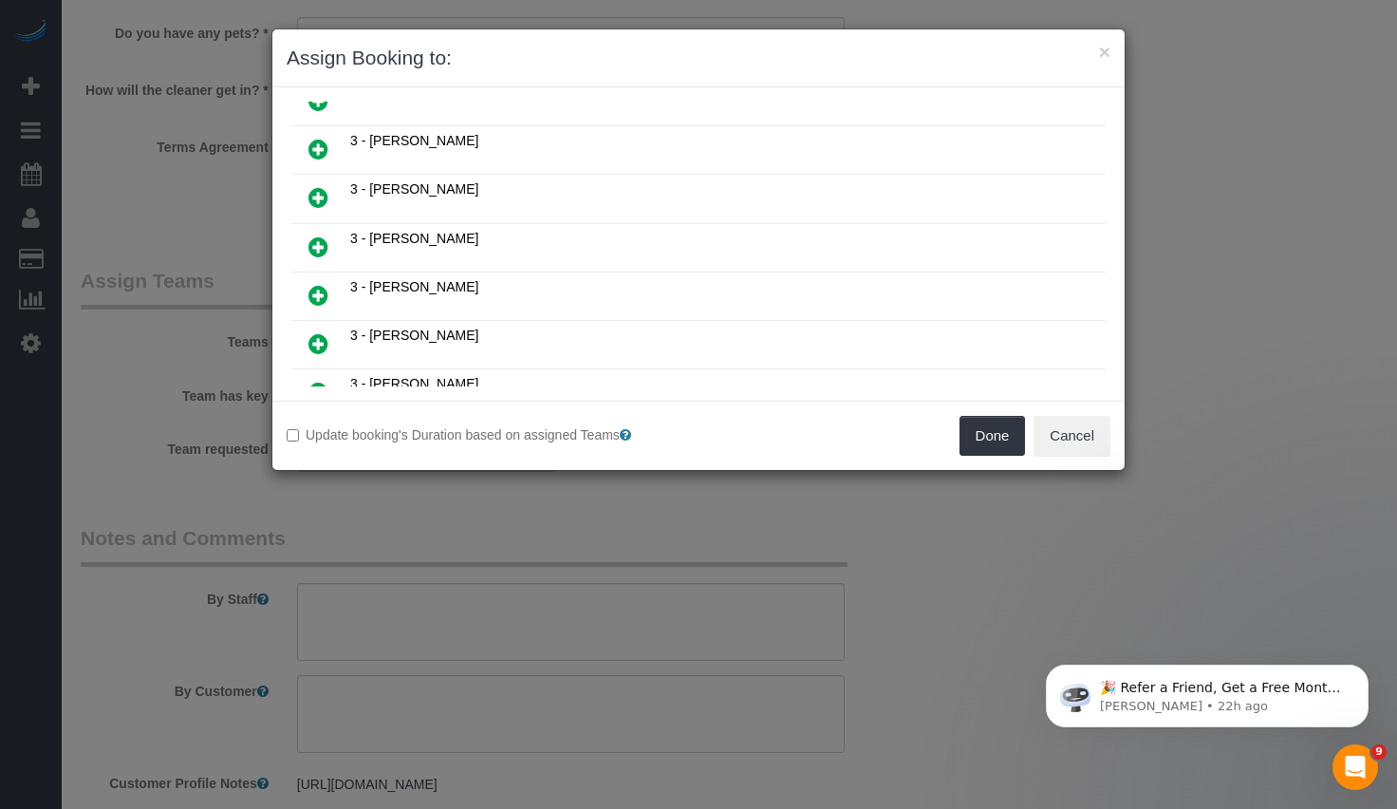
scroll to position [1221, 0]
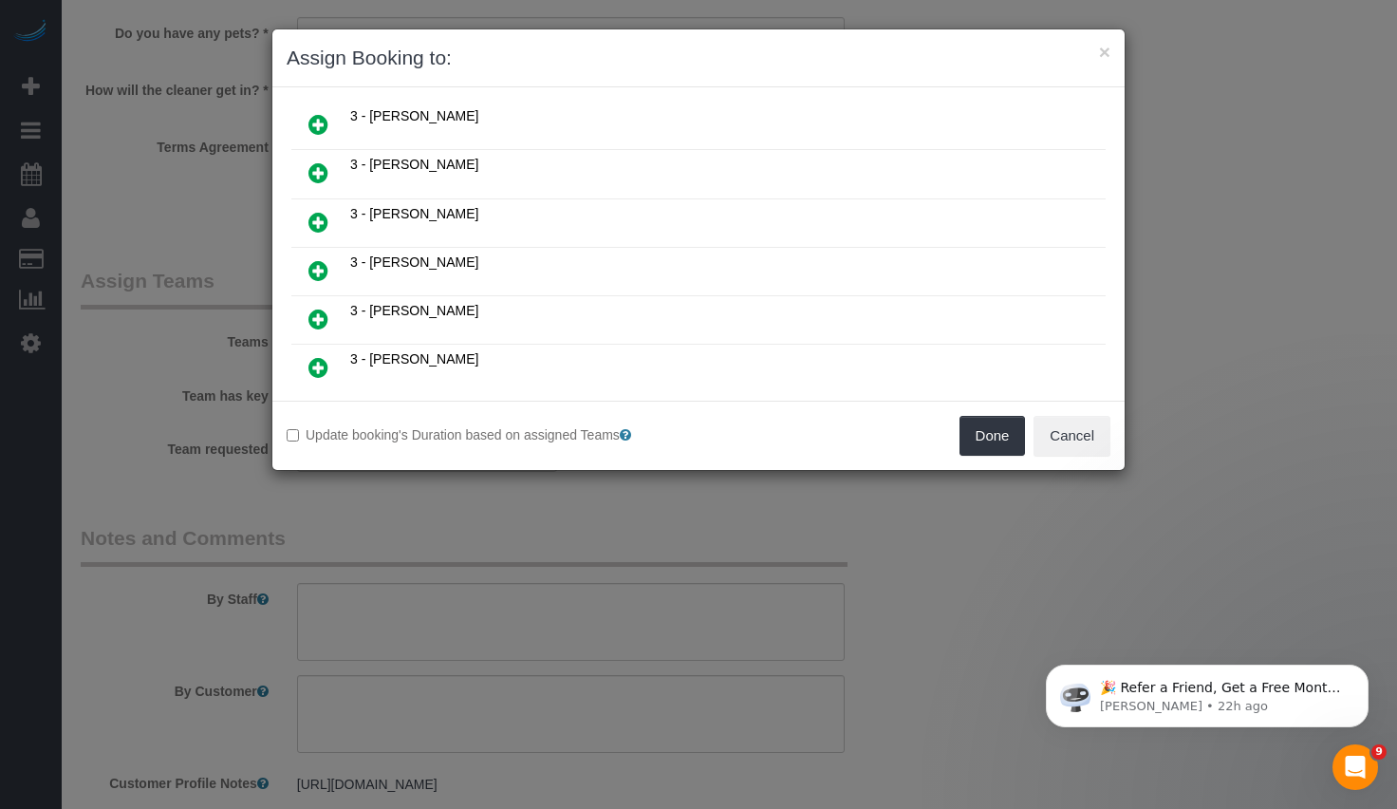
click at [312, 271] on icon at bounding box center [318, 270] width 20 height 23
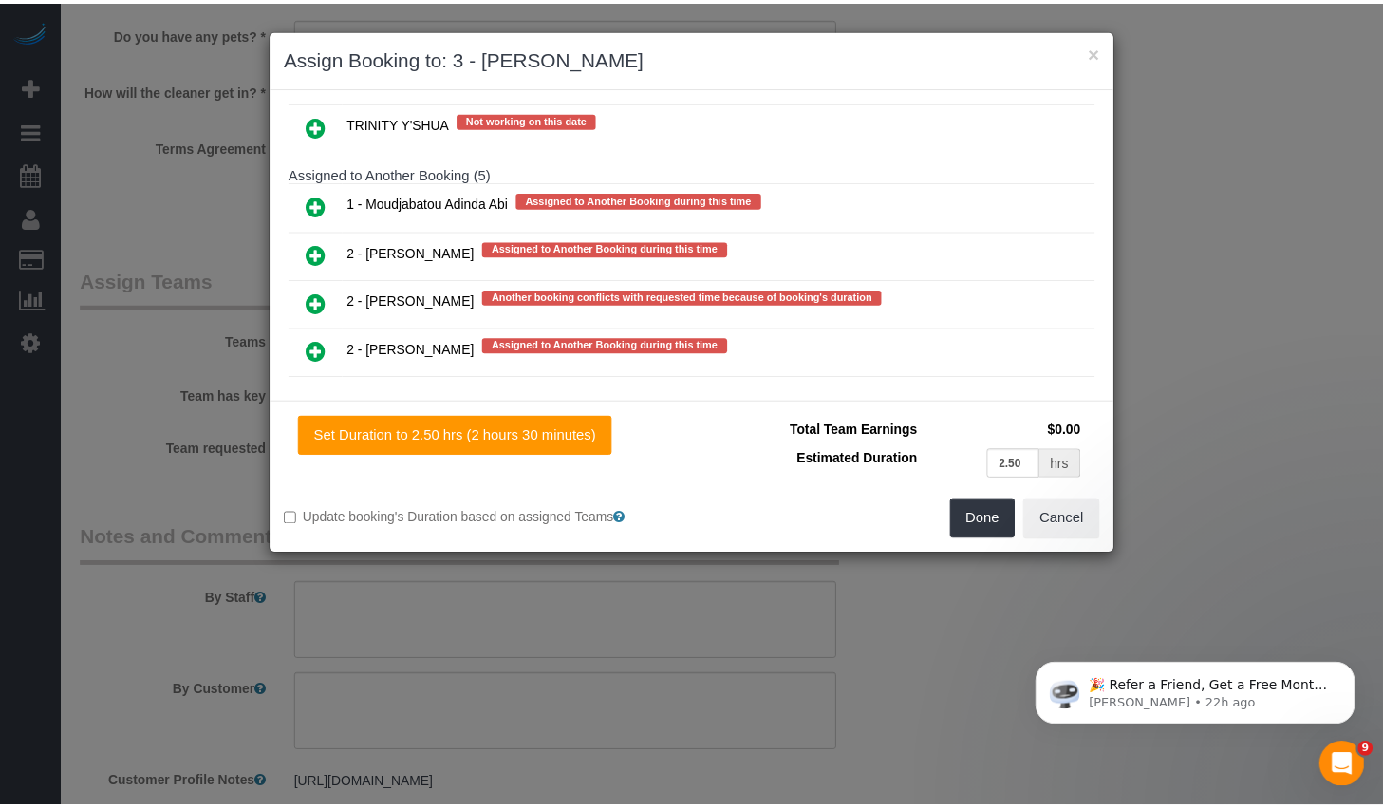
scroll to position [4001, 0]
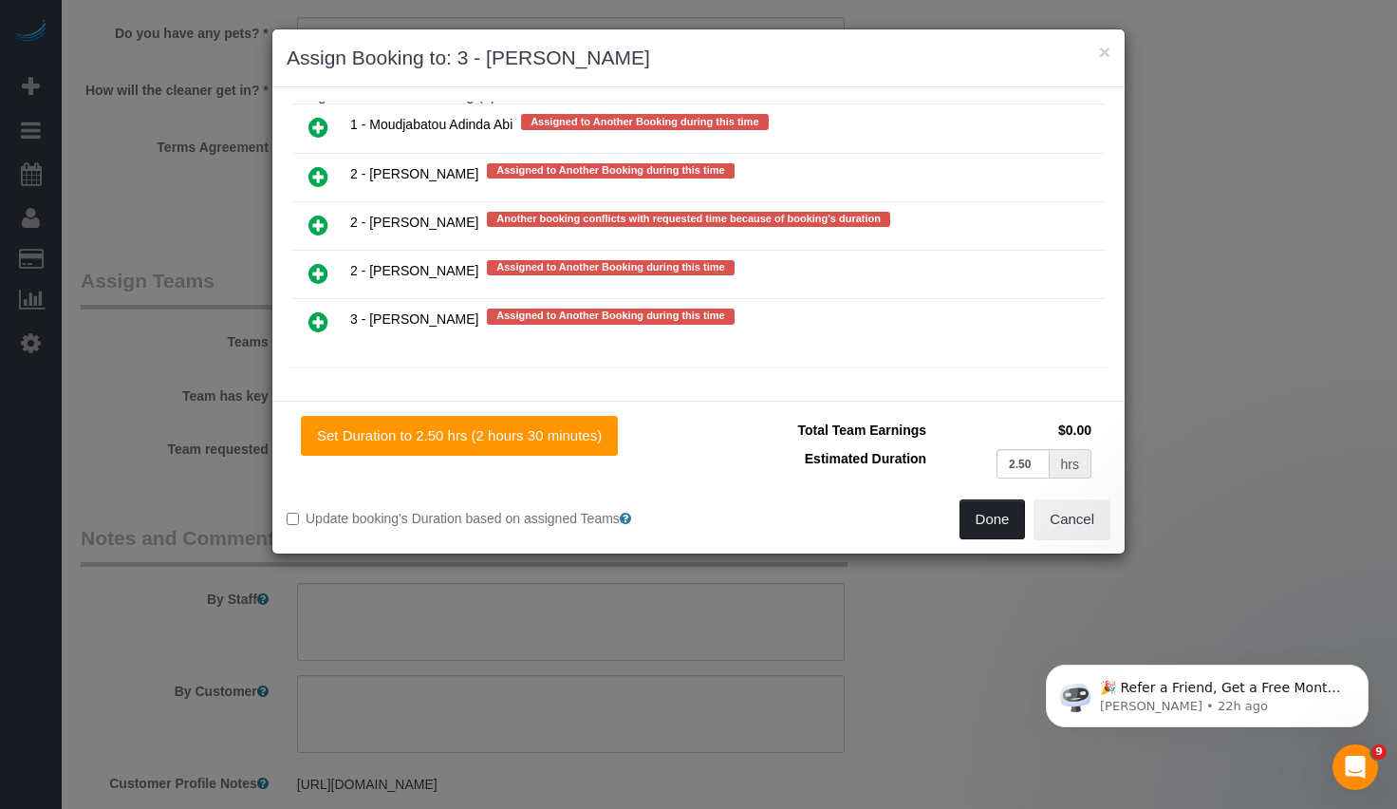
click at [979, 526] on button "Done" at bounding box center [992, 519] width 66 height 40
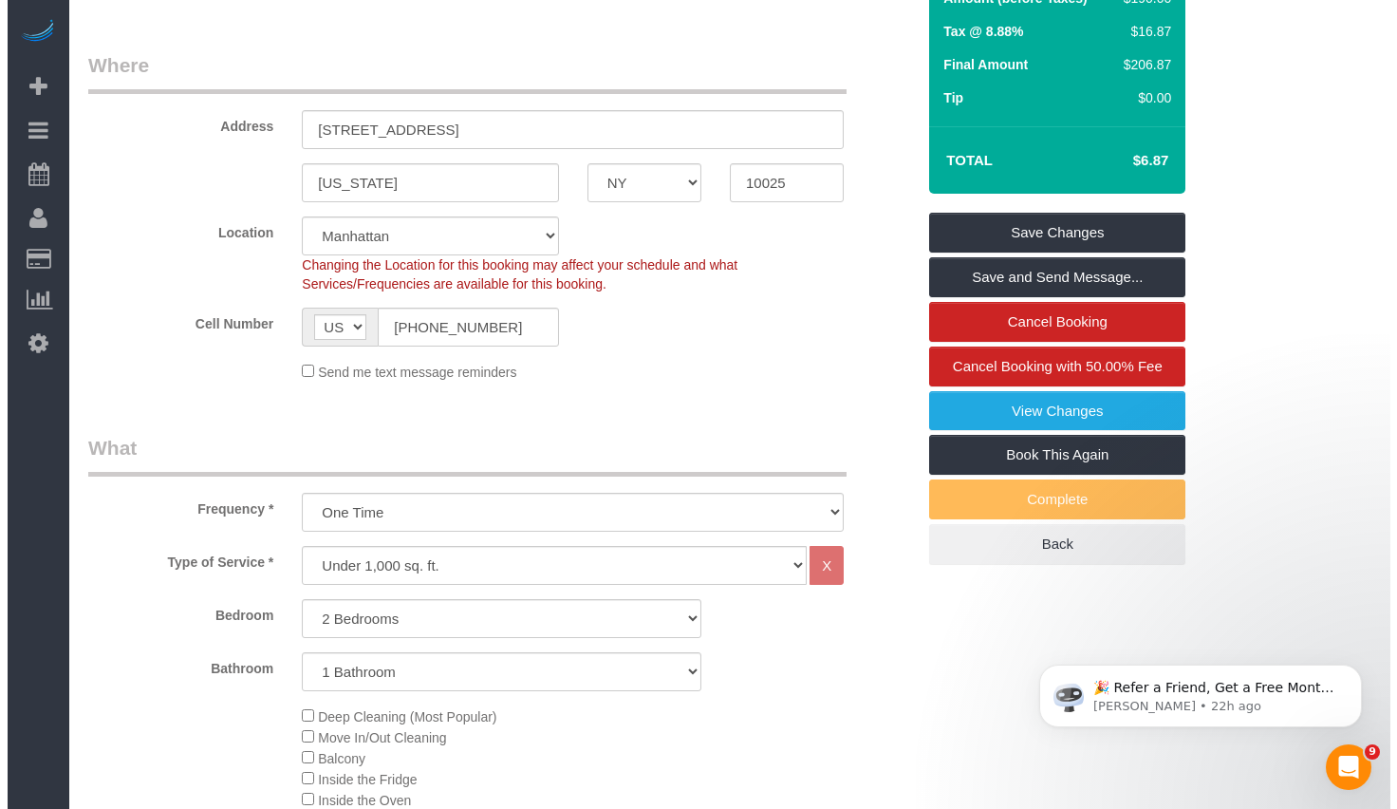
scroll to position [0, 0]
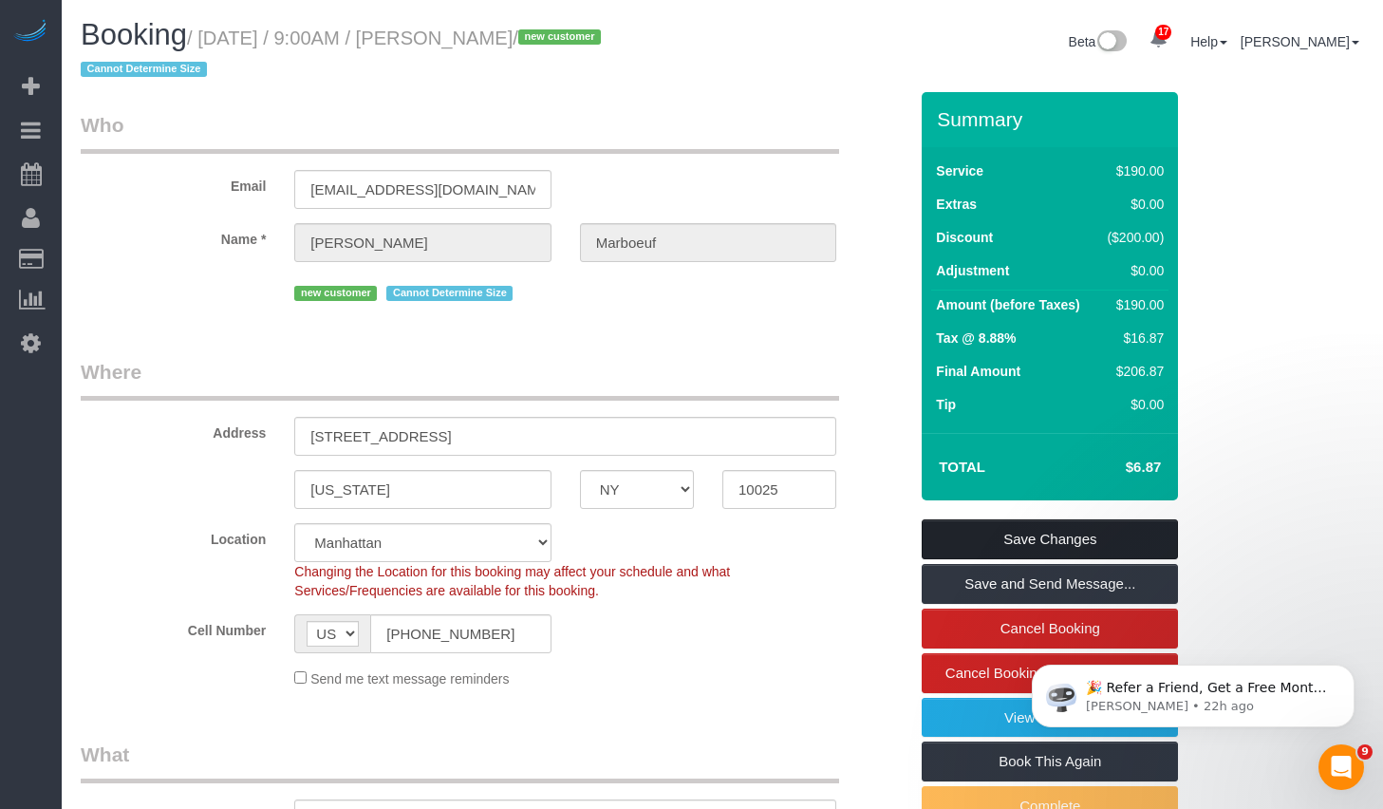
click at [1005, 538] on link "Save Changes" at bounding box center [1050, 539] width 256 height 40
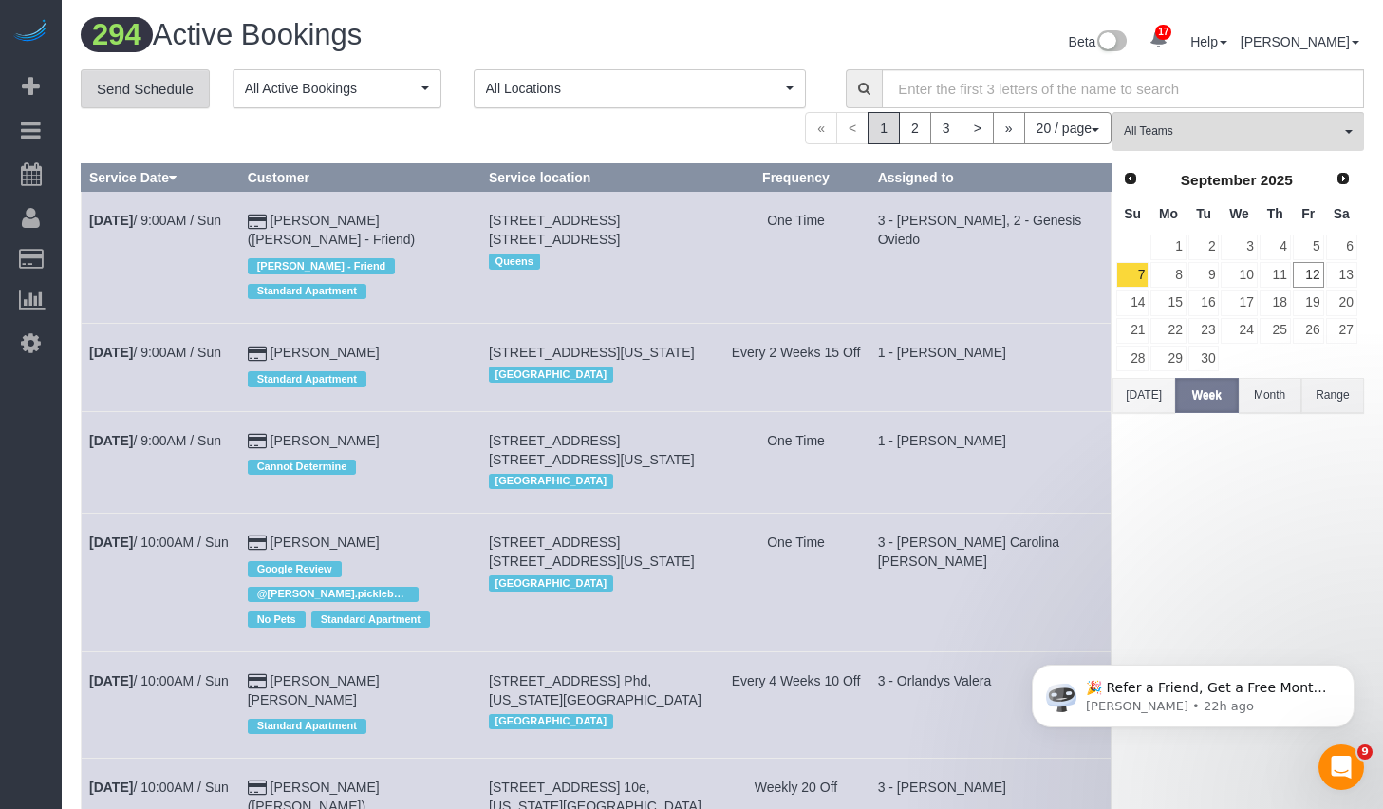
click at [132, 97] on link "Send Schedule" at bounding box center [145, 89] width 129 height 40
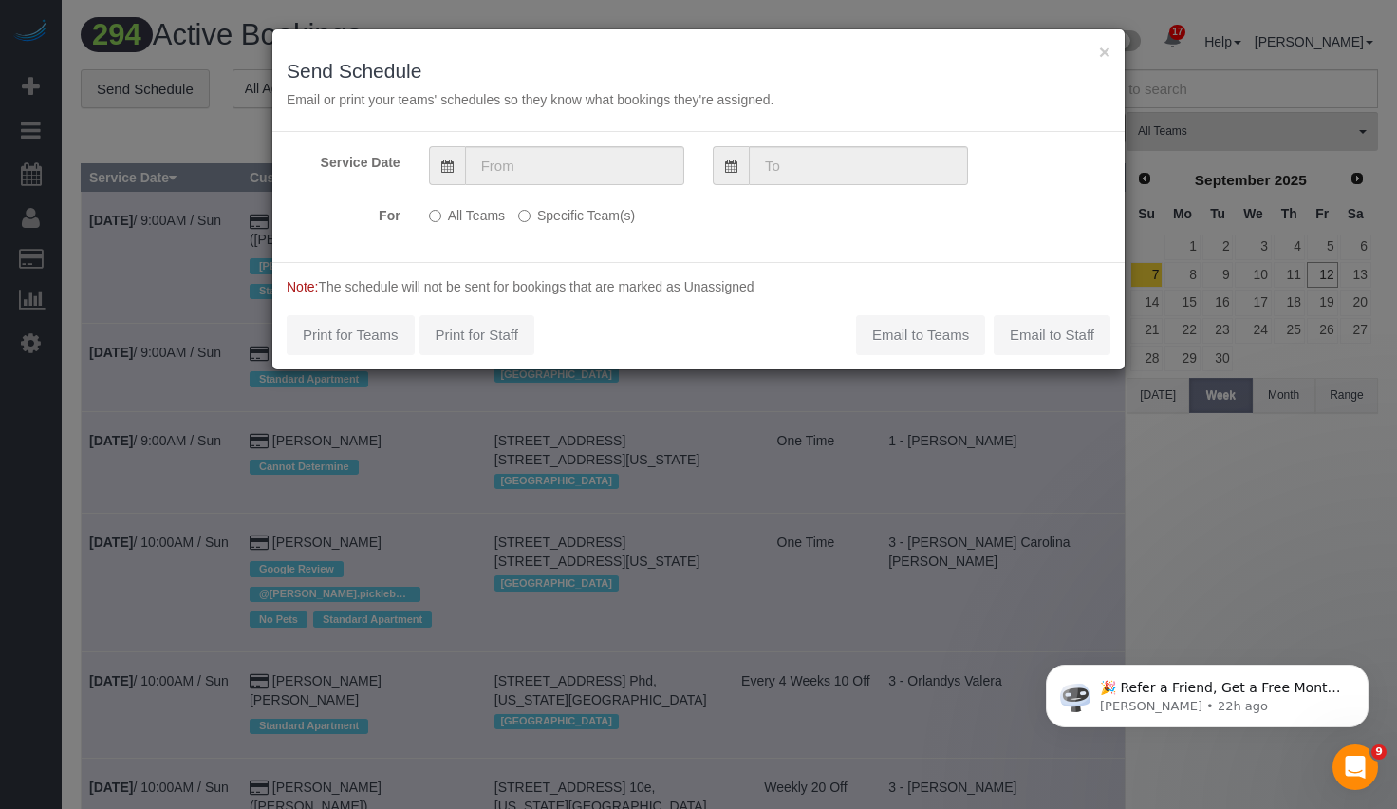
click at [582, 217] on label "Specific Team(s)" at bounding box center [576, 212] width 117 height 26
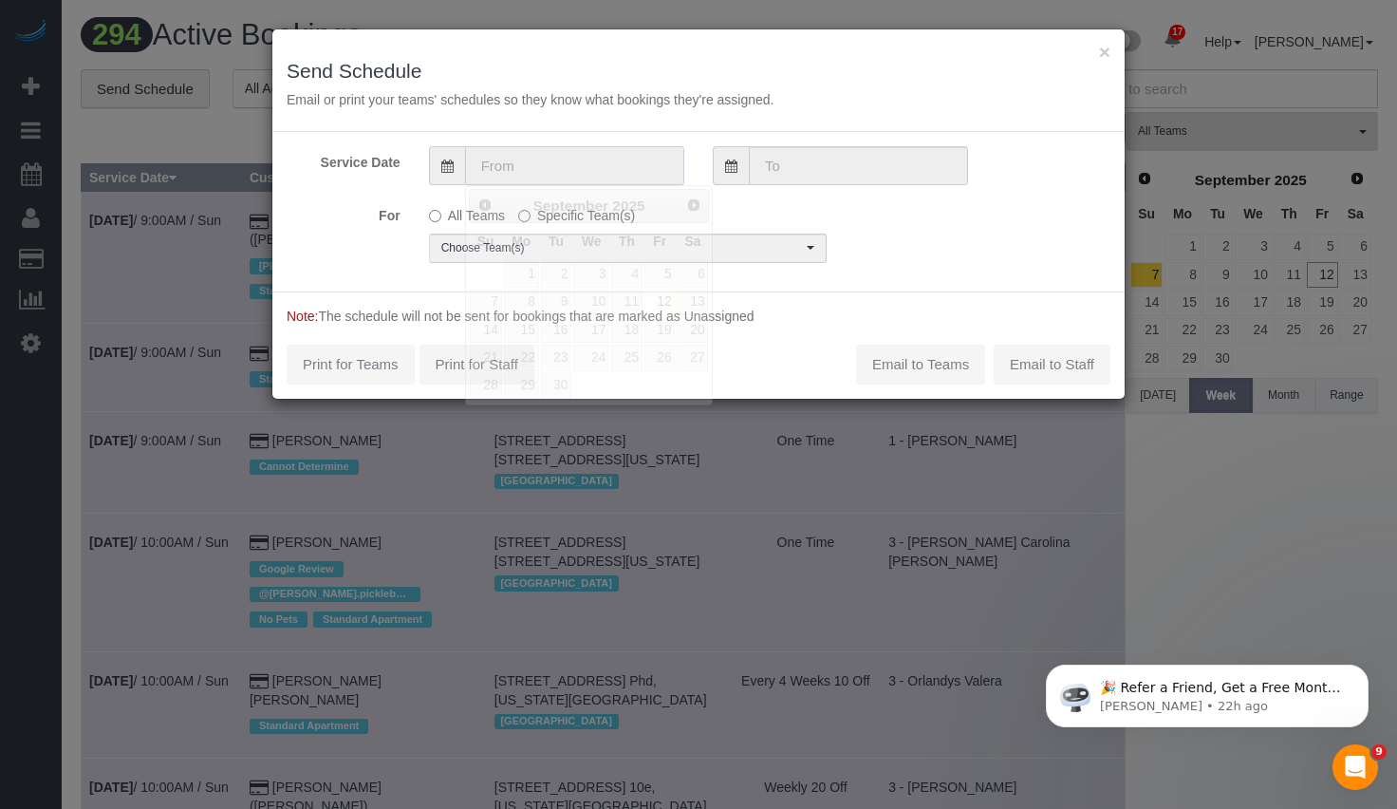
click at [589, 167] on input "text" at bounding box center [574, 165] width 219 height 39
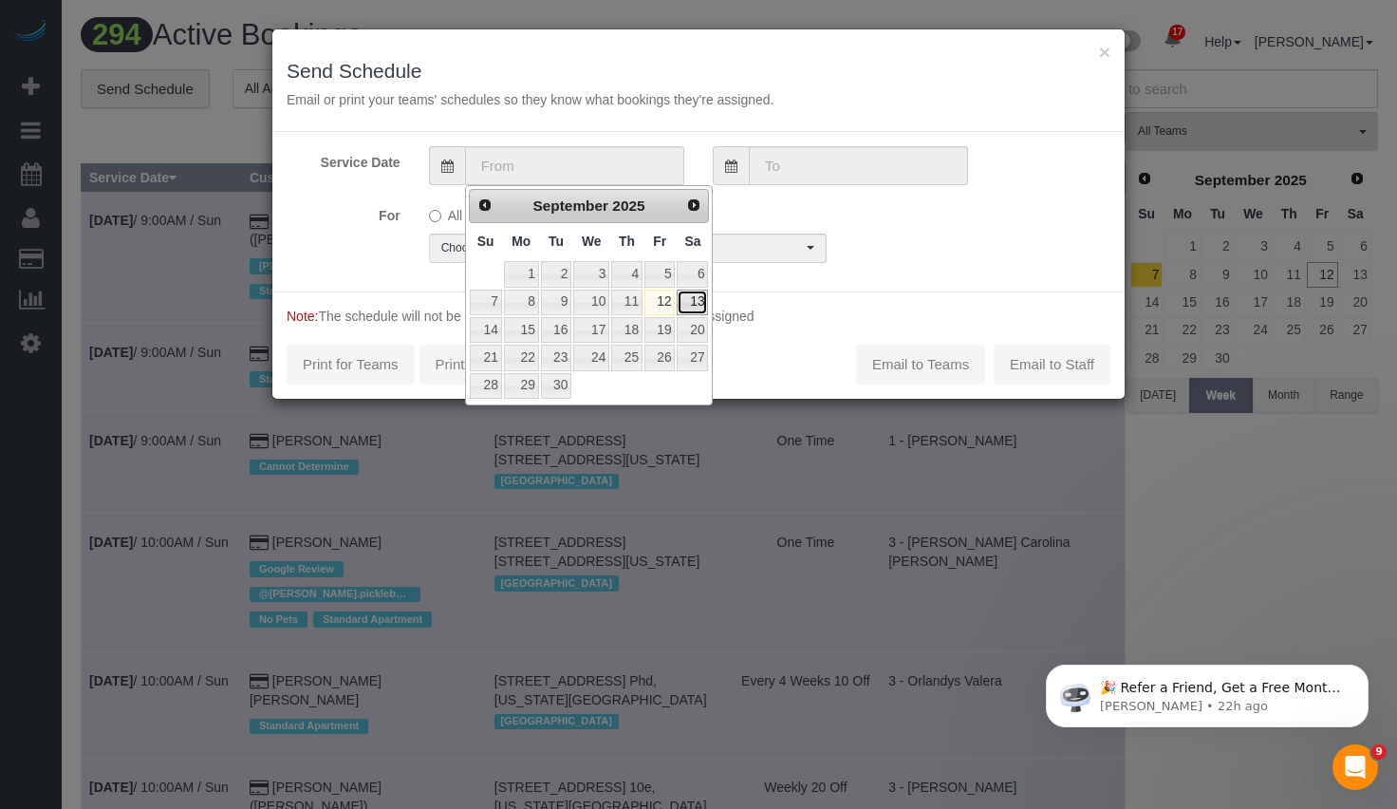
click at [688, 297] on link "13" at bounding box center [692, 302] width 31 height 26
type input "09/13/2025"
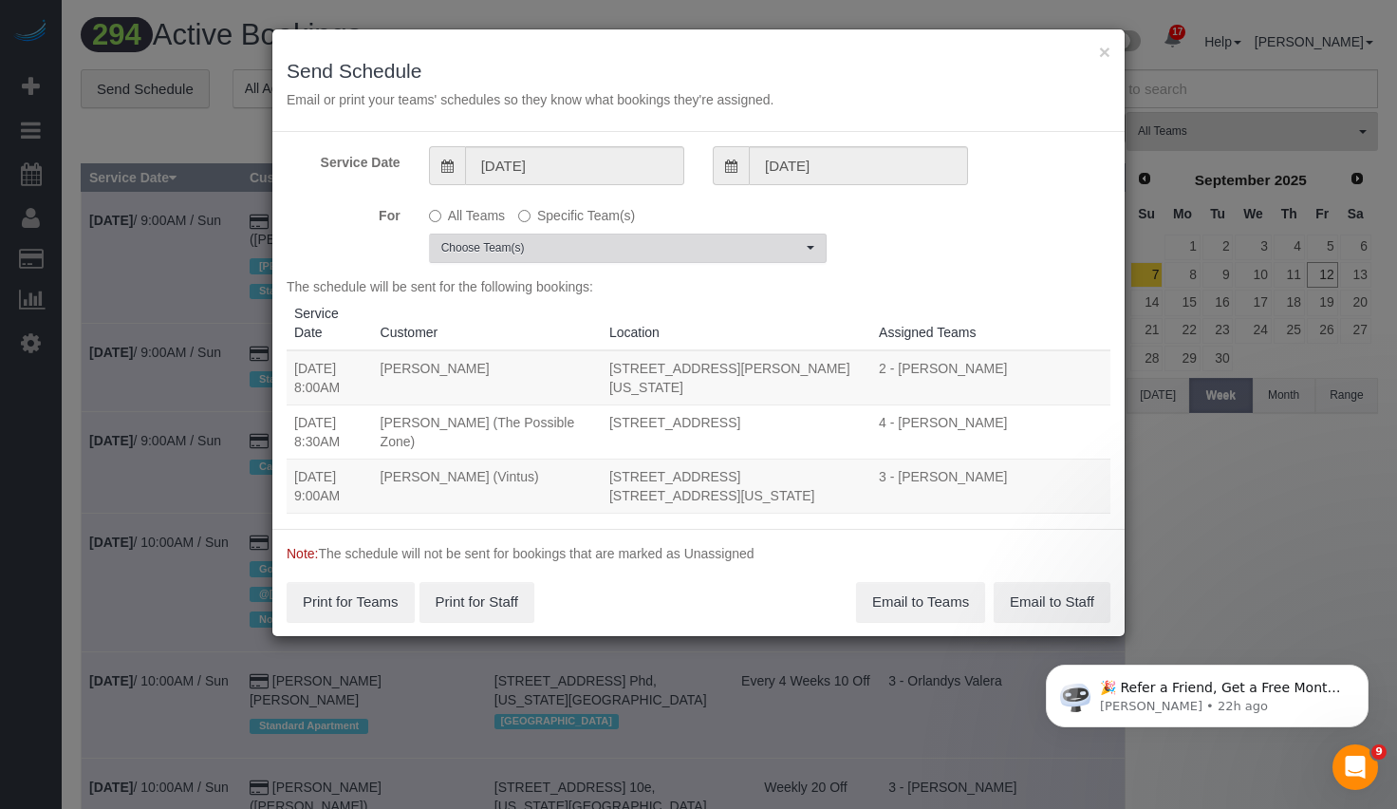
click at [610, 260] on button "Choose Team(s)" at bounding box center [628, 247] width 398 height 29
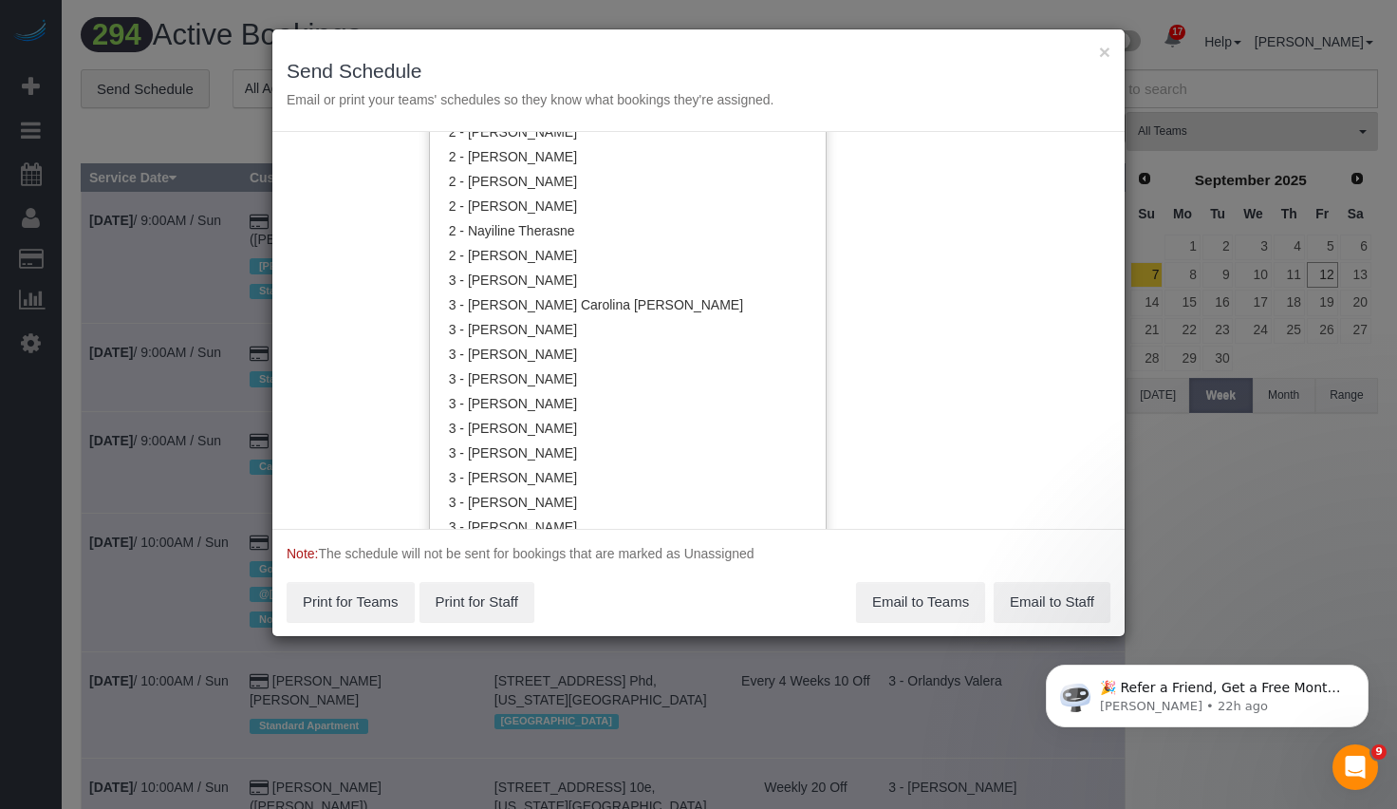
scroll to position [1483, 0]
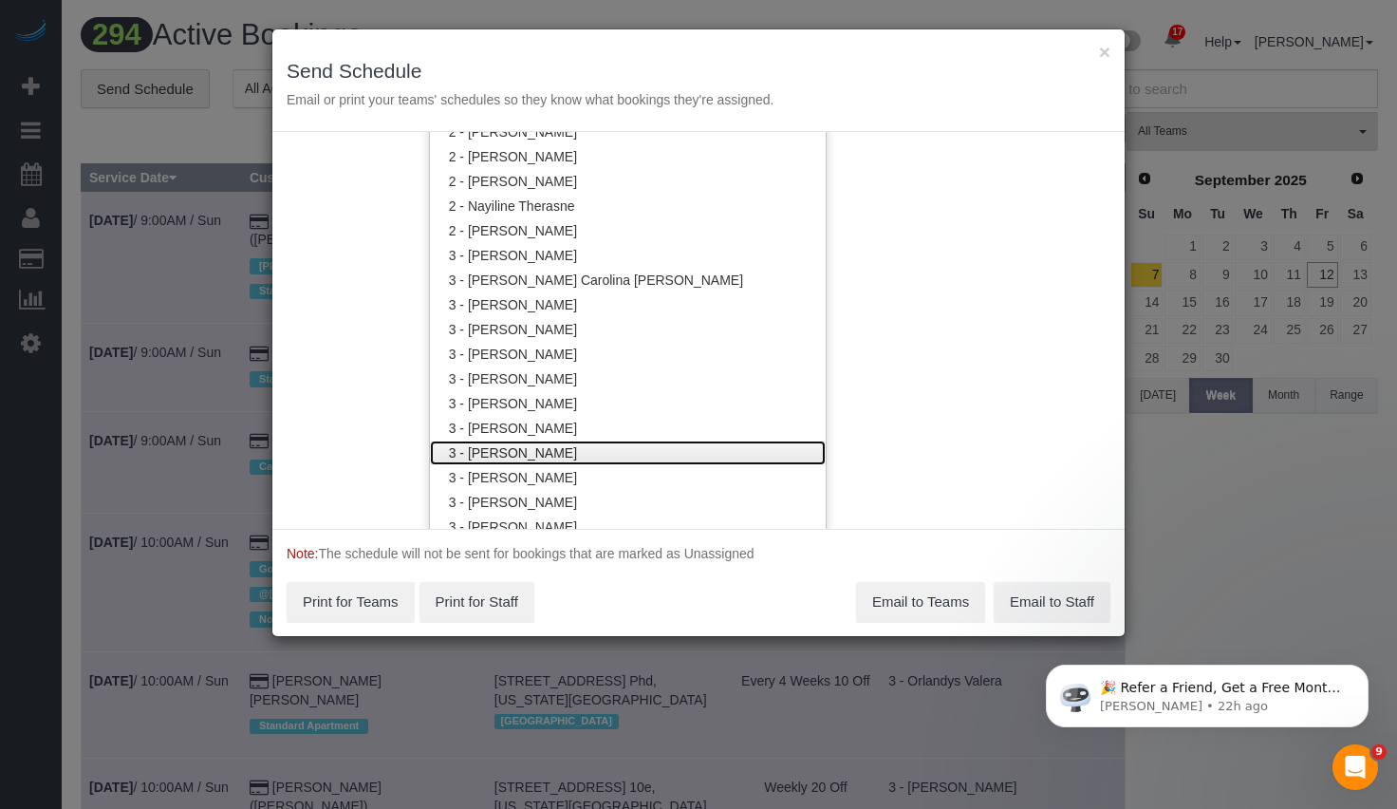
click at [579, 452] on link "3 - [PERSON_NAME]" at bounding box center [628, 452] width 396 height 25
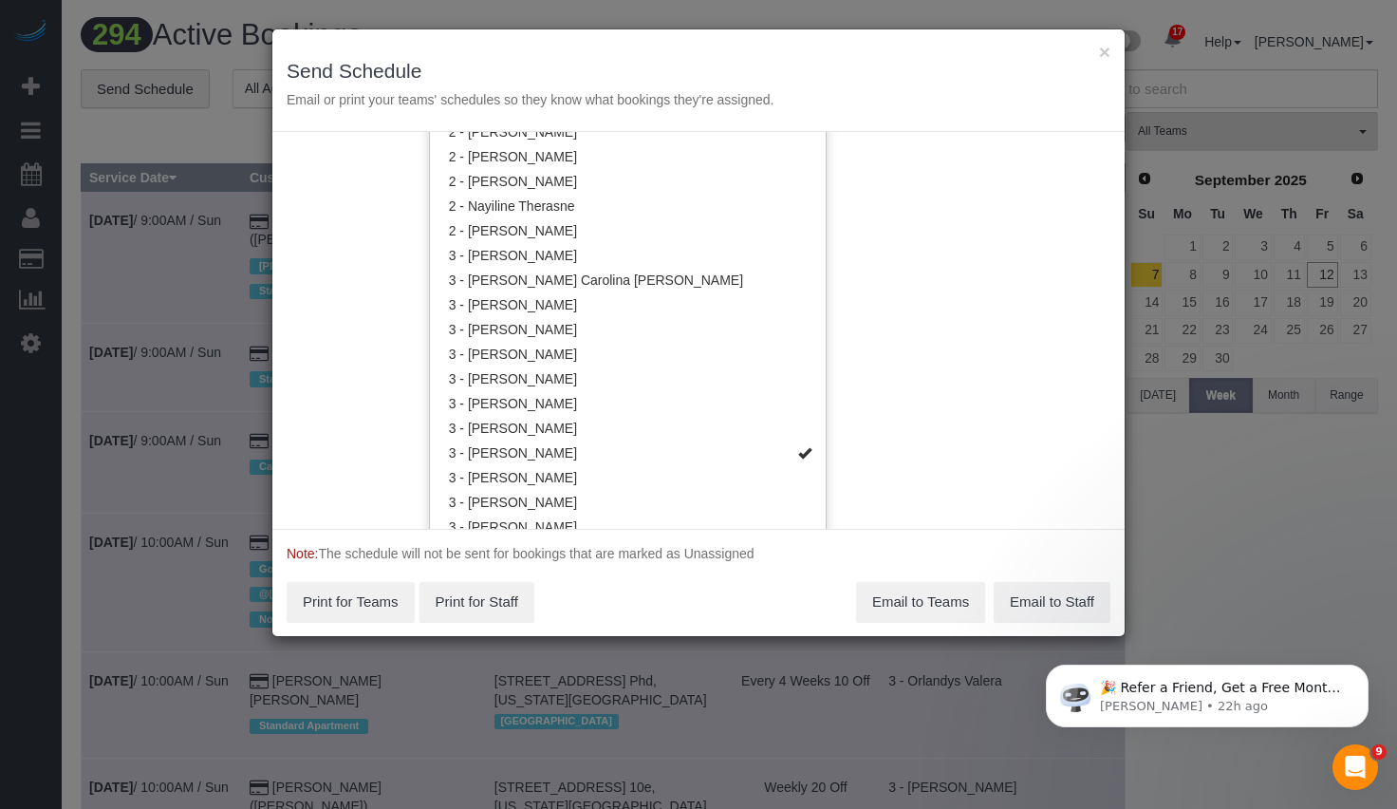
click at [1029, 390] on div "Service Date 09/13/2025 09/13/2025 For All Teams Specific Team(s) 3 - Maria Bon…" at bounding box center [698, 330] width 852 height 397
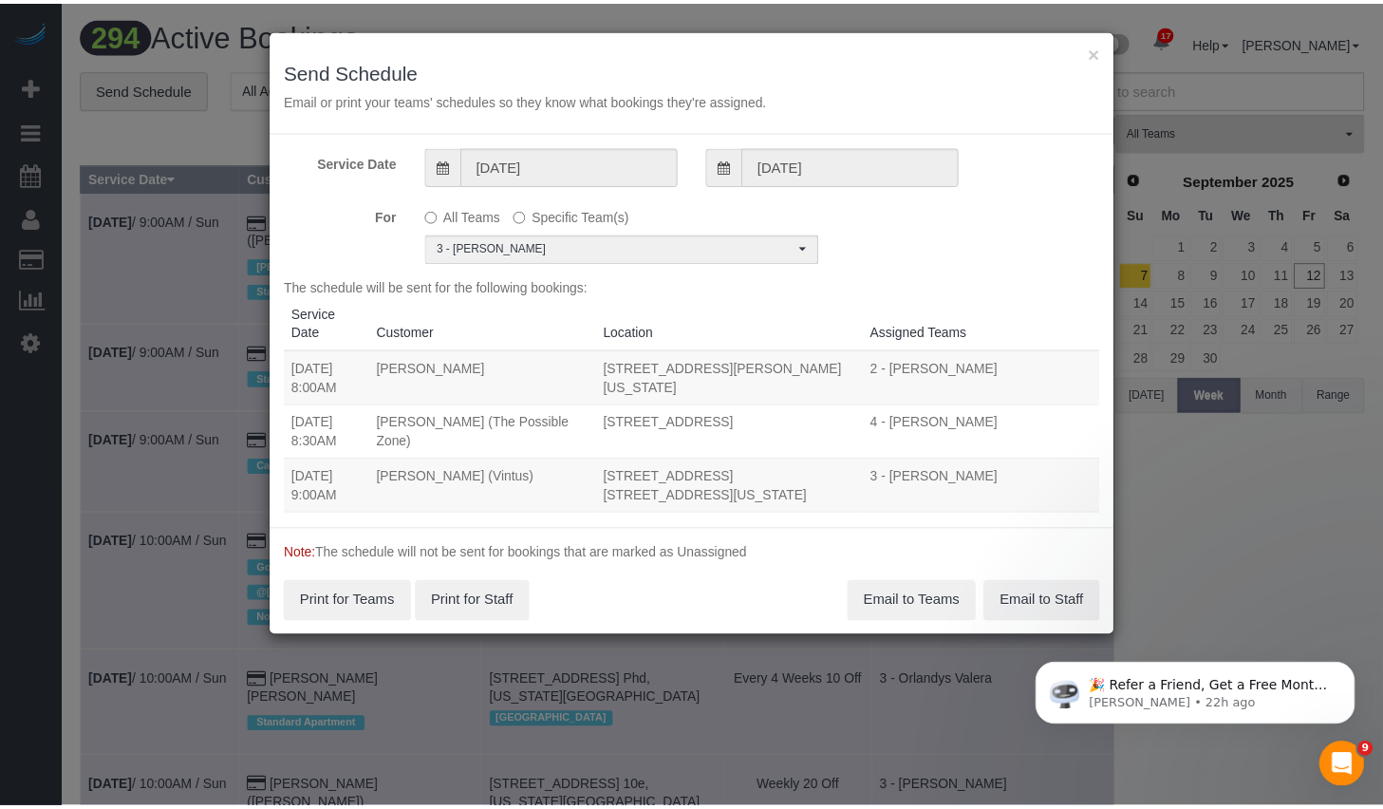
scroll to position [0, 0]
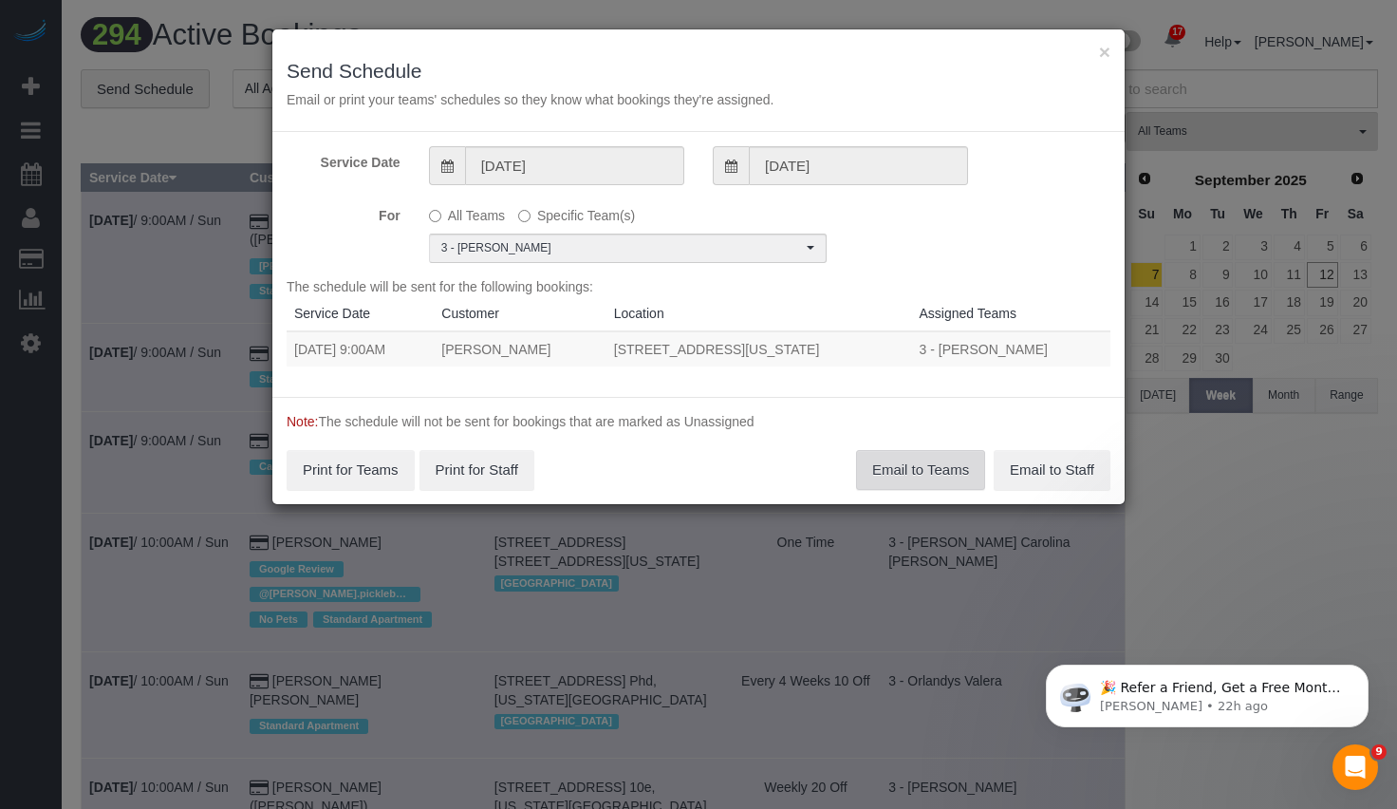
click at [902, 468] on button "Email to Teams" at bounding box center [920, 470] width 129 height 40
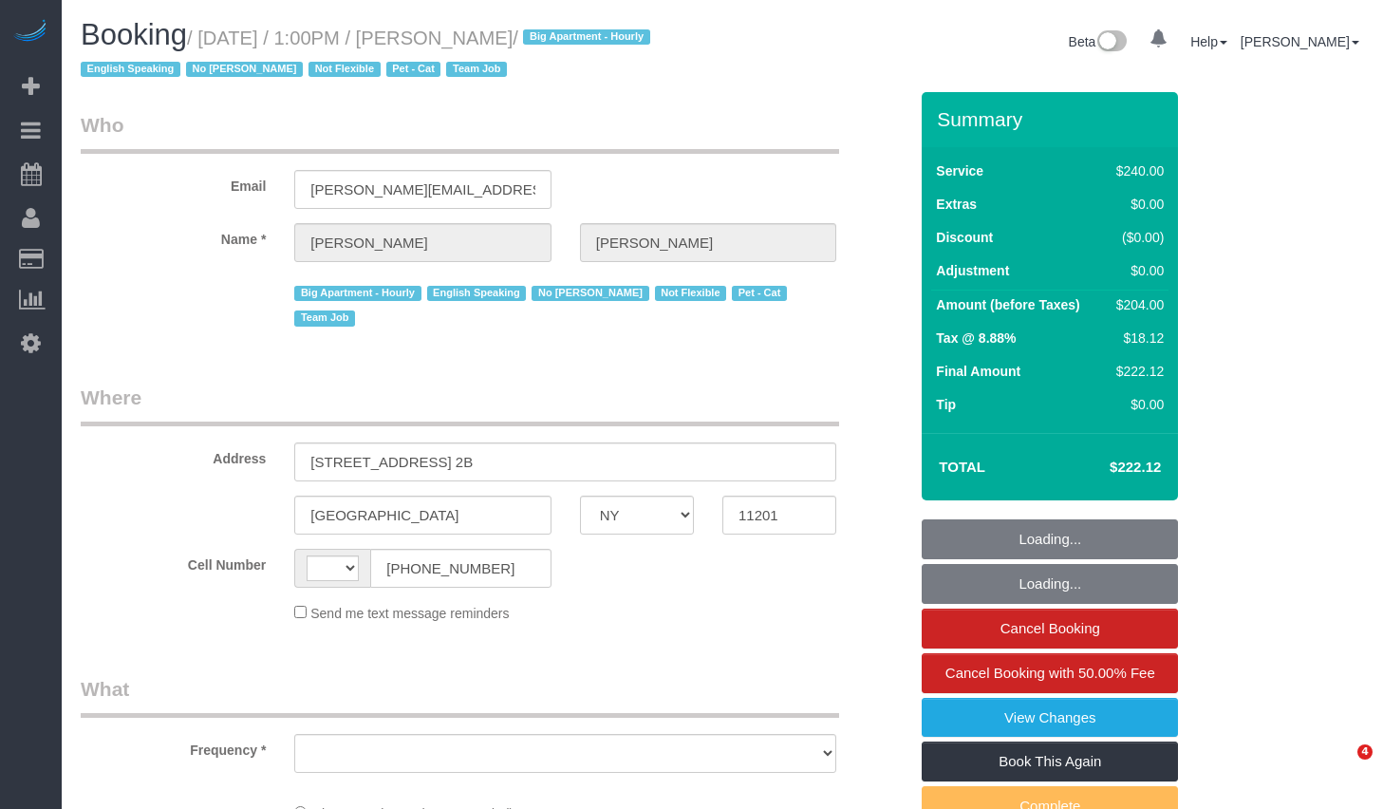
select select "NY"
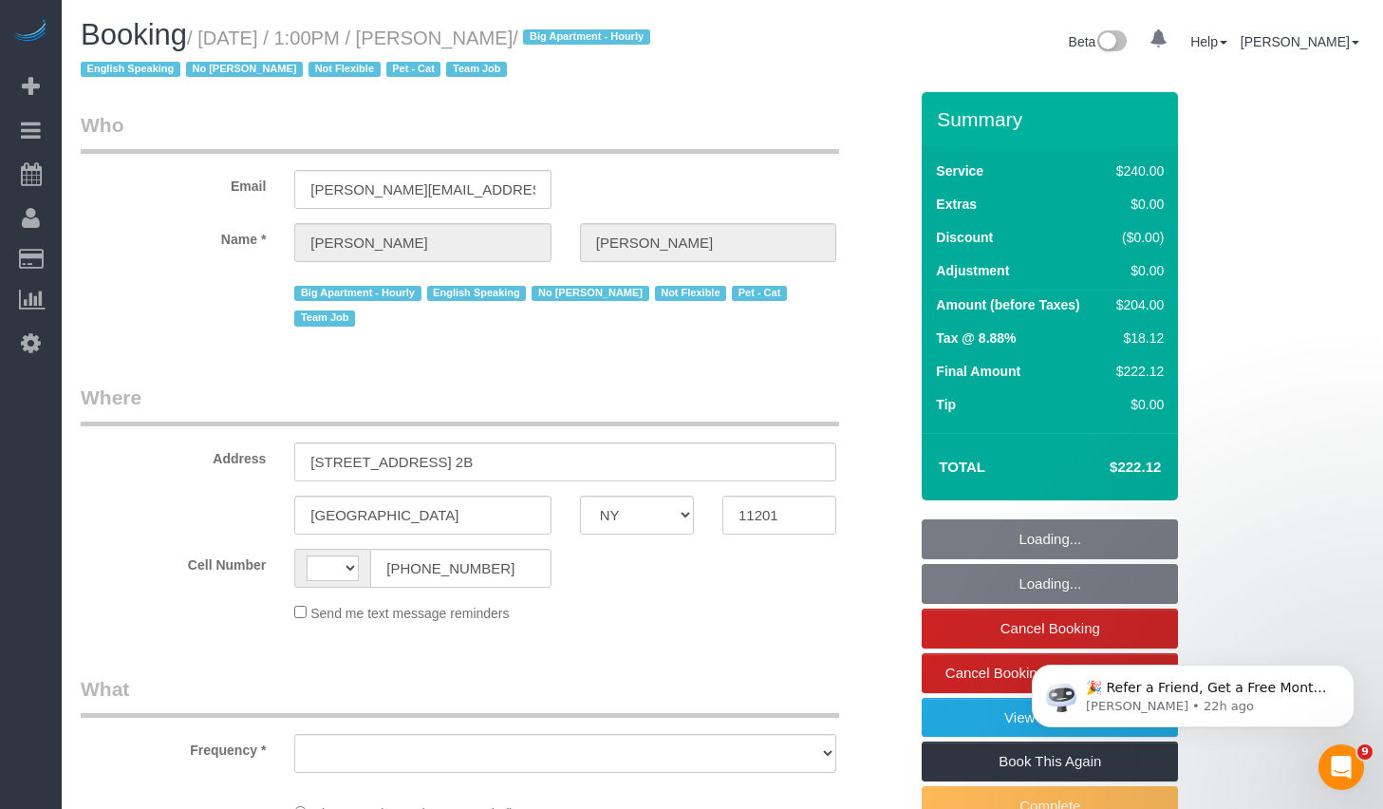
select select "string:[GEOGRAPHIC_DATA]"
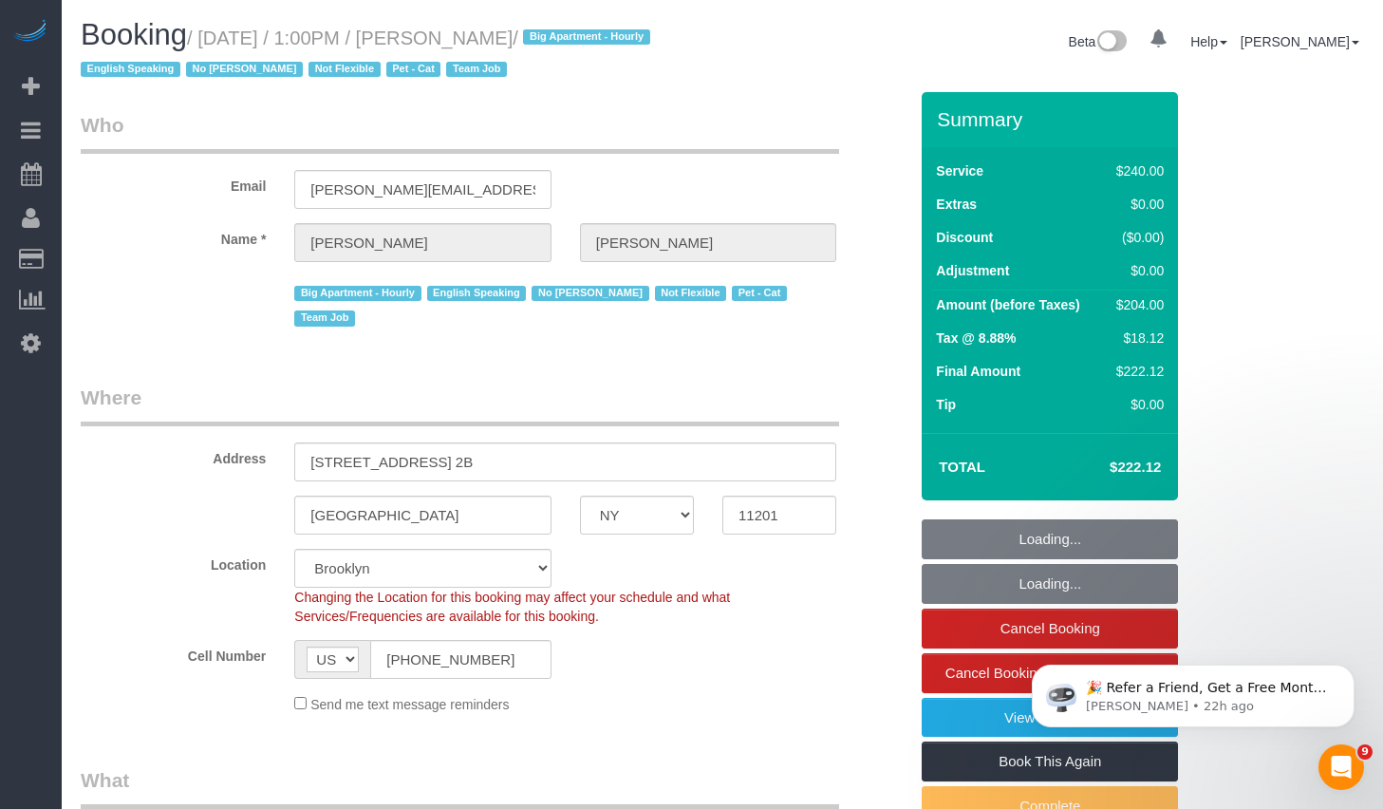
select select "object:799"
select select "string:stripe-pm_1Ro8Hr4VGloSiKo7kqJISDBj"
select select "spot1"
select select "number:89"
select select "number:90"
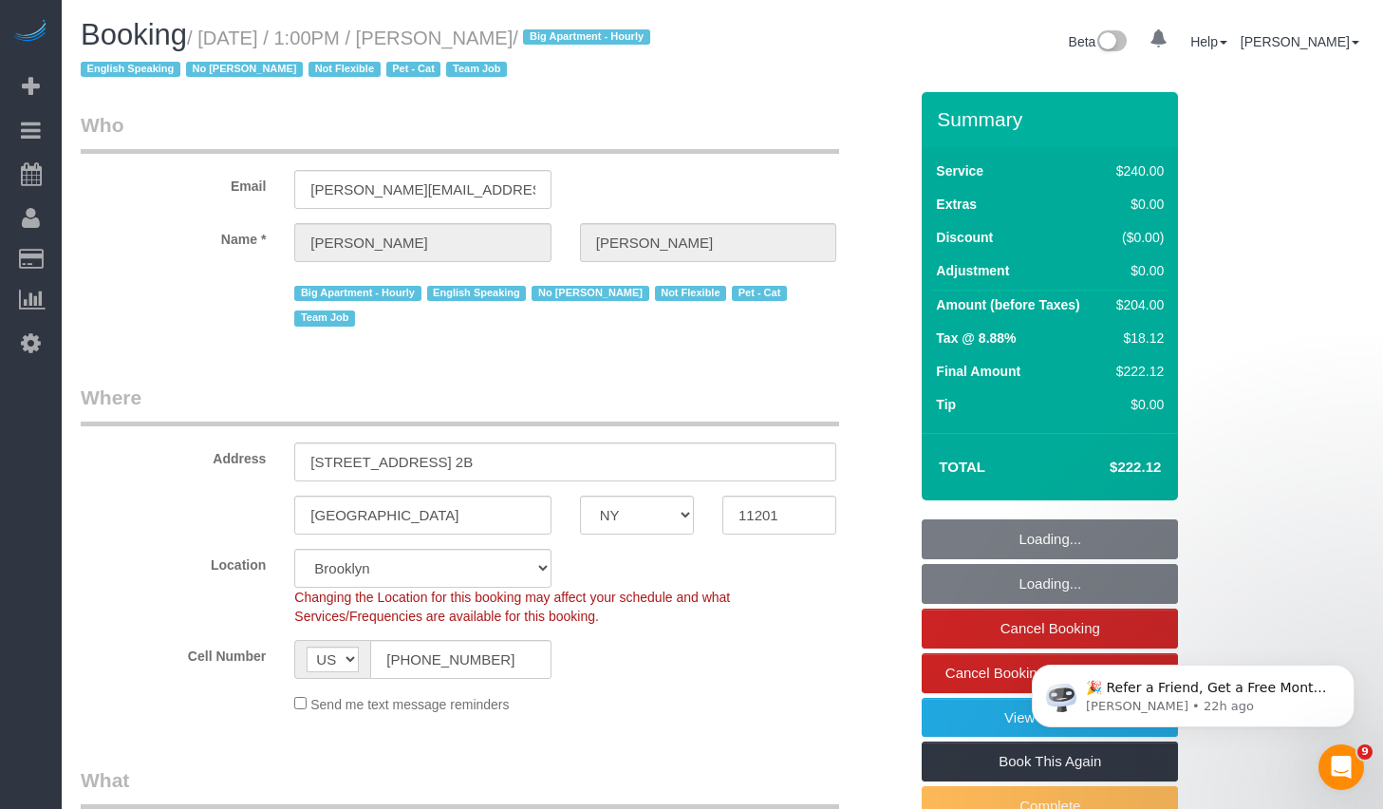
select select "number:14"
select select "number:5"
select select "object:1468"
select select "180"
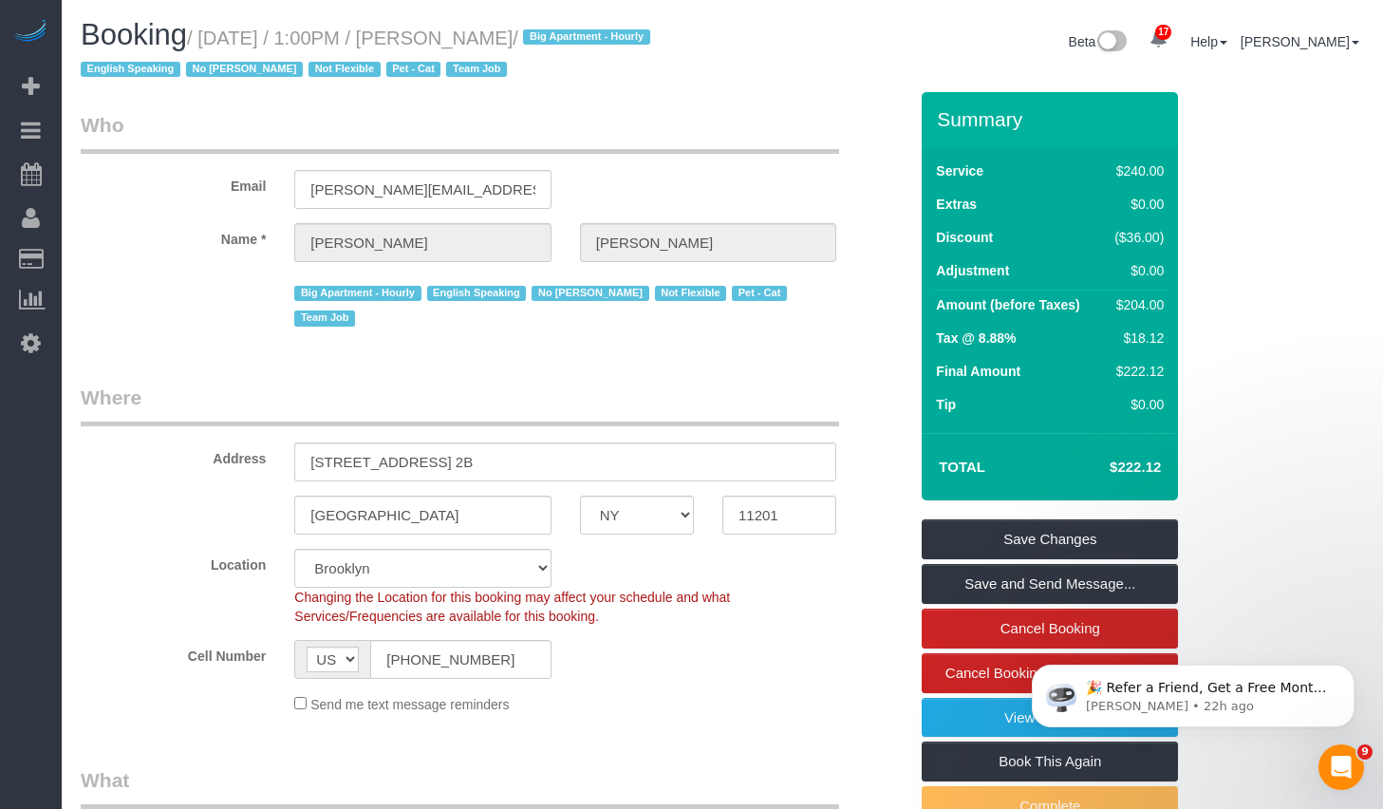
drag, startPoint x: 214, startPoint y: 40, endPoint x: 624, endPoint y: 48, distance: 411.0
click at [624, 48] on small "/ [DATE] / 1:00PM / [PERSON_NAME] / Big Apartment - Hourly English Speaking No …" at bounding box center [368, 54] width 575 height 53
copy small "[DATE] / 1:00PM / [PERSON_NAME]"
click at [747, 162] on div "Email [PERSON_NAME][EMAIL_ADDRESS][PERSON_NAME][DOMAIN_NAME]" at bounding box center [493, 160] width 855 height 98
drag, startPoint x: 215, startPoint y: 37, endPoint x: 620, endPoint y: 41, distance: 404.3
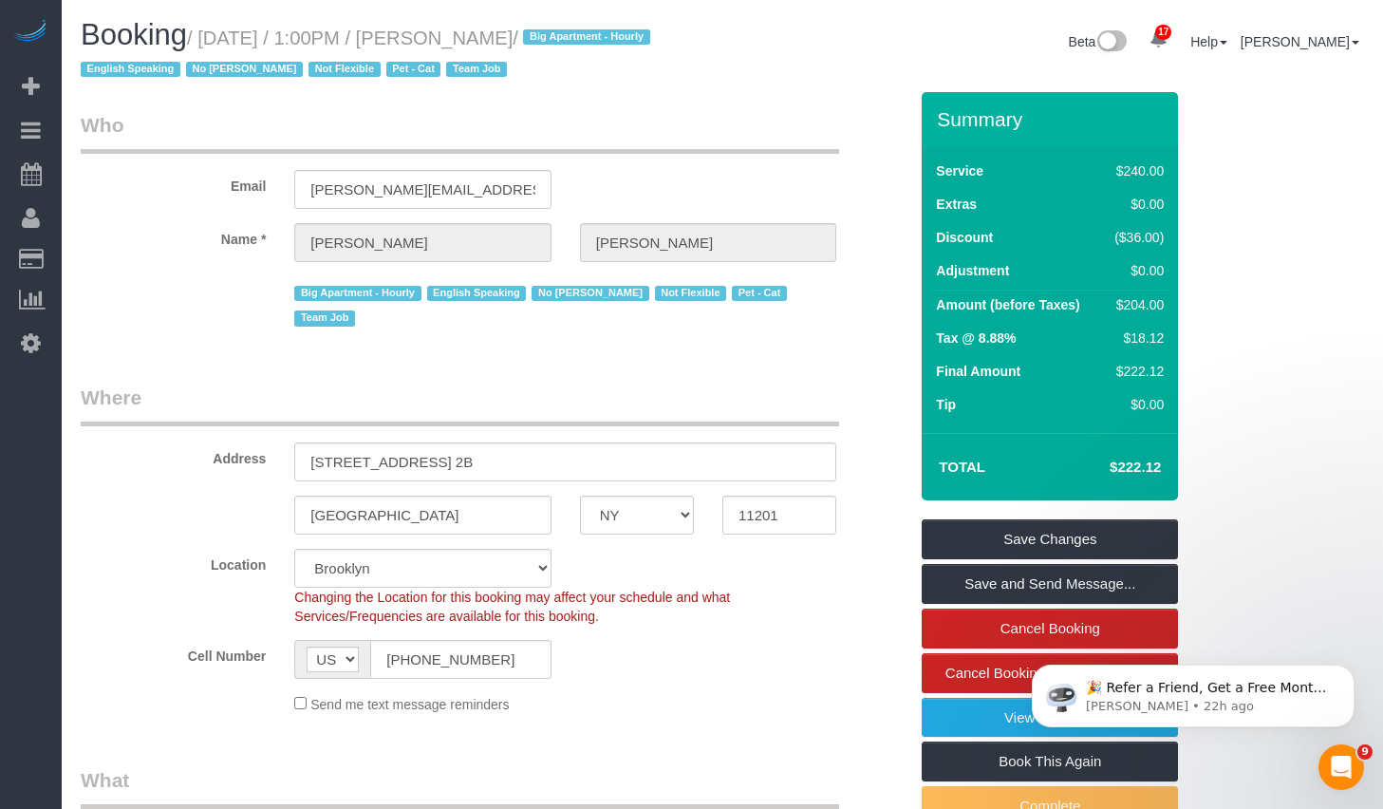
click at [620, 41] on small "/ [DATE] / 1:00PM / [PERSON_NAME] / Big Apartment - Hourly English Speaking No …" at bounding box center [368, 54] width 575 height 53
copy small "[DATE] / 1:00PM / [PERSON_NAME]"
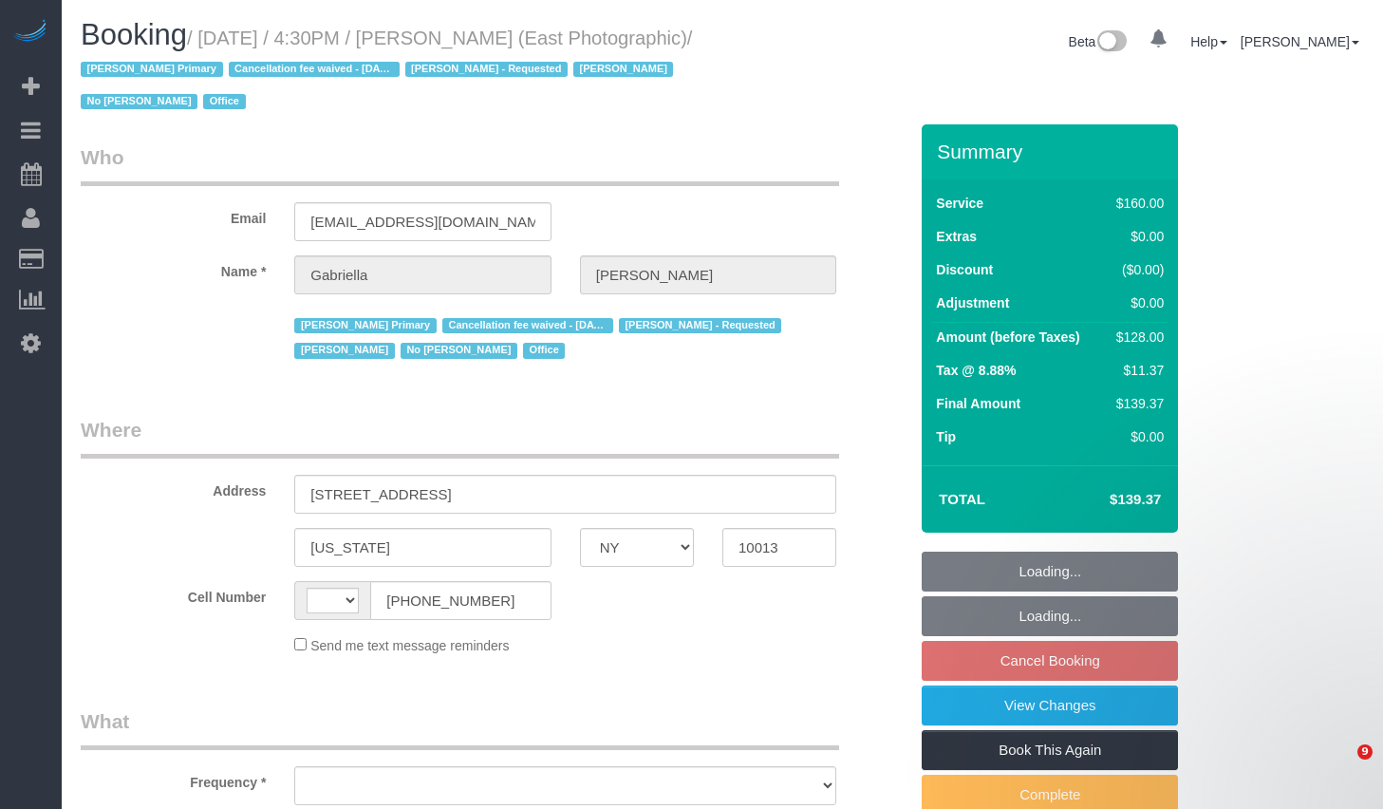
select select "NY"
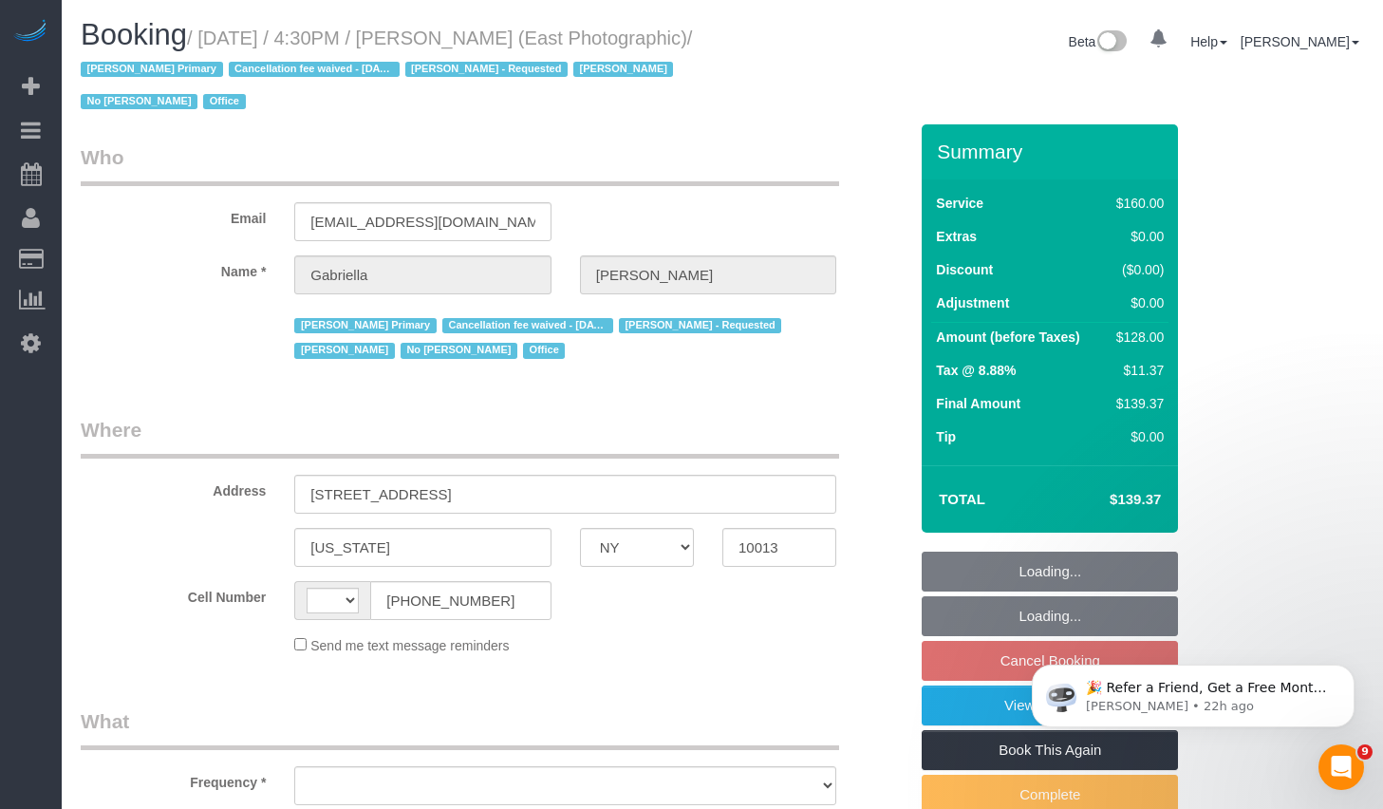
select select "object:546"
select select "string:[GEOGRAPHIC_DATA]"
select select "number:89"
select select "number:90"
select select "number:15"
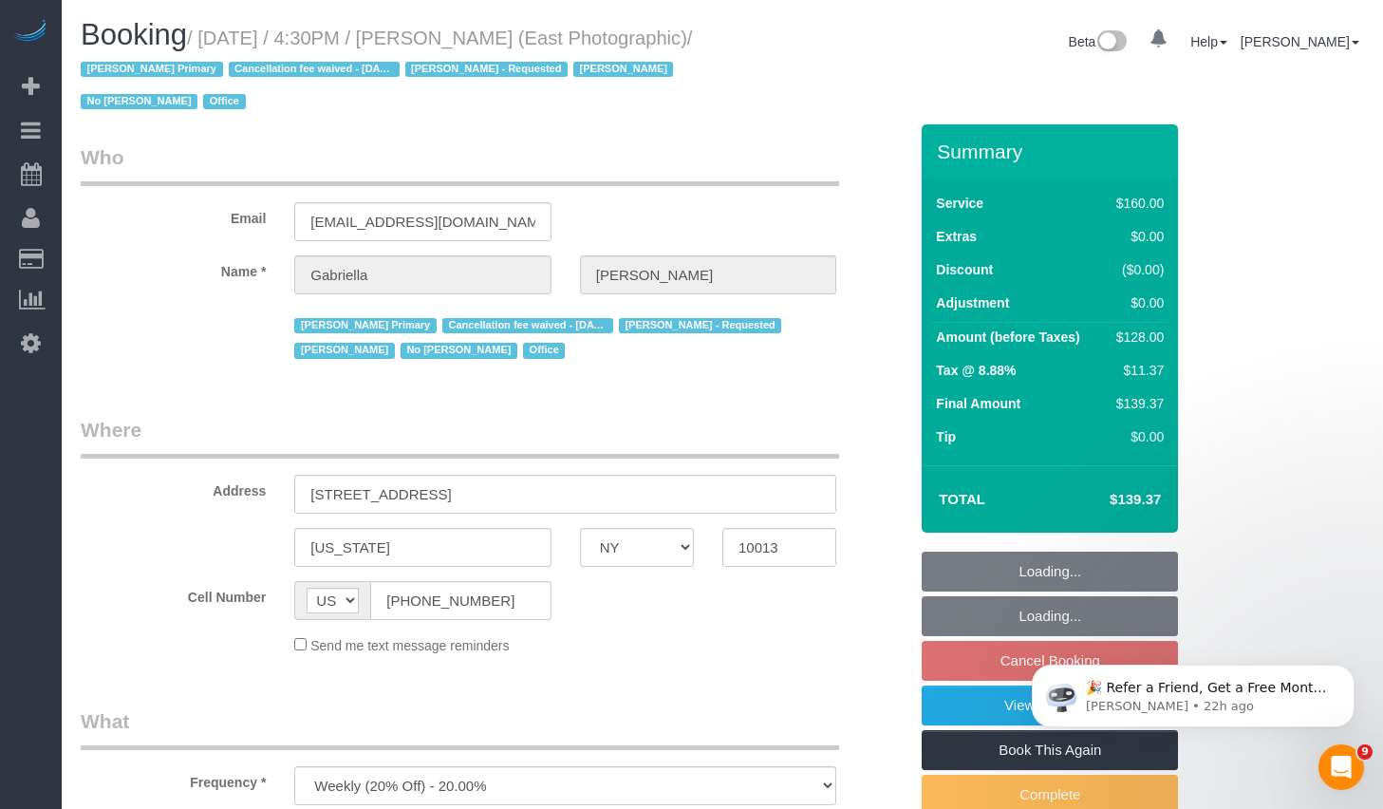
select select "number:7"
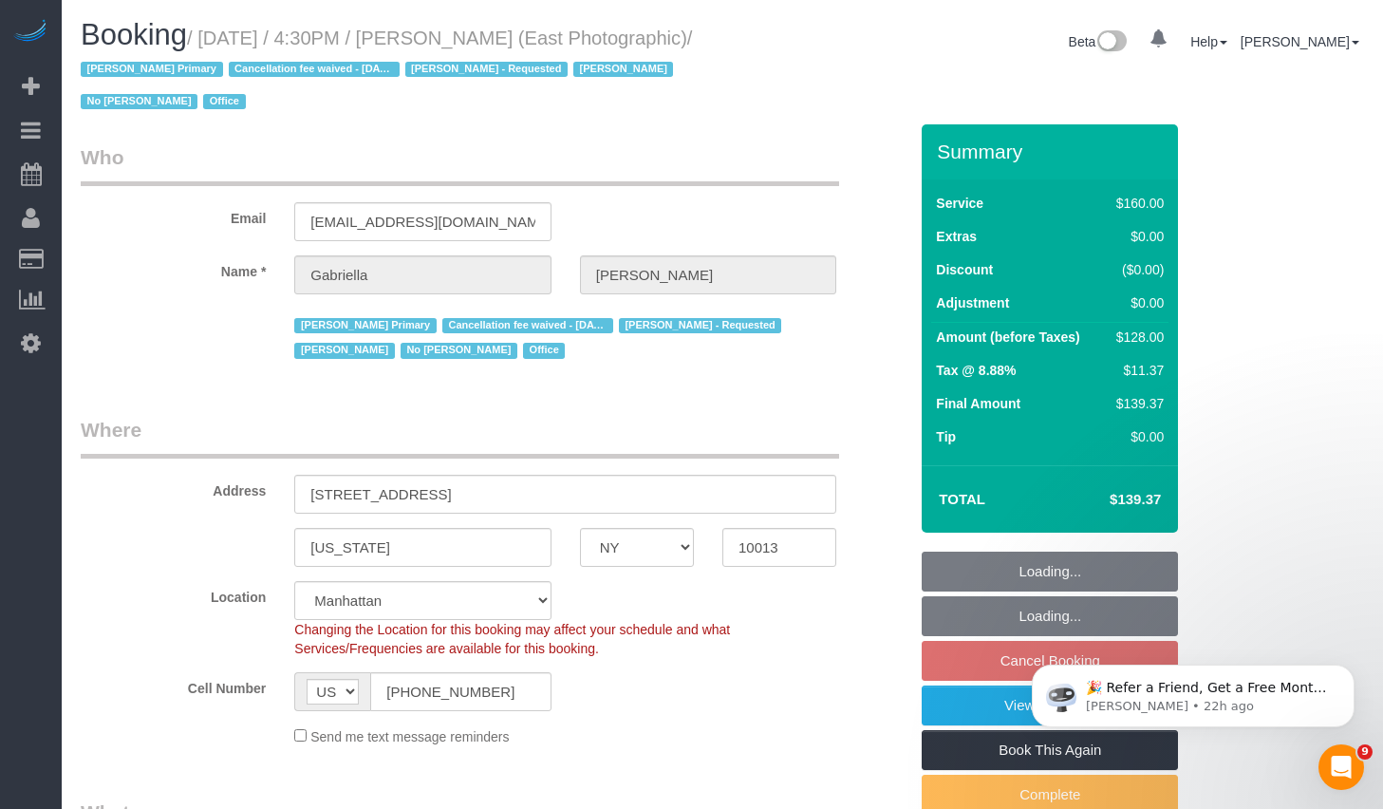
select select "string:stripe-pm_1RLW3y4VGloSiKo7kYaJcWHg"
click at [243, 34] on small "/ September 13, 2025 / 4:30PM / Gabriella Plotkin (East Photographic) / Alketa …" at bounding box center [386, 70] width 611 height 85
select select "object:1468"
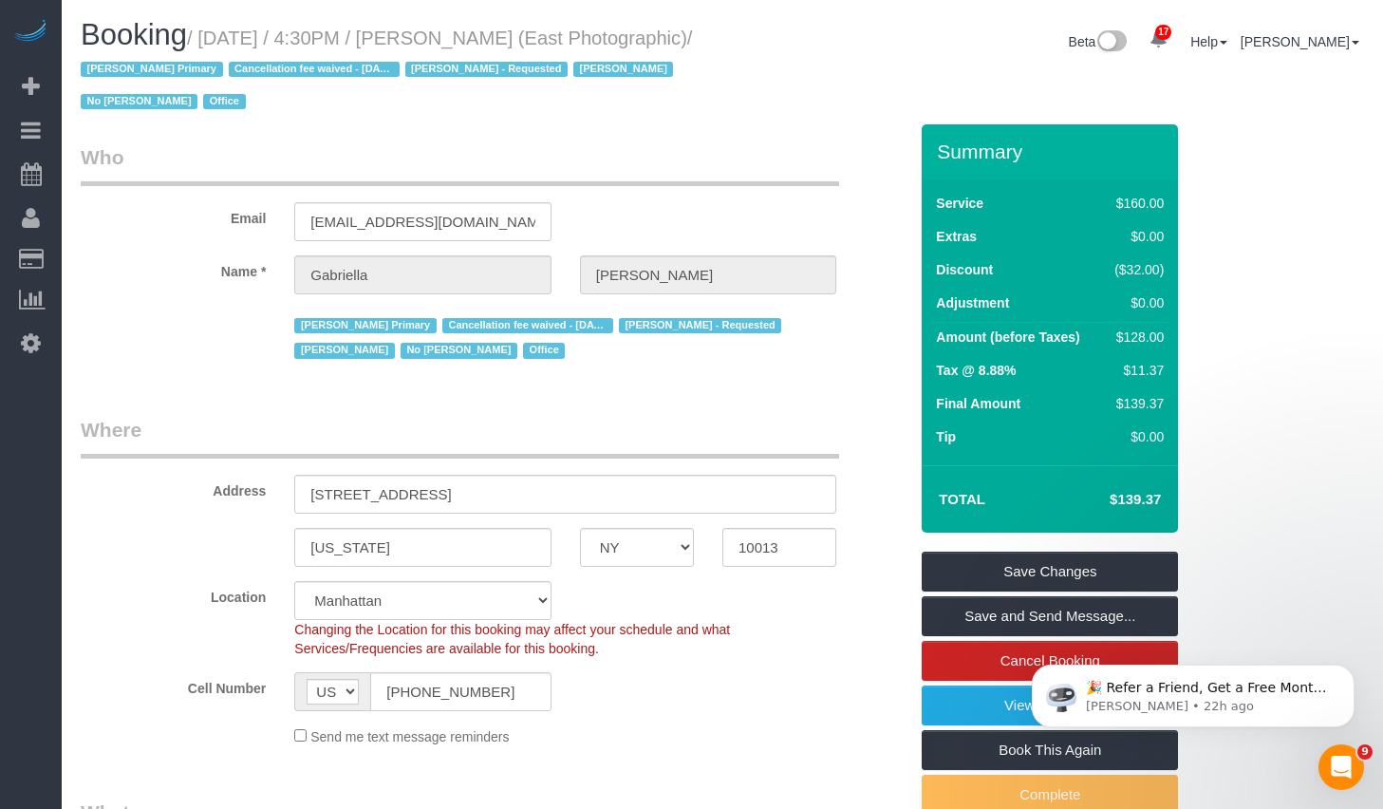
drag, startPoint x: 214, startPoint y: 39, endPoint x: 203, endPoint y: 66, distance: 29.4
click at [203, 66] on small "/ September 13, 2025 / 4:30PM / Gabriella Plotkin (East Photographic) / Alketa …" at bounding box center [386, 70] width 611 height 85
copy small "September 13, 2025 / 4:30PM / Gabriella Plotkin (East Photographic)"
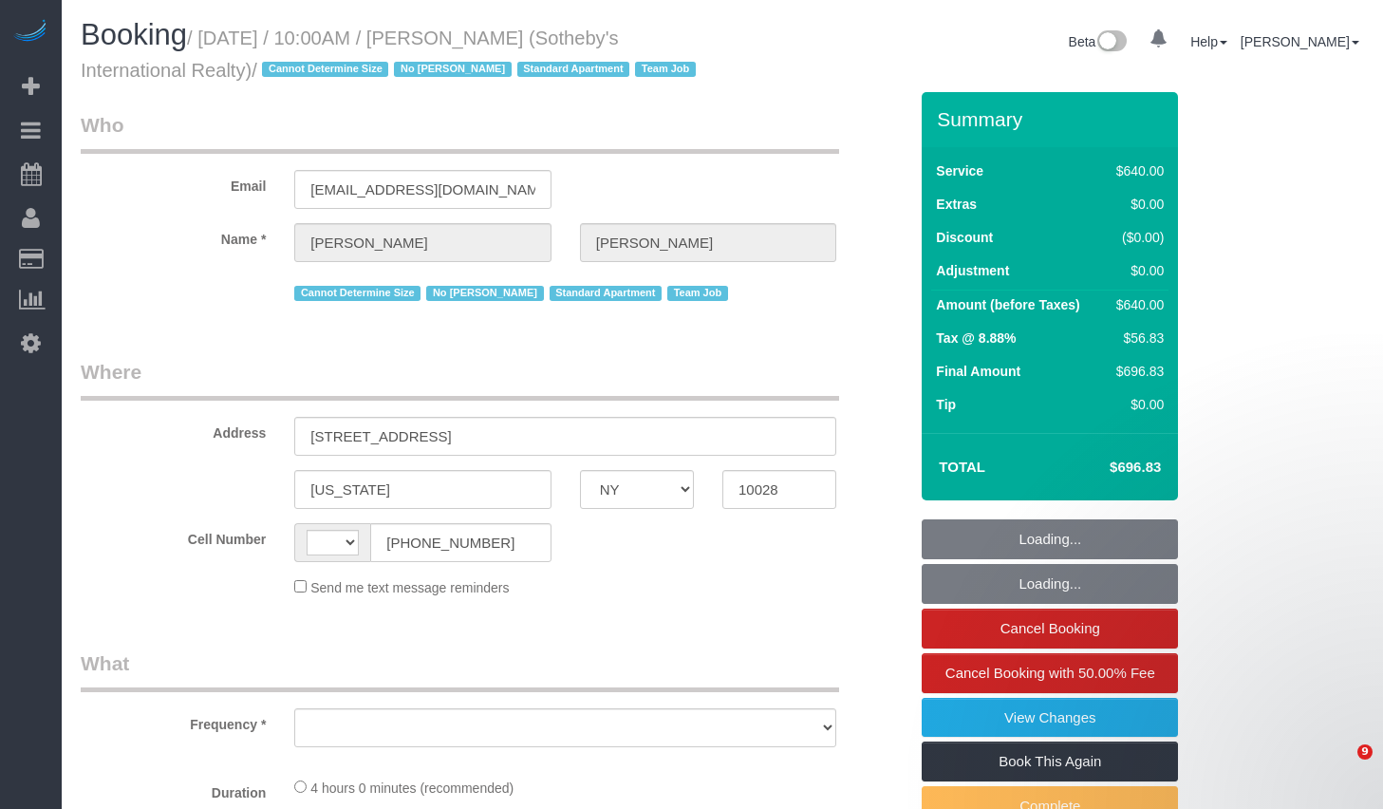
select select "NY"
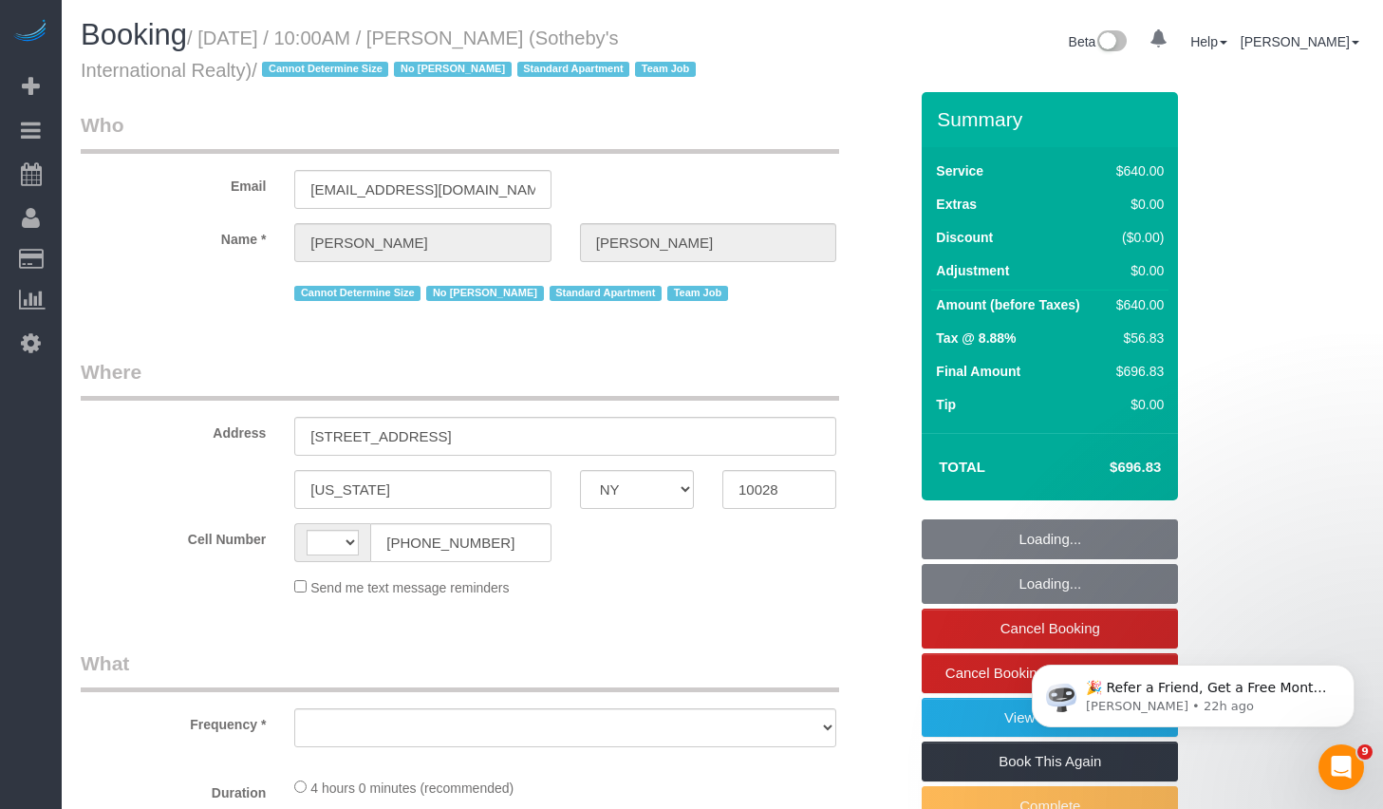
select select "string:[GEOGRAPHIC_DATA]"
select select "object:793"
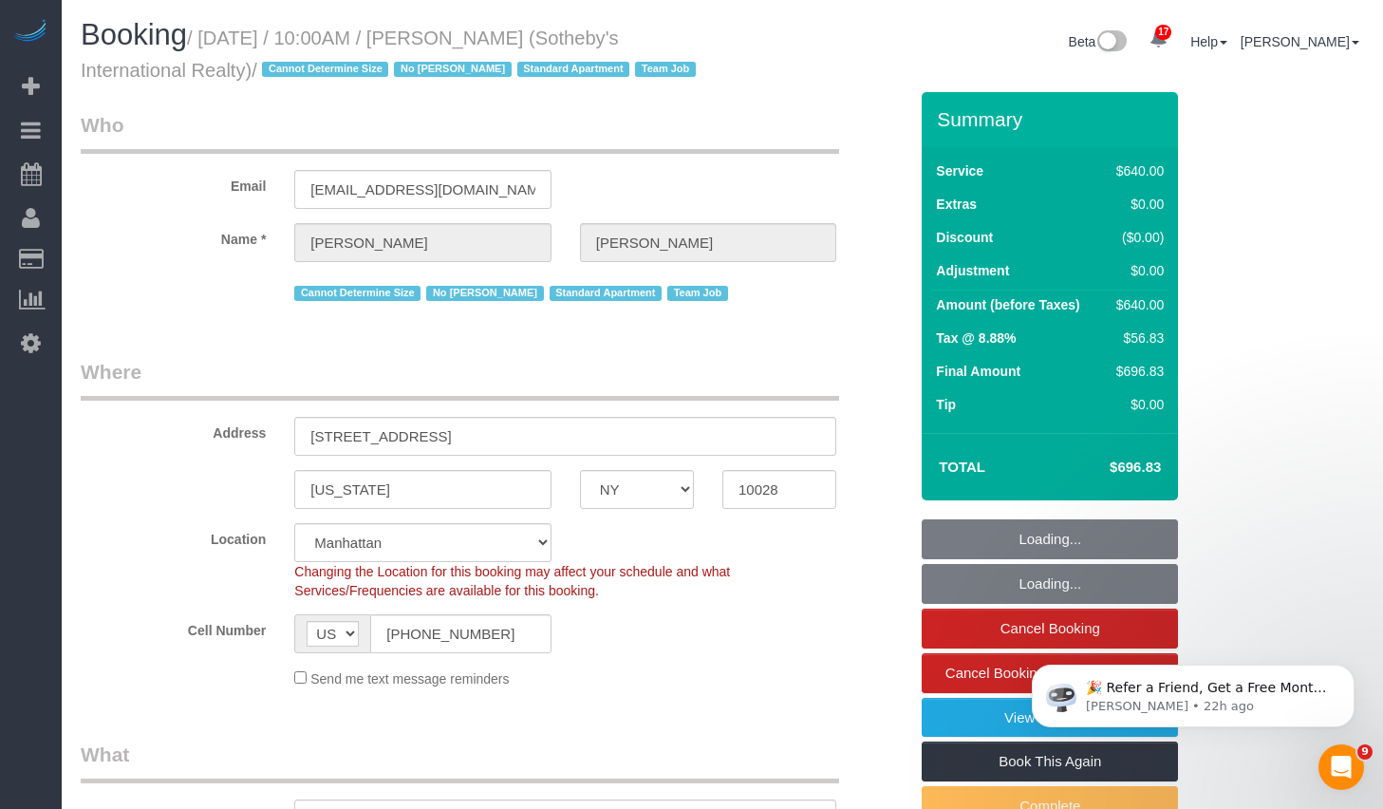
select select "string:stripe-pm_1LyzvD4VGloSiKo7z6mm3lkI"
select select "240"
select select "spot1"
select select "number:57"
select select "number:74"
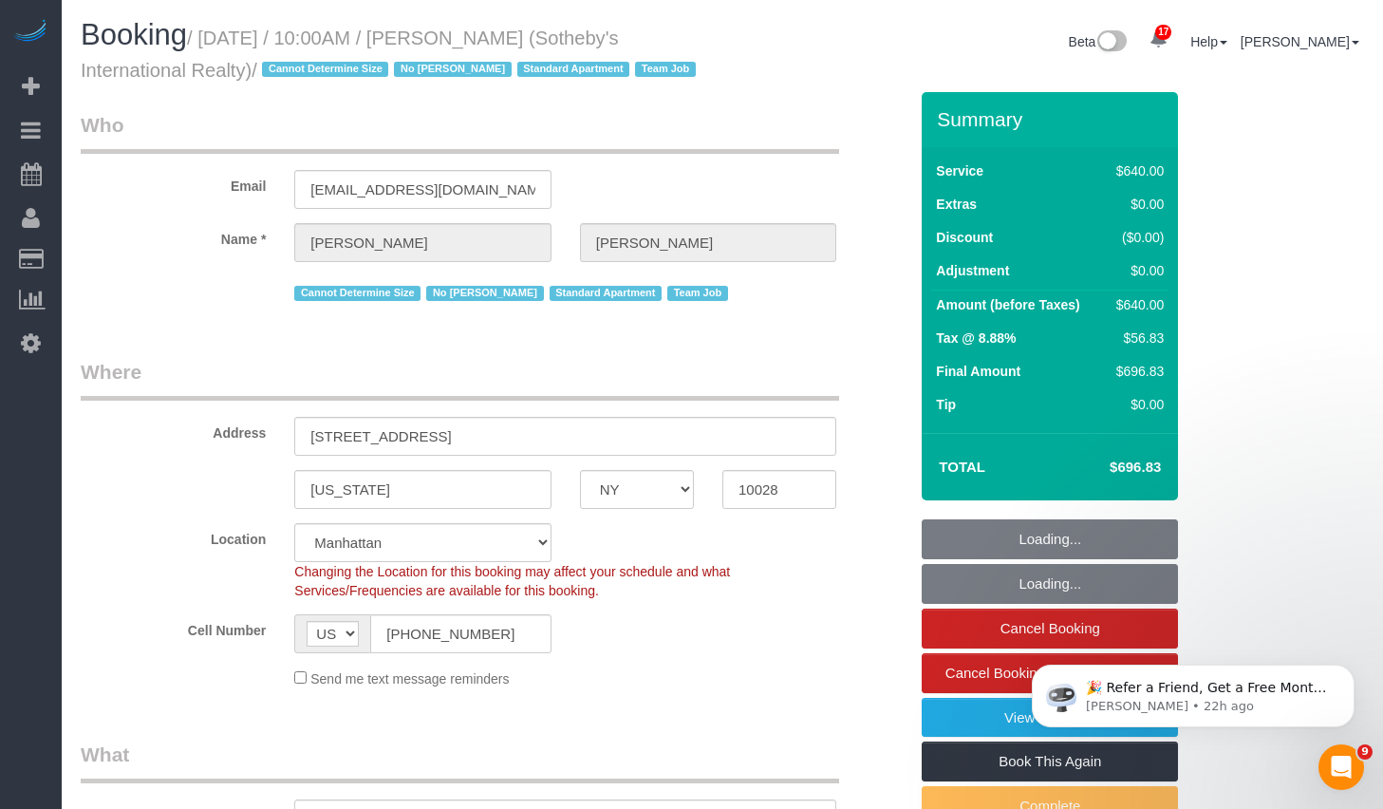
select select "number:15"
select select "number:6"
select select "object:1465"
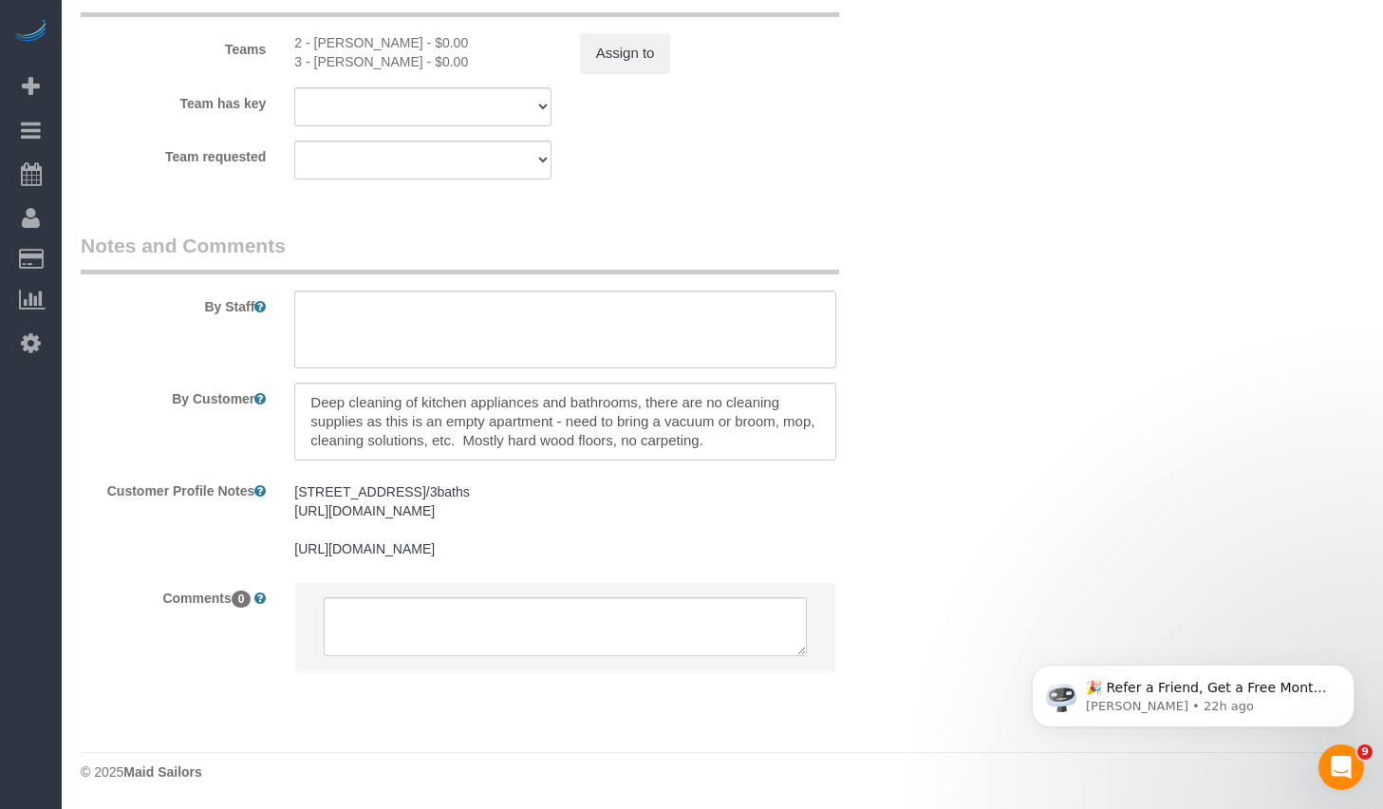
scroll to position [2254, 0]
click at [627, 402] on textarea at bounding box center [565, 421] width 542 height 78
drag, startPoint x: 773, startPoint y: 426, endPoint x: 302, endPoint y: 379, distance: 473.1
click at [302, 382] on textarea at bounding box center [565, 421] width 542 height 78
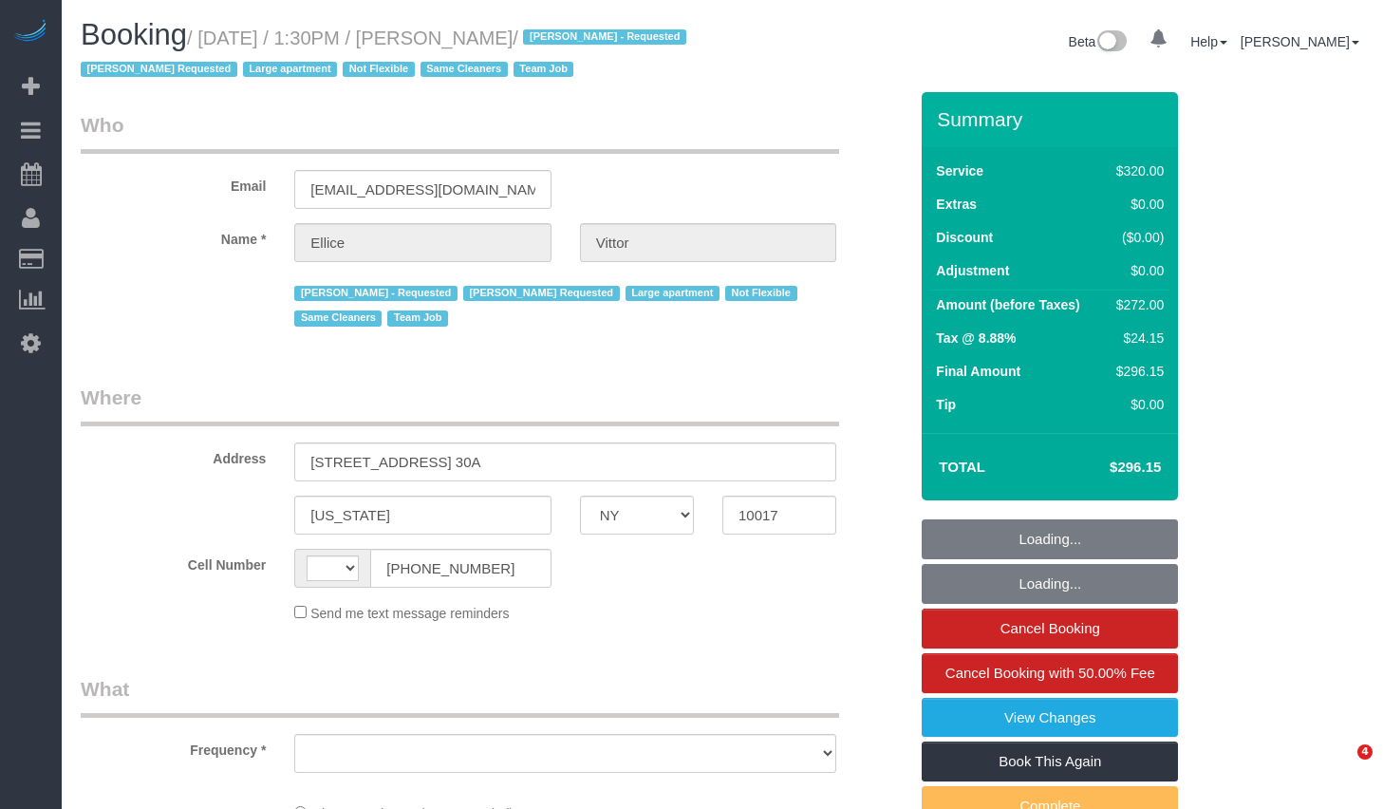
select select "NY"
select select "string:[GEOGRAPHIC_DATA]"
select select "object:648"
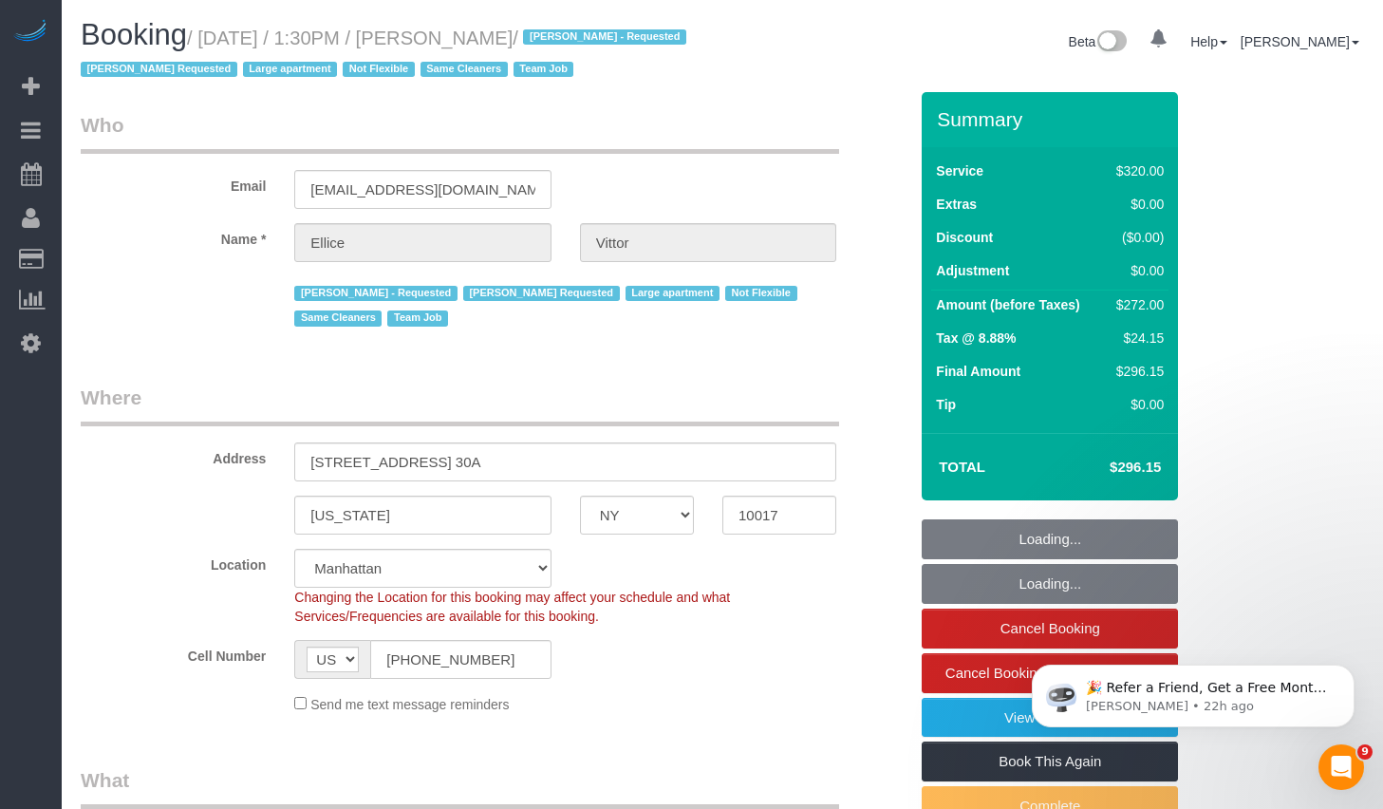
select select "string:stripe-pm_1RY6uz4VGloSiKo7sBfzYHna"
select select "2"
select select "number:62"
select select "number:75"
select select "number:15"
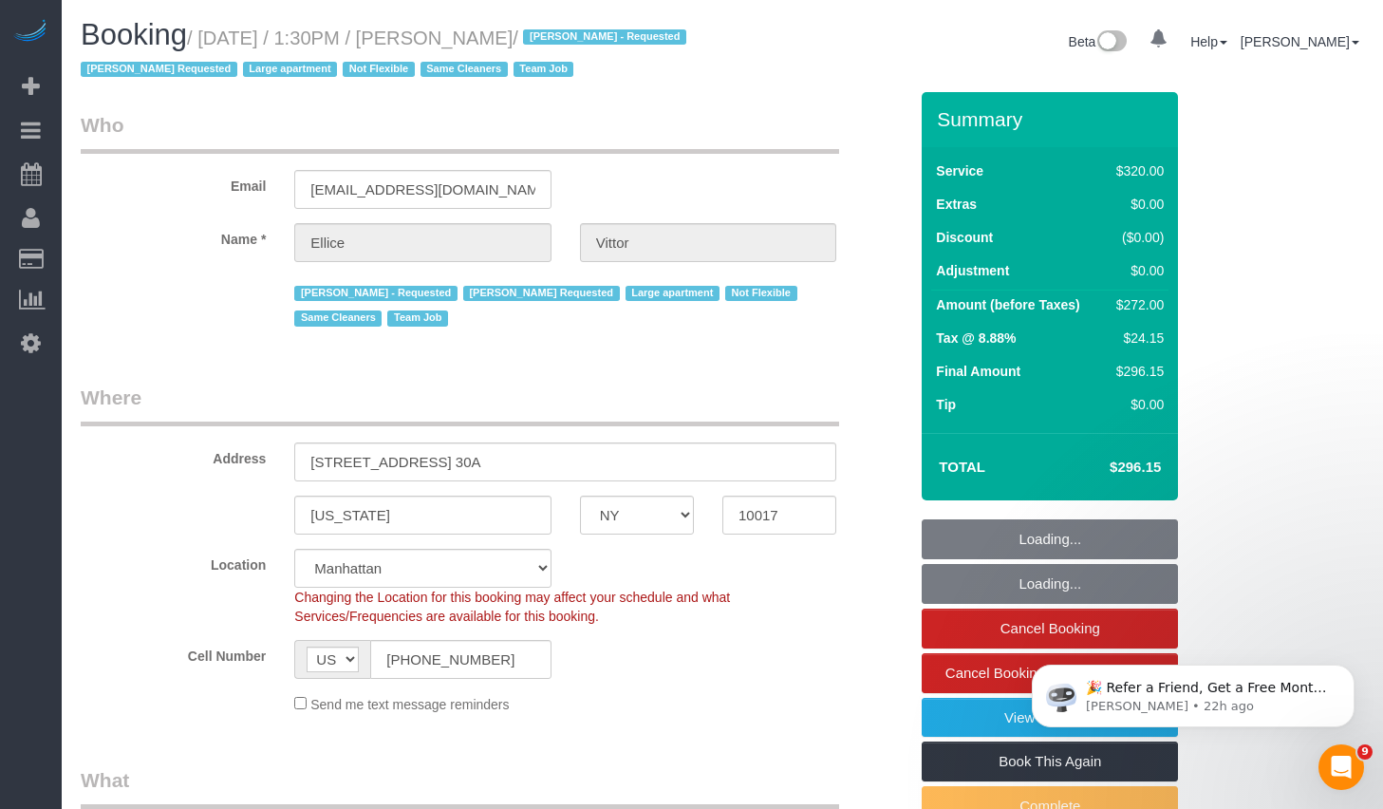
select select "number:6"
select select "object:1520"
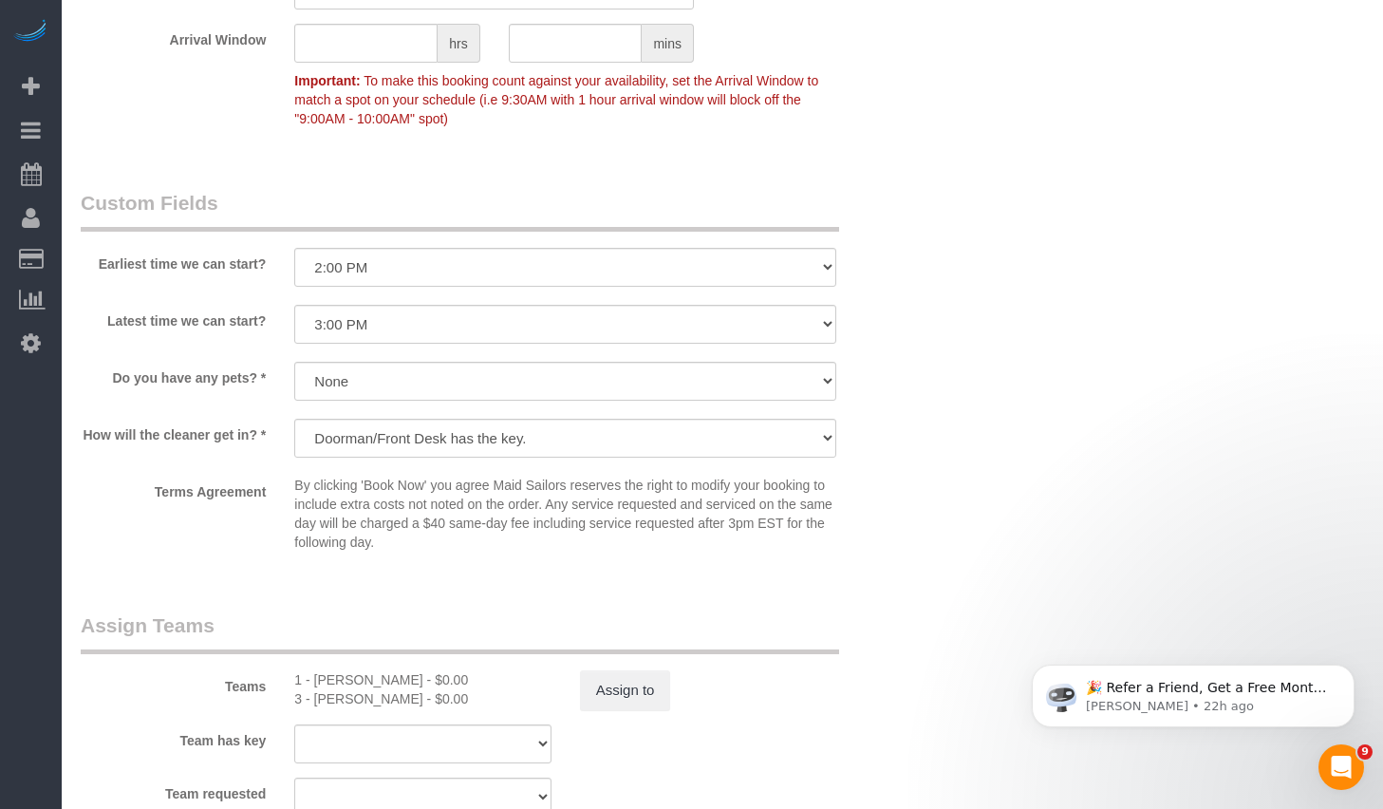
scroll to position [1702, 0]
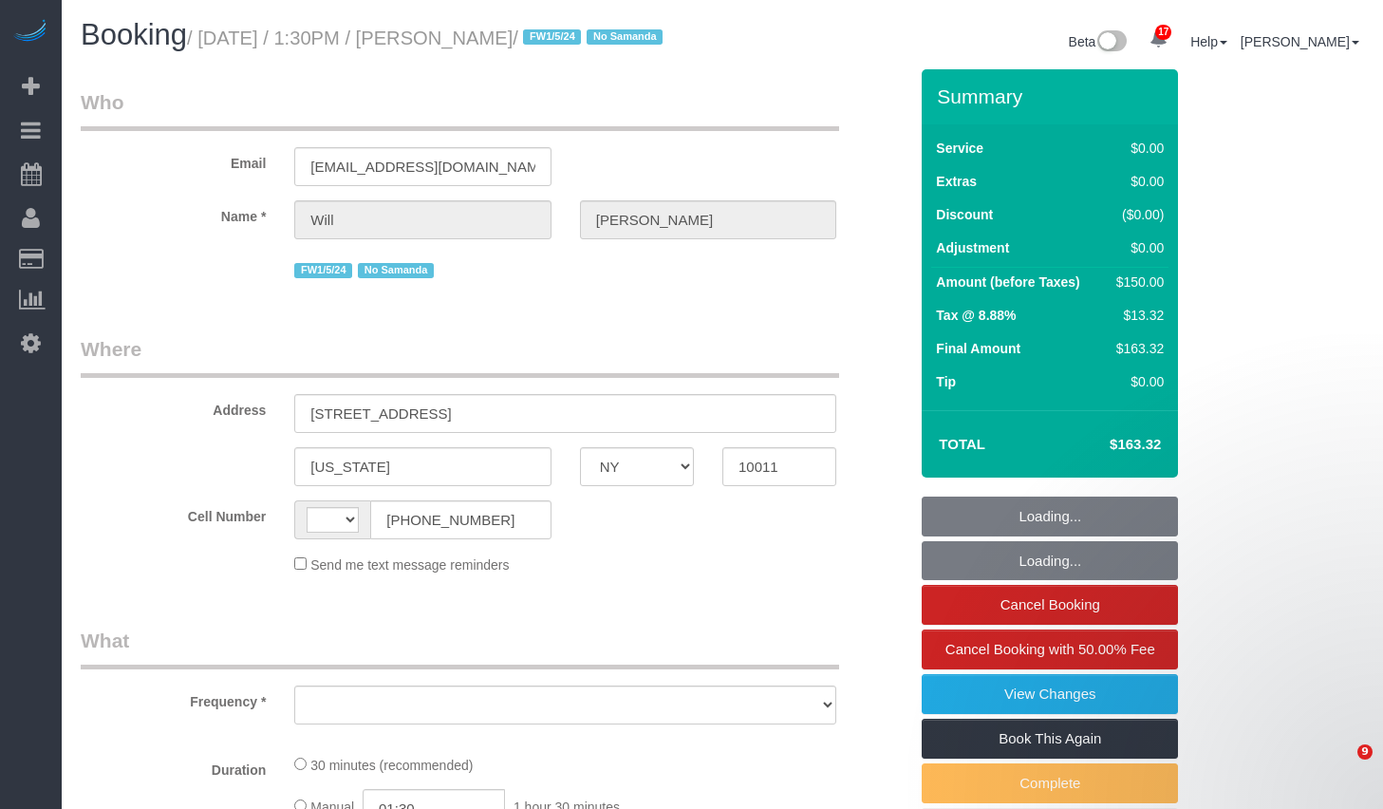
select select "NY"
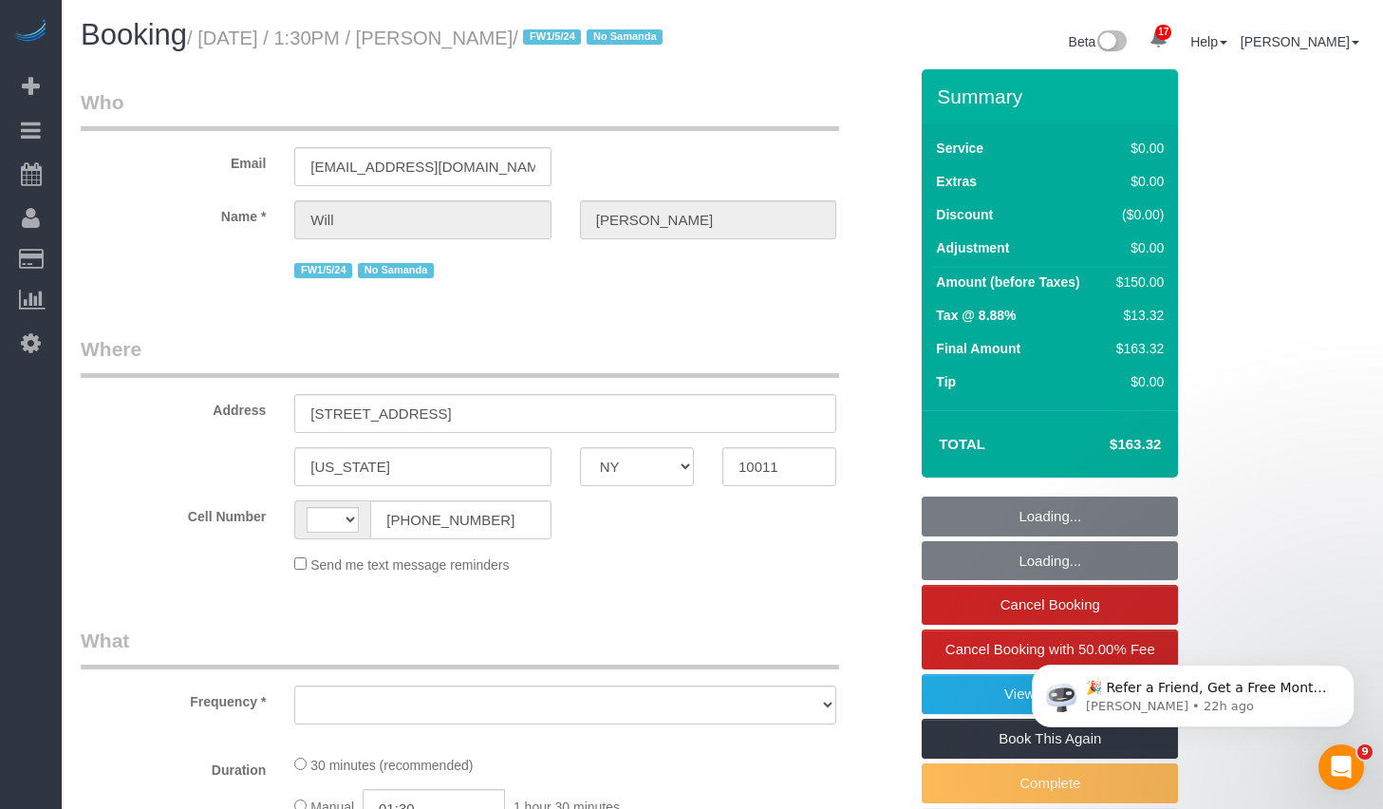
select select "number:89"
select select "number:90"
select select "number:15"
select select "number:5"
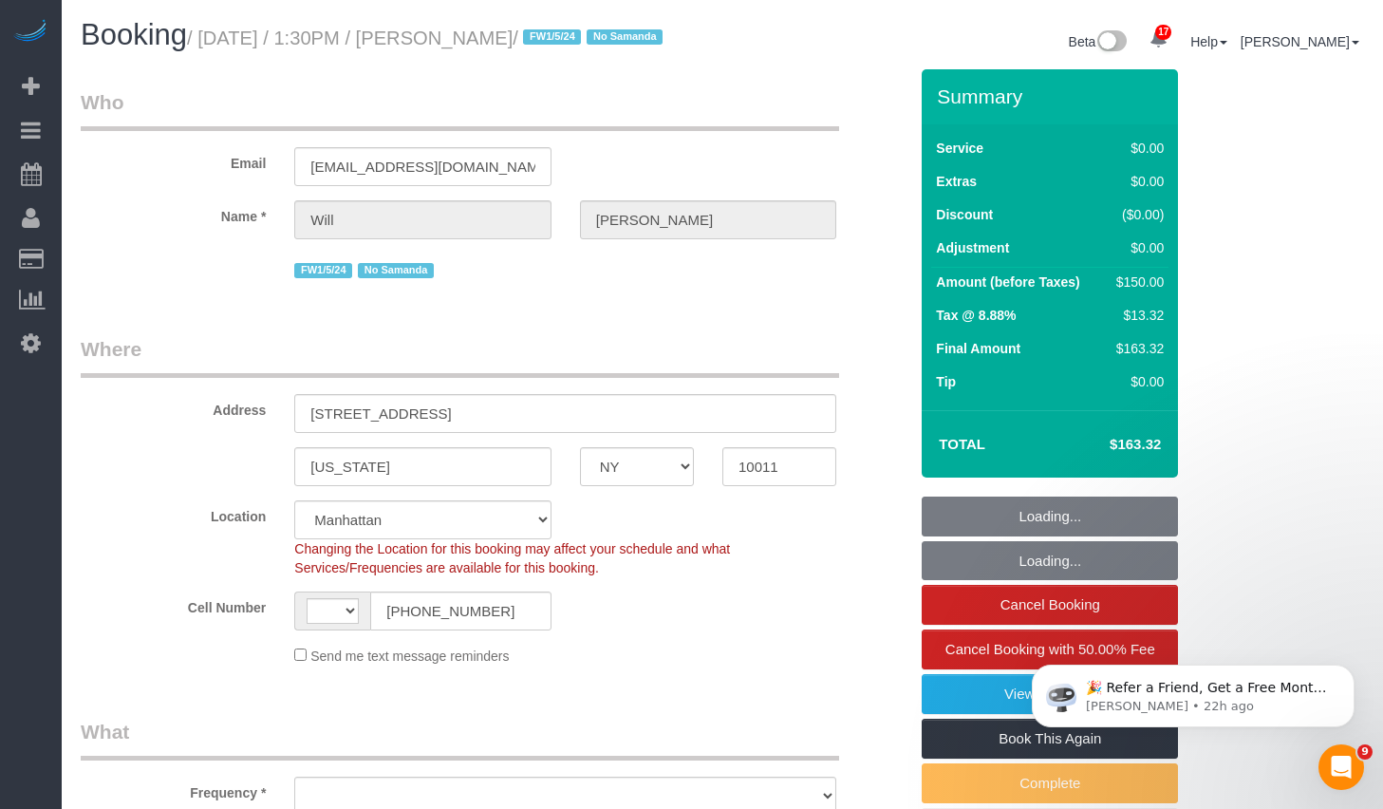
select select "string:[GEOGRAPHIC_DATA]"
select select "object:1045"
select select "string:stripe-pm_1MHuyV4VGloSiKo7TR8fnvXk"
select select "object:1085"
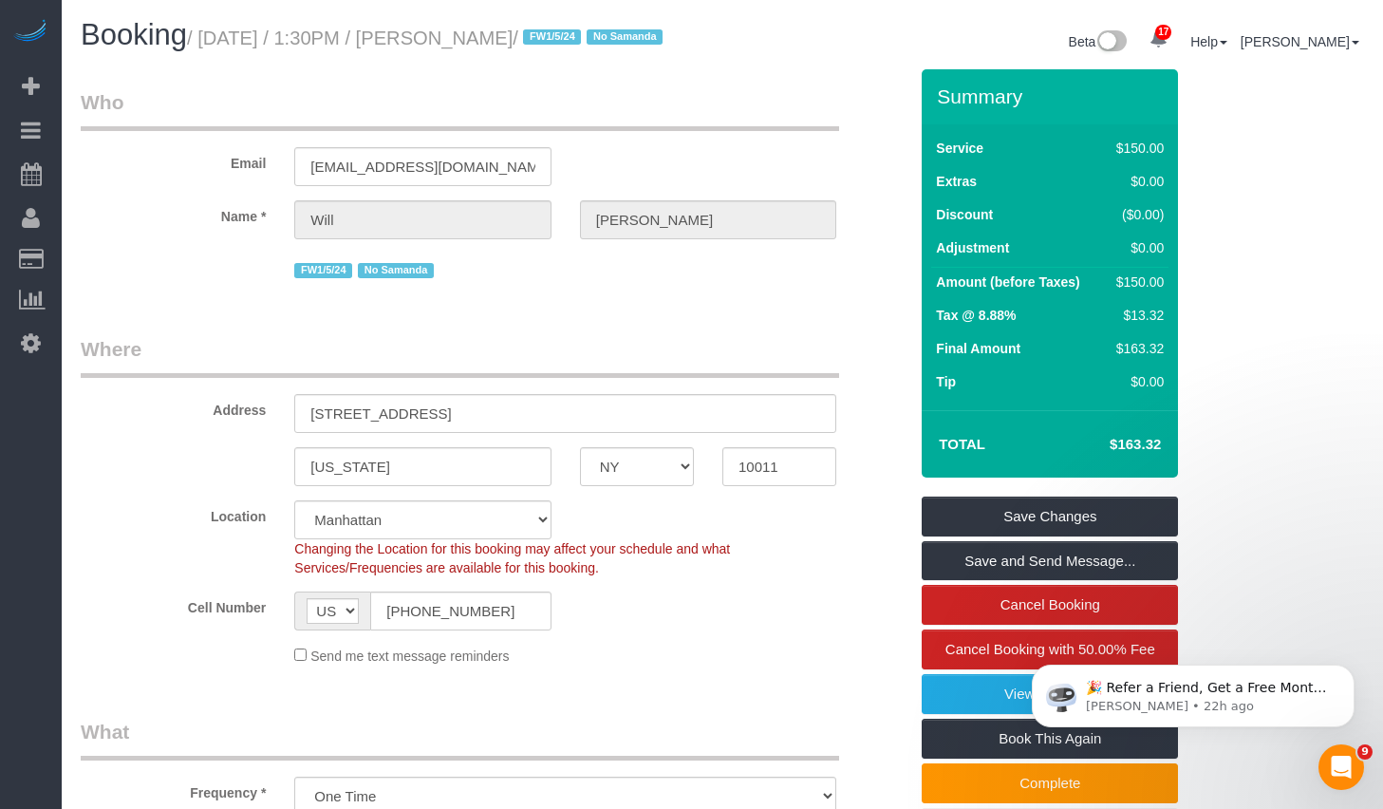
click at [478, 28] on small "/ [DATE] / 1:30PM / [PERSON_NAME] / FW1/5/24 No [GEOGRAPHIC_DATA]" at bounding box center [427, 38] width 481 height 21
drag, startPoint x: 492, startPoint y: 41, endPoint x: 451, endPoint y: 91, distance: 64.8
click at [474, 51] on h1 "Booking / [DATE] / 1:30PM / [PERSON_NAME] / FW1/5/24 No [GEOGRAPHIC_DATA]" at bounding box center [394, 35] width 627 height 32
click at [247, 131] on legend "Who" at bounding box center [460, 109] width 758 height 43
drag, startPoint x: 496, startPoint y: 42, endPoint x: 574, endPoint y: 45, distance: 77.9
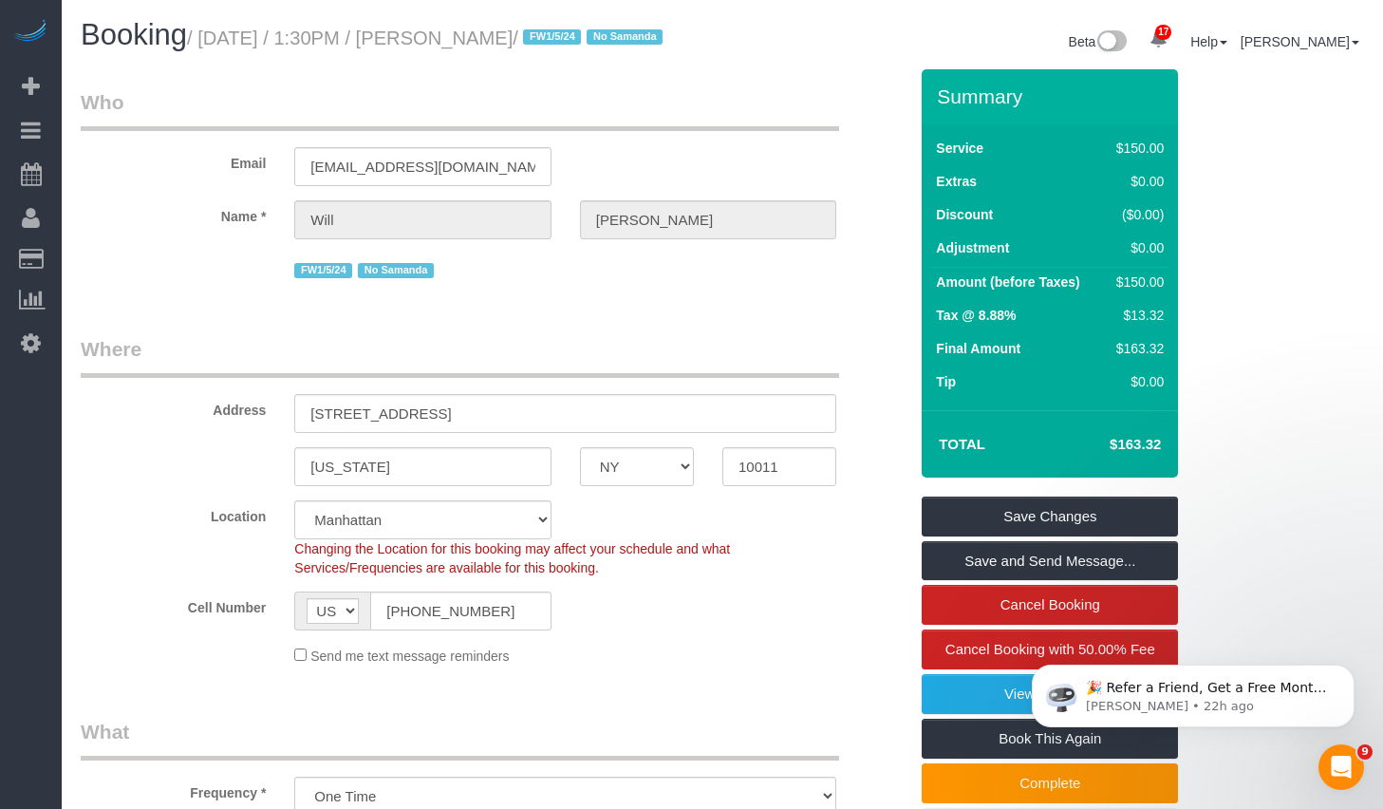
click at [574, 45] on small "/ September 12, 2025 / 1:30PM / Will Yarbrough / FW1/5/24 No Samanda" at bounding box center [427, 38] width 481 height 21
drag, startPoint x: 489, startPoint y: 41, endPoint x: 609, endPoint y: 47, distance: 120.7
click at [609, 47] on small "/ September 12, 2025 / 1:30PM / Will Yarbrough / FW1/5/24 No Samanda" at bounding box center [427, 38] width 481 height 21
copy small "Will Yarbrough"
click at [593, 404] on div "Address 120 West 21st Street, Apt. 1208" at bounding box center [493, 384] width 855 height 98
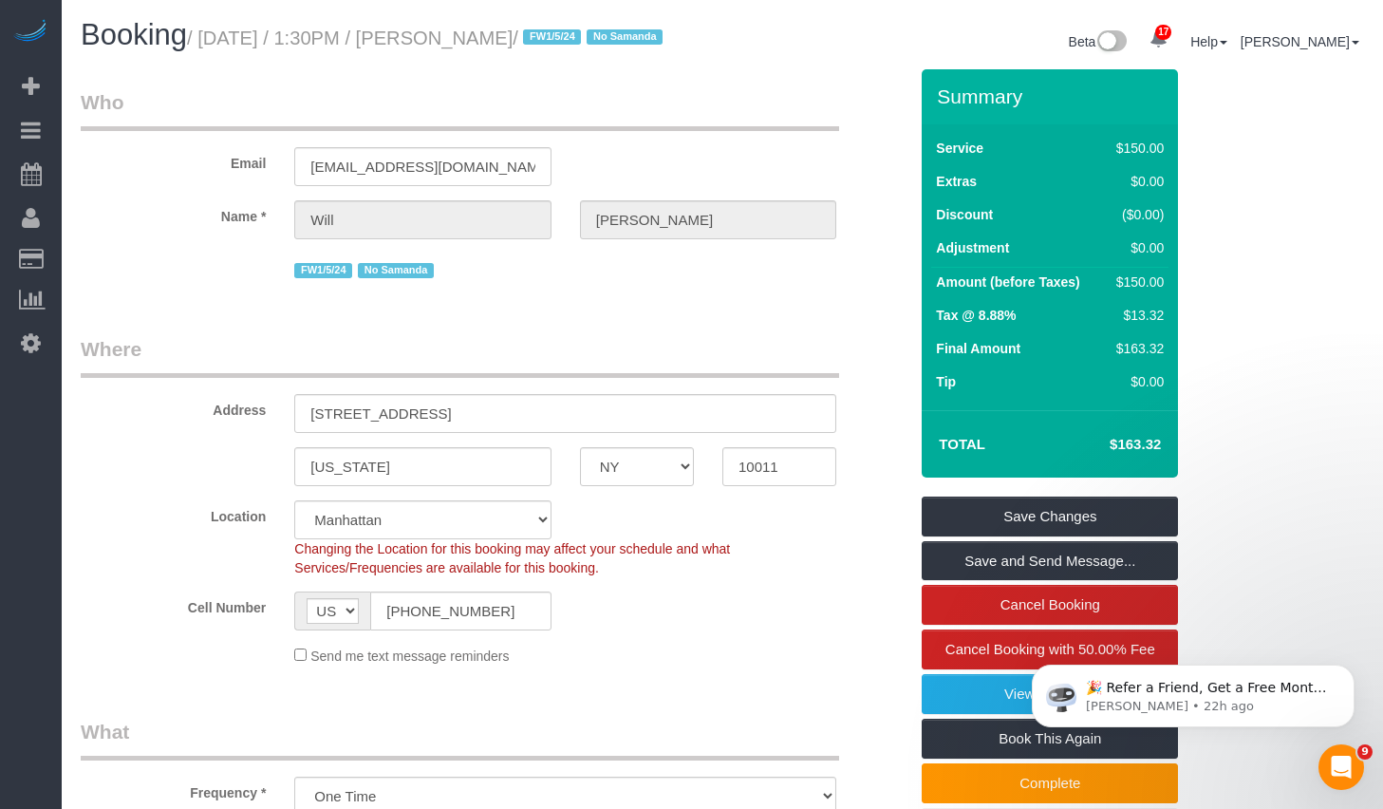
drag, startPoint x: 490, startPoint y: 38, endPoint x: 609, endPoint y: 44, distance: 119.7
click at [609, 44] on small "/ September 12, 2025 / 1:30PM / Will Yarbrough / FW1/5/24 No Samanda" at bounding box center [427, 38] width 481 height 21
copy small "Will Yarbrough"
click at [225, 35] on small "/ September 12, 2025 / 1:30PM / Will Yarbrough / FW1/5/24 No Samanda" at bounding box center [427, 38] width 481 height 21
drag, startPoint x: 214, startPoint y: 38, endPoint x: 612, endPoint y: 38, distance: 398.6
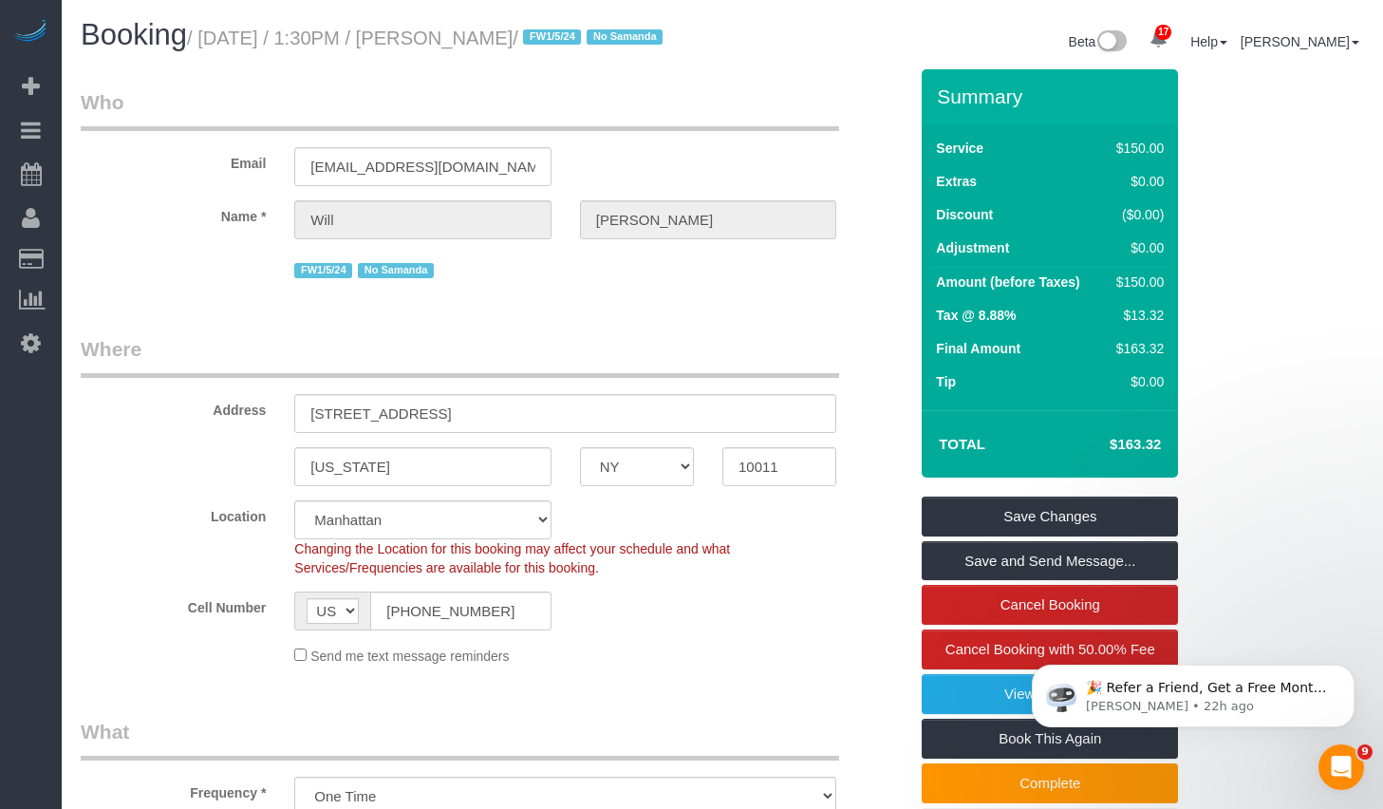
click at [612, 38] on small "/ September 12, 2025 / 1:30PM / Will Yarbrough / FW1/5/24 No Samanda" at bounding box center [427, 38] width 481 height 21
copy small "September 12, 2025 / 1:30PM / Will Yarbrough"
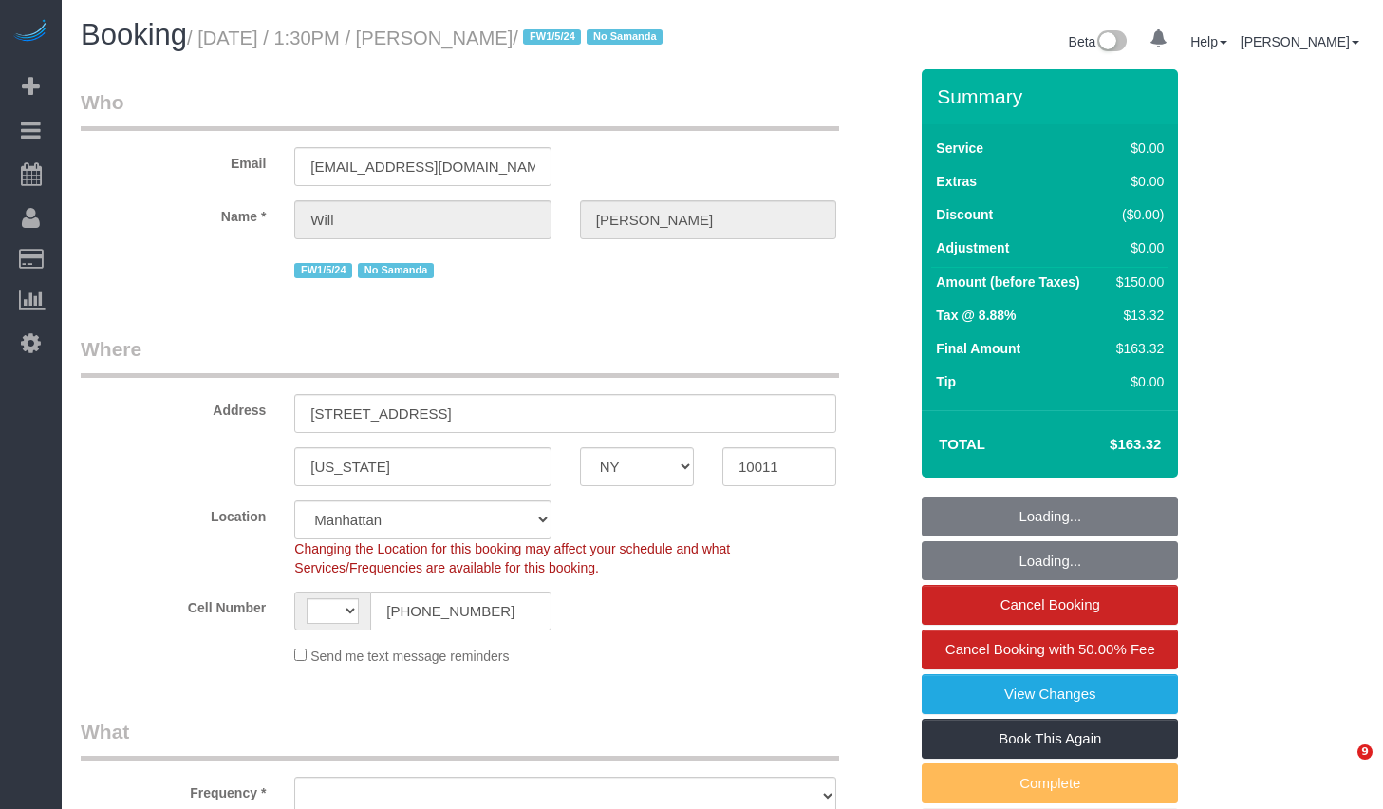
select select "NY"
select select "string:[GEOGRAPHIC_DATA]"
select select "object:1508"
select select "string:stripe-pm_1MHuyV4VGloSiKo7TR8fnvXk"
select select "number:89"
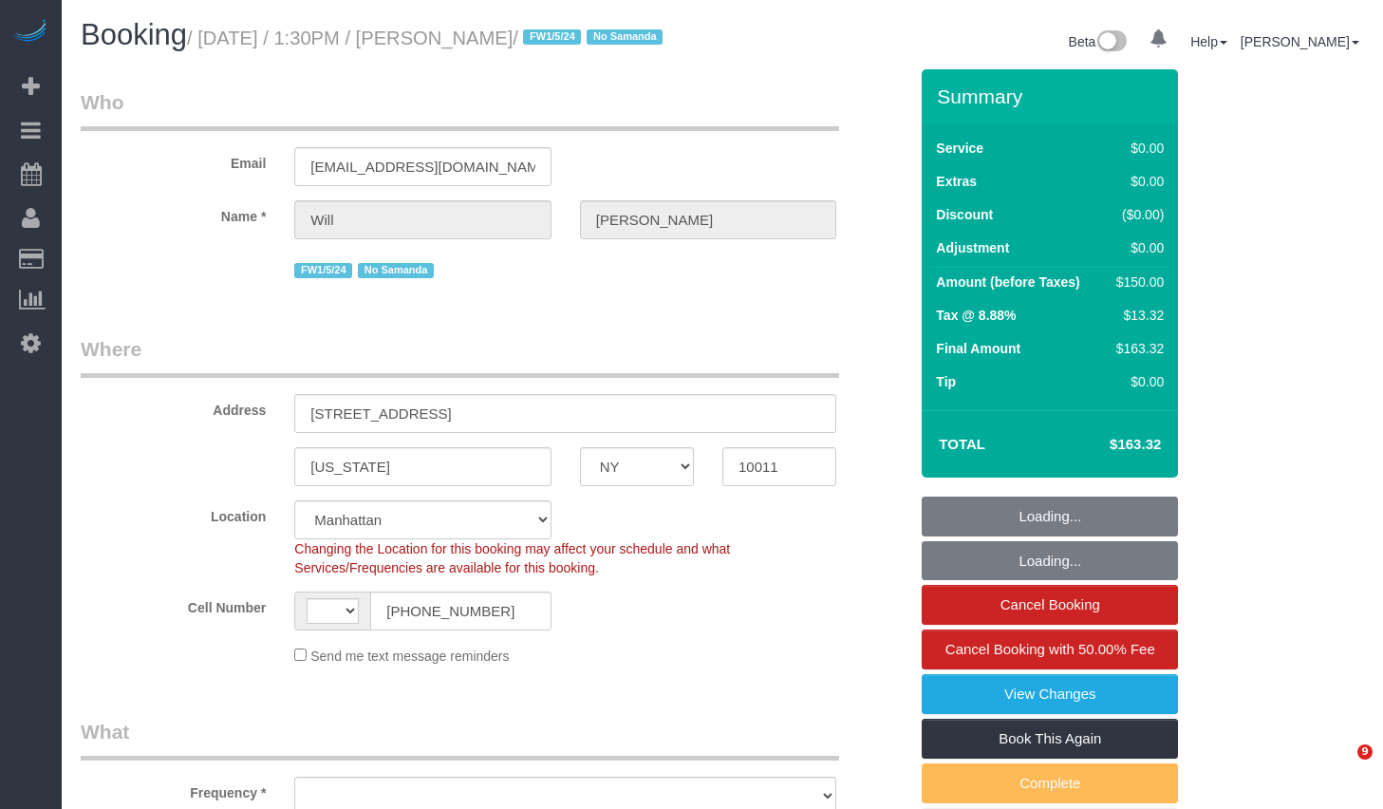
select select "number:90"
select select "number:15"
select select "number:5"
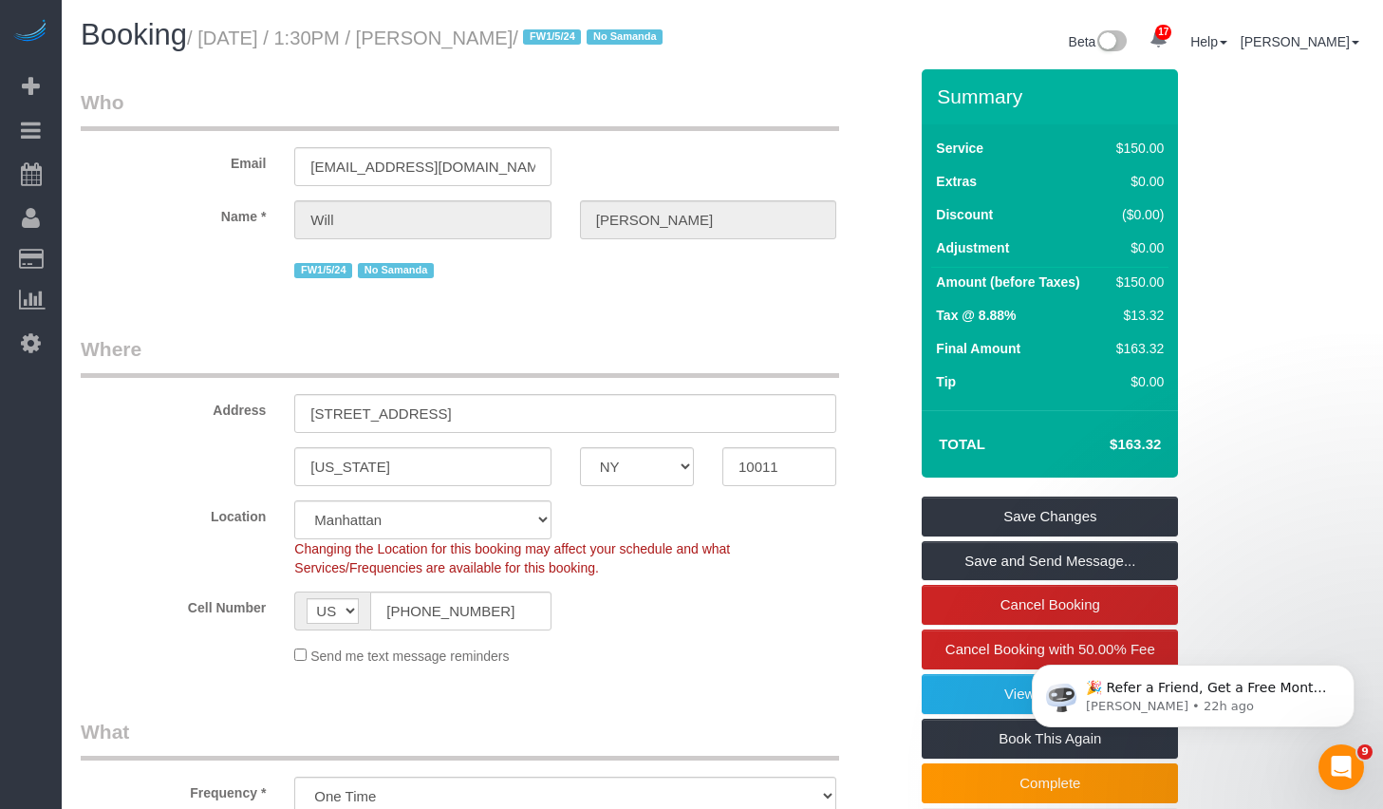
click at [513, 629] on input "[PHONE_NUMBER]" at bounding box center [460, 610] width 180 height 39
